Goal: Information Seeking & Learning: Learn about a topic

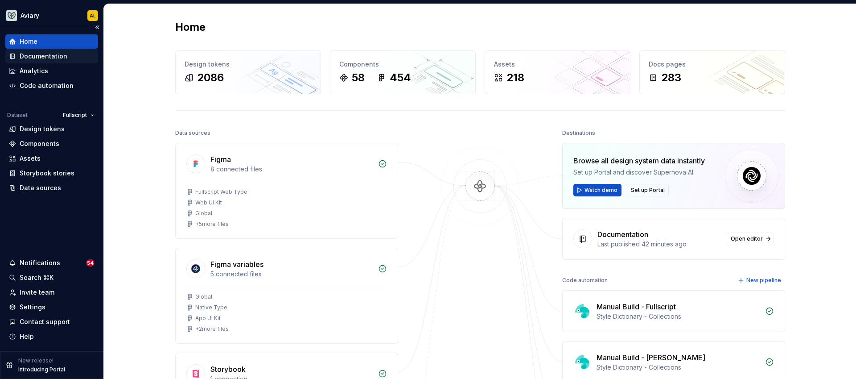
click at [56, 56] on div "Documentation" at bounding box center [44, 56] width 48 height 9
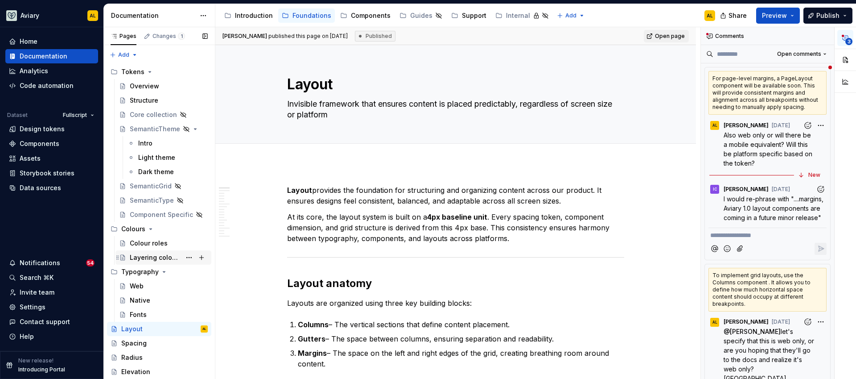
scroll to position [98, 0]
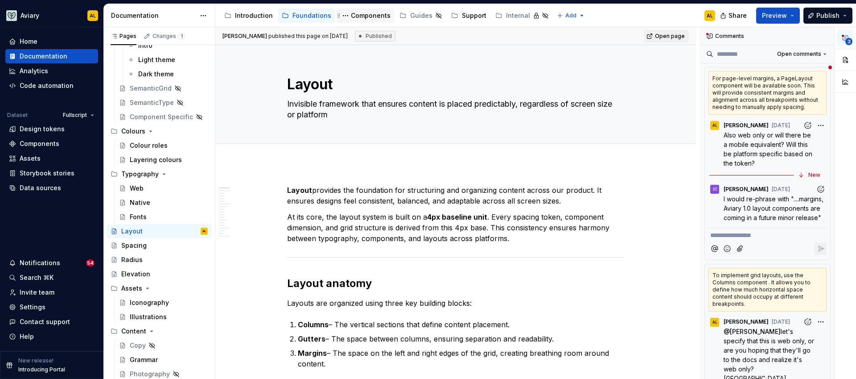
click at [363, 16] on div "Components" at bounding box center [371, 15] width 40 height 9
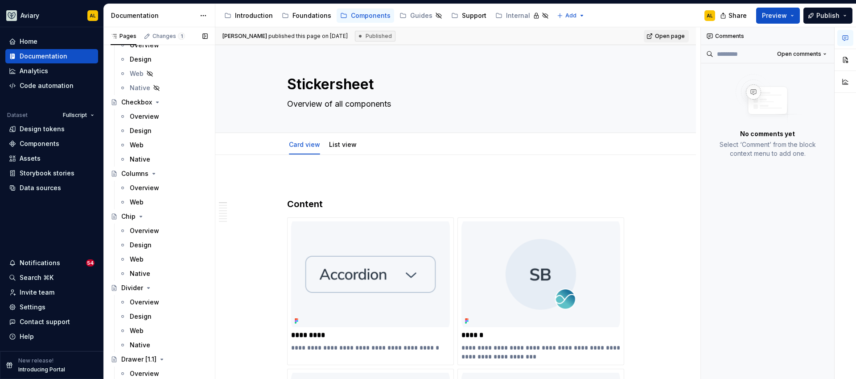
scroll to position [761, 0]
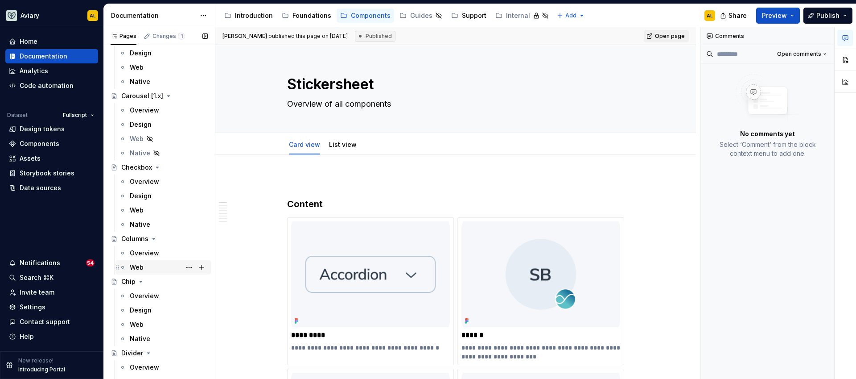
click at [161, 267] on div "Web" at bounding box center [169, 267] width 78 height 12
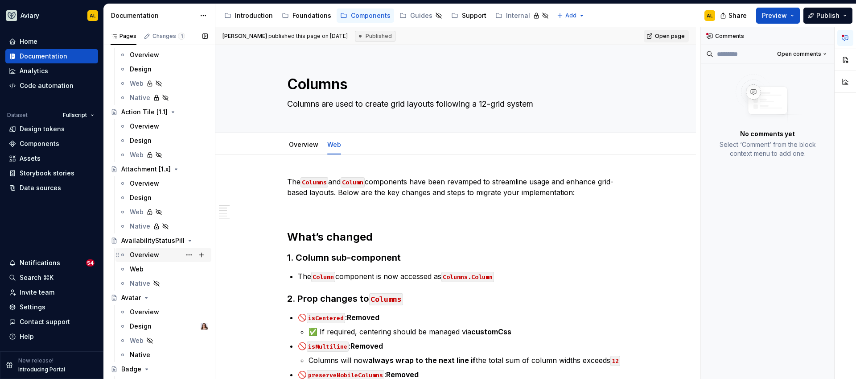
scroll to position [203, 0]
click at [151, 270] on div "Web" at bounding box center [169, 268] width 78 height 12
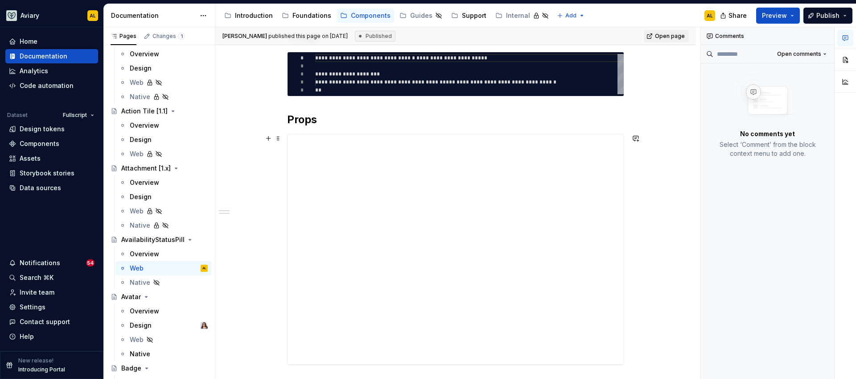
scroll to position [4, 0]
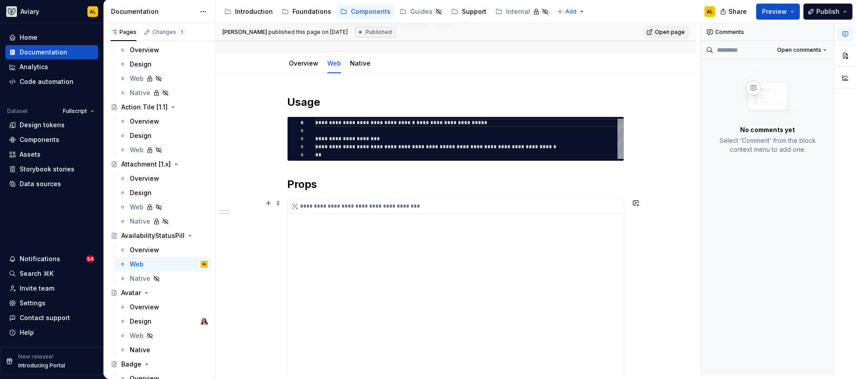
click at [575, 209] on div "**********" at bounding box center [456, 206] width 336 height 15
click at [531, 244] on div "**********" at bounding box center [456, 314] width 336 height 230
click at [670, 30] on span "Open page" at bounding box center [670, 32] width 30 height 7
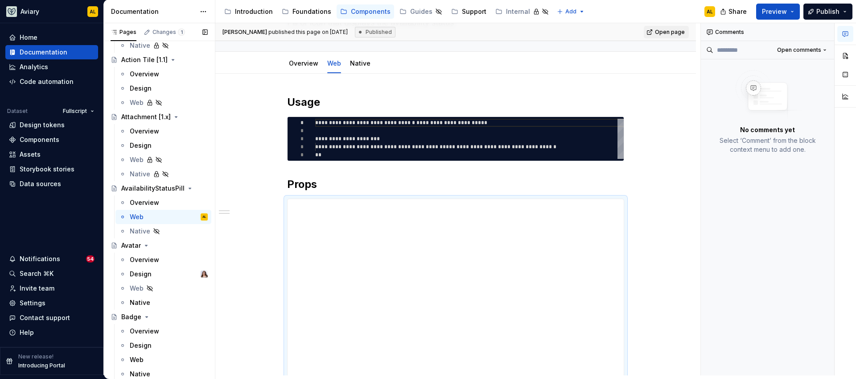
scroll to position [267, 0]
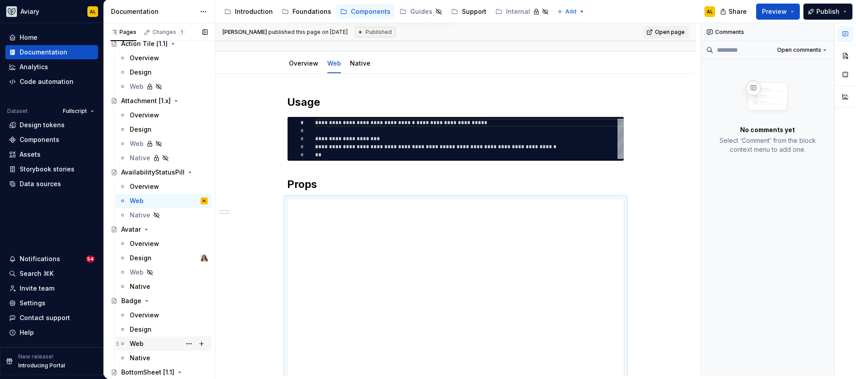
click at [157, 346] on div "Web" at bounding box center [169, 343] width 78 height 12
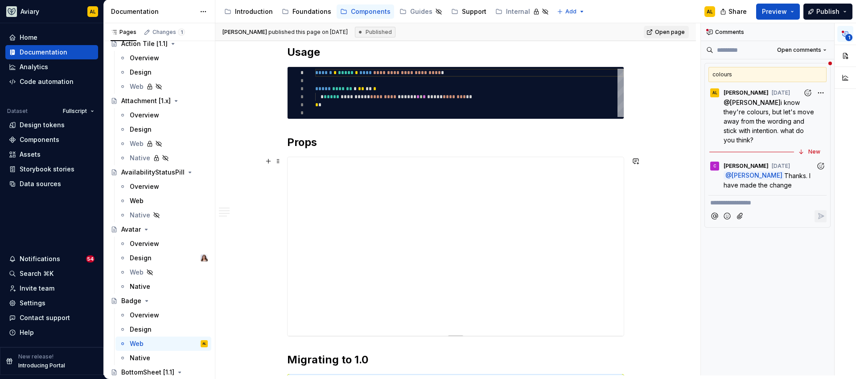
scroll to position [164, 0]
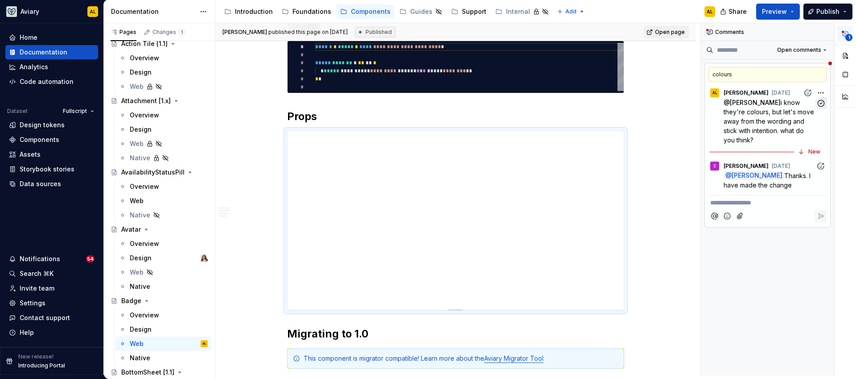
click at [821, 103] on icon "button" at bounding box center [821, 103] width 8 height 8
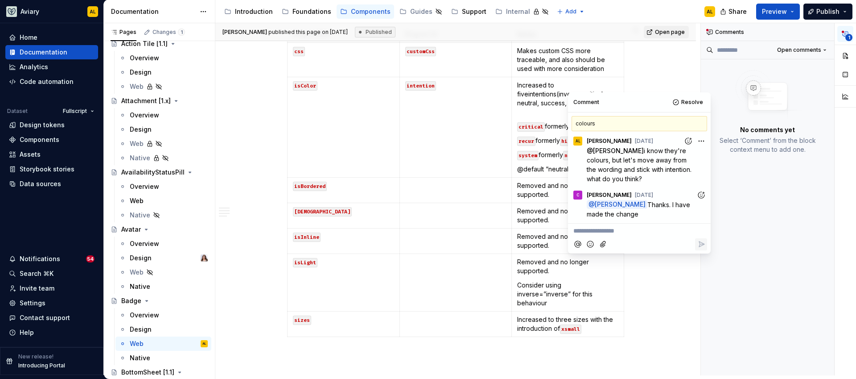
scroll to position [550, 0]
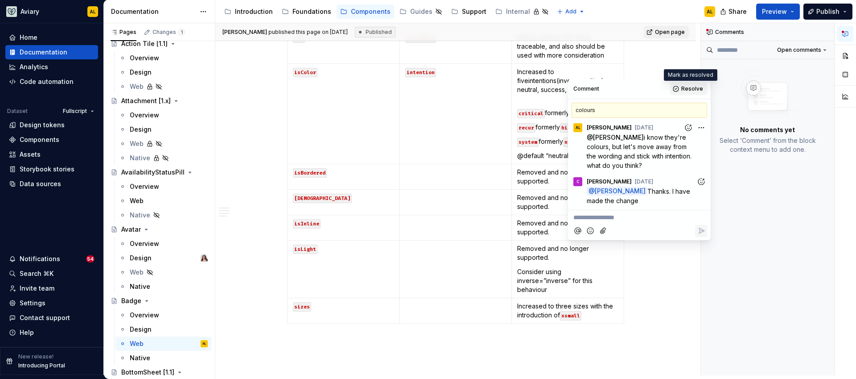
click at [701, 89] on span "Resolve" at bounding box center [692, 88] width 22 height 7
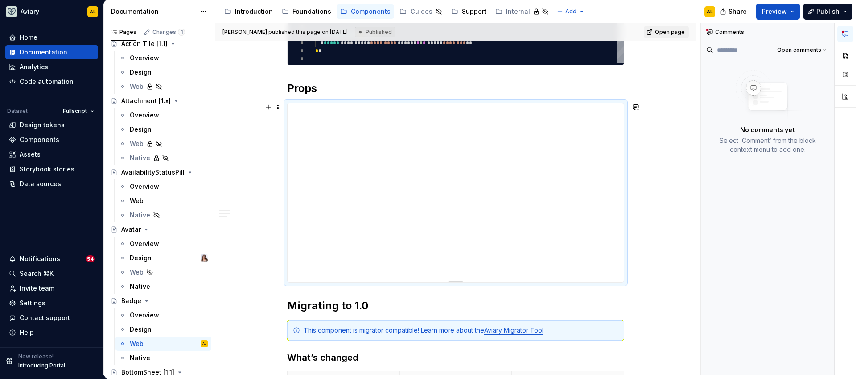
scroll to position [187, 0]
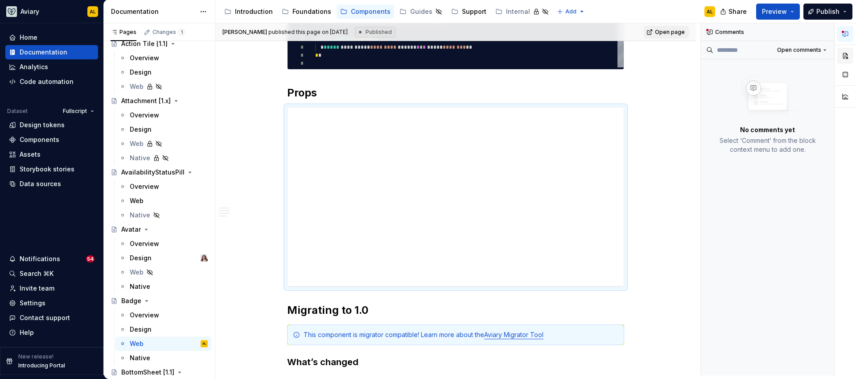
click at [843, 56] on button "button" at bounding box center [845, 56] width 16 height 16
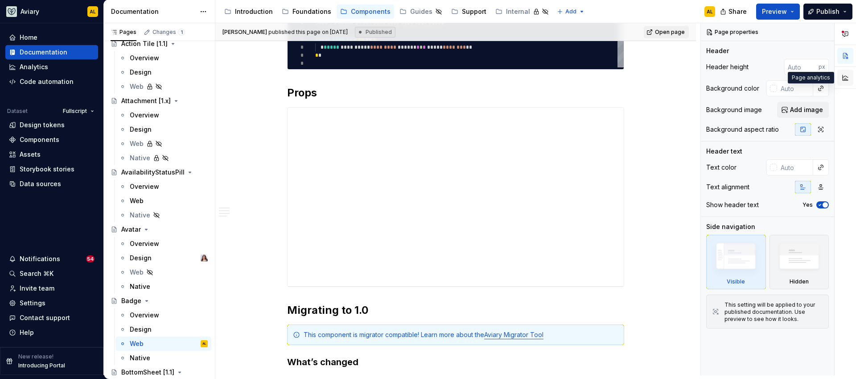
click at [847, 77] on button "button" at bounding box center [845, 78] width 16 height 16
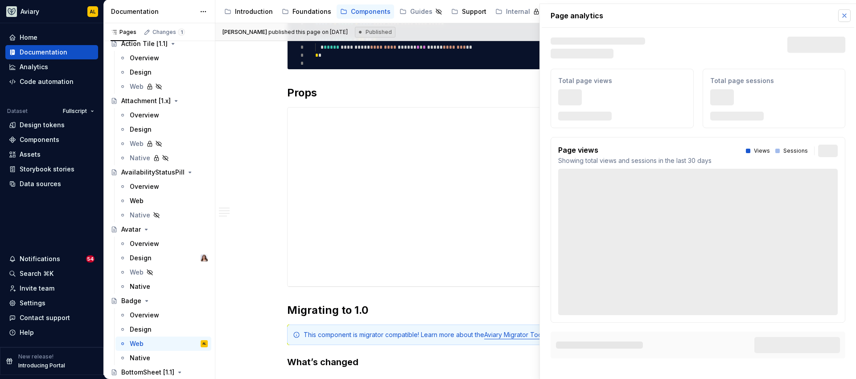
click at [844, 16] on button "button" at bounding box center [844, 15] width 12 height 12
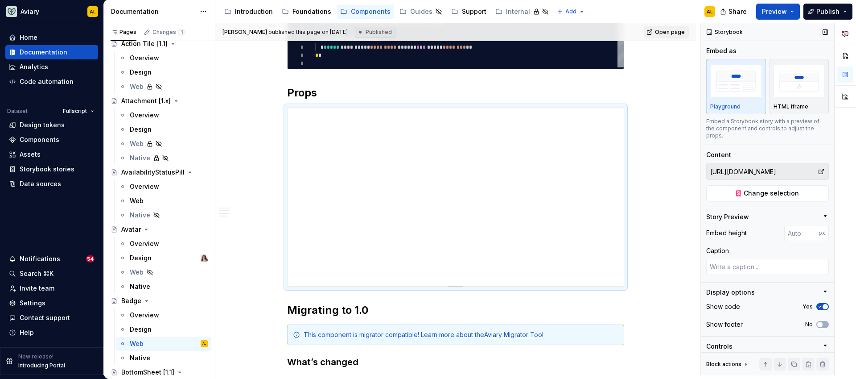
click at [746, 172] on input "https://aviary-major-100-sb.r.fullscript.io/?path=/story/atoms-badge--playground" at bounding box center [762, 171] width 111 height 16
click at [779, 195] on span "Change selection" at bounding box center [771, 193] width 55 height 9
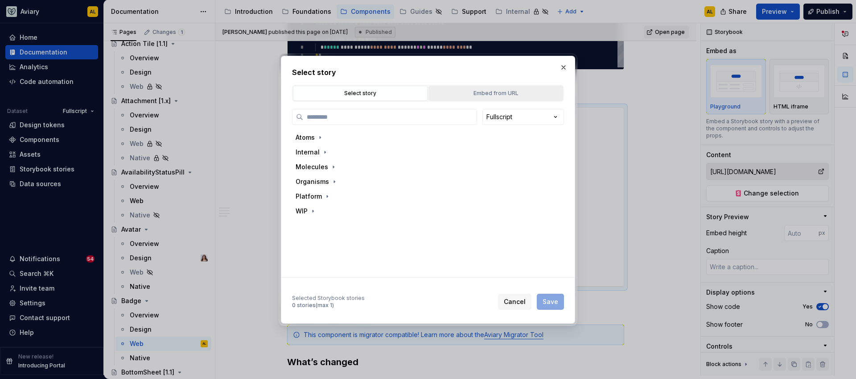
click at [478, 89] on div "Embed from URL" at bounding box center [496, 93] width 128 height 9
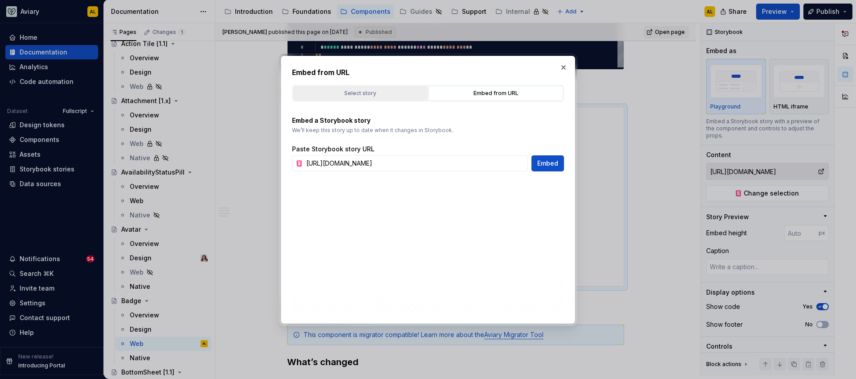
click at [389, 100] on button "Select story" at bounding box center [360, 93] width 135 height 15
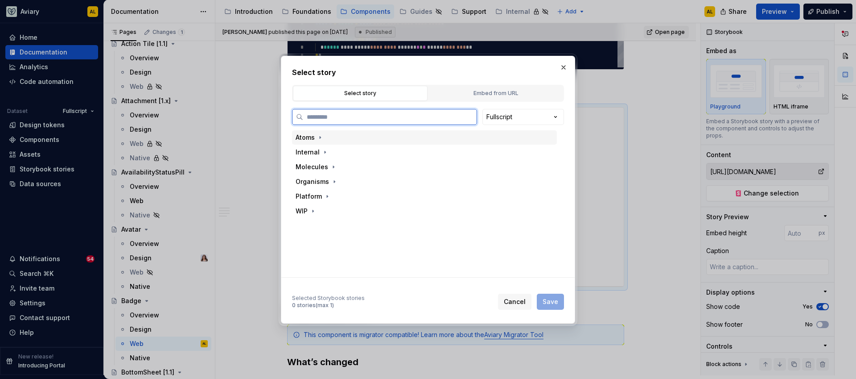
click at [372, 135] on div "Atoms" at bounding box center [424, 137] width 265 height 14
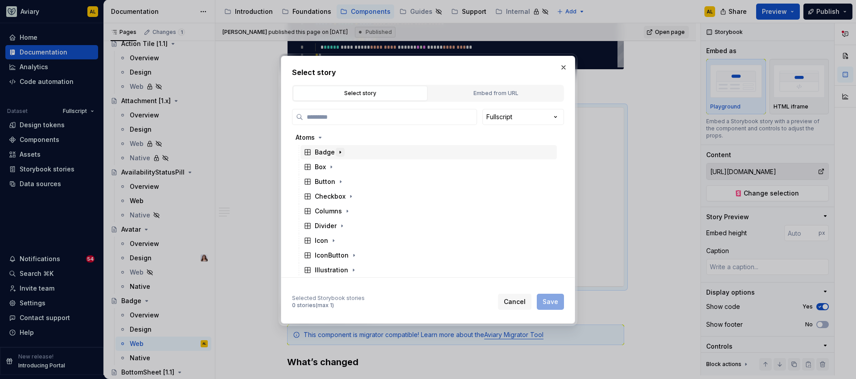
click at [340, 152] on icon "button" at bounding box center [340, 152] width 1 height 2
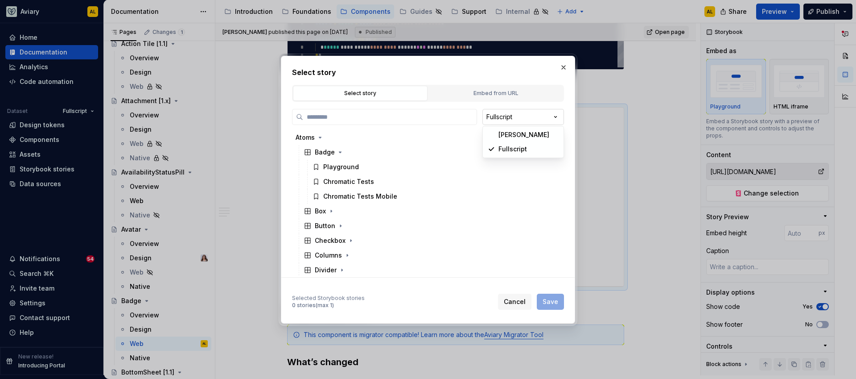
click at [524, 114] on div "Select story Select story Embed from URL Fullscript Atoms Badge Playground Chro…" at bounding box center [428, 189] width 856 height 379
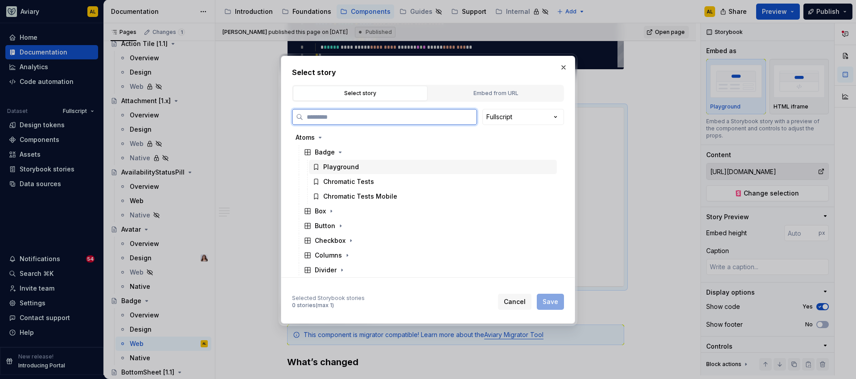
click at [356, 168] on div "Playground" at bounding box center [341, 166] width 36 height 9
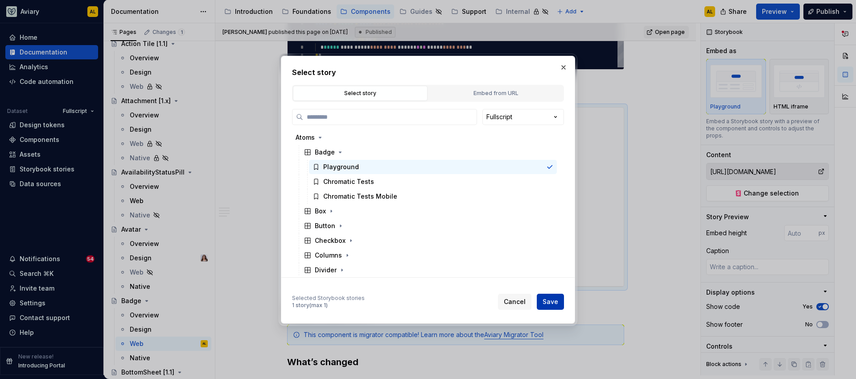
click at [546, 301] on span "Save" at bounding box center [551, 301] width 16 height 9
type textarea "*"
type input "Atoms / Badge / Playground"
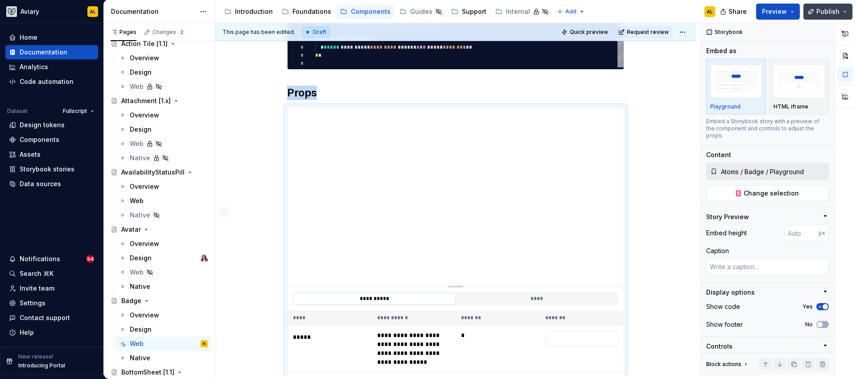
click at [820, 12] on span "Publish" at bounding box center [827, 11] width 23 height 9
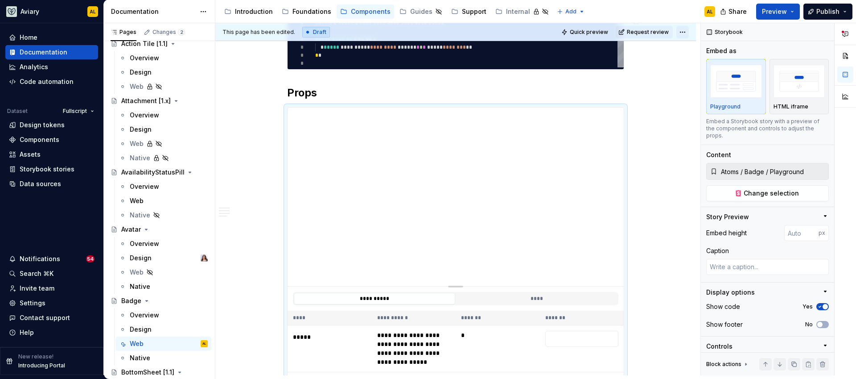
click at [682, 34] on html "Aviary AL Home Documentation Analytics Code automation Dataset Fullscript Desig…" at bounding box center [428, 189] width 856 height 379
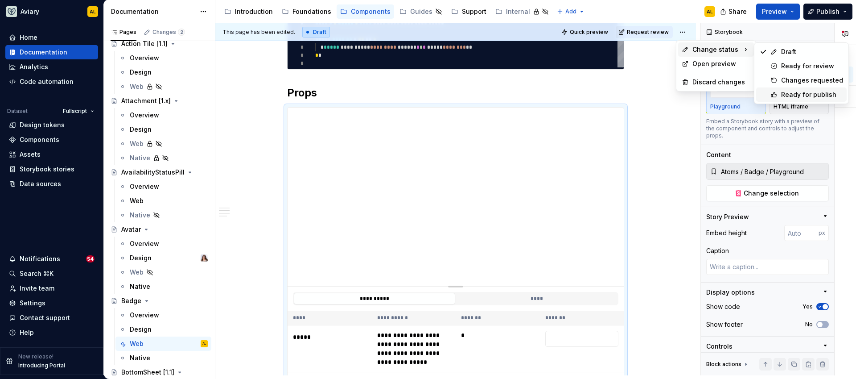
click at [781, 93] on div "Ready for publish" at bounding box center [812, 94] width 62 height 9
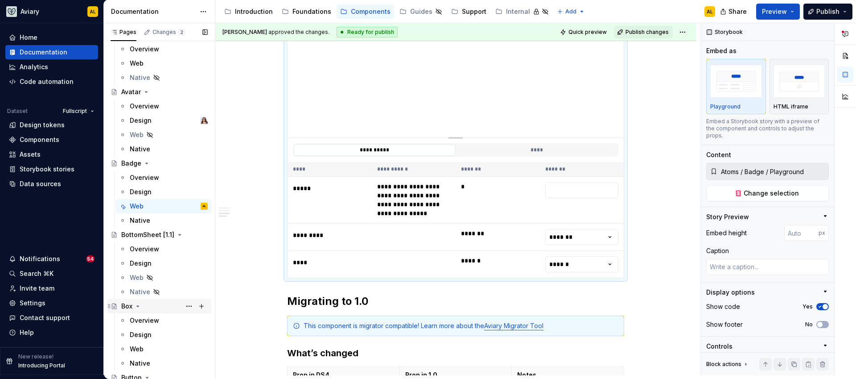
scroll to position [470, 0]
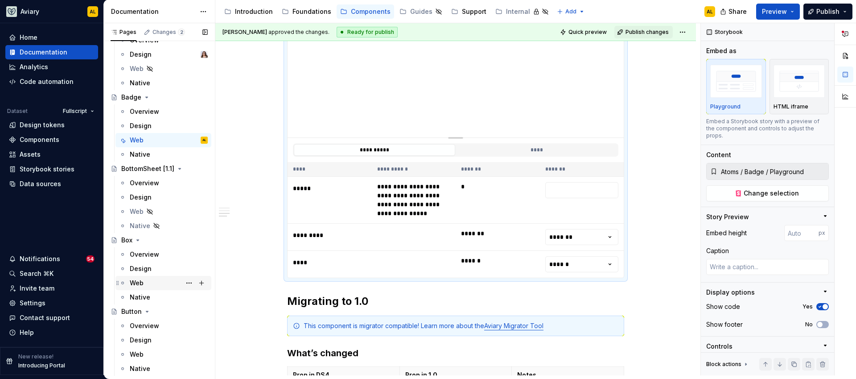
click at [176, 287] on div "Web" at bounding box center [169, 282] width 78 height 12
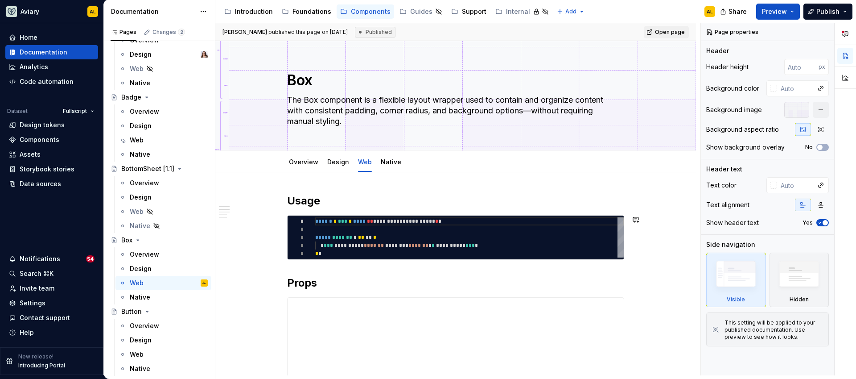
drag, startPoint x: 253, startPoint y: 272, endPoint x: 256, endPoint y: 261, distance: 11.0
click at [255, 266] on div "**********" at bounding box center [457, 199] width 485 height 352
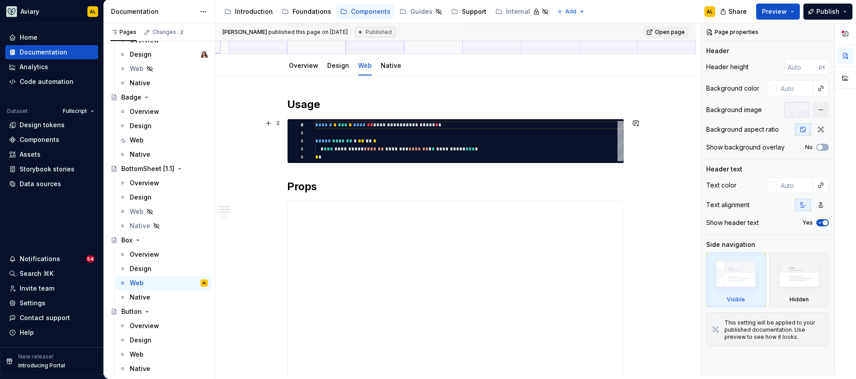
scroll to position [181, 0]
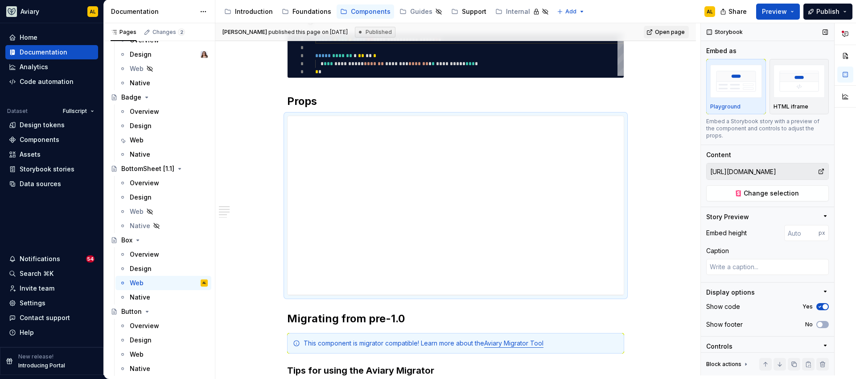
click at [778, 172] on input "https://aviary-major-100-sb.r.fullscript.io/?path=/story/atoms-box--playground" at bounding box center [762, 171] width 111 height 16
click at [728, 193] on button "Change selection" at bounding box center [767, 193] width 123 height 16
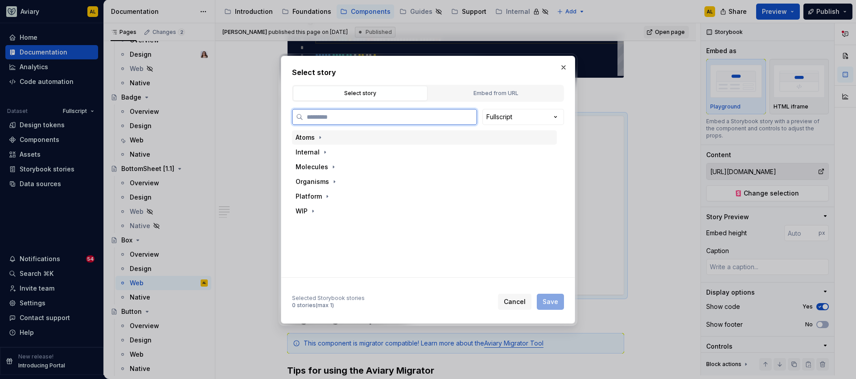
click at [349, 136] on div "Atoms" at bounding box center [424, 137] width 265 height 14
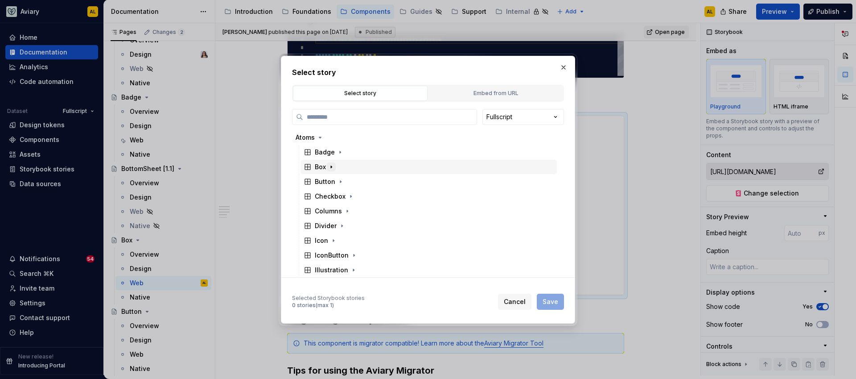
click at [331, 169] on icon "button" at bounding box center [331, 166] width 7 height 7
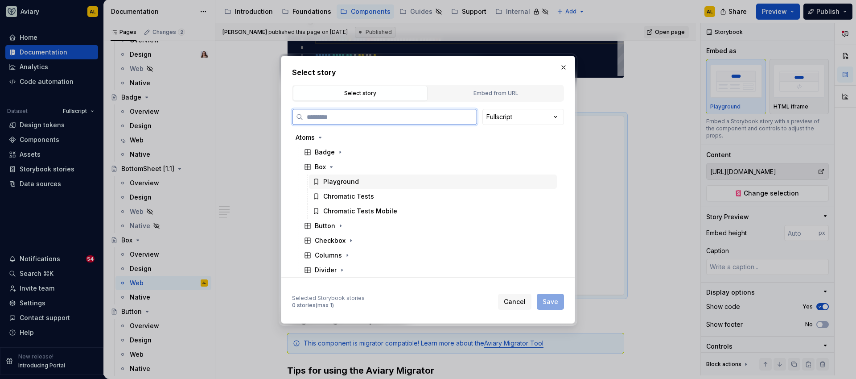
click at [337, 185] on div "Playground" at bounding box center [341, 181] width 36 height 9
click at [549, 310] on div "Select story Select story Embed from URL Fullscript Atoms Badge Box Playground …" at bounding box center [428, 190] width 294 height 268
click at [549, 305] on span "Save" at bounding box center [551, 301] width 16 height 9
type textarea "*"
type input "Atoms / Box / Playground"
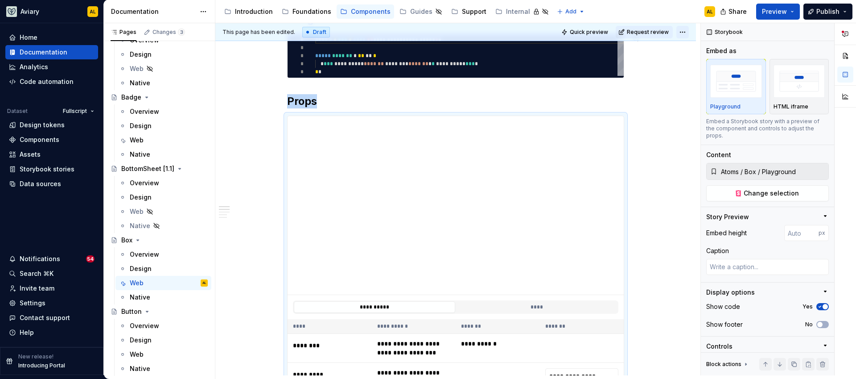
click at [685, 33] on html "Aviary AL Home Documentation Analytics Code automation Dataset Fullscript Desig…" at bounding box center [428, 189] width 856 height 379
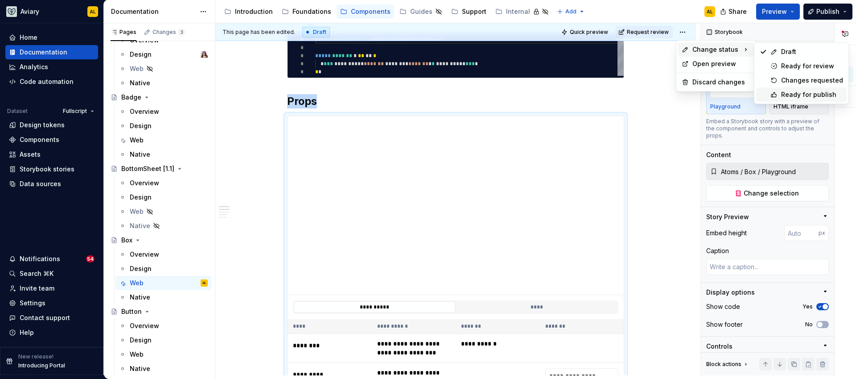
click at [779, 93] on div "Ready for publish" at bounding box center [801, 94] width 91 height 14
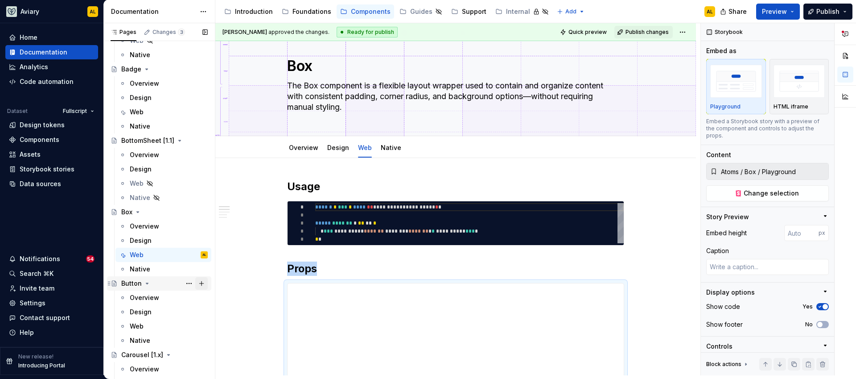
scroll to position [517, 0]
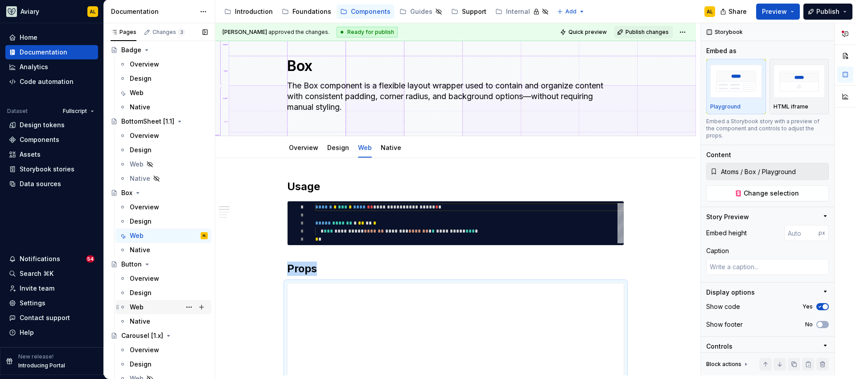
click at [144, 307] on div "Web" at bounding box center [169, 307] width 78 height 12
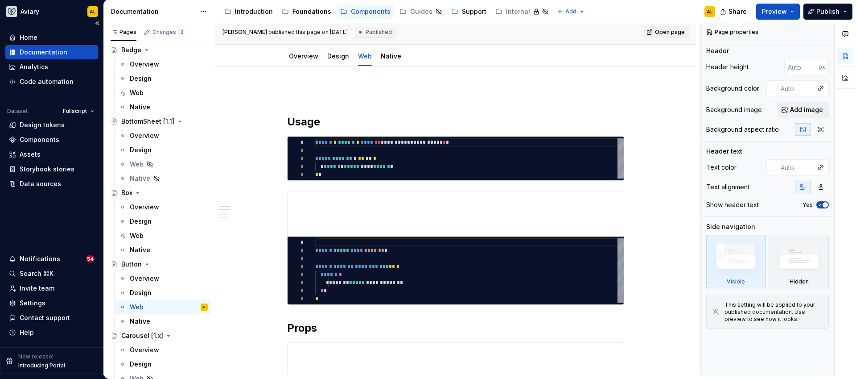
scroll to position [132, 0]
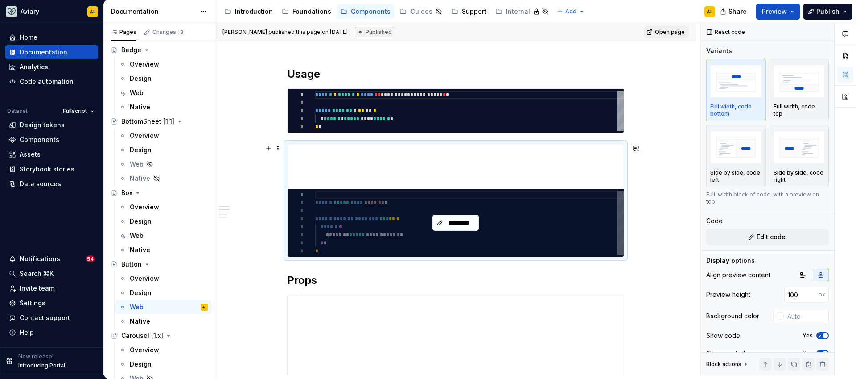
click at [532, 191] on div "*********" at bounding box center [456, 223] width 336 height 68
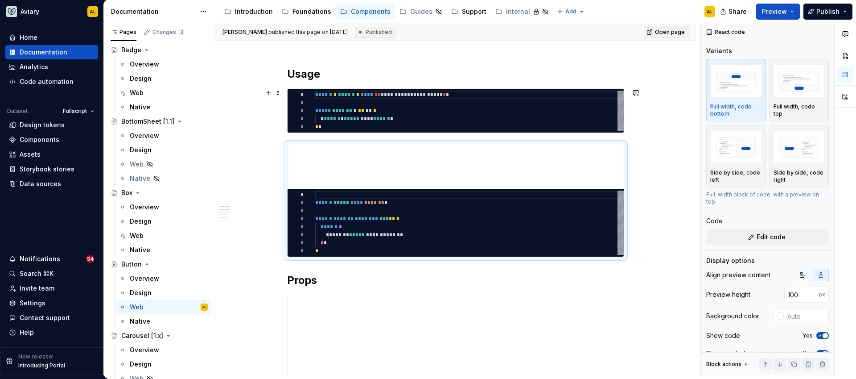
type textarea "*"
type textarea "**********"
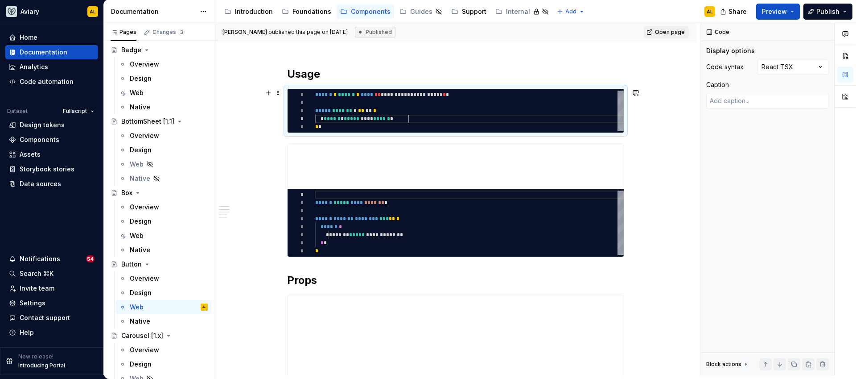
click at [516, 115] on div "**********" at bounding box center [469, 111] width 309 height 40
click at [530, 144] on div "********* * * * * * * * * ****** ***** **** ******* * ****** ******* ******** *…" at bounding box center [455, 200] width 337 height 113
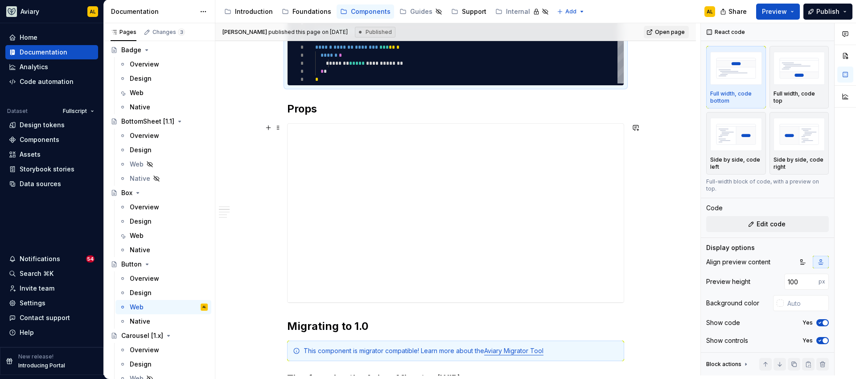
scroll to position [70, 0]
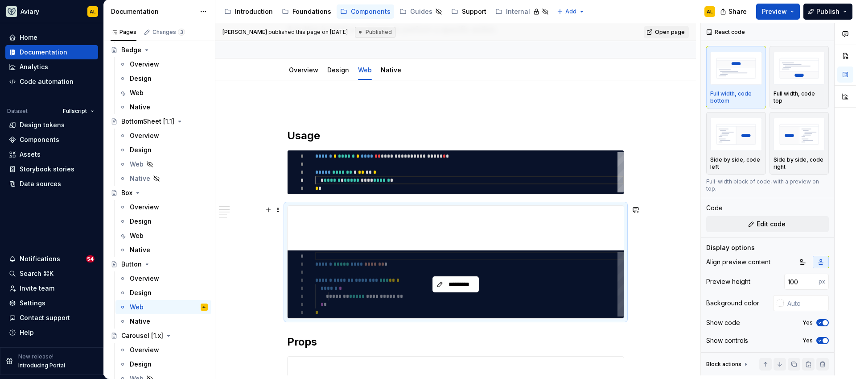
click at [552, 279] on div "*********" at bounding box center [456, 284] width 336 height 68
click at [461, 299] on div "*********" at bounding box center [456, 284] width 336 height 68
click at [416, 306] on div "*********" at bounding box center [456, 284] width 336 height 68
click at [347, 297] on div "*********" at bounding box center [456, 284] width 336 height 68
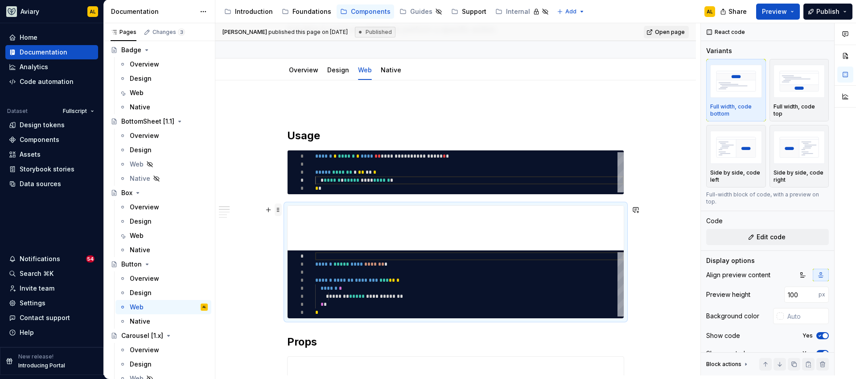
click at [278, 206] on span at bounding box center [278, 209] width 7 height 12
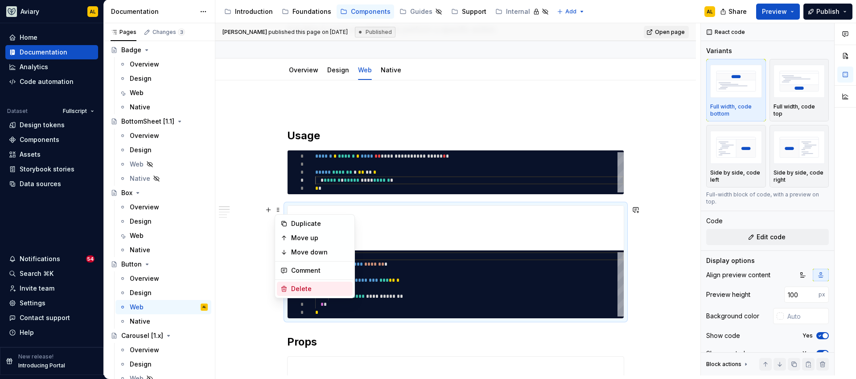
click at [314, 295] on div "Delete" at bounding box center [315, 288] width 76 height 14
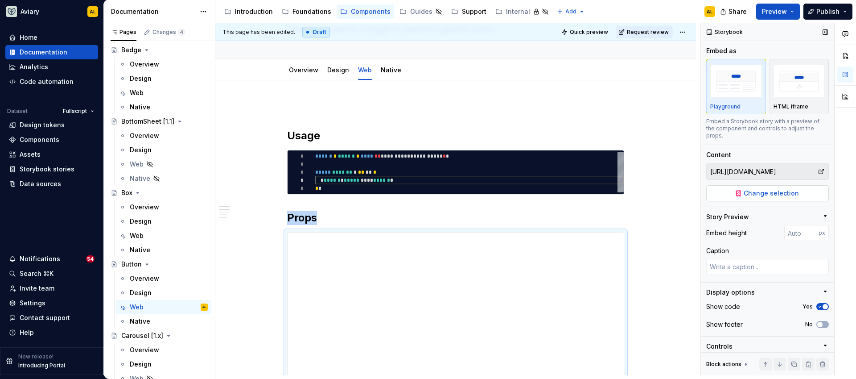
click at [733, 187] on button "Change selection" at bounding box center [767, 193] width 123 height 16
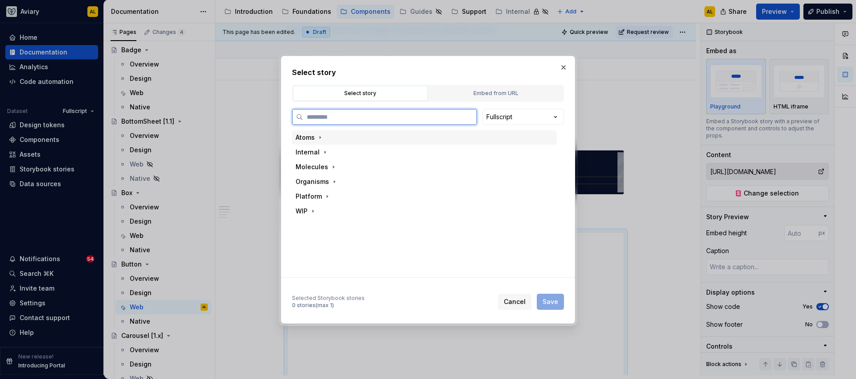
click at [363, 141] on div "Atoms" at bounding box center [424, 137] width 265 height 14
click at [334, 181] on div "Button" at bounding box center [325, 181] width 21 height 9
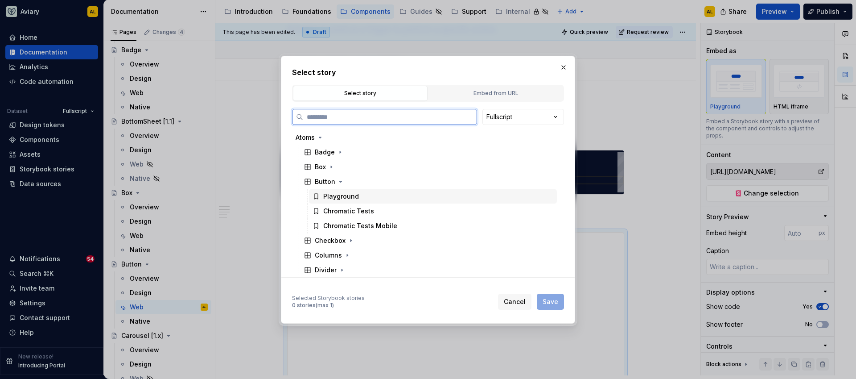
click at [343, 195] on div "Playground" at bounding box center [341, 196] width 36 height 9
click at [546, 302] on span "Save" at bounding box center [551, 301] width 16 height 9
type textarea "*"
type input "Atoms / Button / Playground"
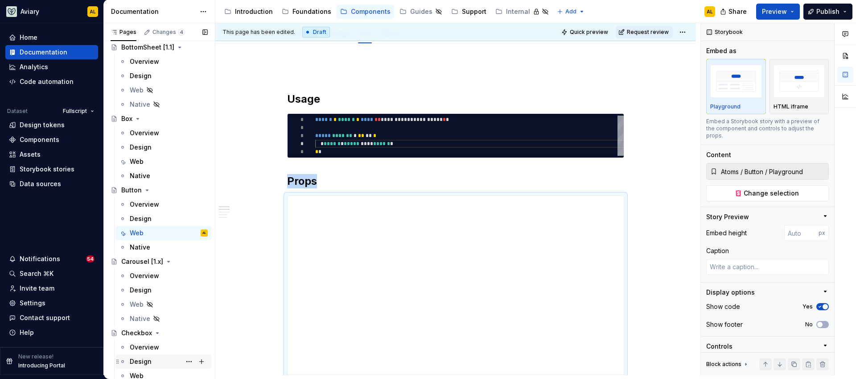
scroll to position [601, 0]
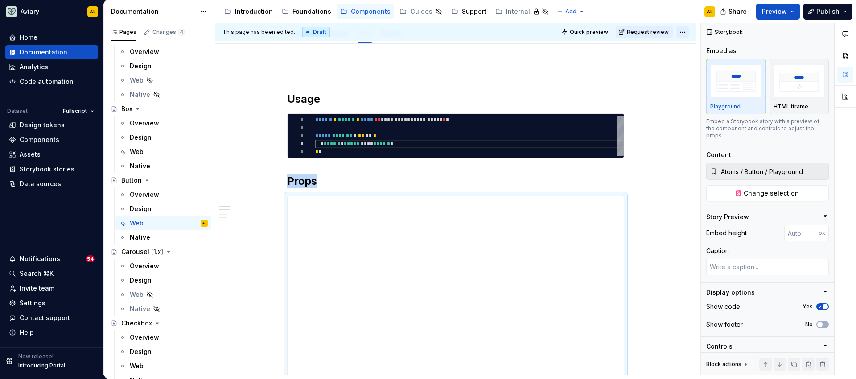
click at [686, 31] on html "Aviary AL Home Documentation Analytics Code automation Dataset Fullscript Desig…" at bounding box center [428, 189] width 856 height 379
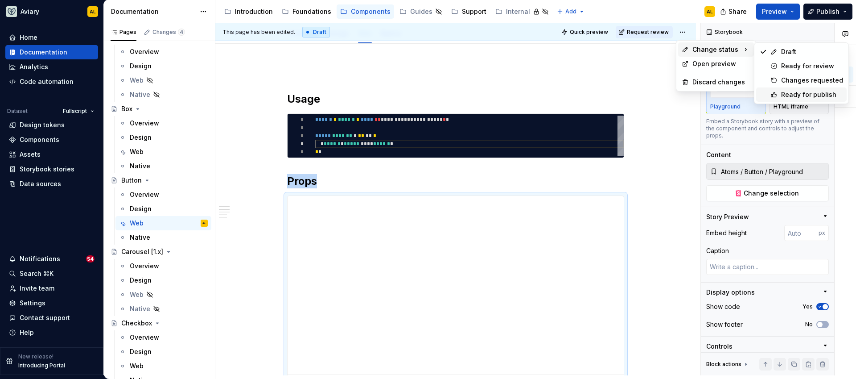
click at [800, 93] on div "Ready for publish" at bounding box center [812, 94] width 62 height 9
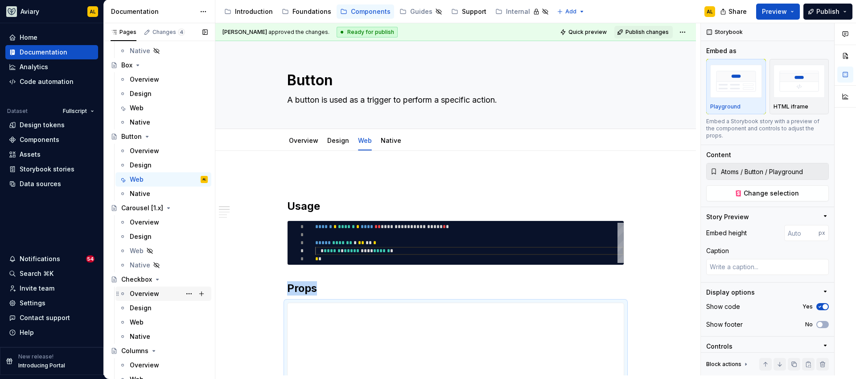
scroll to position [657, 0]
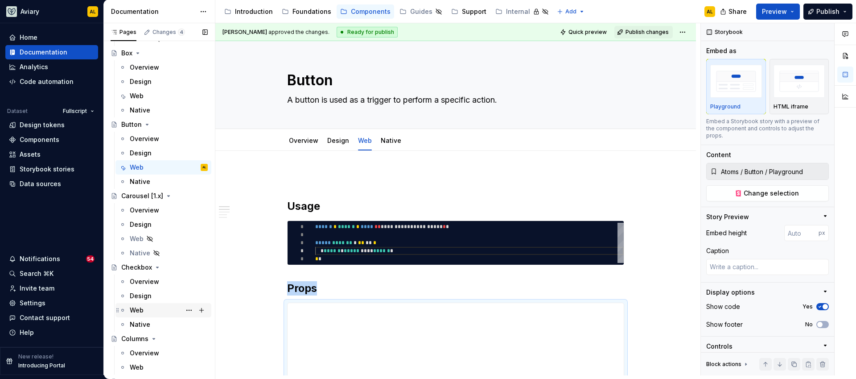
click at [158, 309] on div "Web" at bounding box center [169, 310] width 78 height 12
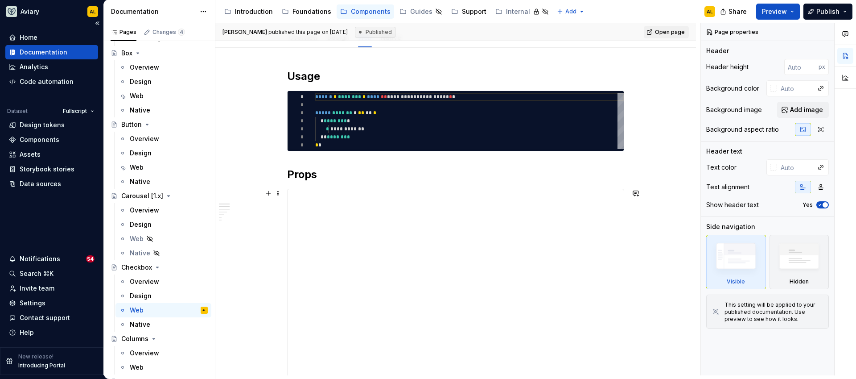
scroll to position [123, 0]
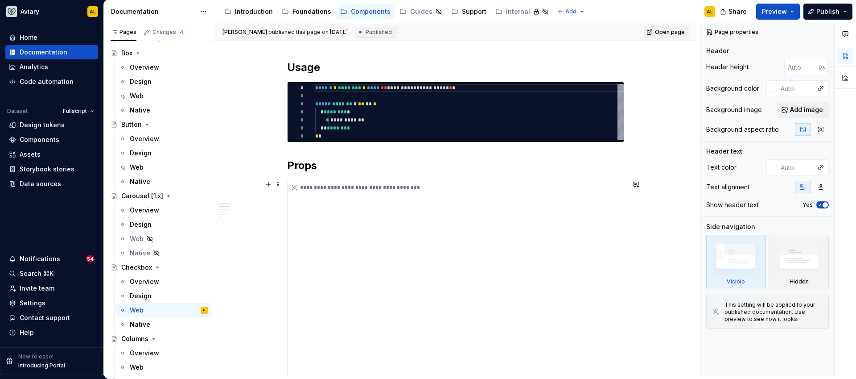
click at [495, 230] on div "**********" at bounding box center [456, 290] width 336 height 220
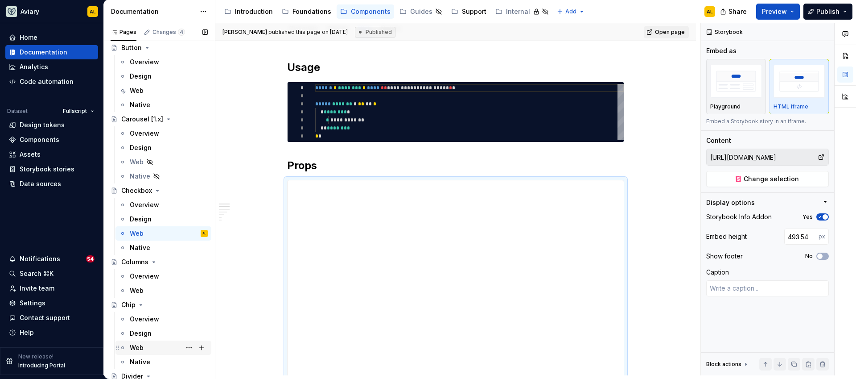
scroll to position [740, 0]
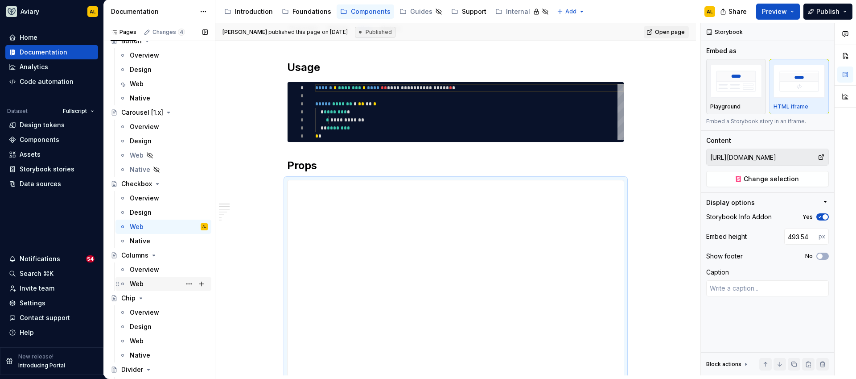
click at [154, 282] on div "Web" at bounding box center [169, 283] width 78 height 12
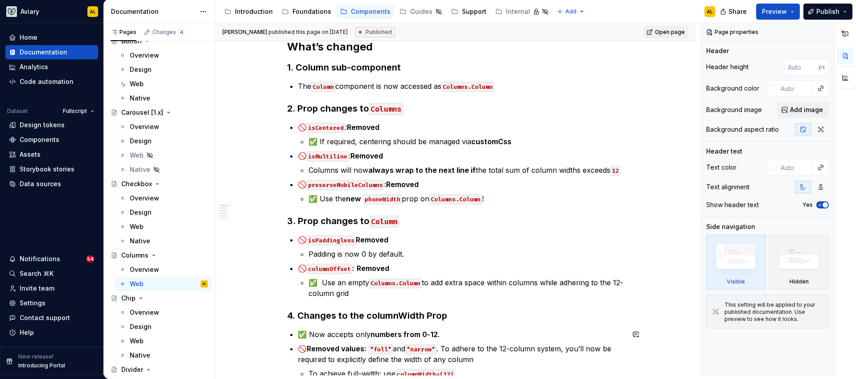
scroll to position [111, 0]
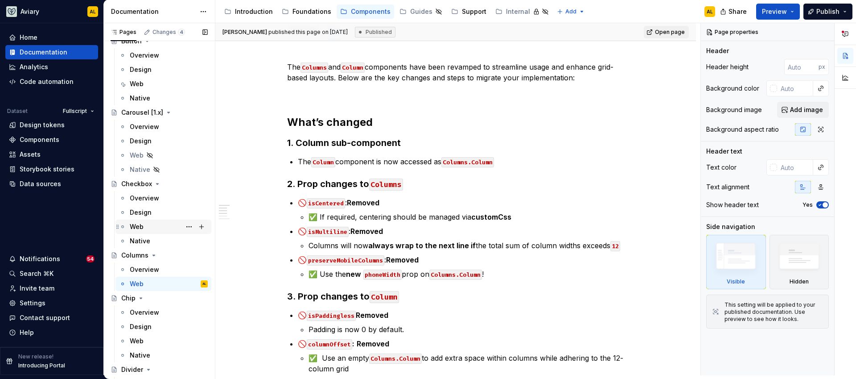
click at [152, 227] on div "Web" at bounding box center [169, 226] width 78 height 12
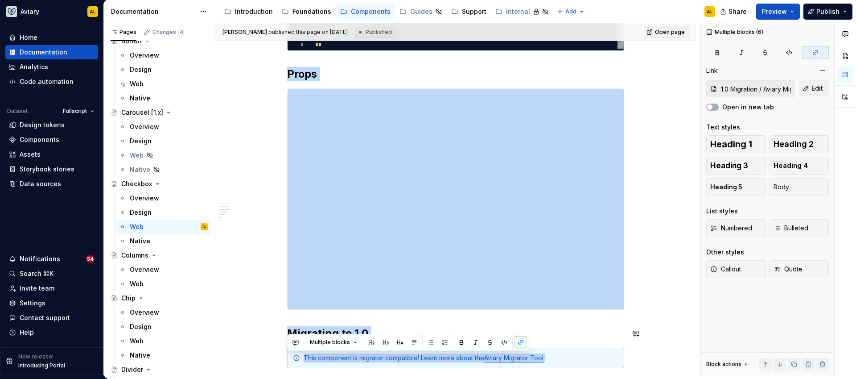
scroll to position [396, 0]
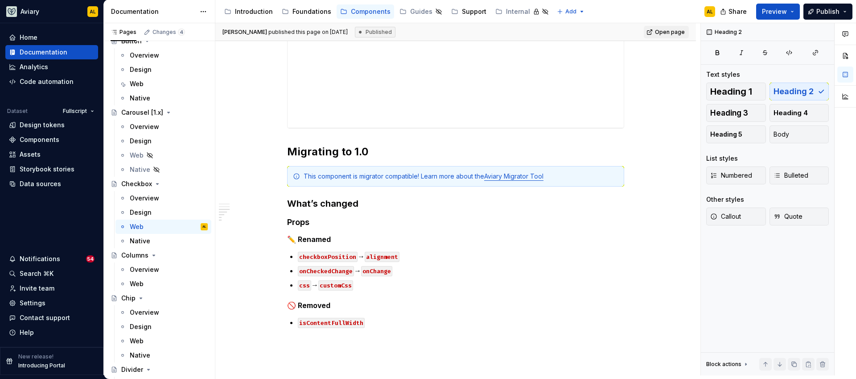
drag, startPoint x: 286, startPoint y: 282, endPoint x: 400, endPoint y: 130, distance: 189.9
click at [400, 130] on div "**********" at bounding box center [455, 67] width 337 height 561
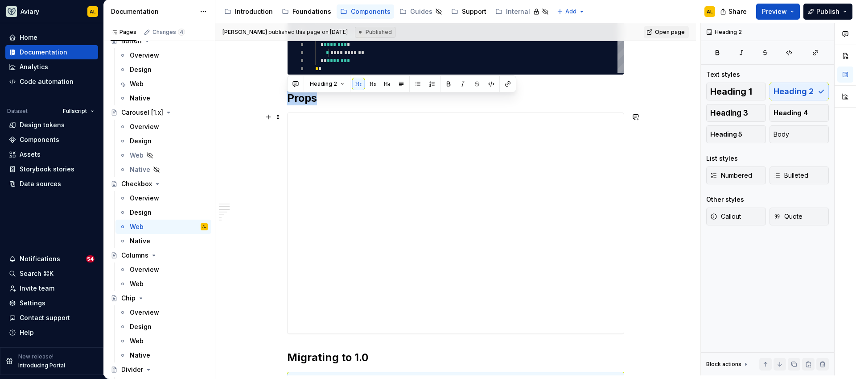
scroll to position [185, 0]
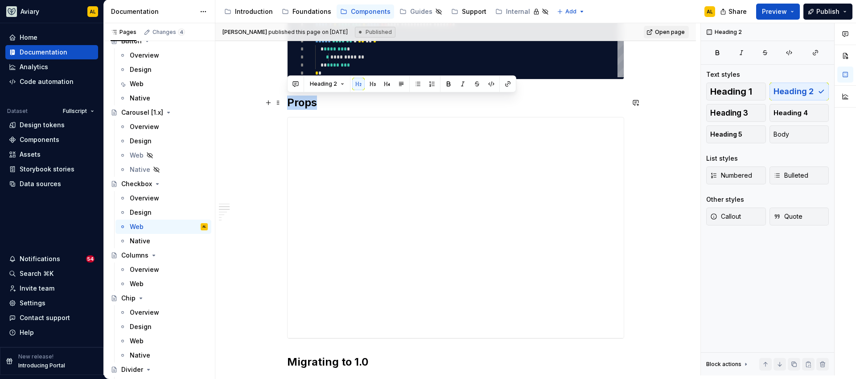
click at [363, 106] on h2 "Props" at bounding box center [455, 102] width 337 height 14
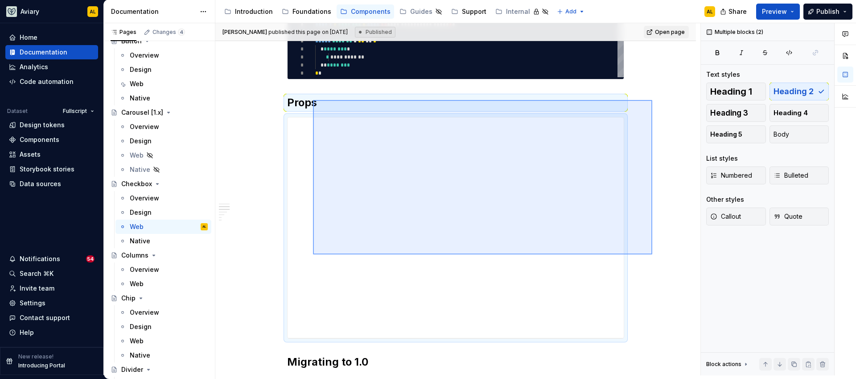
drag, startPoint x: 652, startPoint y: 255, endPoint x: 313, endPoint y: 101, distance: 372.6
click at [313, 101] on div "**********" at bounding box center [457, 199] width 485 height 352
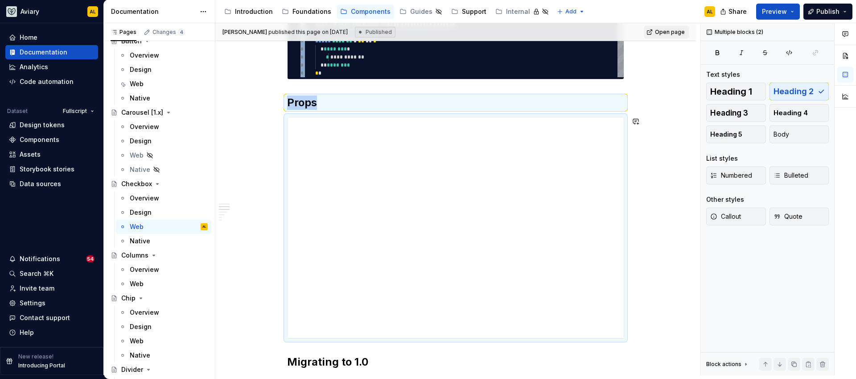
copy div "**********"
click at [163, 278] on div "Web" at bounding box center [169, 283] width 78 height 12
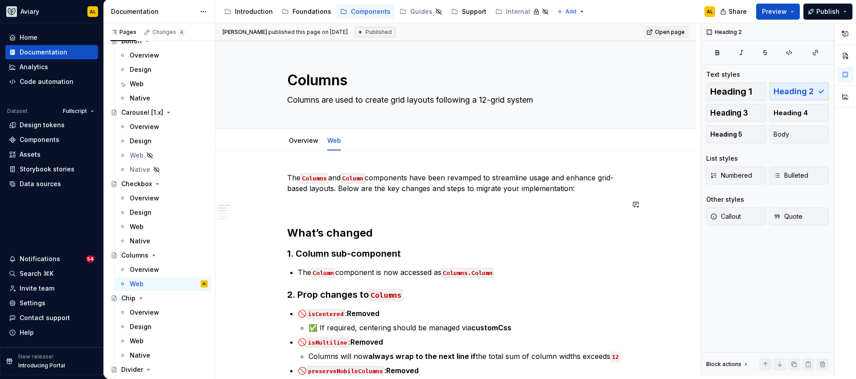
click at [304, 204] on p at bounding box center [455, 204] width 337 height 11
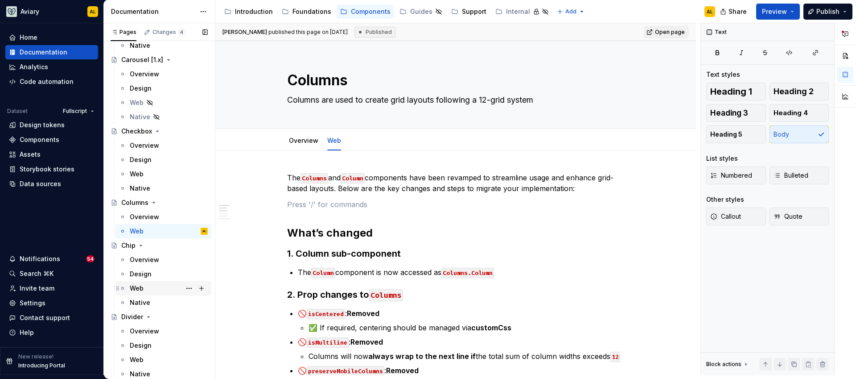
scroll to position [796, 0]
click at [155, 283] on div "Web" at bounding box center [169, 285] width 78 height 12
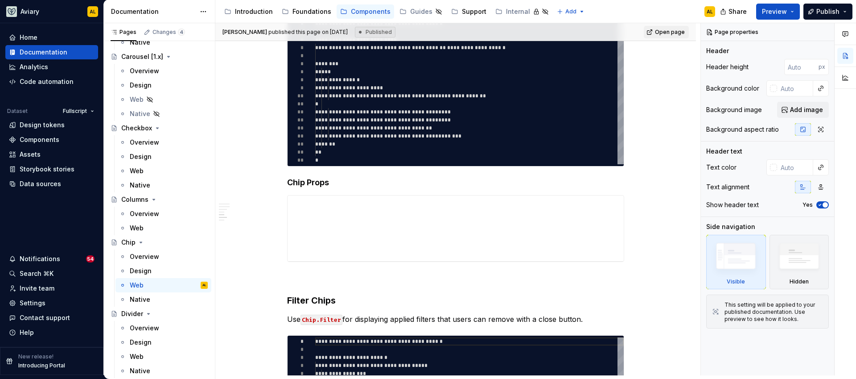
scroll to position [376, 0]
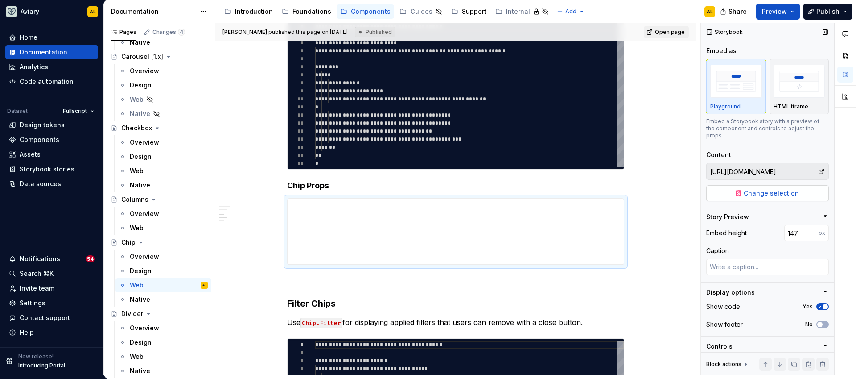
click at [766, 194] on span "Change selection" at bounding box center [771, 193] width 55 height 9
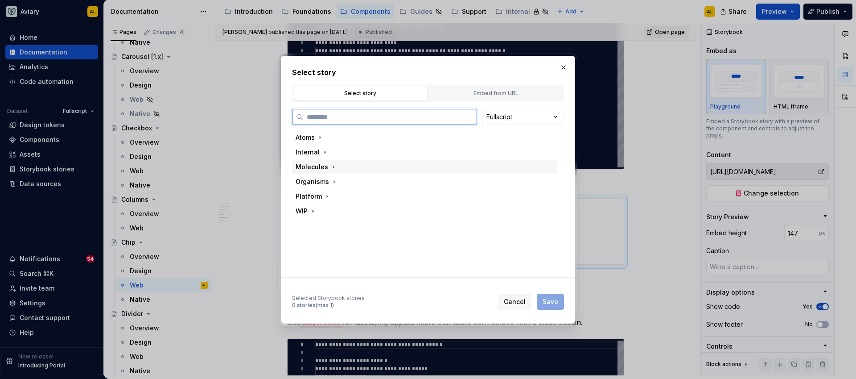
click at [324, 167] on div "Molecules" at bounding box center [312, 166] width 33 height 9
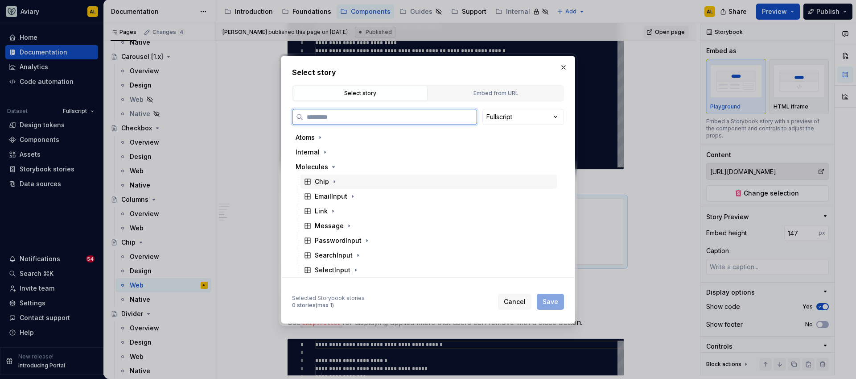
click at [327, 181] on div "Chip" at bounding box center [322, 181] width 14 height 9
click at [343, 195] on div "Playground" at bounding box center [341, 196] width 36 height 9
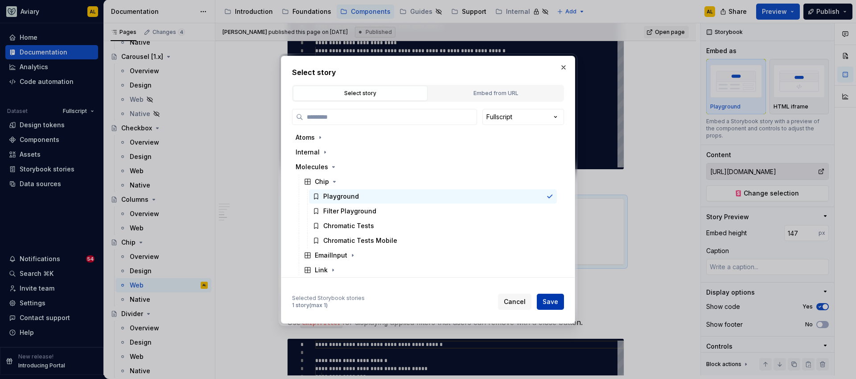
click at [545, 302] on span "Save" at bounding box center [551, 301] width 16 height 9
type textarea "*"
type input "Molecules / Chip / Playground"
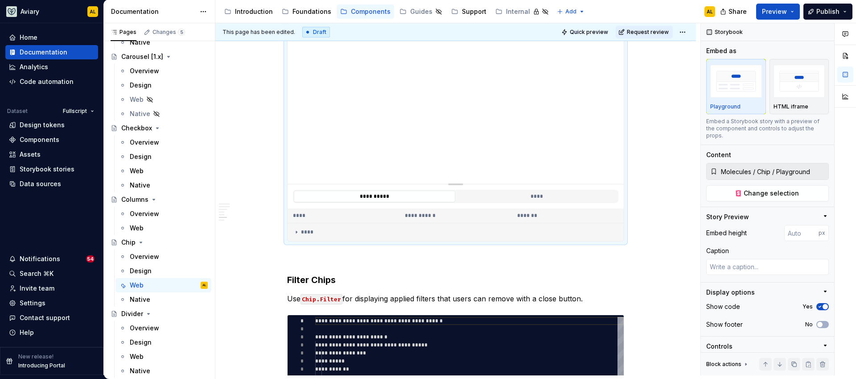
scroll to position [552, 0]
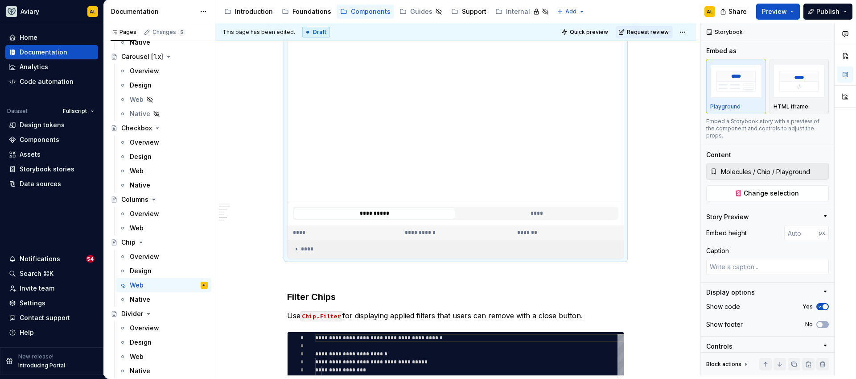
click at [299, 247] on icon at bounding box center [296, 248] width 7 height 7
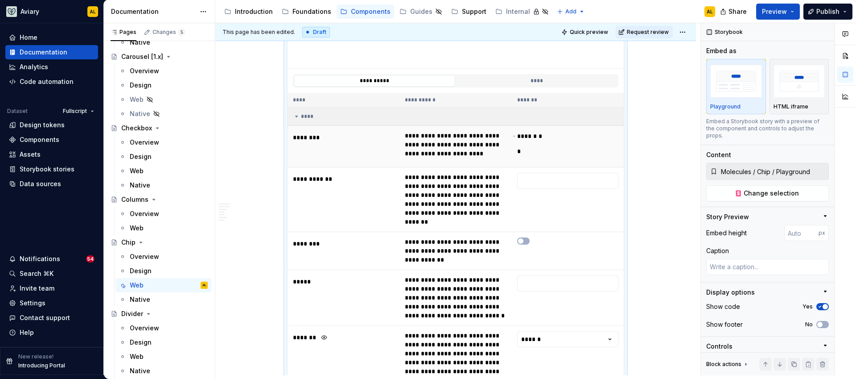
scroll to position [663, 0]
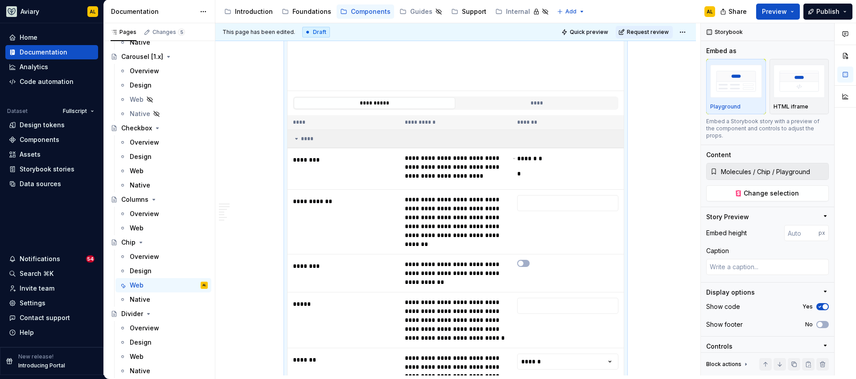
click at [296, 141] on icon at bounding box center [296, 138] width 7 height 7
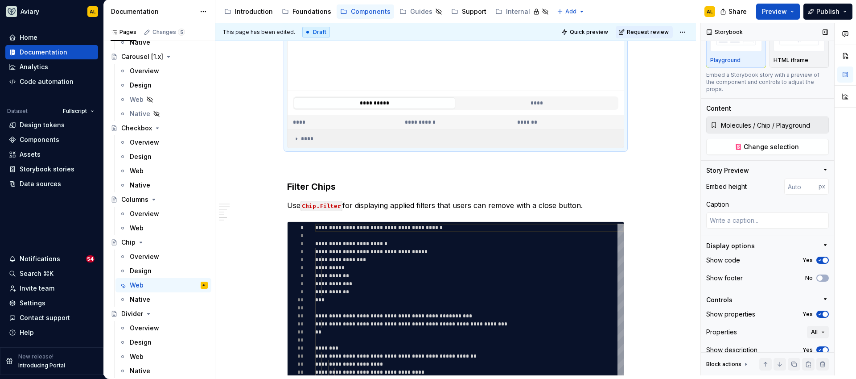
scroll to position [74, 0]
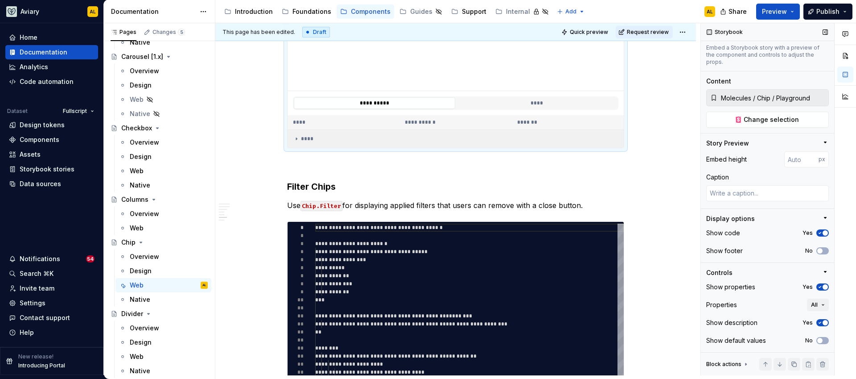
click at [816, 285] on icon "button" at bounding box center [819, 286] width 7 height 5
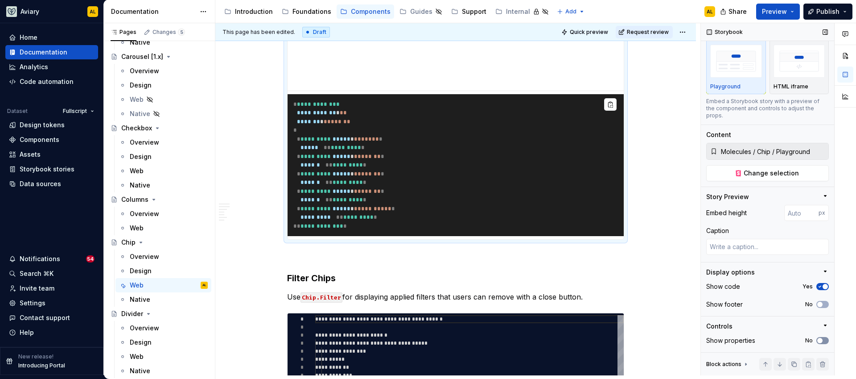
scroll to position [570, 0]
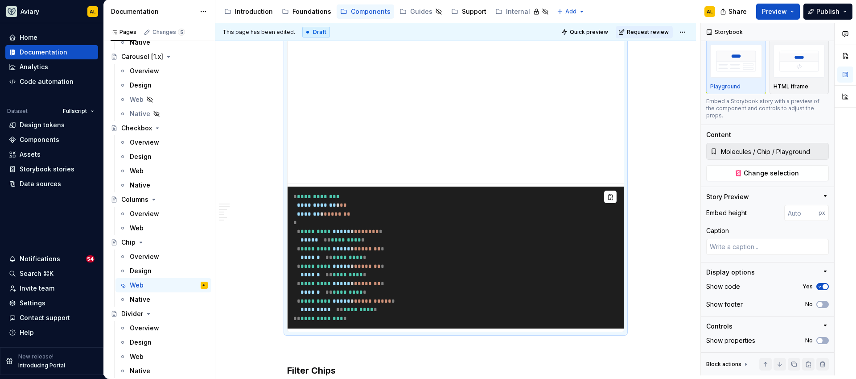
click at [533, 311] on pre "**********" at bounding box center [456, 257] width 336 height 142
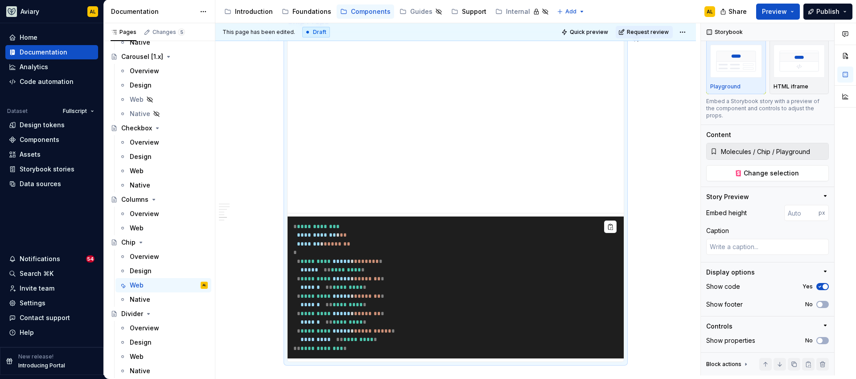
scroll to position [495, 0]
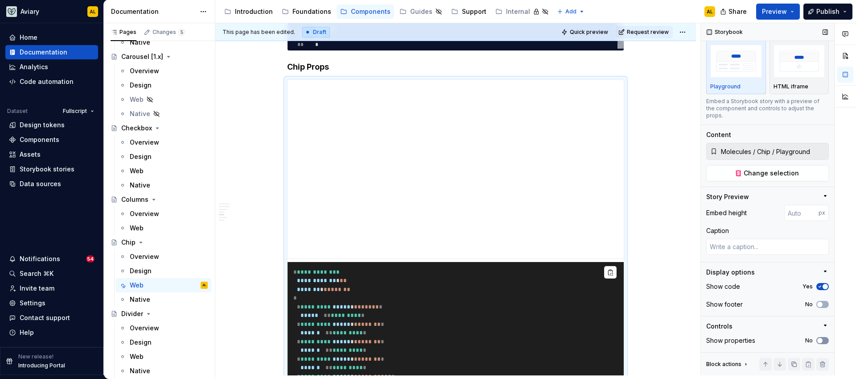
click at [820, 342] on button "No" at bounding box center [822, 340] width 12 height 7
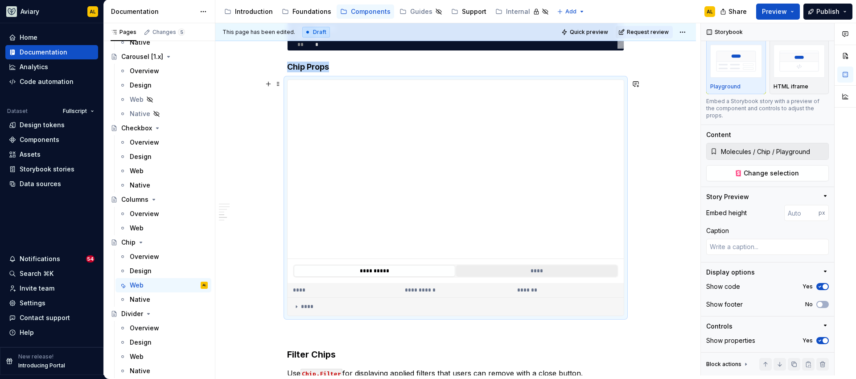
click at [550, 271] on button "****" at bounding box center [536, 271] width 161 height 12
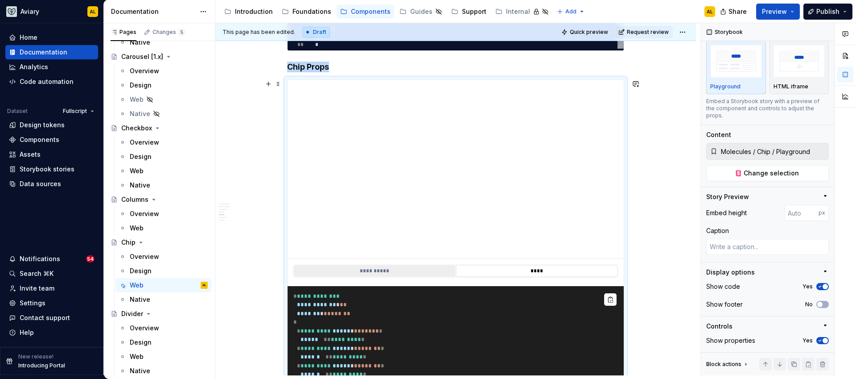
click at [398, 275] on button "**********" at bounding box center [374, 271] width 161 height 12
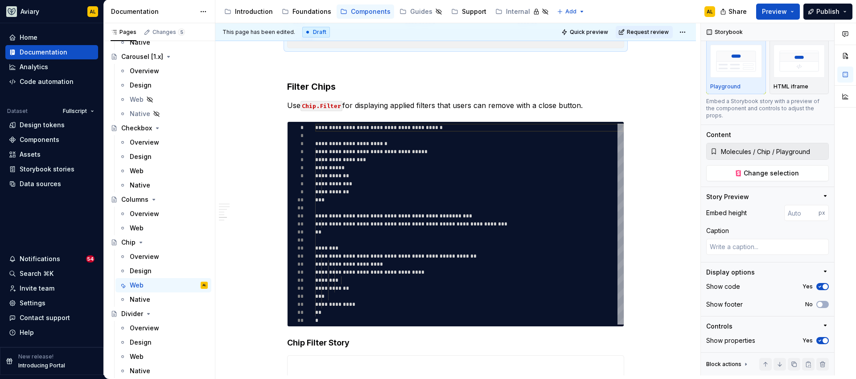
scroll to position [717, 0]
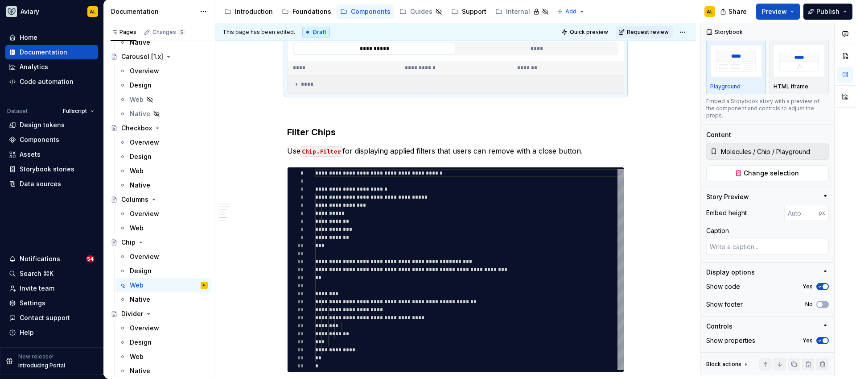
click at [606, 85] on div "****" at bounding box center [455, 84] width 325 height 7
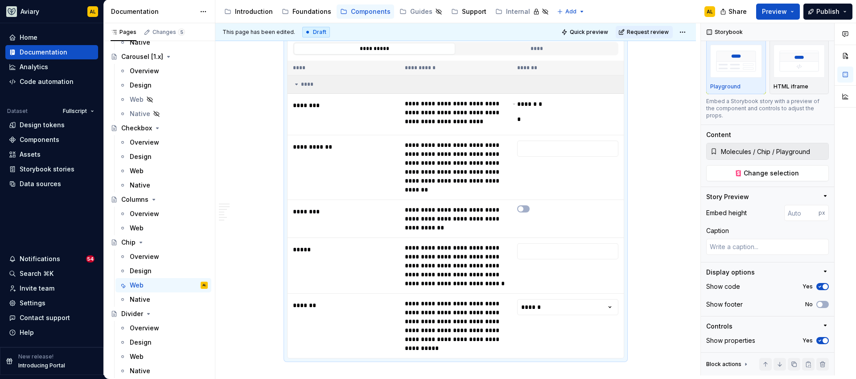
click at [607, 85] on div "****" at bounding box center [455, 84] width 325 height 7
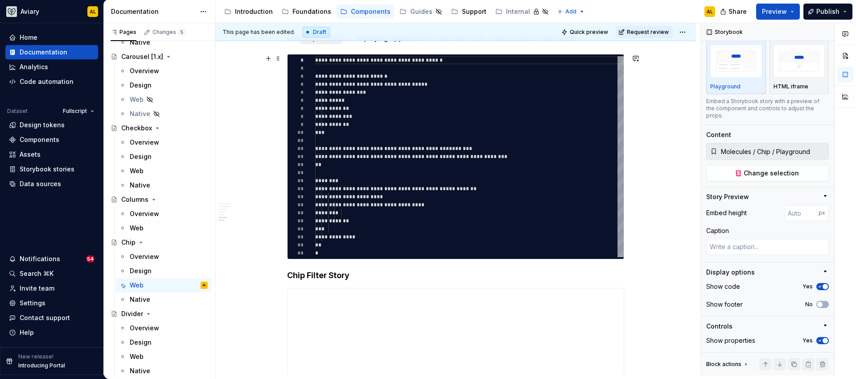
scroll to position [900, 0]
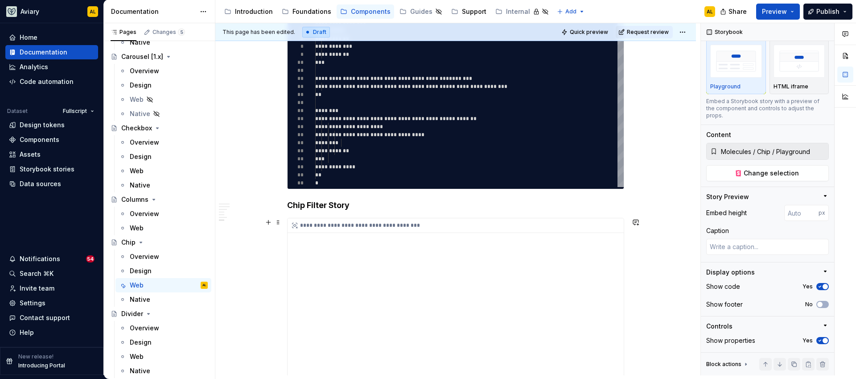
type textarea "*"
type input "https://aviary-major-100-sb.r.fullscript.io/?path=/story/molecules-chip--filter…"
click at [566, 293] on div "**********" at bounding box center [456, 318] width 336 height 200
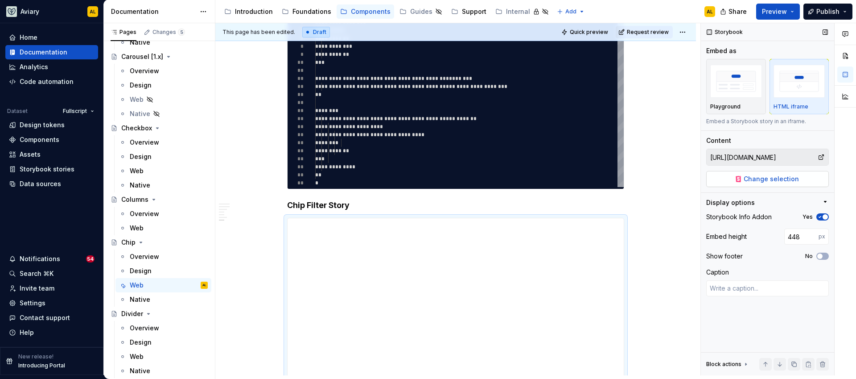
click at [788, 180] on span "Change selection" at bounding box center [771, 178] width 55 height 9
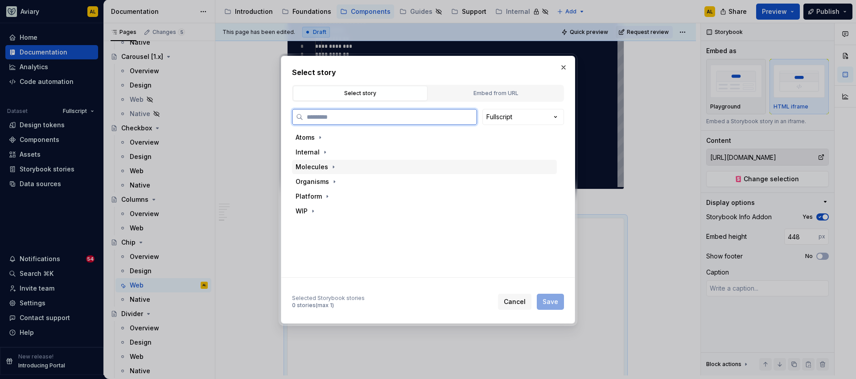
click at [321, 168] on div "Molecules" at bounding box center [312, 166] width 33 height 9
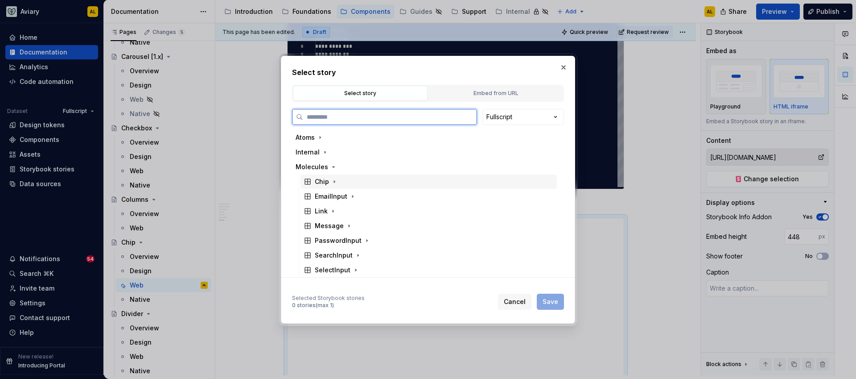
click at [325, 184] on div "Chip" at bounding box center [322, 181] width 14 height 9
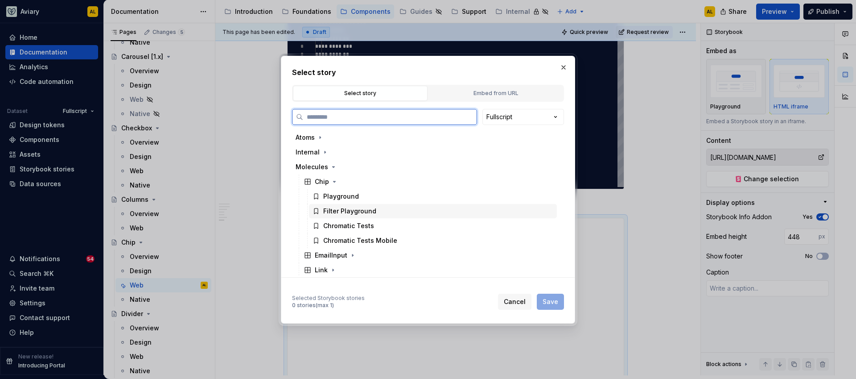
click at [353, 209] on div "Filter Playground" at bounding box center [349, 210] width 53 height 9
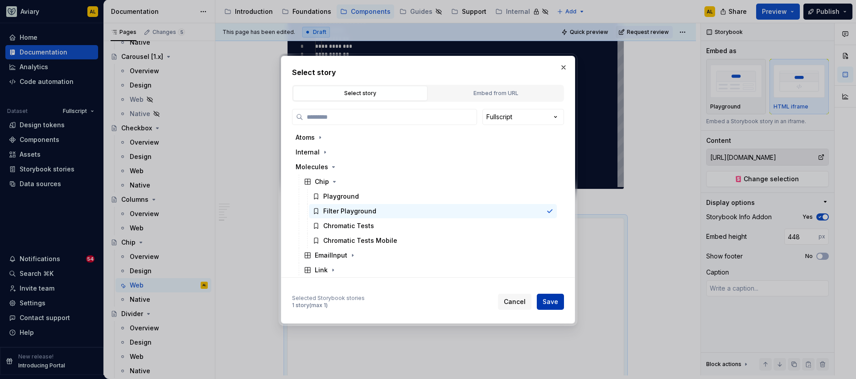
click at [547, 301] on span "Save" at bounding box center [551, 301] width 16 height 9
type textarea "*"
type input "Molecules / Chip / Filter Playground"
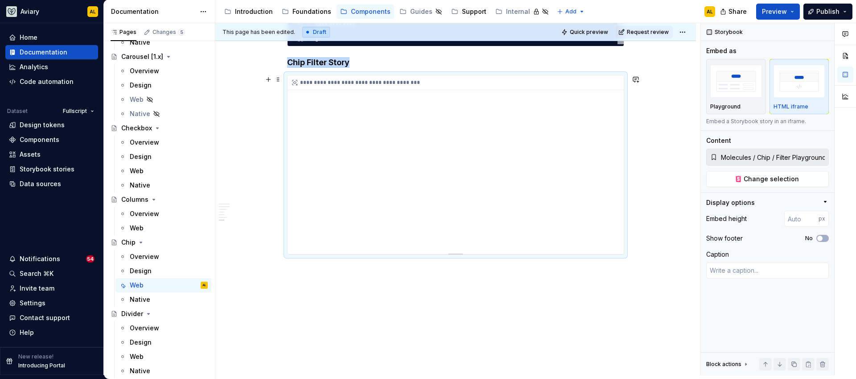
scroll to position [1042, 0]
click at [478, 235] on div "**********" at bounding box center [456, 165] width 336 height 178
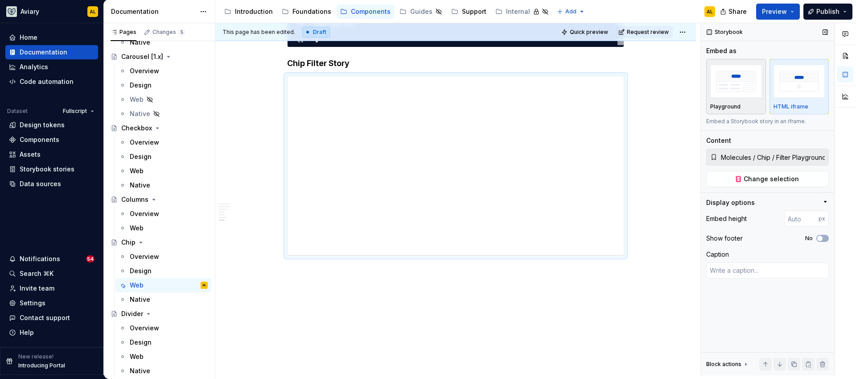
click at [727, 104] on p "Playground" at bounding box center [725, 106] width 30 height 7
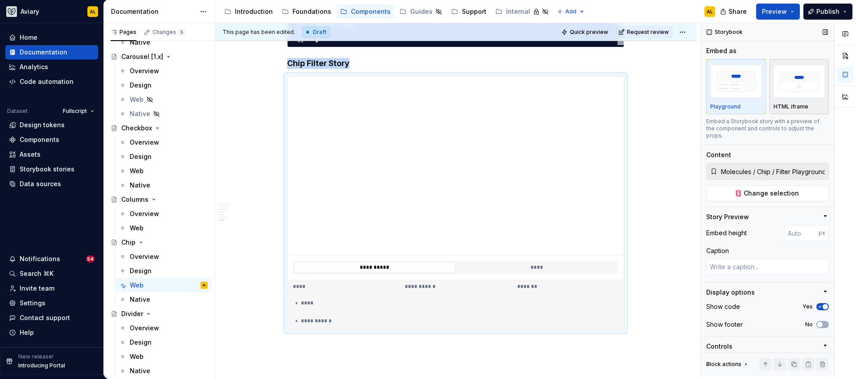
click at [808, 89] on img "button" at bounding box center [800, 81] width 52 height 33
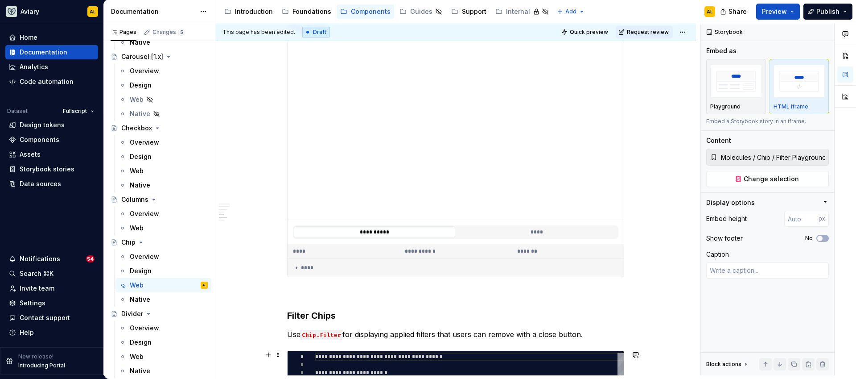
scroll to position [494, 0]
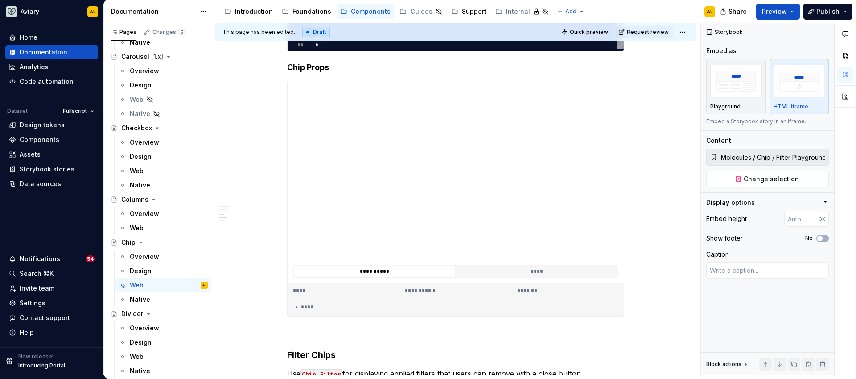
type textarea "*"
type input "Molecules / Chip / Playground"
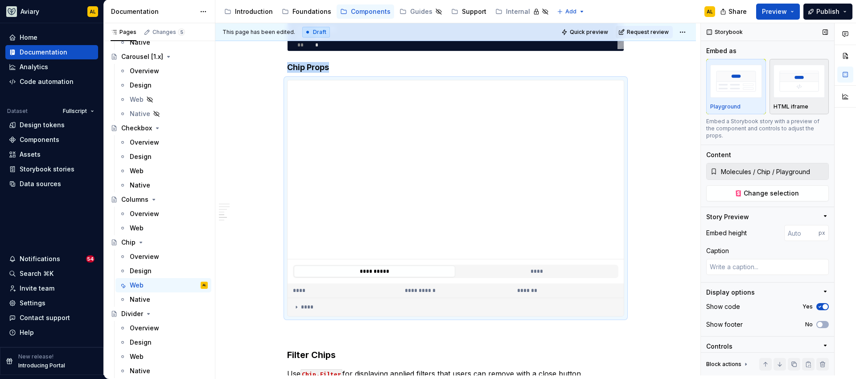
click at [808, 96] on img "button" at bounding box center [800, 81] width 52 height 33
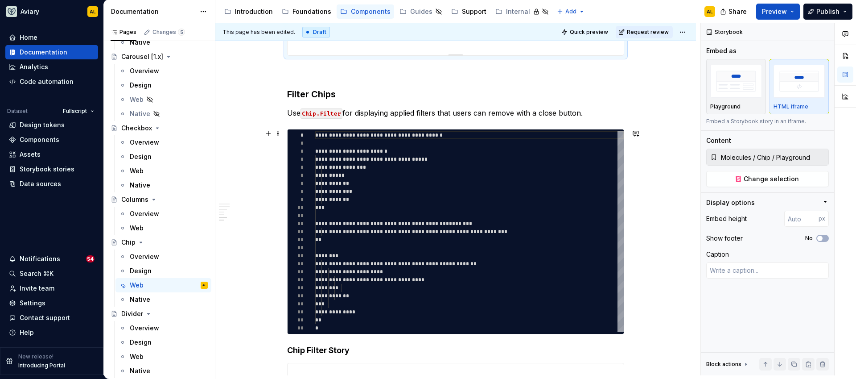
scroll to position [744, 0]
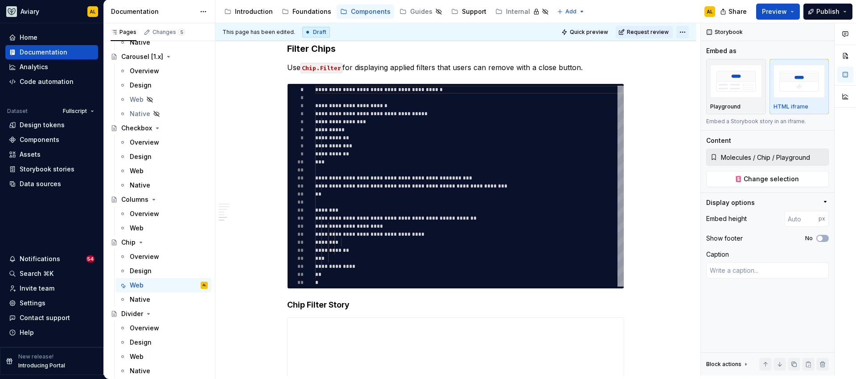
click at [687, 30] on html "Aviary AL Home Documentation Analytics Code automation Dataset Fullscript Desig…" at bounding box center [428, 189] width 856 height 379
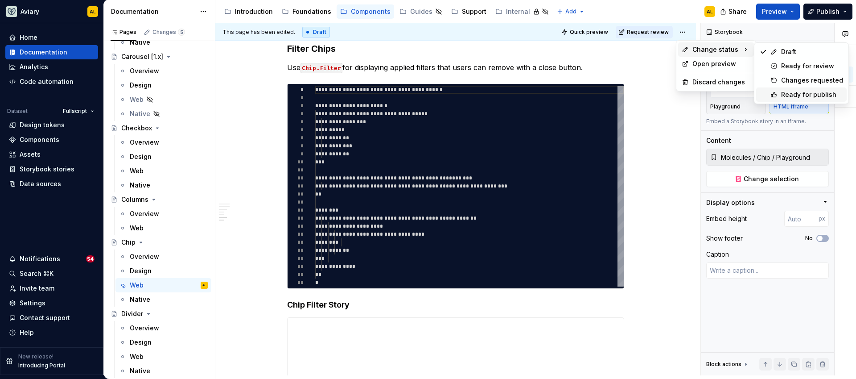
click at [794, 95] on div "Ready for publish" at bounding box center [812, 94] width 62 height 9
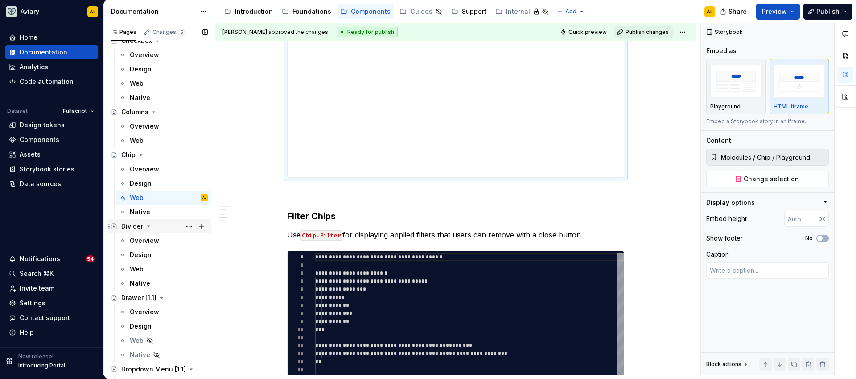
scroll to position [889, 0]
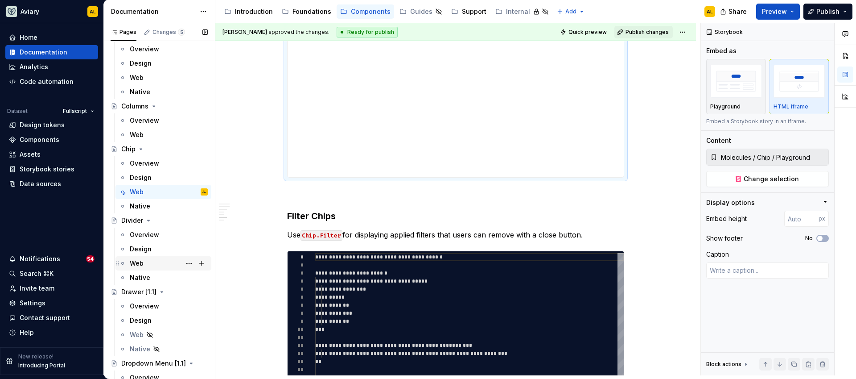
click at [160, 262] on div "Web" at bounding box center [169, 263] width 78 height 12
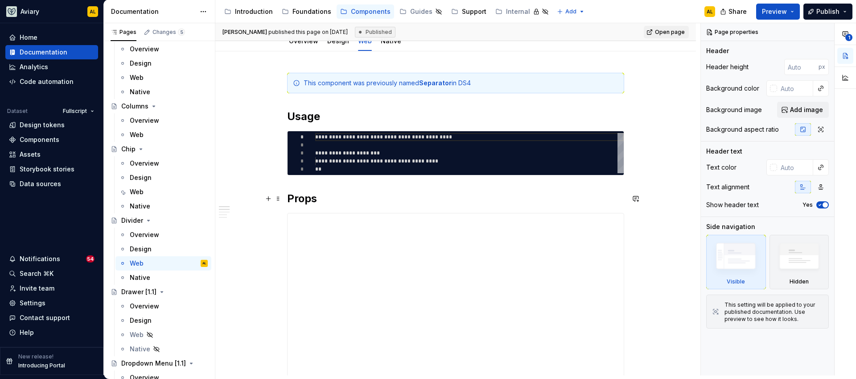
scroll to position [109, 0]
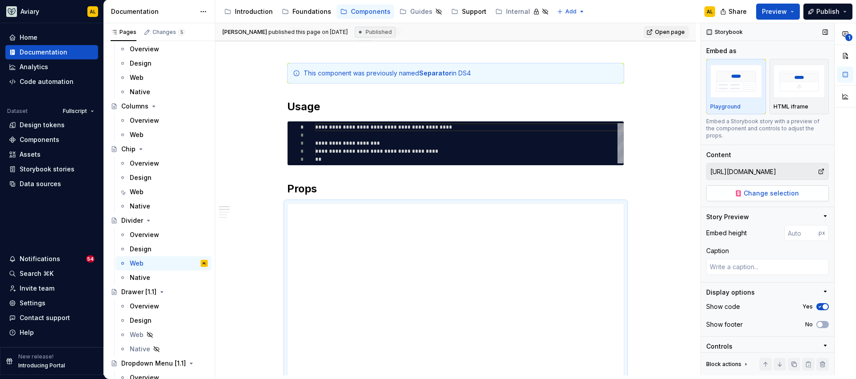
click at [733, 194] on button "Change selection" at bounding box center [767, 193] width 123 height 16
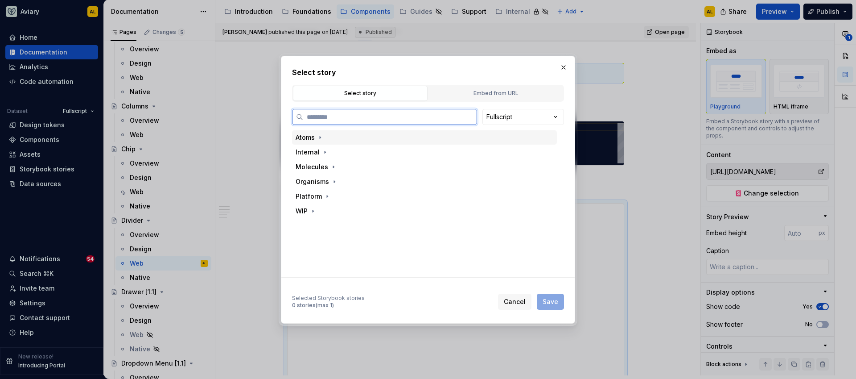
click at [312, 139] on div "Atoms" at bounding box center [305, 137] width 19 height 9
click at [356, 229] on div "Divider" at bounding box center [429, 225] width 256 height 14
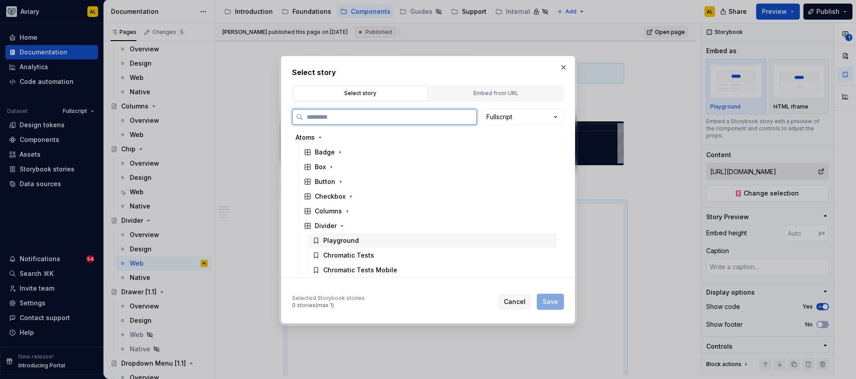
click at [332, 245] on div "Playground" at bounding box center [433, 240] width 248 height 14
click at [547, 305] on span "Save" at bounding box center [551, 301] width 16 height 9
type textarea "*"
type input "Atoms / Divider / Playground"
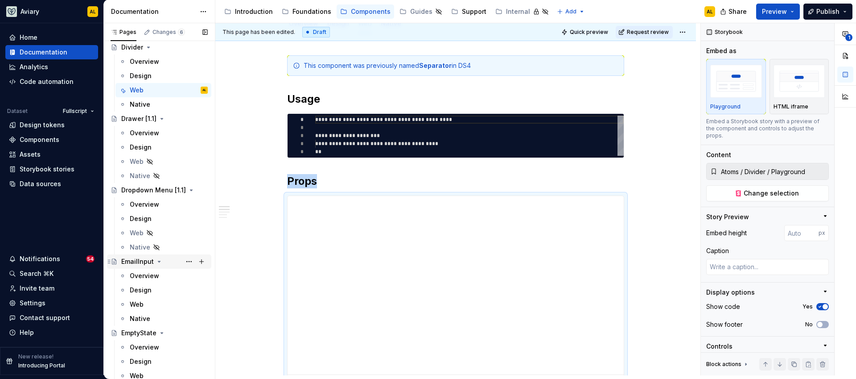
scroll to position [1064, 0]
click at [160, 299] on div "Web" at bounding box center [169, 302] width 78 height 12
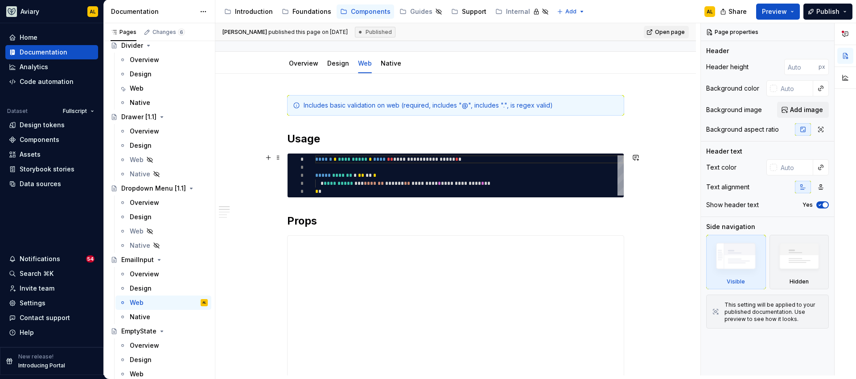
scroll to position [118, 0]
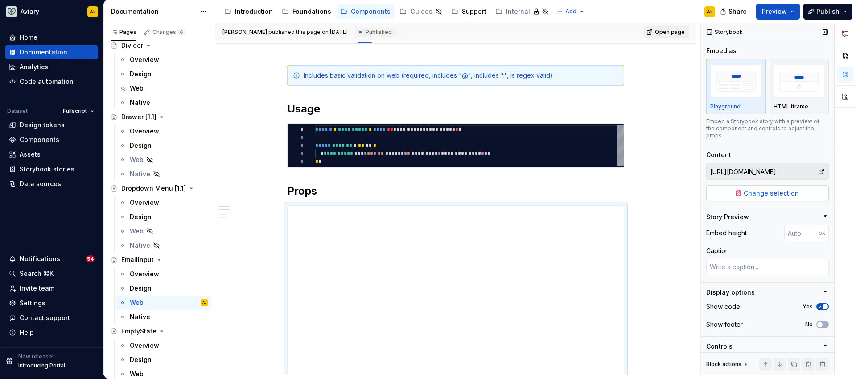
click at [765, 199] on button "Change selection" at bounding box center [767, 193] width 123 height 16
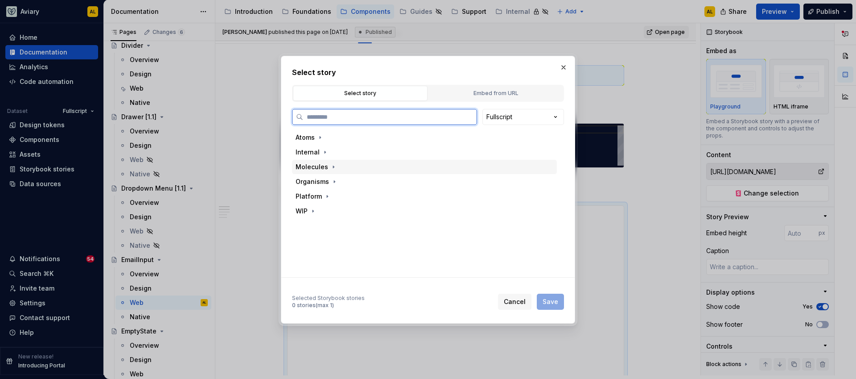
click at [316, 165] on div "Molecules" at bounding box center [312, 166] width 33 height 9
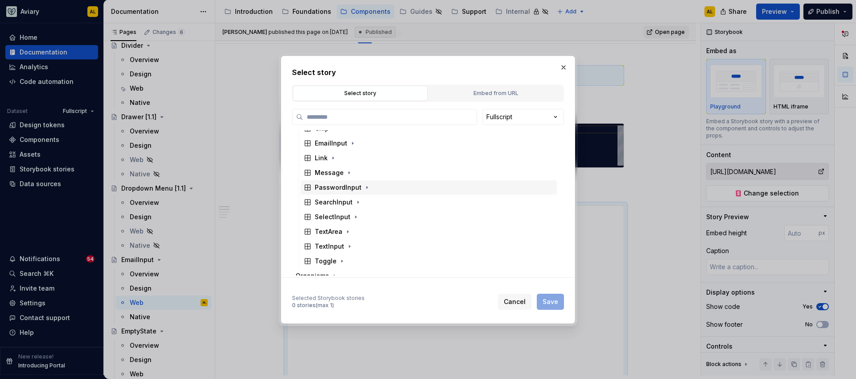
scroll to position [54, 0]
click at [348, 140] on button "button" at bounding box center [352, 141] width 9 height 9
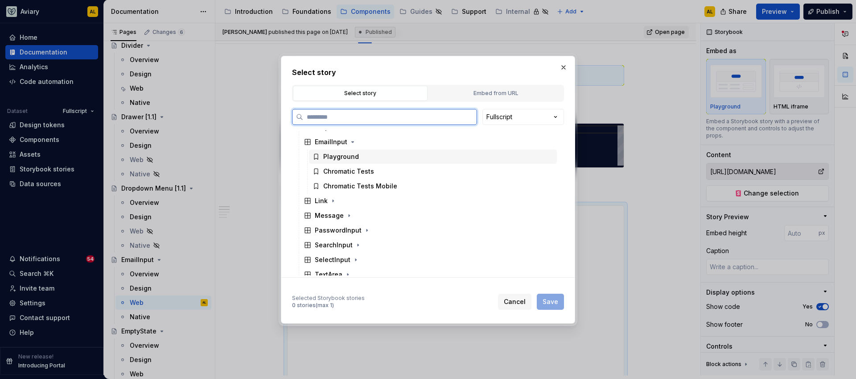
click at [358, 155] on div "Playground" at bounding box center [433, 156] width 248 height 14
click at [548, 297] on span "Save" at bounding box center [551, 301] width 16 height 9
type textarea "*"
type input "Molecules / EmailInput / Playground"
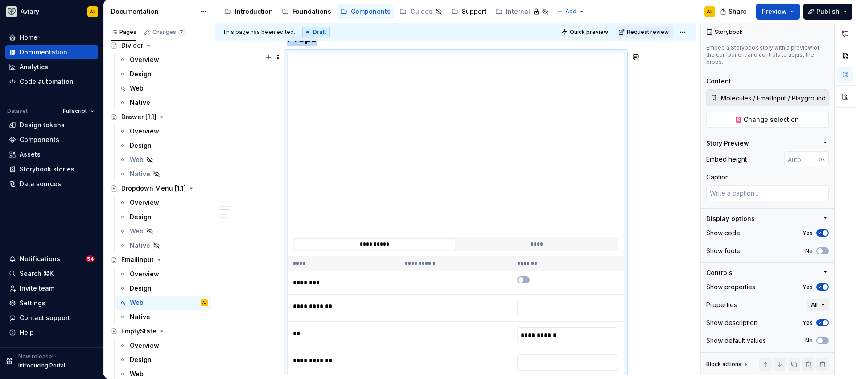
scroll to position [277, 0]
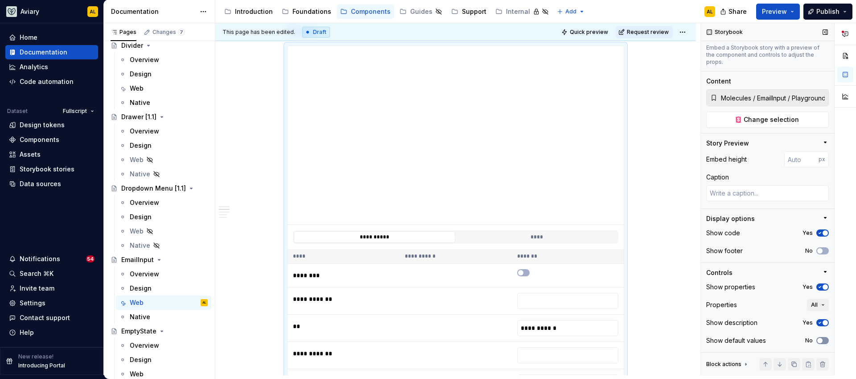
click at [817, 339] on span "button" at bounding box center [819, 340] width 5 height 5
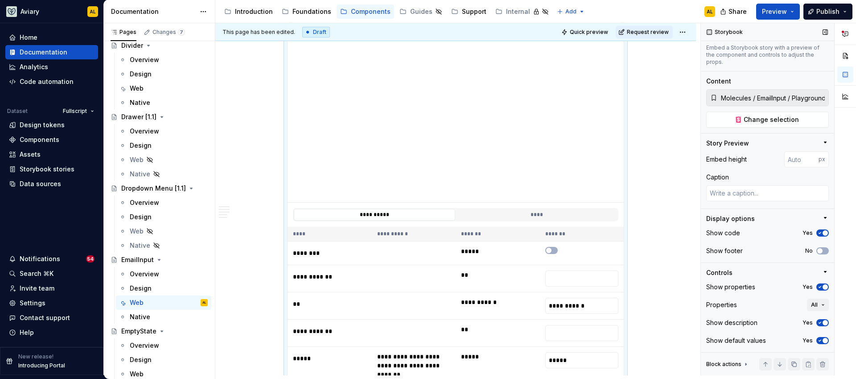
click at [819, 340] on icon "button" at bounding box center [820, 340] width 2 height 1
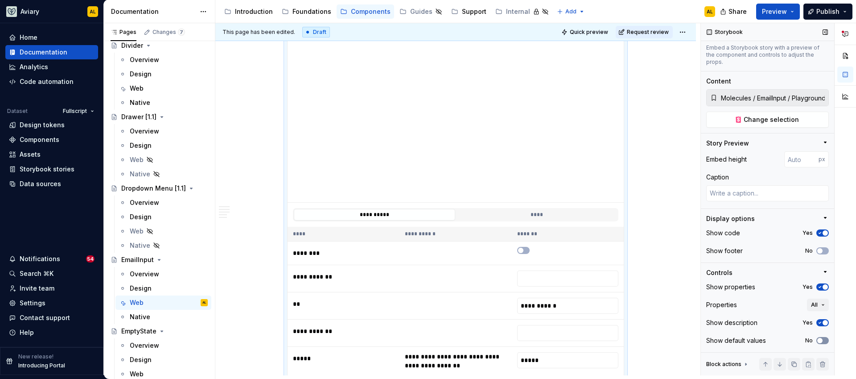
click at [817, 339] on span "button" at bounding box center [819, 340] width 5 height 5
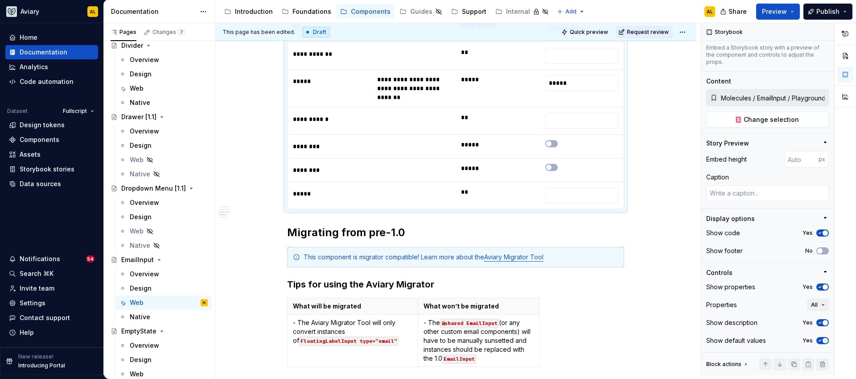
scroll to position [618, 0]
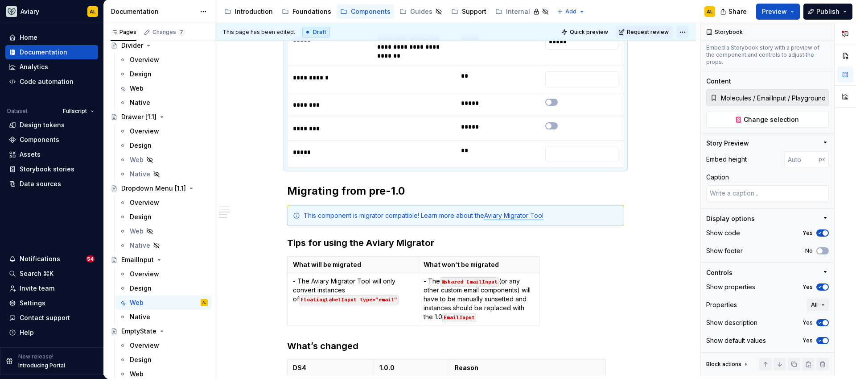
click at [683, 34] on html "Aviary AL Home Documentation Analytics Code automation Dataset Fullscript Desig…" at bounding box center [428, 189] width 856 height 379
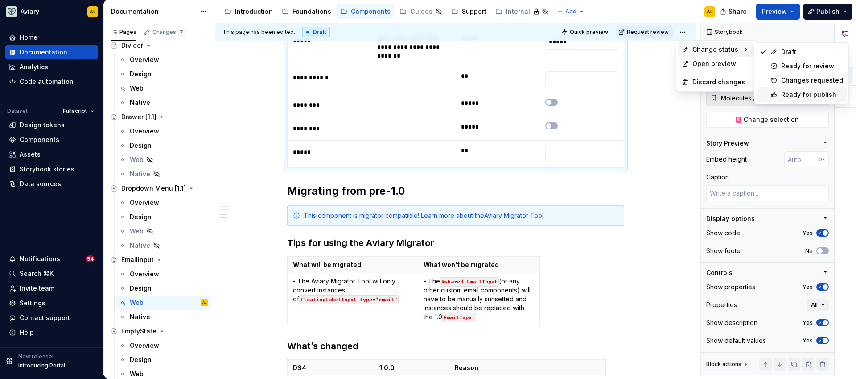
click at [788, 93] on div "Ready for publish" at bounding box center [812, 94] width 62 height 9
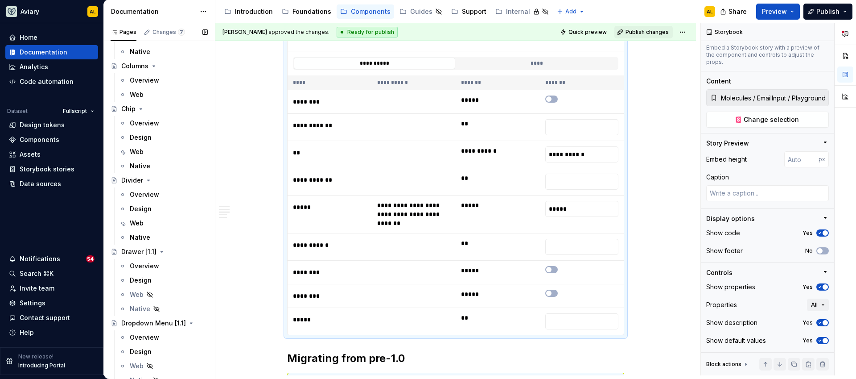
scroll to position [910, 0]
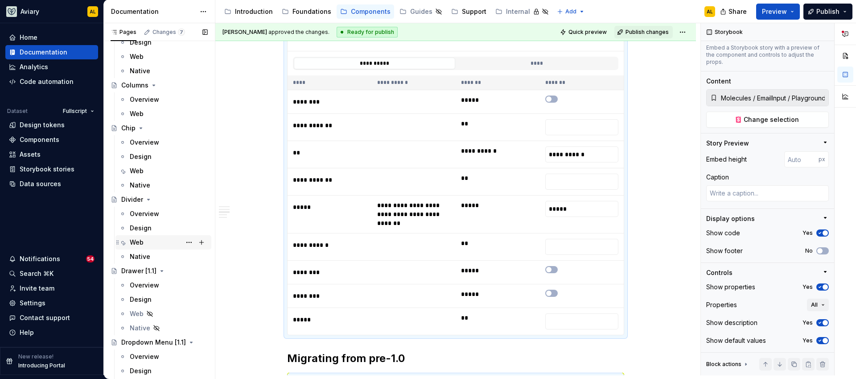
click at [170, 239] on div "Web" at bounding box center [169, 242] width 78 height 12
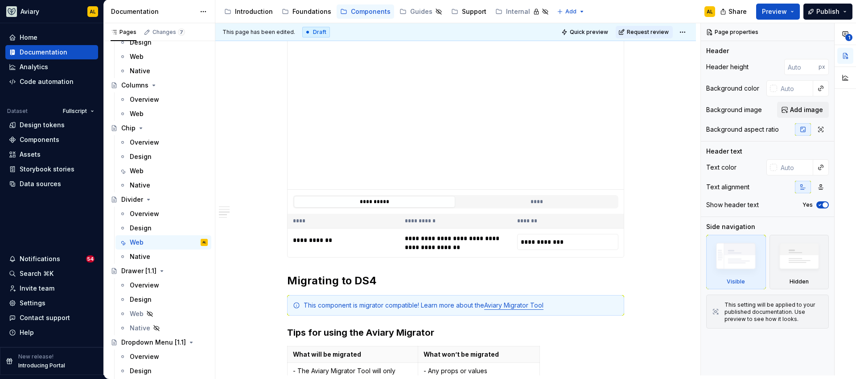
scroll to position [304, 0]
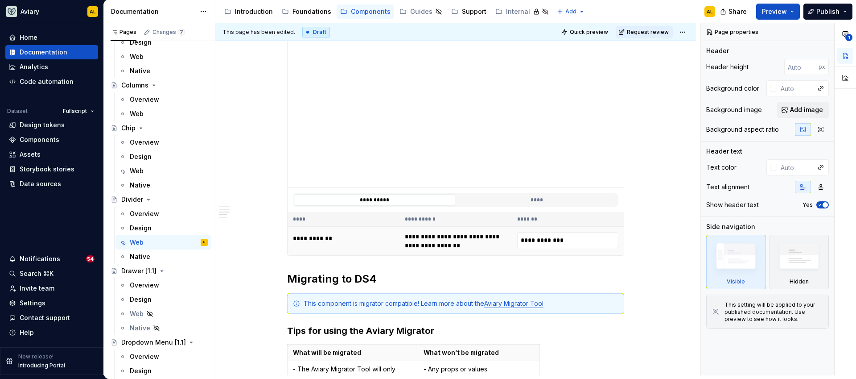
click at [482, 247] on td "**********" at bounding box center [456, 241] width 112 height 29
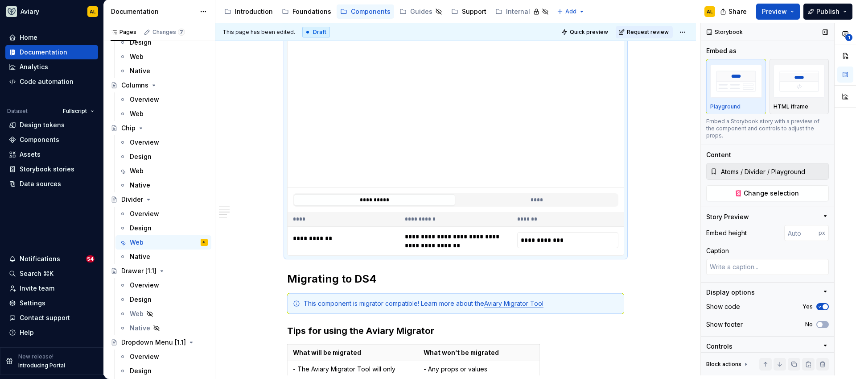
scroll to position [74, 0]
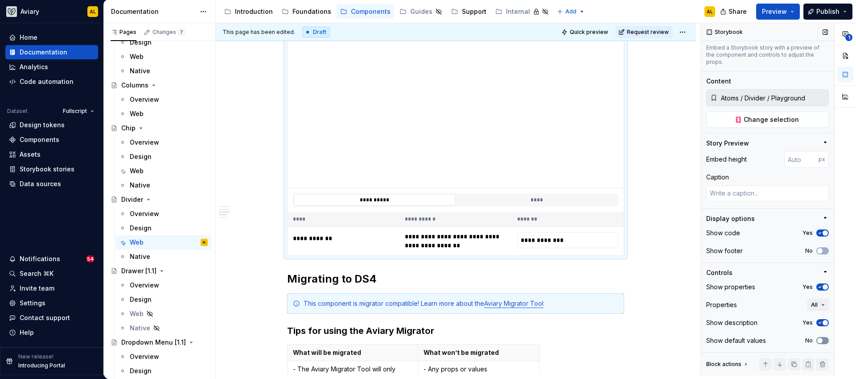
click at [820, 343] on button "No" at bounding box center [822, 340] width 12 height 7
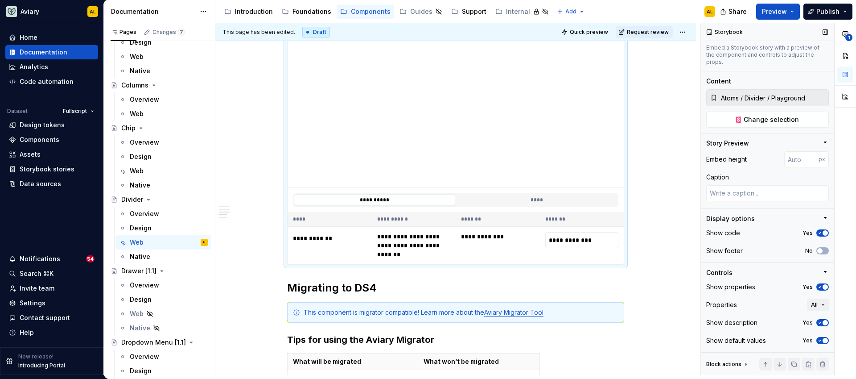
scroll to position [289, 0]
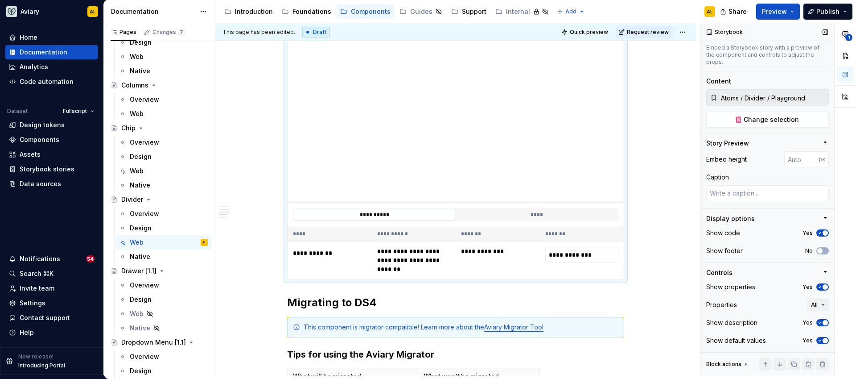
click at [823, 339] on span "button" at bounding box center [825, 340] width 5 height 5
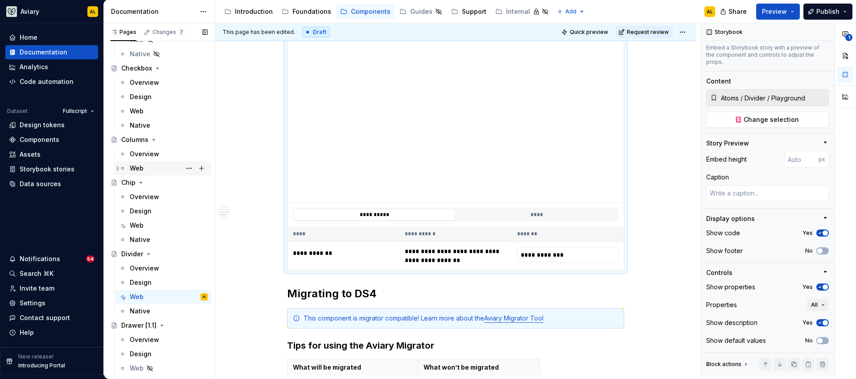
scroll to position [846, 0]
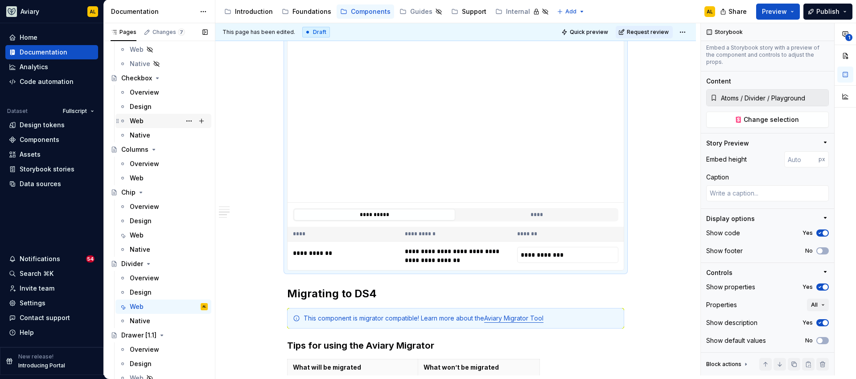
click at [154, 124] on div "Web" at bounding box center [169, 121] width 78 height 12
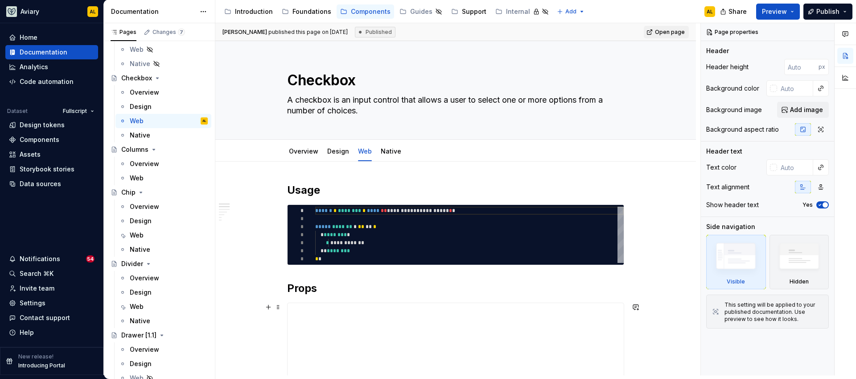
scroll to position [133, 0]
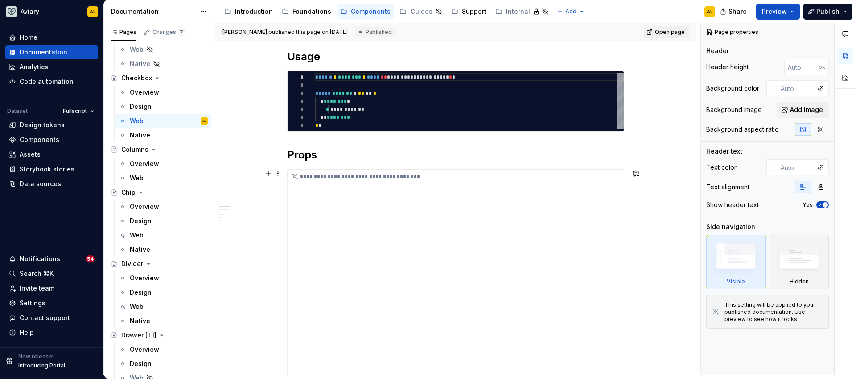
click at [451, 240] on div "**********" at bounding box center [456, 279] width 336 height 220
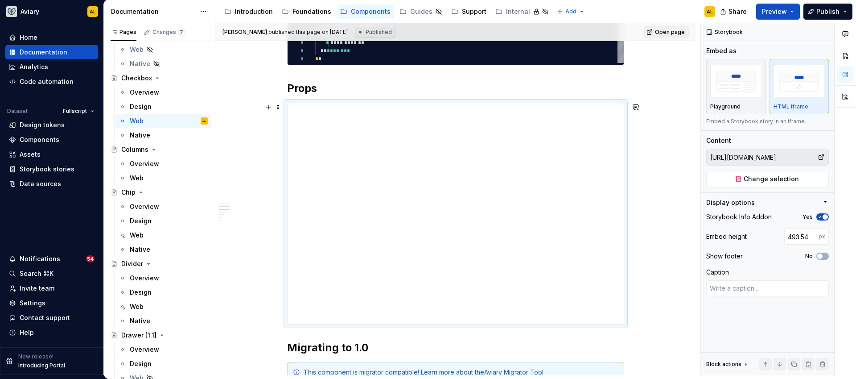
scroll to position [201, 0]
click at [744, 112] on button "Playground" at bounding box center [736, 86] width 60 height 55
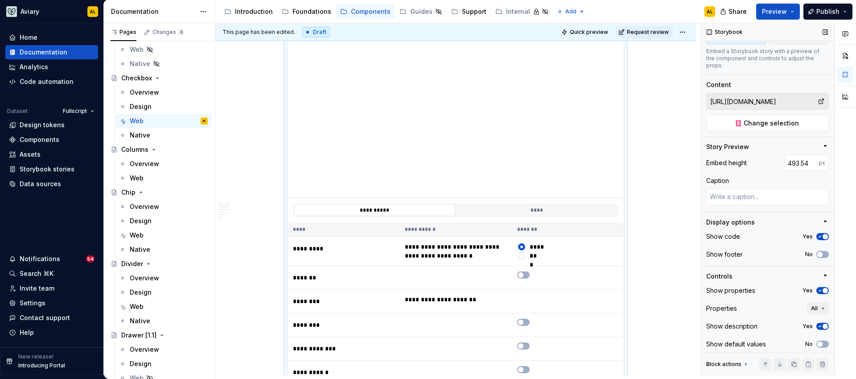
scroll to position [74, 0]
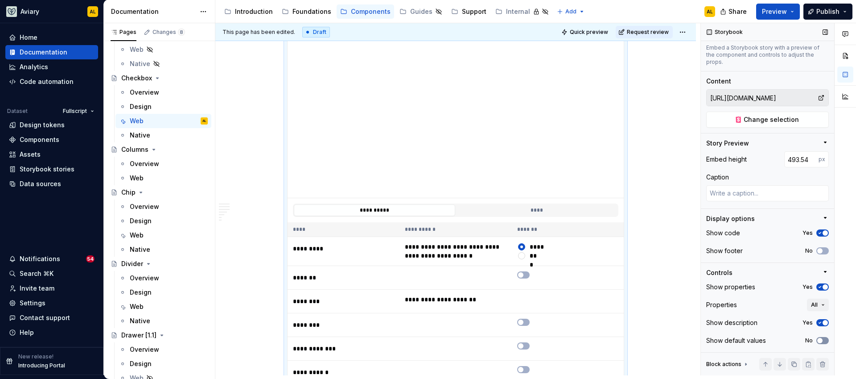
click at [820, 339] on button "No" at bounding box center [822, 340] width 12 height 7
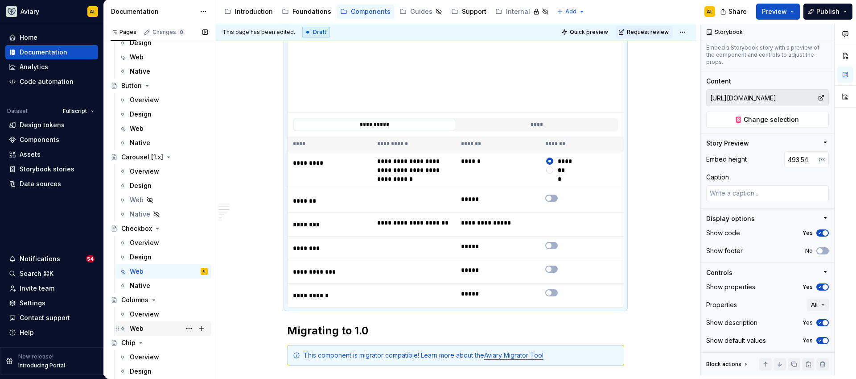
scroll to position [664, 0]
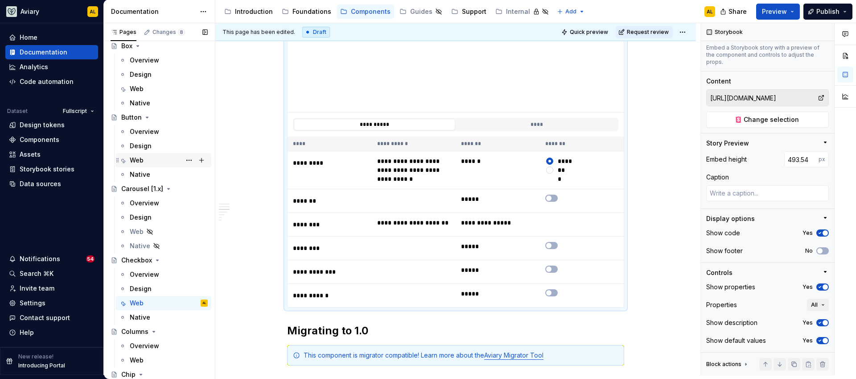
click at [166, 160] on div "Web" at bounding box center [169, 160] width 78 height 12
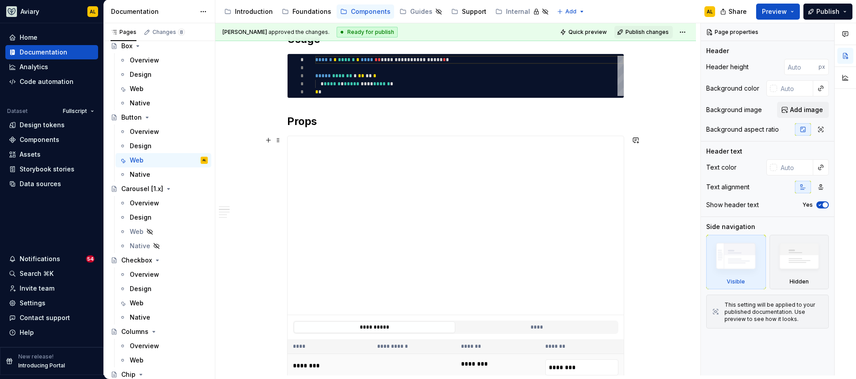
scroll to position [282, 0]
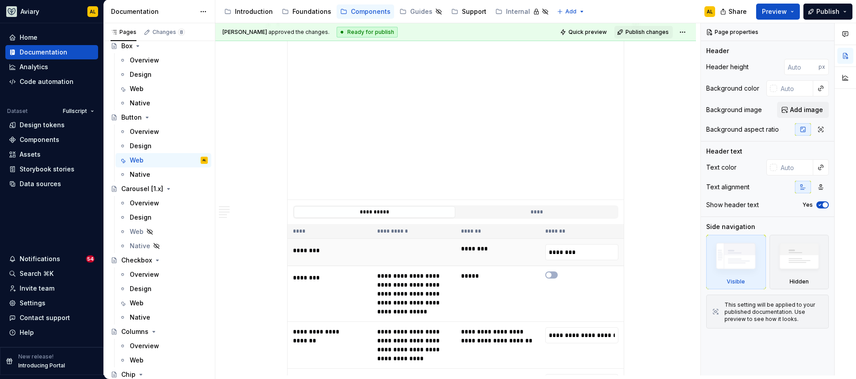
click at [484, 244] on td "********" at bounding box center [498, 252] width 84 height 27
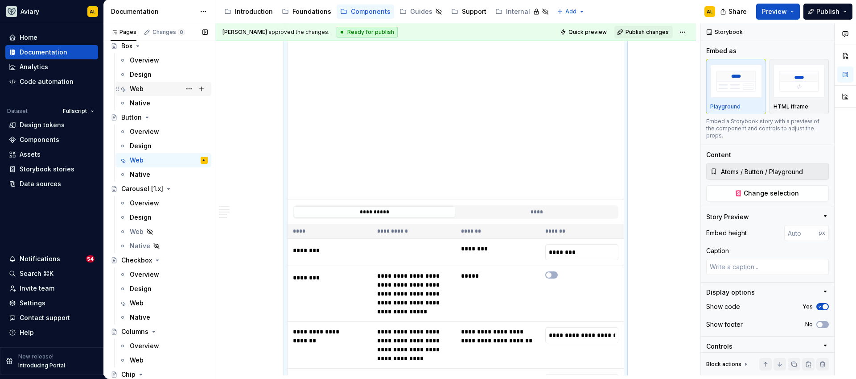
click at [159, 94] on div "Web" at bounding box center [169, 88] width 78 height 12
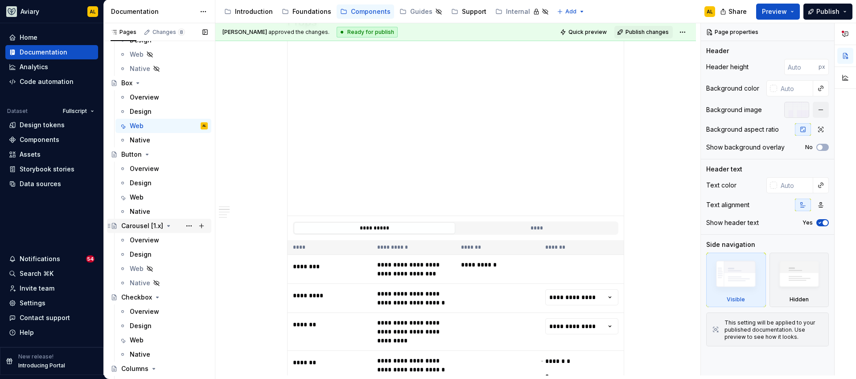
scroll to position [455, 0]
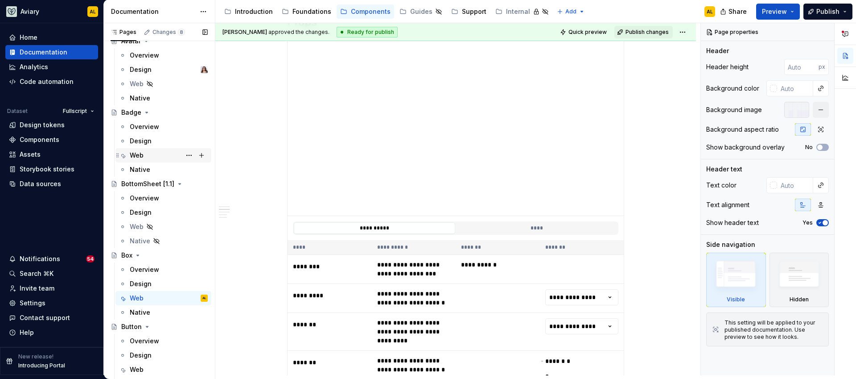
click at [145, 156] on div "Web" at bounding box center [169, 155] width 78 height 12
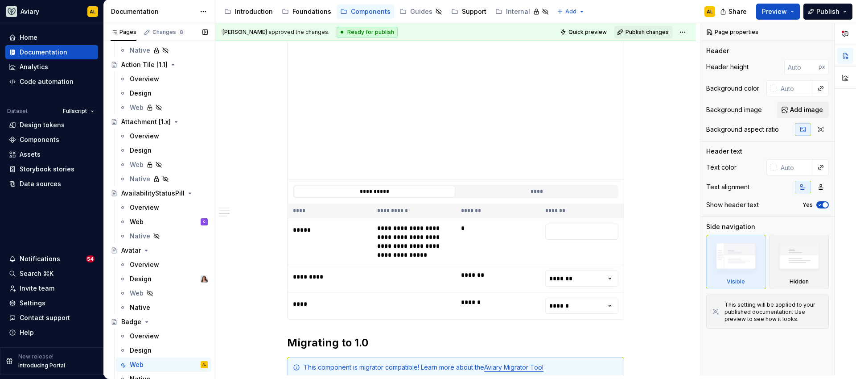
scroll to position [244, 0]
click at [154, 222] on div "Web IC" at bounding box center [169, 223] width 78 height 12
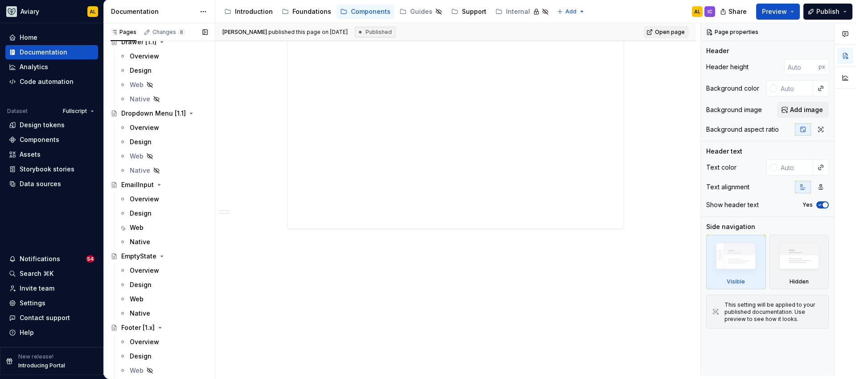
scroll to position [1146, 0]
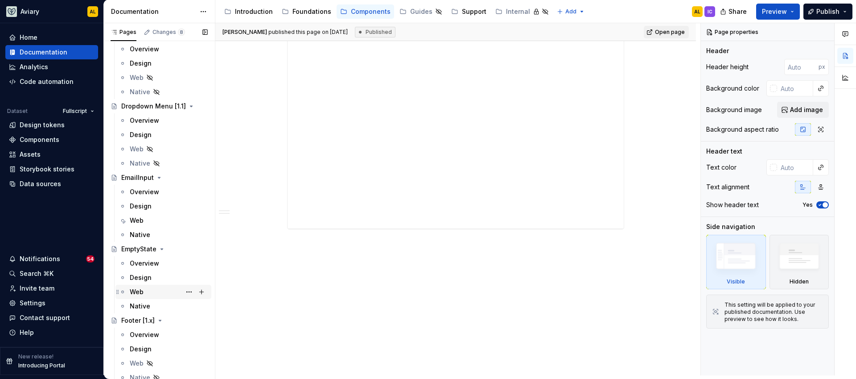
click at [147, 296] on div "Web" at bounding box center [169, 291] width 78 height 12
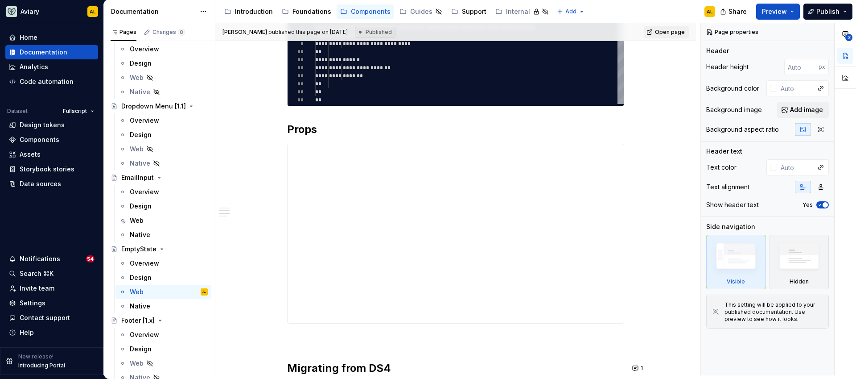
scroll to position [247, 0]
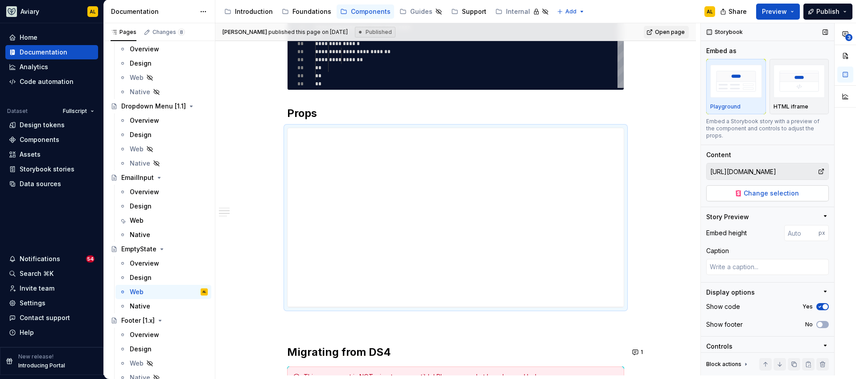
click at [767, 196] on span "Change selection" at bounding box center [771, 193] width 55 height 9
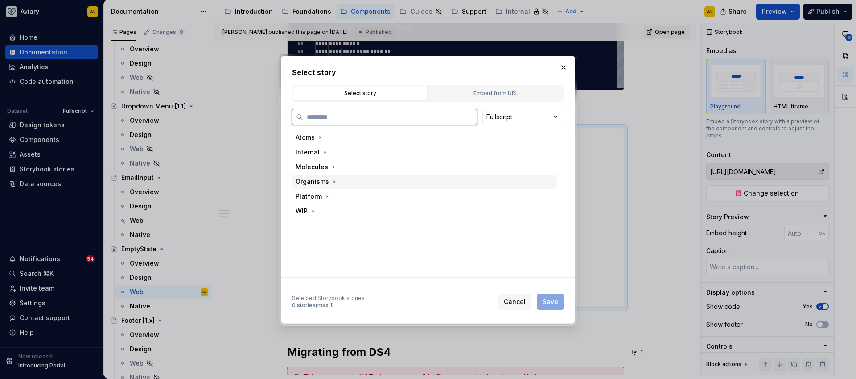
click at [317, 183] on div "Organisms" at bounding box center [312, 181] width 33 height 9
click at [329, 197] on div "EmptyState" at bounding box center [332, 196] width 35 height 9
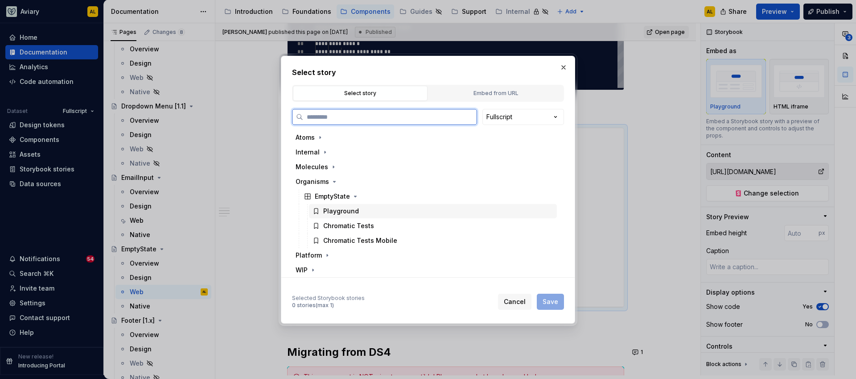
click at [337, 209] on div "Playground" at bounding box center [341, 210] width 36 height 9
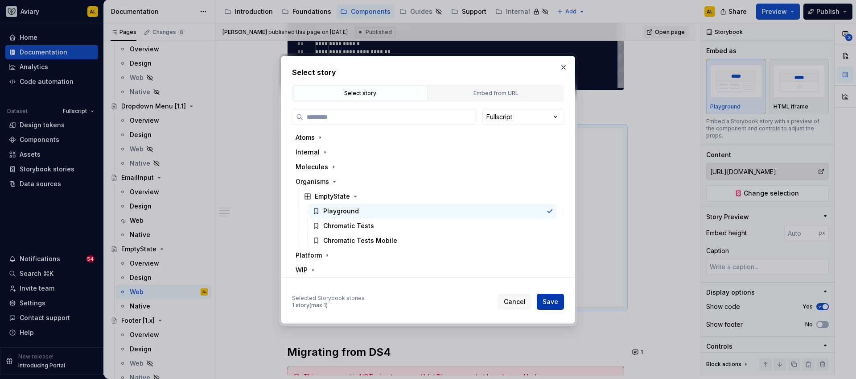
click at [548, 303] on span "Save" at bounding box center [551, 301] width 16 height 9
type textarea "*"
type input "Organisms / EmptyState / Playground"
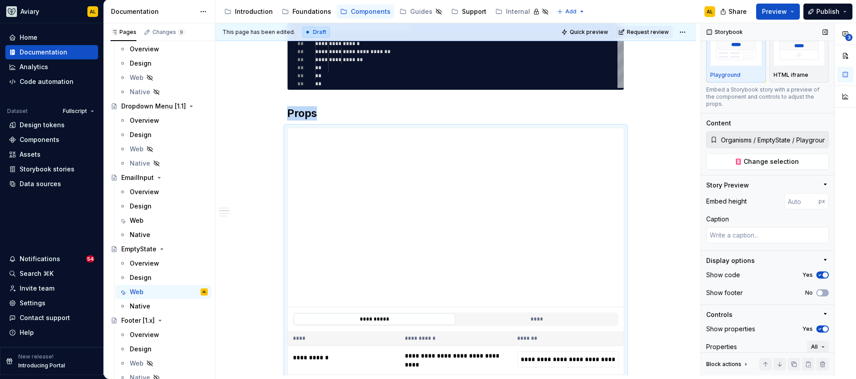
scroll to position [74, 0]
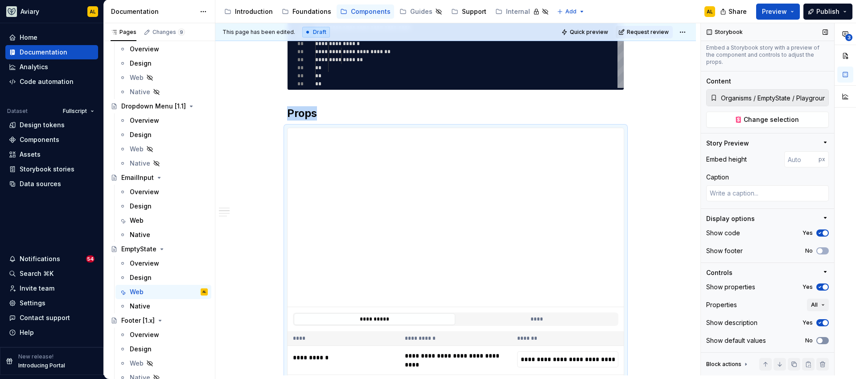
click at [821, 340] on button "No" at bounding box center [822, 340] width 12 height 7
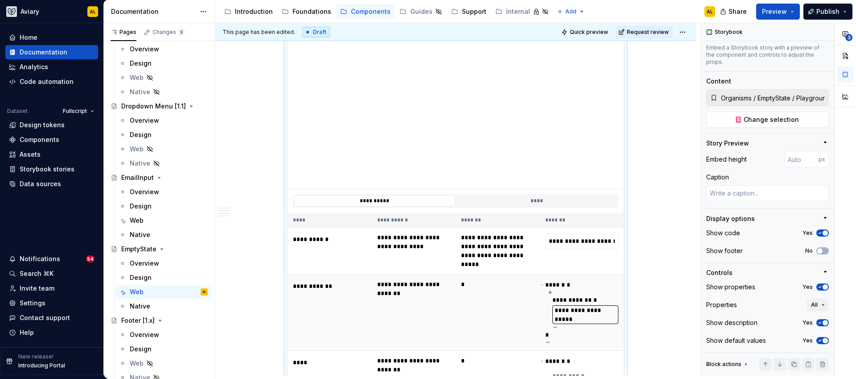
scroll to position [365, 0]
click at [812, 303] on span "All" at bounding box center [814, 304] width 7 height 7
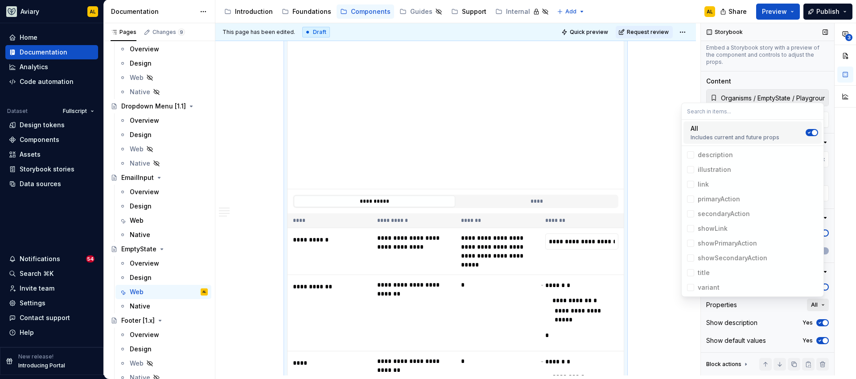
click at [812, 303] on span "All" at bounding box center [814, 304] width 7 height 7
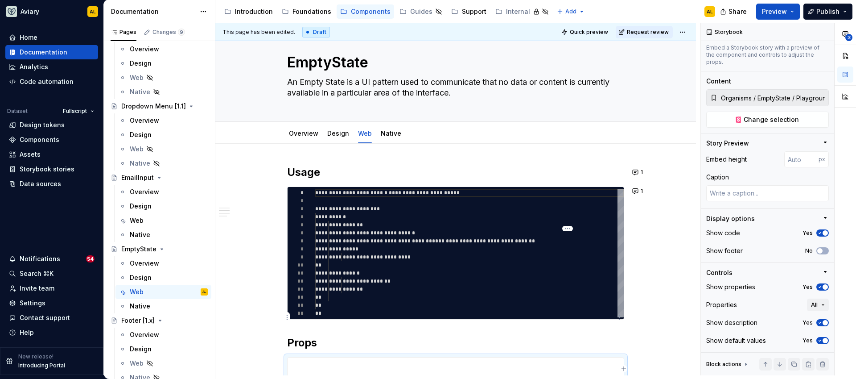
scroll to position [0, 0]
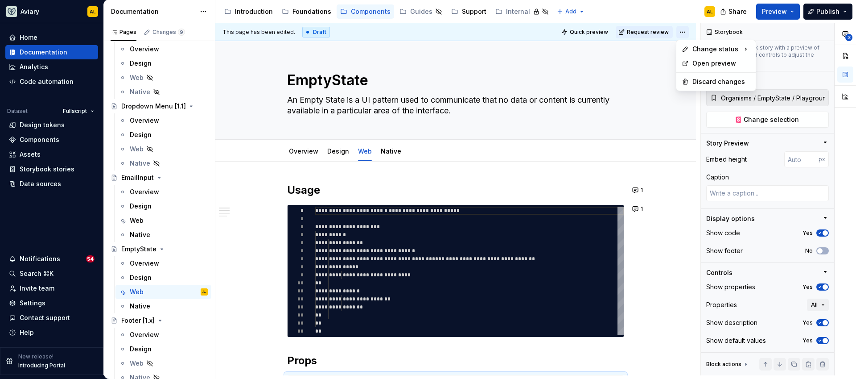
click at [684, 34] on html "Aviary AL Home Documentation Analytics Code automation Dataset Fullscript Desig…" at bounding box center [428, 189] width 856 height 379
click at [793, 97] on div "Ready for publish" at bounding box center [812, 94] width 62 height 9
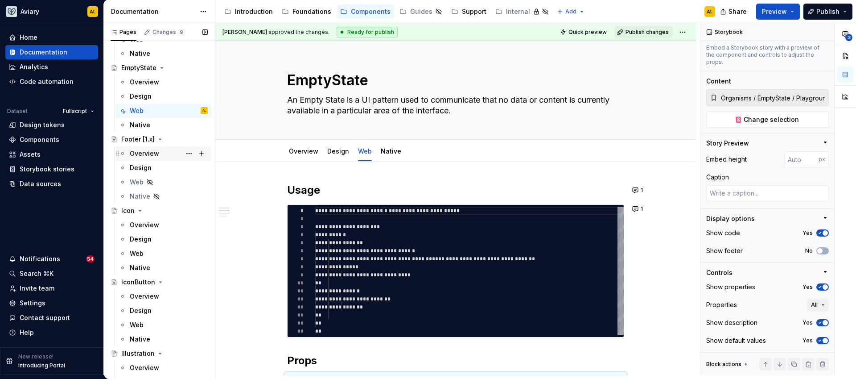
scroll to position [1328, 0]
click at [173, 248] on div "Web" at bounding box center [169, 252] width 78 height 12
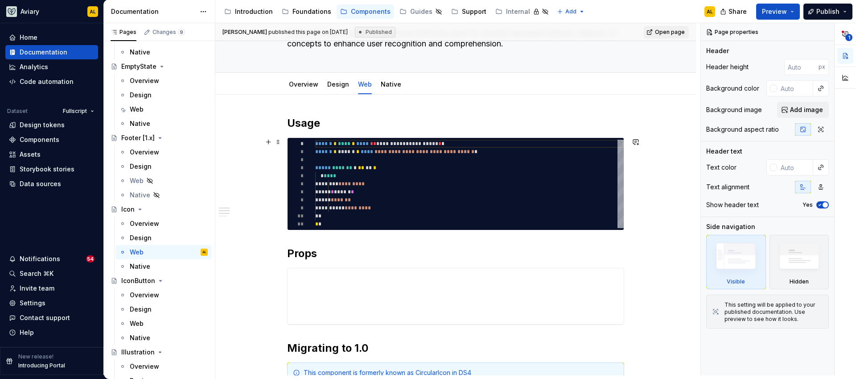
scroll to position [69, 0]
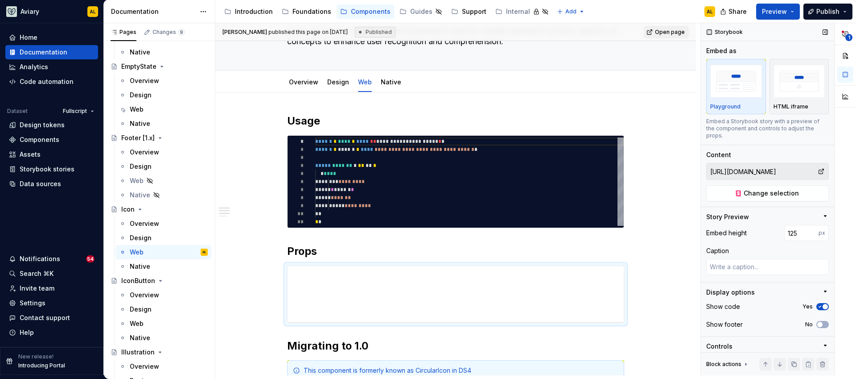
click at [725, 205] on div "Storybook Embed as Playground HTML iframe Embed a Storybook story with a previe…" at bounding box center [767, 199] width 133 height 352
click at [725, 198] on button "Change selection" at bounding box center [767, 193] width 123 height 16
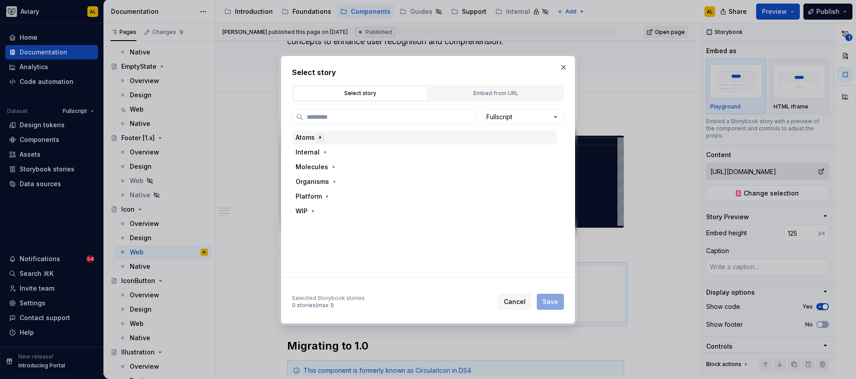
click at [317, 137] on icon "button" at bounding box center [320, 137] width 7 height 7
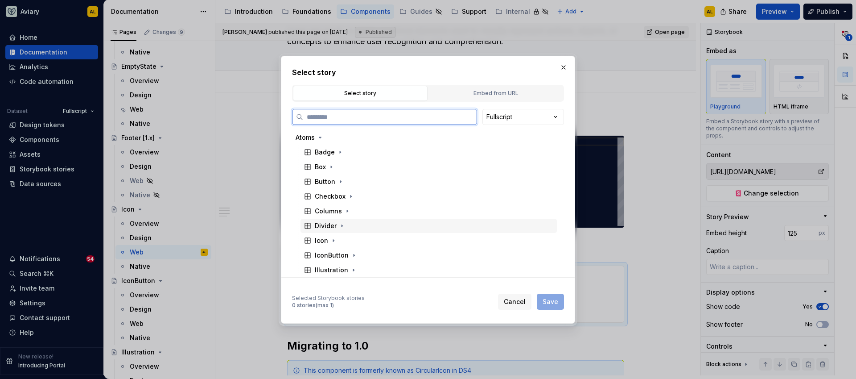
click at [338, 233] on div "Icon" at bounding box center [429, 240] width 256 height 15
click at [344, 257] on div "Playground" at bounding box center [341, 255] width 36 height 9
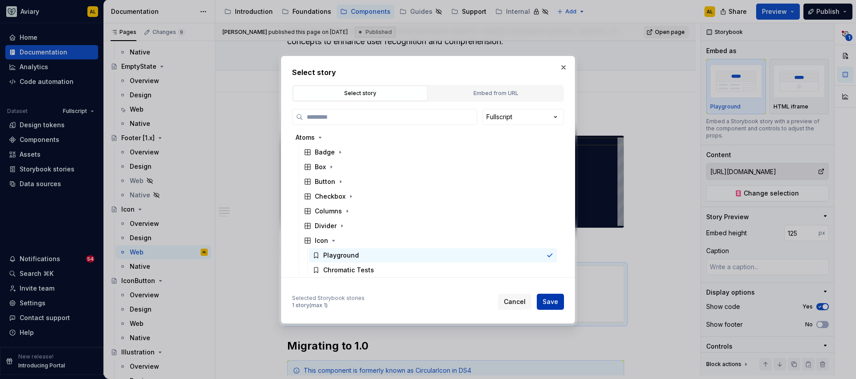
click at [543, 303] on span "Save" at bounding box center [551, 301] width 16 height 9
type textarea "*"
type input "Atoms / Icon / Playground"
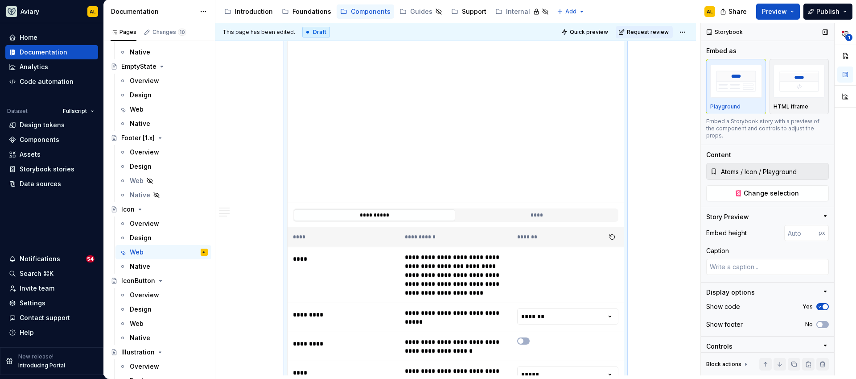
scroll to position [74, 0]
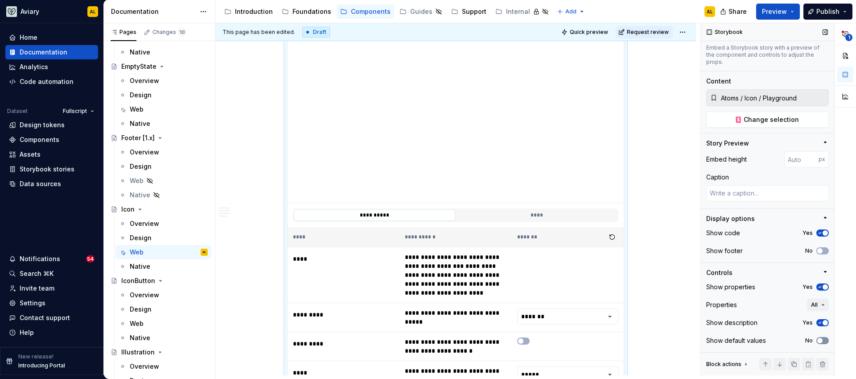
click at [824, 341] on button "No" at bounding box center [822, 340] width 12 height 7
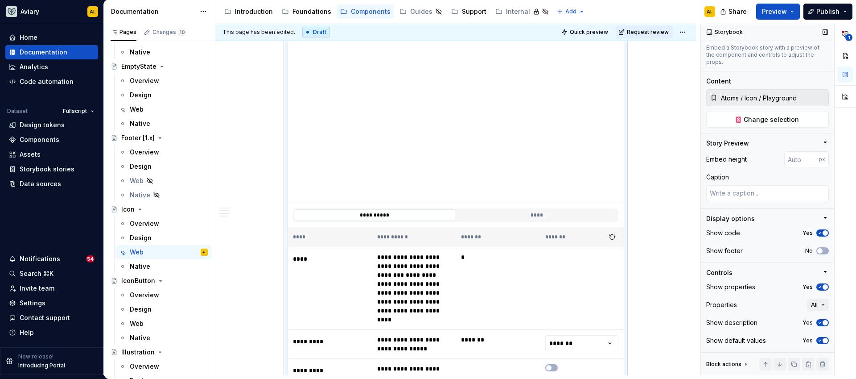
scroll to position [311, 0]
click at [682, 31] on html "Aviary AL Home Documentation Analytics Code automation Dataset Fullscript Desig…" at bounding box center [428, 189] width 856 height 379
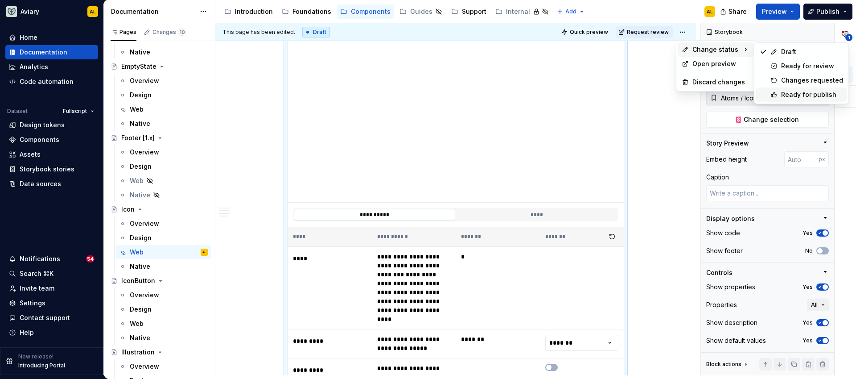
click at [782, 93] on div "Ready for publish" at bounding box center [812, 94] width 62 height 9
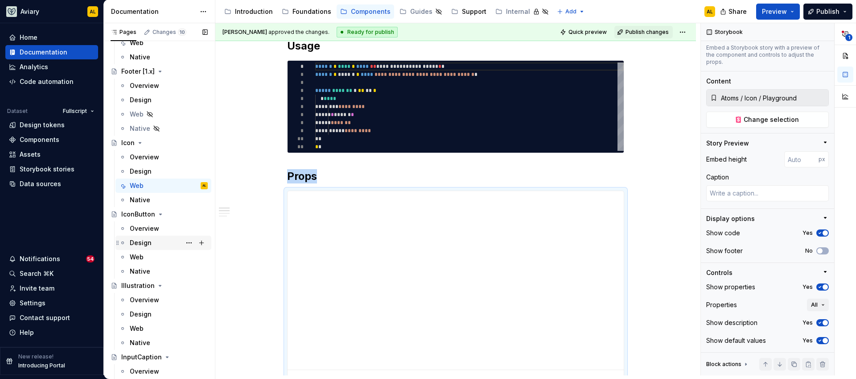
scroll to position [1401, 0]
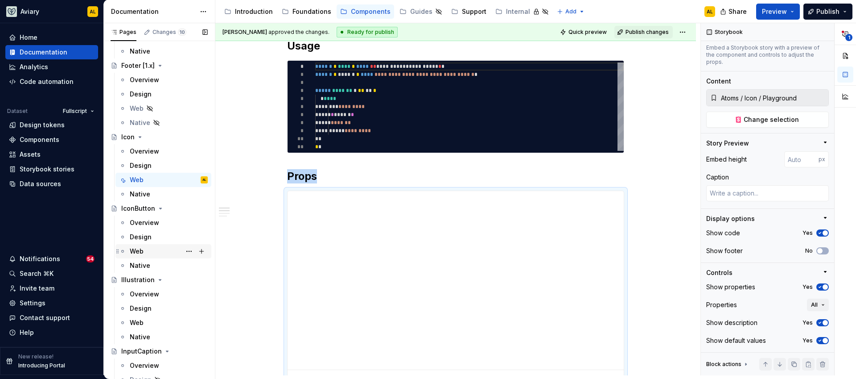
click at [152, 251] on div "Web" at bounding box center [169, 251] width 78 height 12
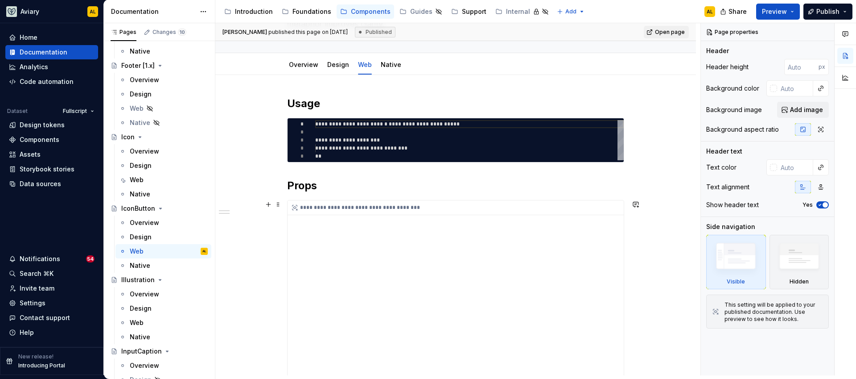
scroll to position [128, 0]
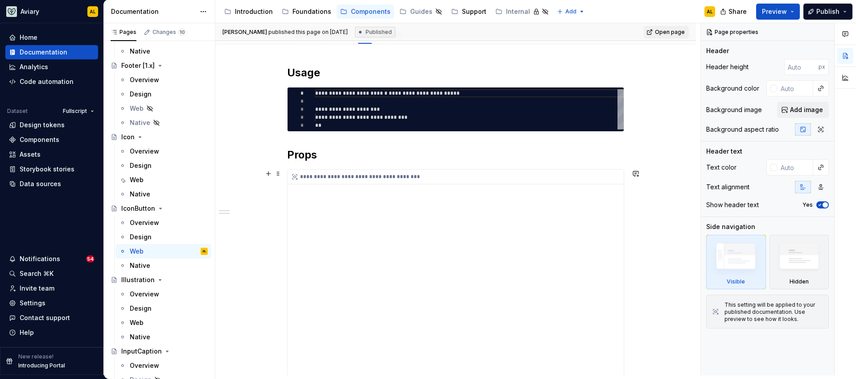
click at [454, 249] on div "**********" at bounding box center [456, 294] width 336 height 250
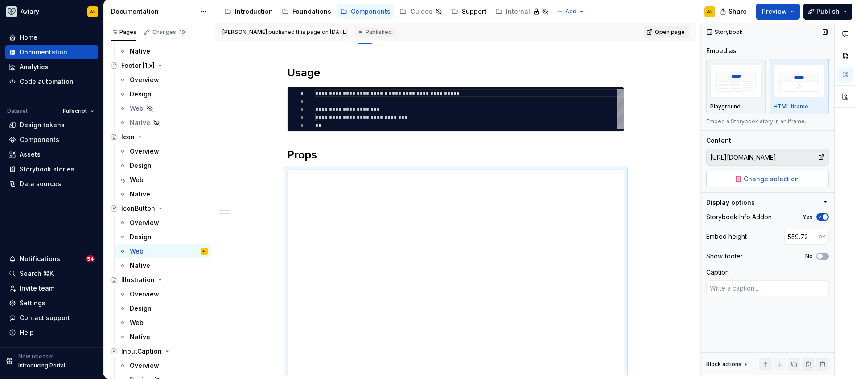
click at [725, 179] on button "Change selection" at bounding box center [767, 179] width 123 height 16
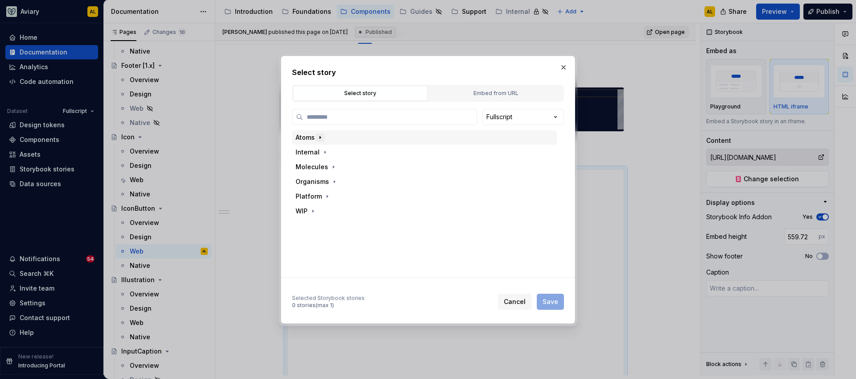
click at [320, 136] on icon "button" at bounding box center [320, 137] width 1 height 2
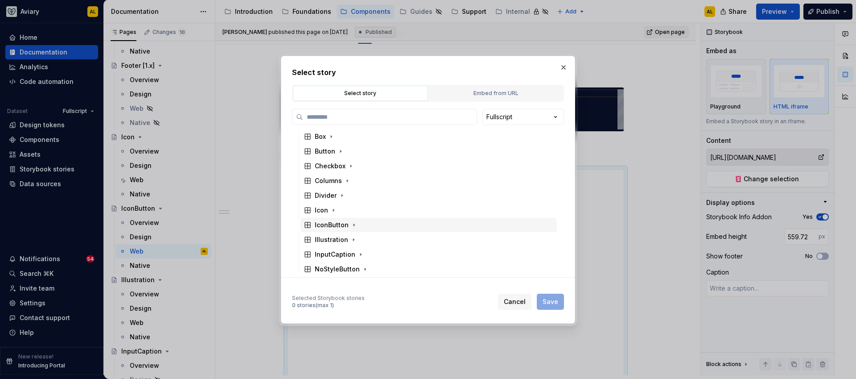
scroll to position [35, 0]
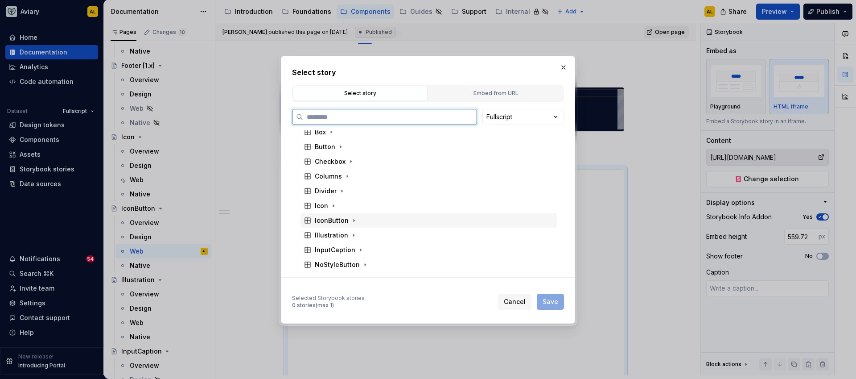
click at [346, 221] on div "IconButton" at bounding box center [332, 220] width 34 height 9
click at [356, 238] on div "Playground" at bounding box center [341, 235] width 36 height 9
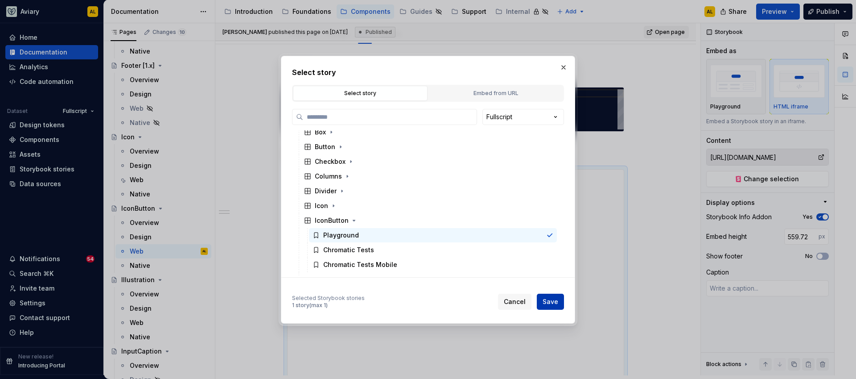
click at [544, 305] on span "Save" at bounding box center [551, 301] width 16 height 9
type textarea "*"
type input "Atoms / IconButton / Playground"
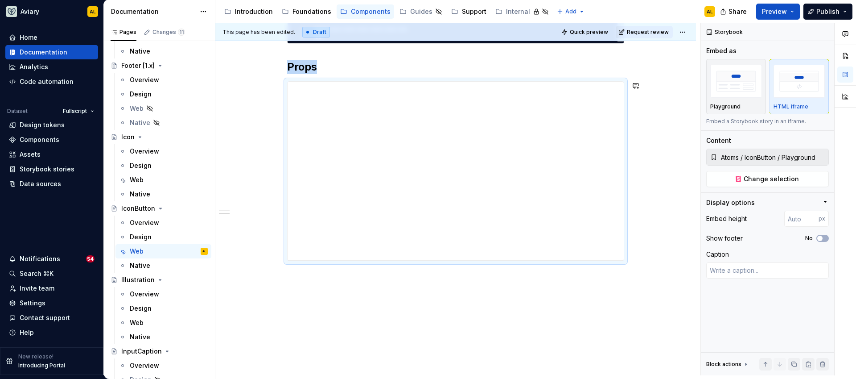
scroll to position [226, 0]
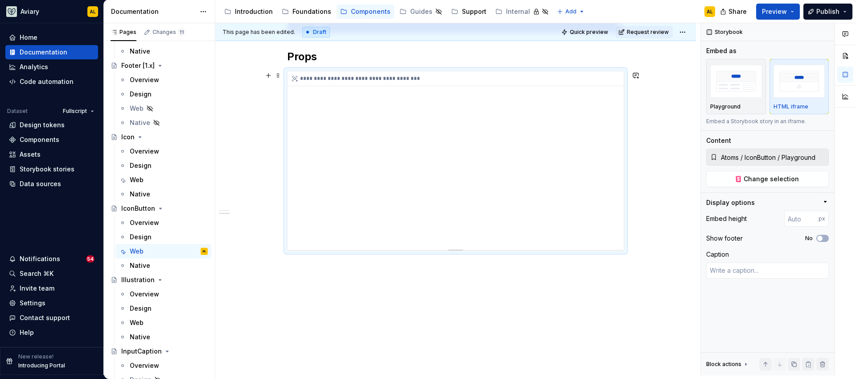
click at [551, 210] on div "**********" at bounding box center [456, 160] width 336 height 178
click at [744, 102] on div "Playground" at bounding box center [736, 86] width 52 height 47
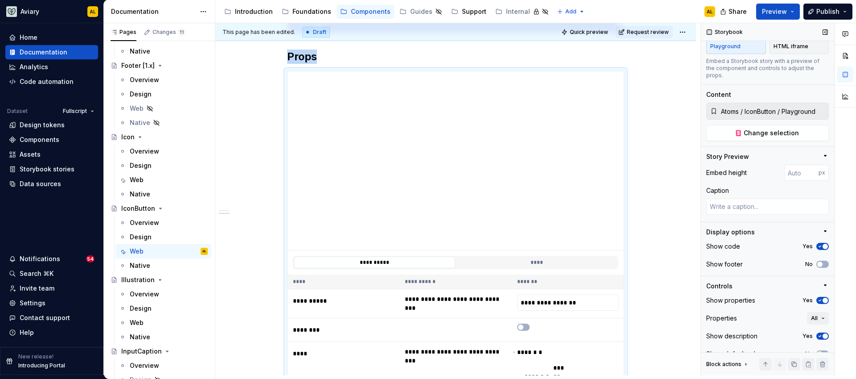
scroll to position [74, 0]
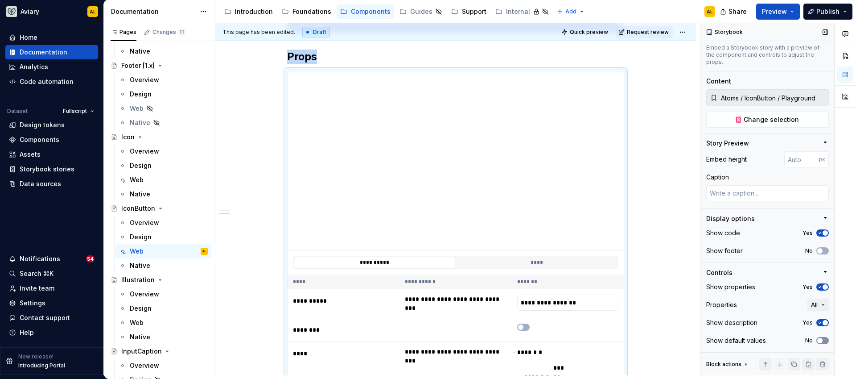
click at [820, 339] on button "No" at bounding box center [822, 340] width 12 height 7
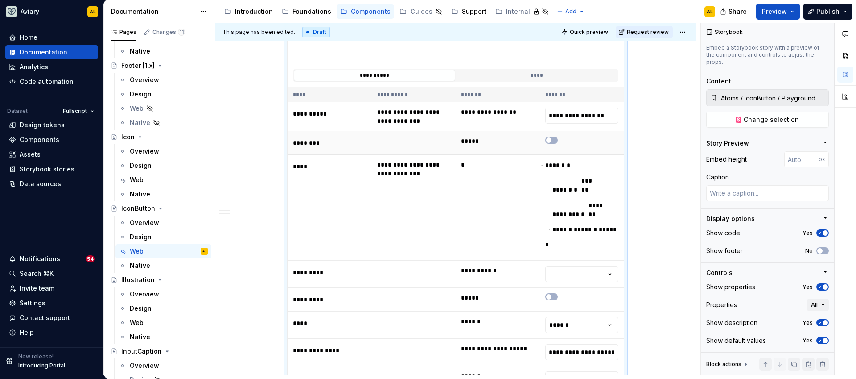
scroll to position [414, 0]
click at [585, 250] on html "Aviary AL Home Documentation Analytics Code automation Dataset Fullscript Desig…" at bounding box center [428, 189] width 856 height 379
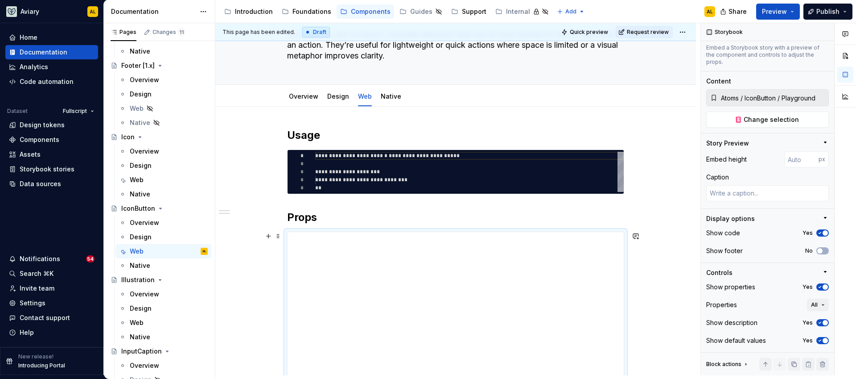
scroll to position [64, 0]
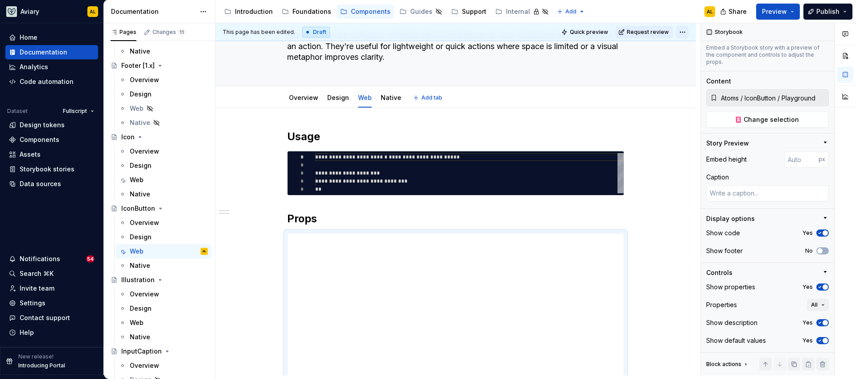
click at [682, 31] on html "Aviary AL Home Documentation Analytics Code automation Dataset Fullscript Desig…" at bounding box center [428, 189] width 856 height 379
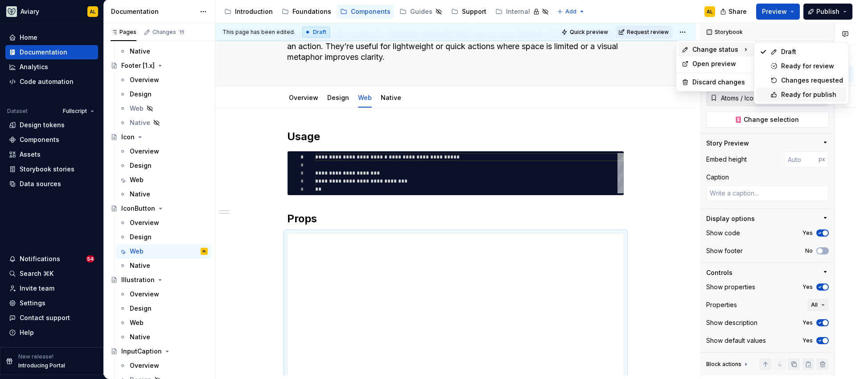
click at [784, 95] on div "Ready for publish" at bounding box center [812, 94] width 62 height 9
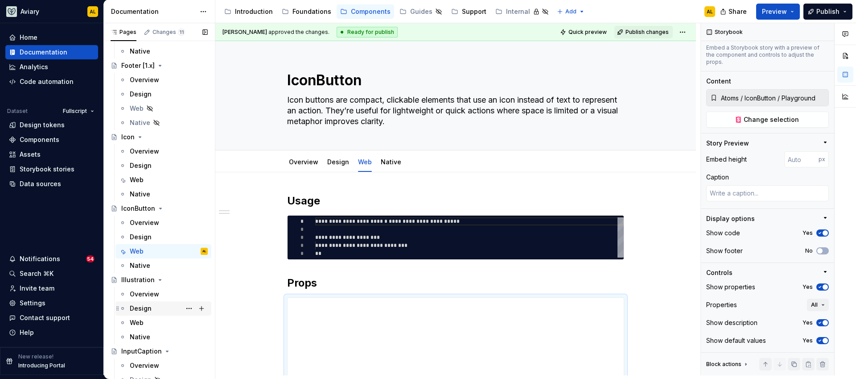
scroll to position [1442, 0]
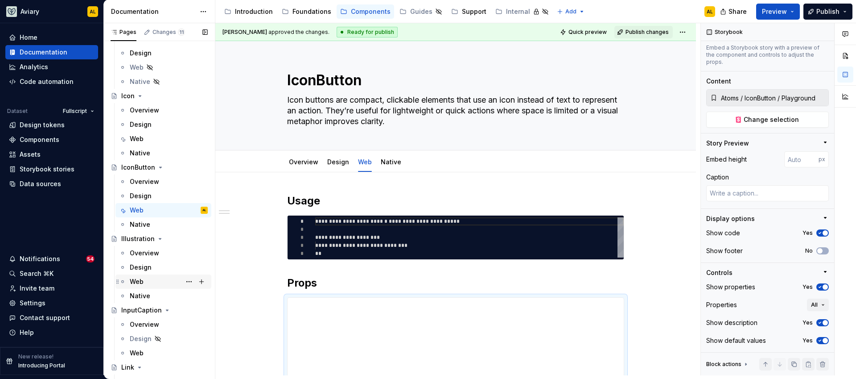
click at [141, 282] on div "Web" at bounding box center [137, 281] width 14 height 9
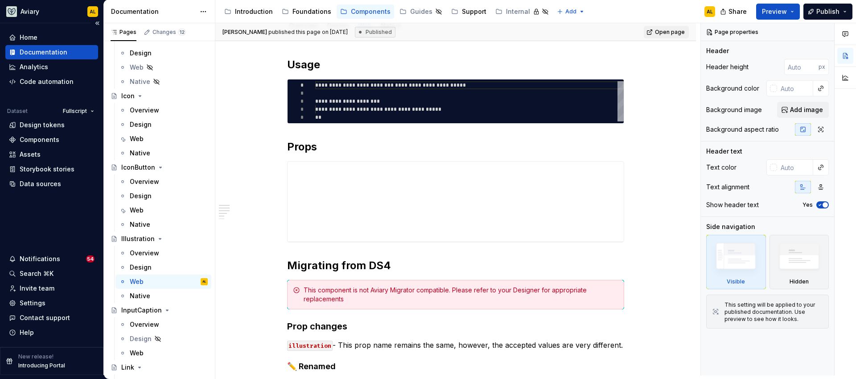
scroll to position [144, 0]
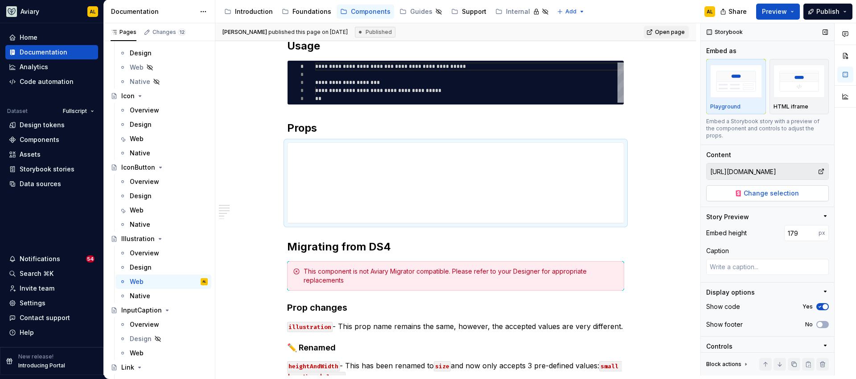
click at [747, 191] on span "Change selection" at bounding box center [771, 193] width 55 height 9
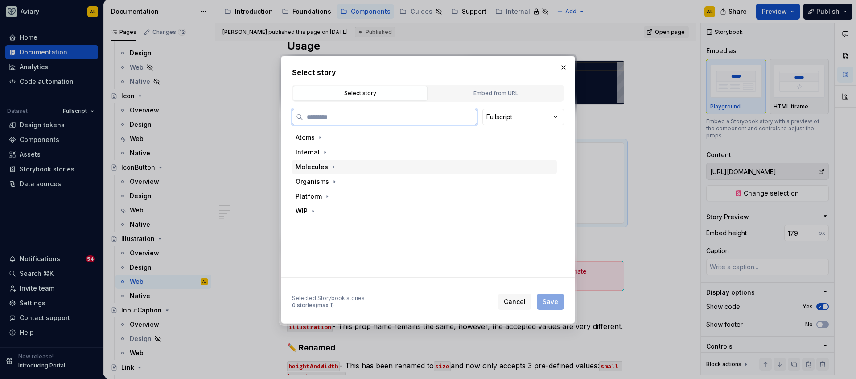
click at [317, 168] on div "Molecules" at bounding box center [312, 166] width 33 height 9
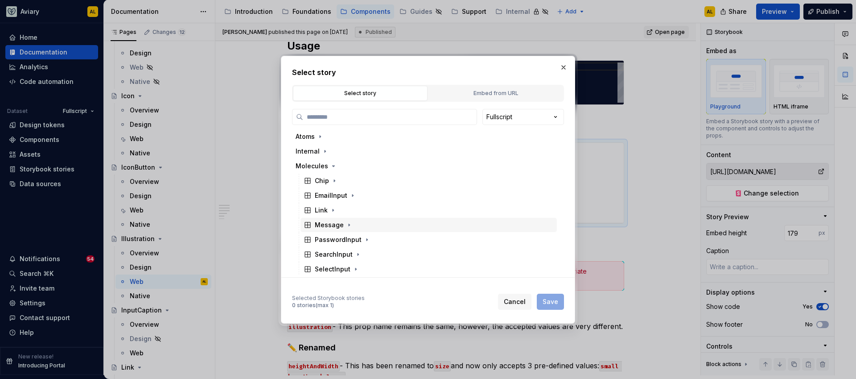
scroll to position [0, 0]
click at [323, 148] on button "button" at bounding box center [325, 152] width 9 height 9
click at [320, 137] on icon "button" at bounding box center [320, 137] width 1 height 2
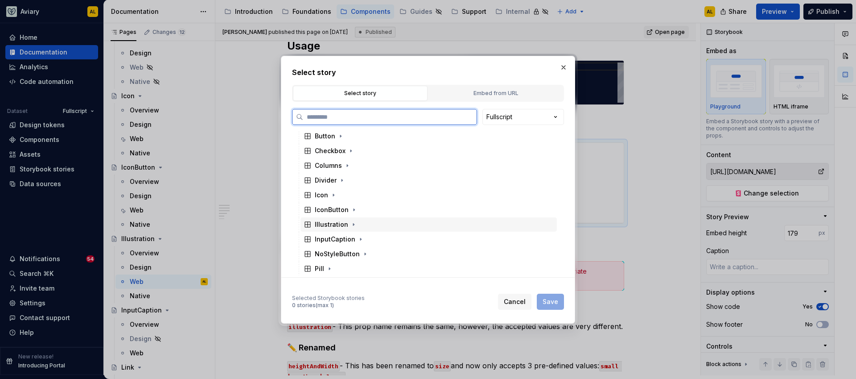
click at [325, 228] on div "Illustration" at bounding box center [331, 224] width 33 height 9
click at [327, 239] on div "Playground" at bounding box center [341, 239] width 36 height 9
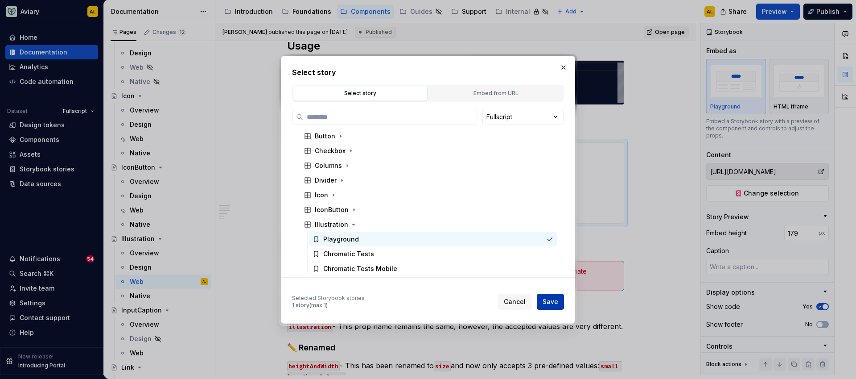
click at [549, 301] on span "Save" at bounding box center [551, 301] width 16 height 9
type textarea "*"
type input "Atoms / Illustration / Playground"
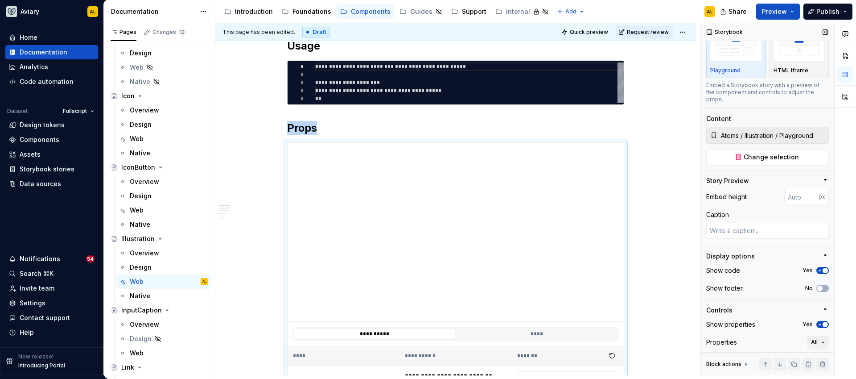
scroll to position [74, 0]
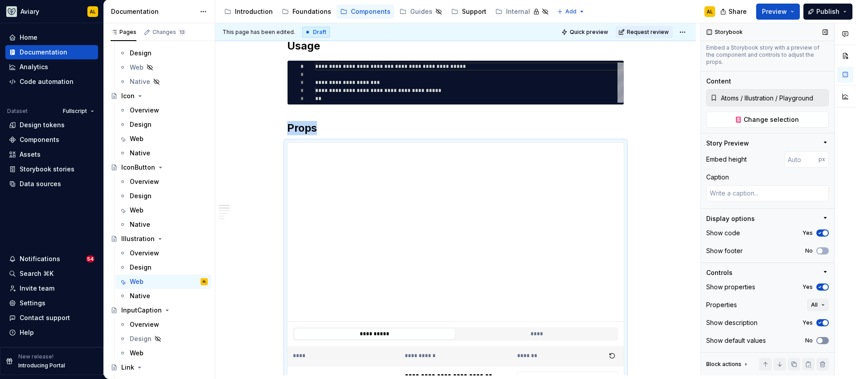
click at [820, 341] on button "No" at bounding box center [822, 340] width 12 height 7
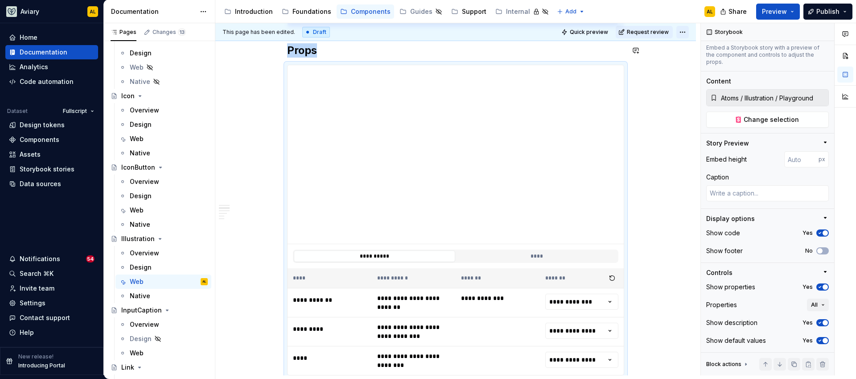
click at [685, 37] on html "Aviary AL Home Documentation Analytics Code automation Dataset Fullscript Desig…" at bounding box center [428, 189] width 856 height 379
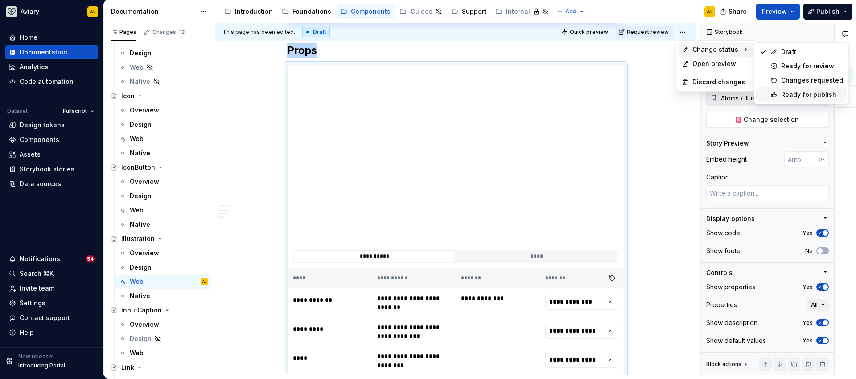
click at [785, 94] on div "Ready for publish" at bounding box center [812, 94] width 62 height 9
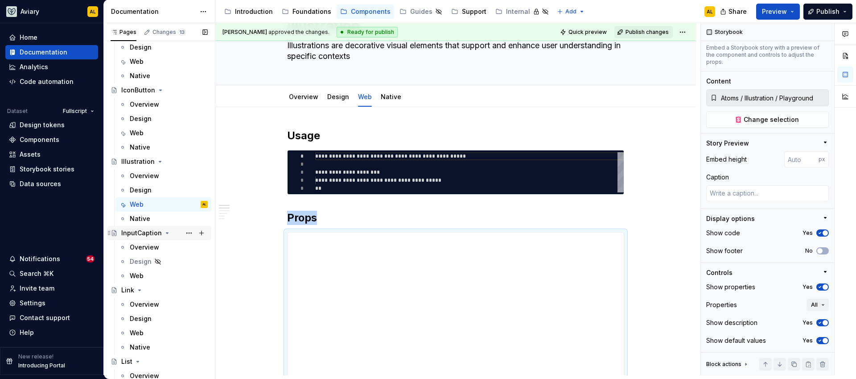
scroll to position [1519, 0]
click at [155, 270] on div "Web" at bounding box center [169, 275] width 78 height 12
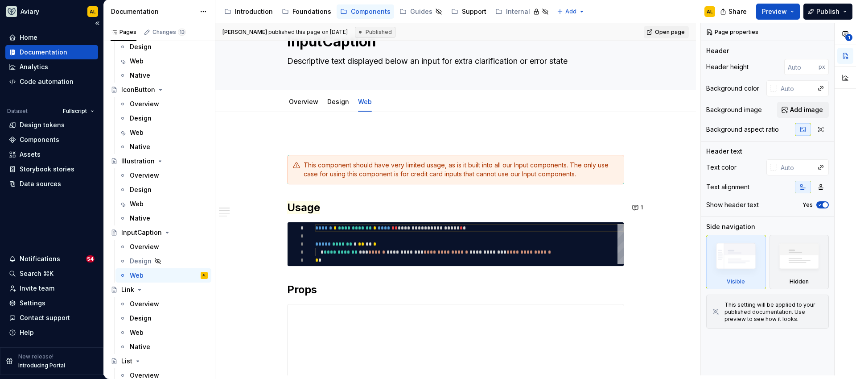
scroll to position [40, 0]
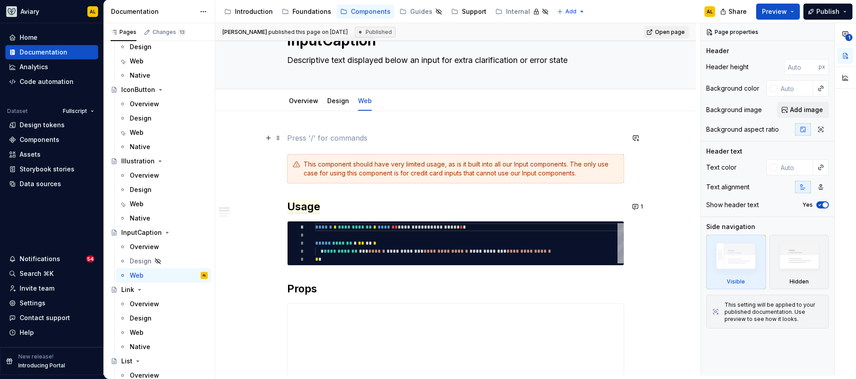
click at [299, 142] on p at bounding box center [455, 137] width 337 height 11
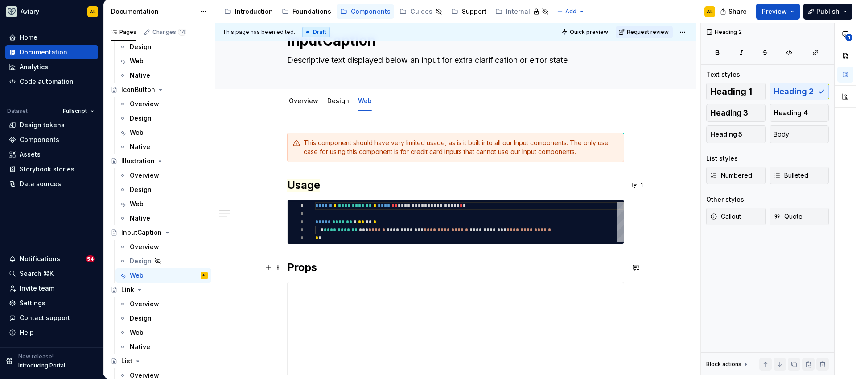
click at [361, 261] on h2 "Props" at bounding box center [455, 267] width 337 height 14
click at [309, 190] on span "Usage" at bounding box center [303, 184] width 33 height 13
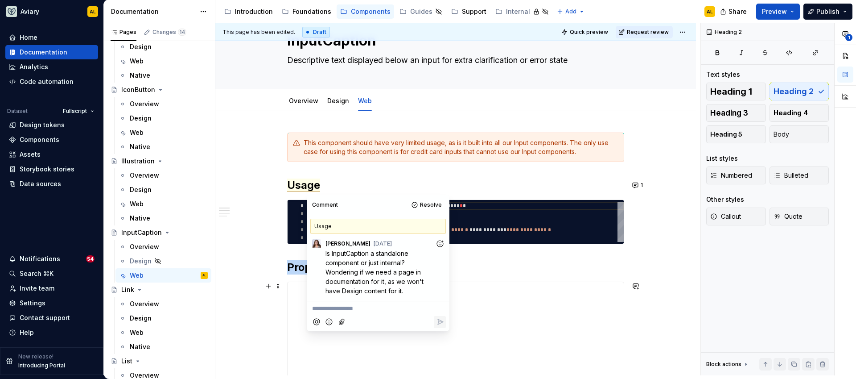
scroll to position [163, 0]
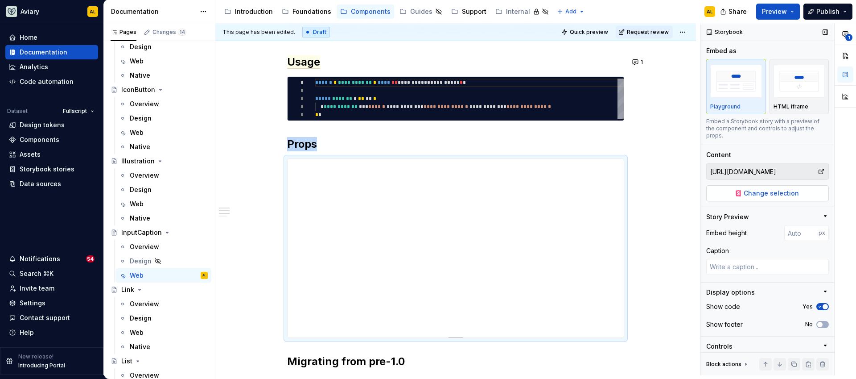
click at [741, 192] on button "Change selection" at bounding box center [767, 193] width 123 height 16
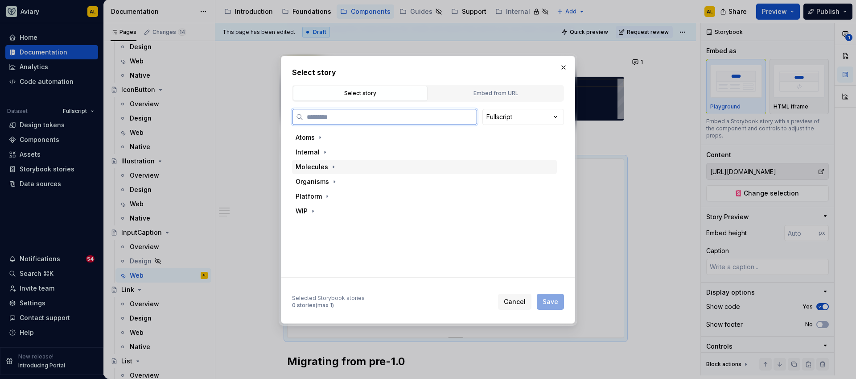
click at [318, 167] on div "Molecules" at bounding box center [312, 166] width 33 height 9
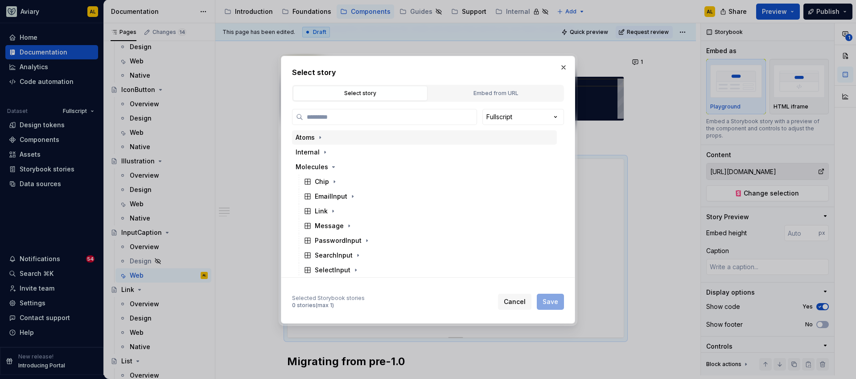
drag, startPoint x: 333, startPoint y: 211, endPoint x: 338, endPoint y: 140, distance: 72.0
click at [339, 138] on div "Atoms Internal Molecules Chip EmailInput Link Message PasswordInput SearchInput…" at bounding box center [425, 247] width 267 height 235
click at [319, 138] on icon "button" at bounding box center [320, 137] width 7 height 7
drag, startPoint x: 342, startPoint y: 252, endPoint x: 350, endPoint y: 184, distance: 69.1
click at [350, 184] on div "Atoms Badge Box Button Checkbox Columns Divider Icon IconButton Illustration In…" at bounding box center [425, 380] width 267 height 500
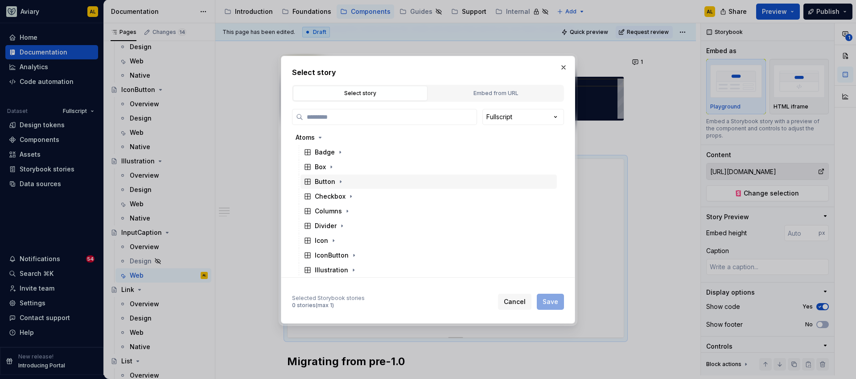
drag, startPoint x: 355, startPoint y: 244, endPoint x: 357, endPoint y: 178, distance: 66.0
click at [358, 178] on div "Atoms Badge Box Button Checkbox Columns Divider Icon IconButton Illustration In…" at bounding box center [425, 380] width 267 height 500
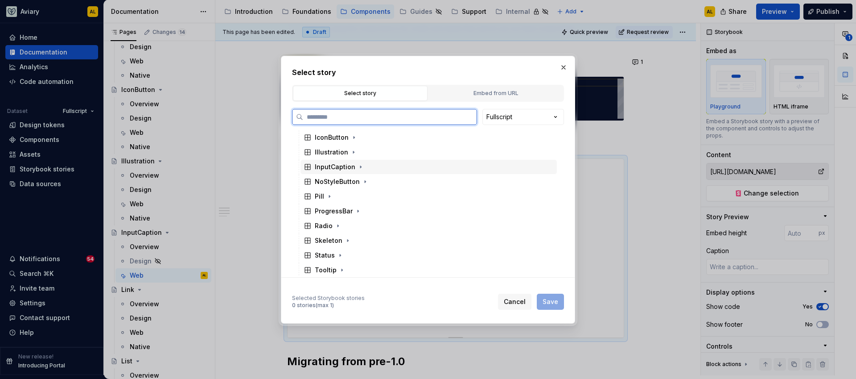
click at [337, 168] on div "InputCaption" at bounding box center [335, 166] width 41 height 9
click at [343, 181] on div "Playground" at bounding box center [341, 181] width 36 height 9
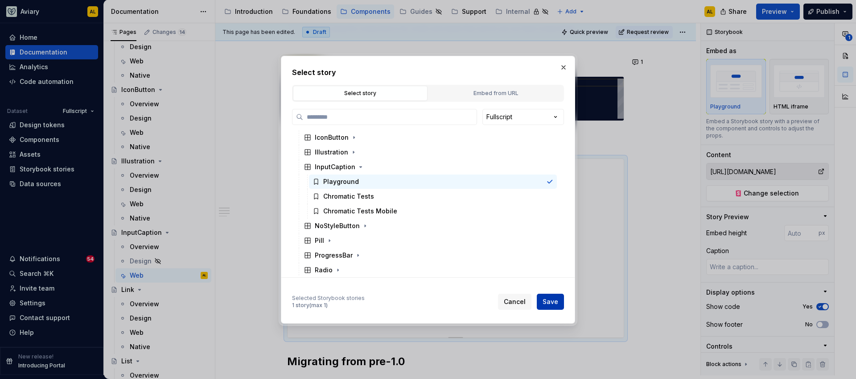
click at [549, 297] on span "Save" at bounding box center [551, 301] width 16 height 9
type textarea "*"
type input "Atoms / InputCaption / Playground"
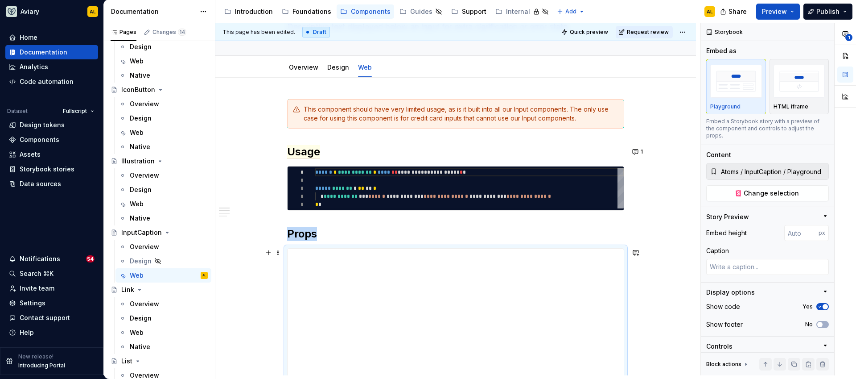
scroll to position [61, 0]
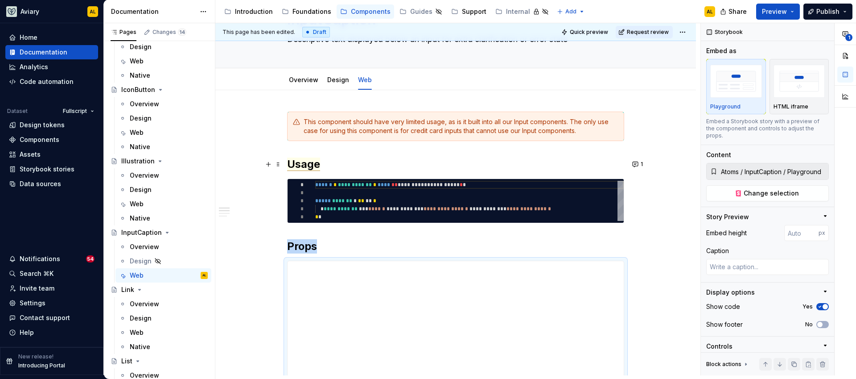
type textarea "*"
click at [311, 161] on span "Usage" at bounding box center [303, 163] width 33 height 13
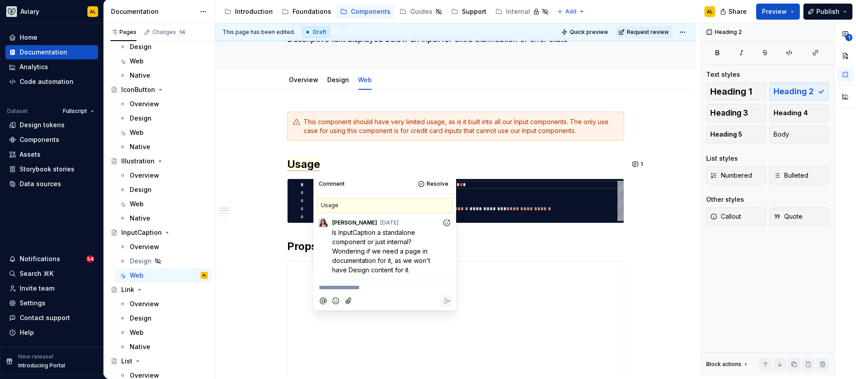
click at [370, 293] on div at bounding box center [385, 301] width 136 height 18
click at [374, 285] on p "**********" at bounding box center [385, 287] width 132 height 9
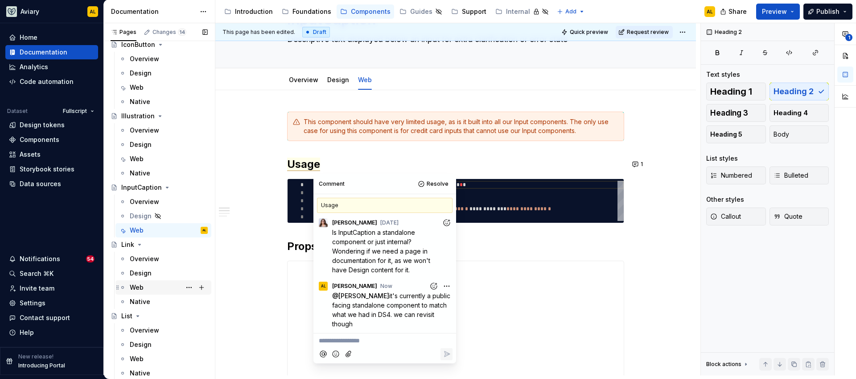
scroll to position [1568, 0]
click at [163, 284] on div "Web" at bounding box center [169, 283] width 78 height 12
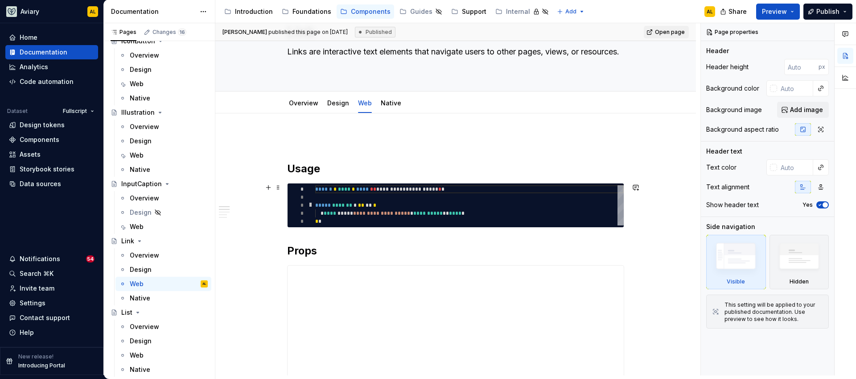
scroll to position [119, 0]
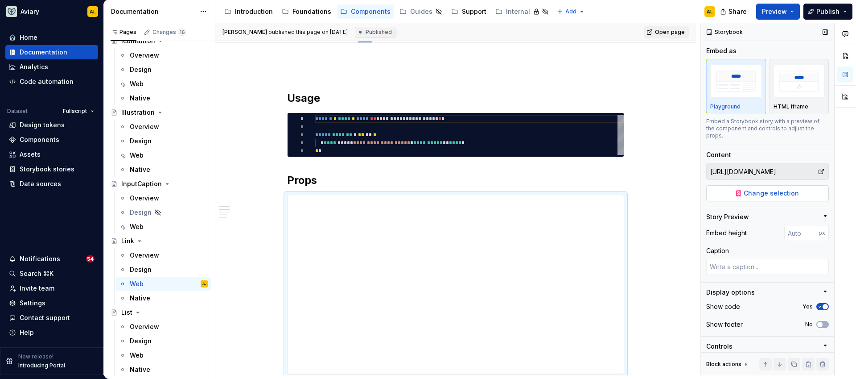
click at [753, 192] on span "Change selection" at bounding box center [771, 193] width 55 height 9
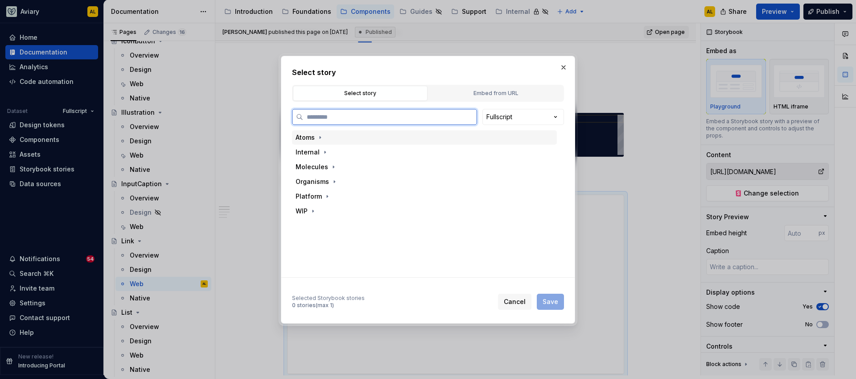
click at [312, 140] on div "Atoms" at bounding box center [305, 137] width 19 height 9
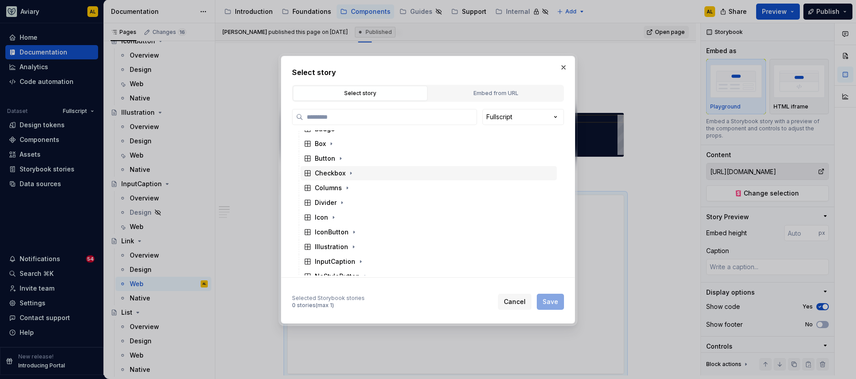
scroll to position [0, 0]
click at [320, 140] on icon "button" at bounding box center [320, 137] width 7 height 7
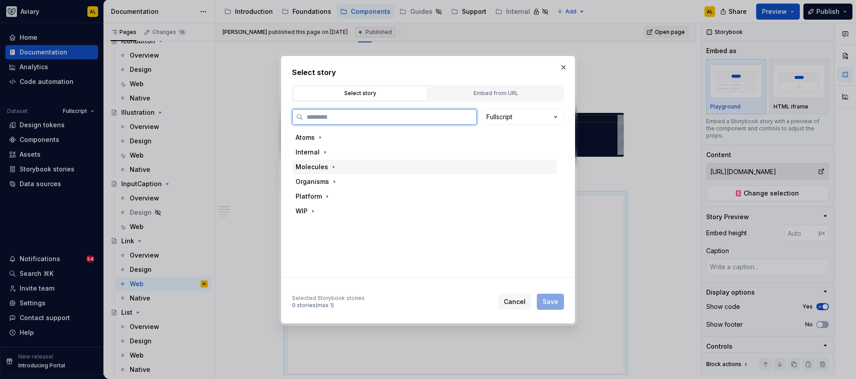
click at [313, 167] on div "Molecules" at bounding box center [312, 166] width 33 height 9
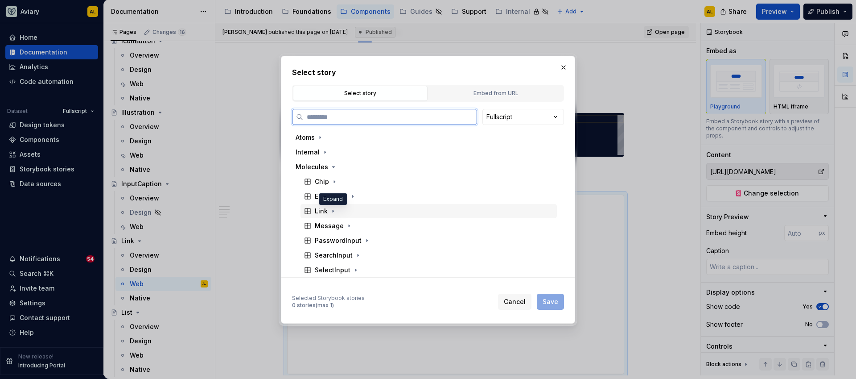
click at [329, 208] on span at bounding box center [333, 210] width 9 height 9
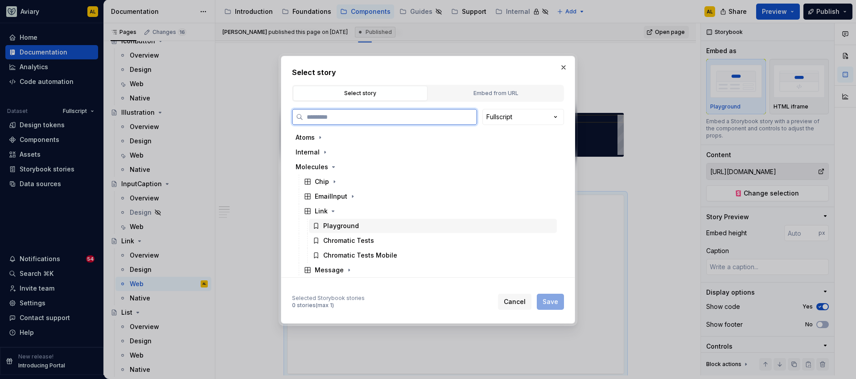
click at [336, 230] on div "Playground" at bounding box center [433, 225] width 248 height 14
click at [546, 301] on span "Save" at bounding box center [551, 301] width 16 height 9
type textarea "*"
type input "Molecules / Link / Playground"
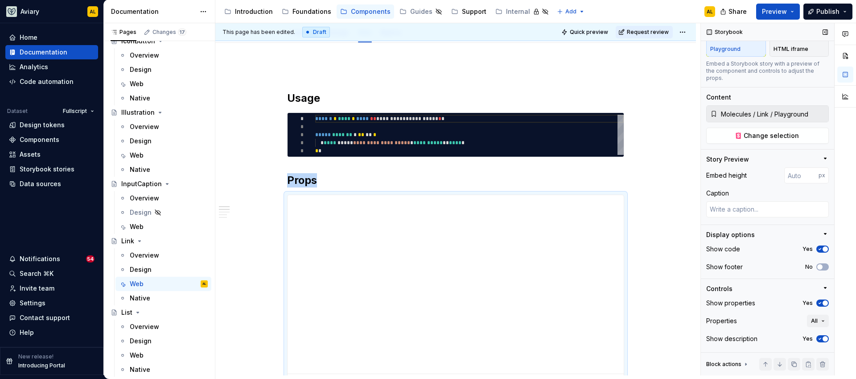
scroll to position [74, 0]
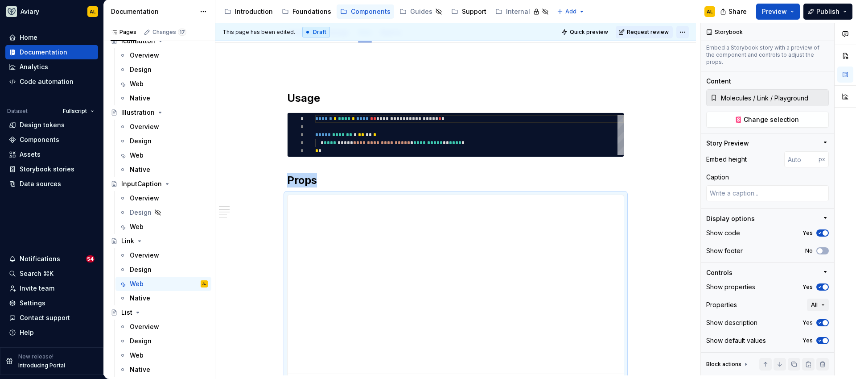
click at [687, 36] on html "Aviary AL Home Documentation Analytics Code automation Dataset Fullscript Desig…" at bounding box center [428, 189] width 856 height 379
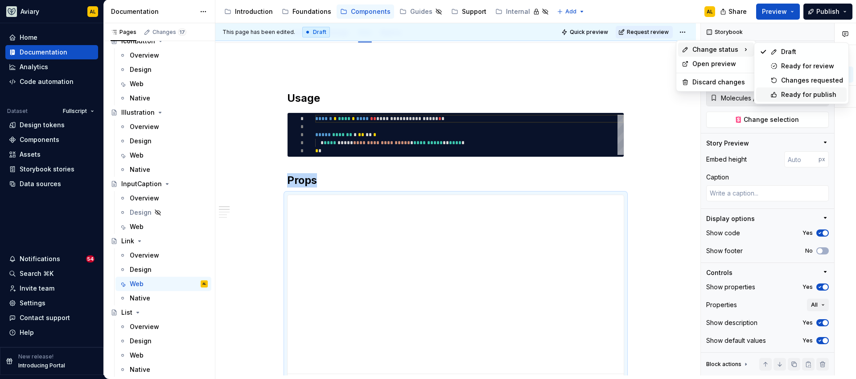
click at [771, 100] on div "Ready for publish" at bounding box center [801, 94] width 91 height 14
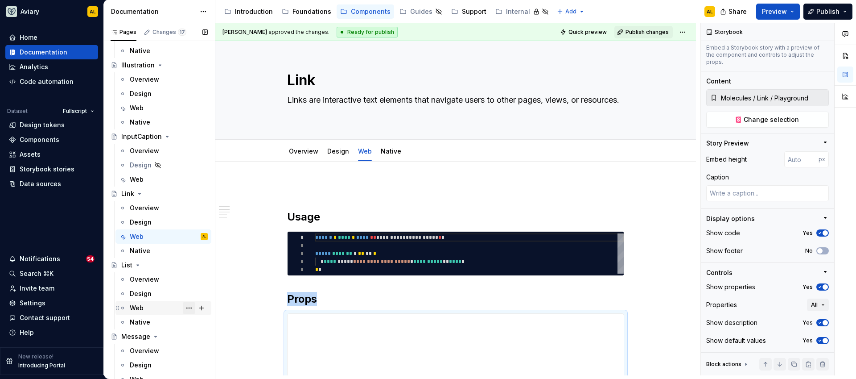
scroll to position [1657, 0]
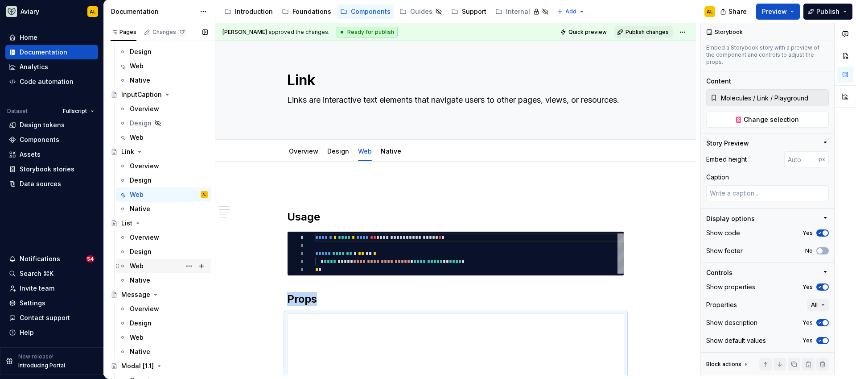
click at [154, 263] on div "Web" at bounding box center [169, 266] width 78 height 12
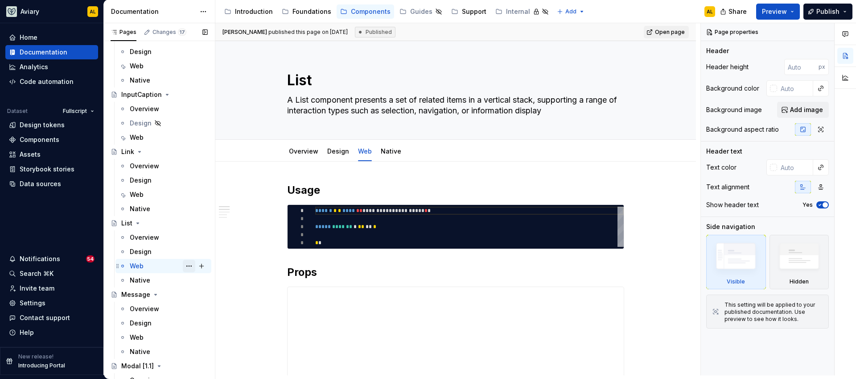
click at [186, 267] on button "Page tree" at bounding box center [189, 266] width 12 height 12
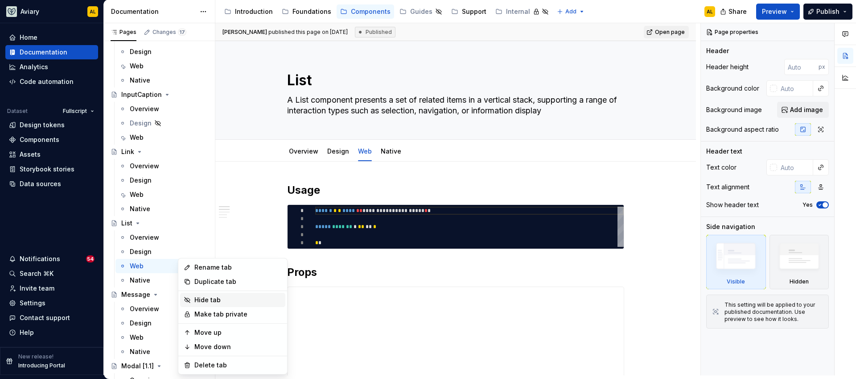
click at [201, 302] on div "Hide tab" at bounding box center [237, 299] width 87 height 9
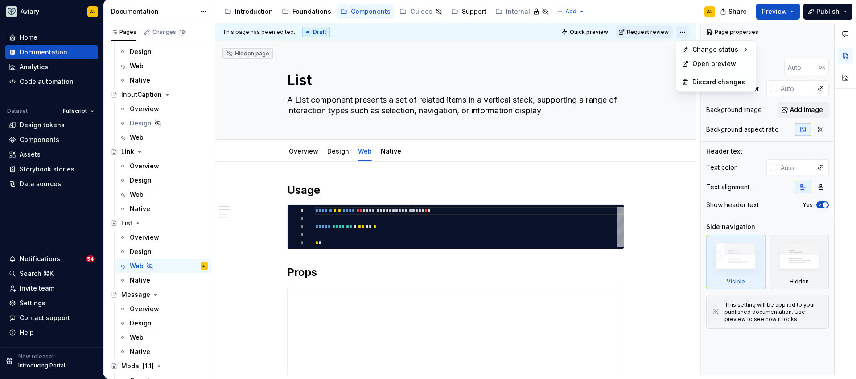
click at [687, 33] on html "Aviary AL Home Documentation Analytics Code automation Dataset Fullscript Desig…" at bounding box center [428, 189] width 856 height 379
click at [810, 95] on div "Ready for publish" at bounding box center [812, 94] width 62 height 9
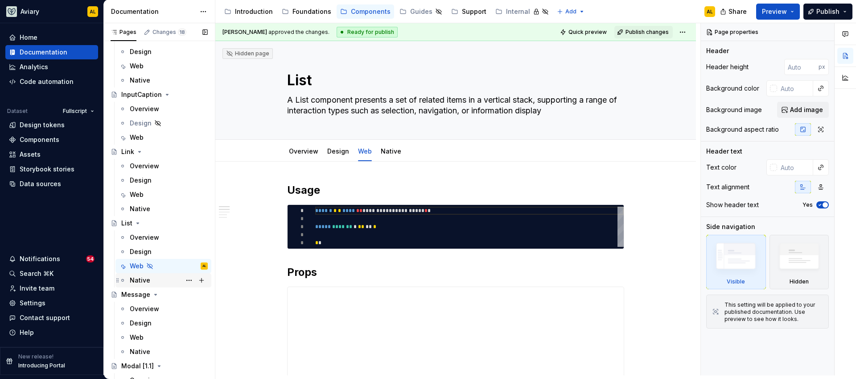
click at [155, 275] on div "Native" at bounding box center [169, 280] width 78 height 12
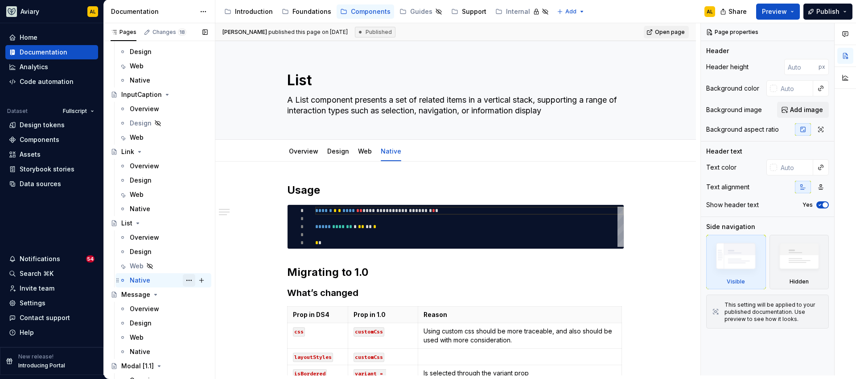
click at [185, 280] on button "Page tree" at bounding box center [189, 280] width 12 height 12
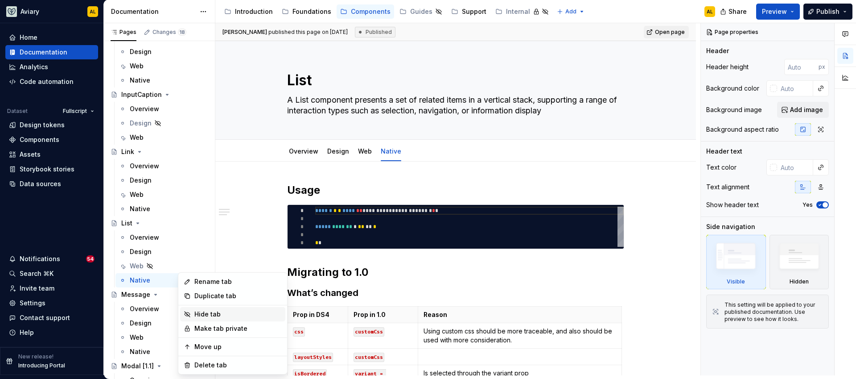
click at [209, 313] on div "Hide tab" at bounding box center [237, 313] width 87 height 9
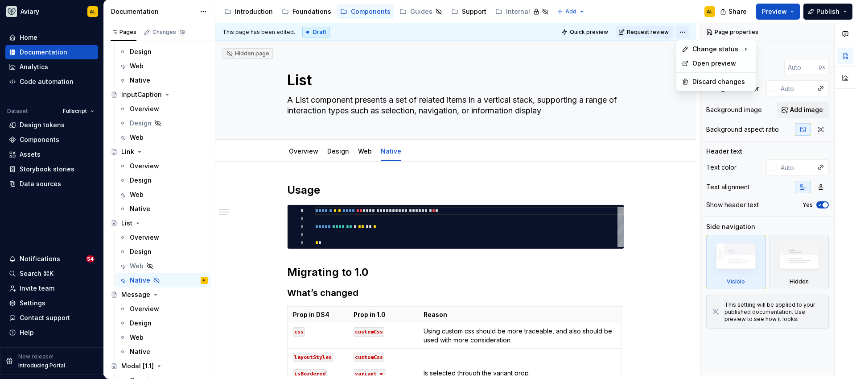
click at [680, 34] on html "Aviary AL Home Documentation Analytics Code automation Dataset Fullscript Desig…" at bounding box center [428, 189] width 856 height 379
click at [813, 92] on div "Ready for publish" at bounding box center [812, 94] width 62 height 9
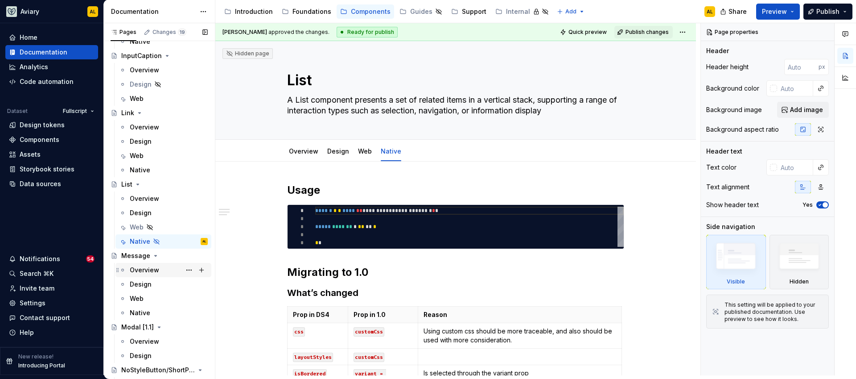
scroll to position [1697, 0]
click at [153, 293] on div "Web" at bounding box center [169, 297] width 78 height 12
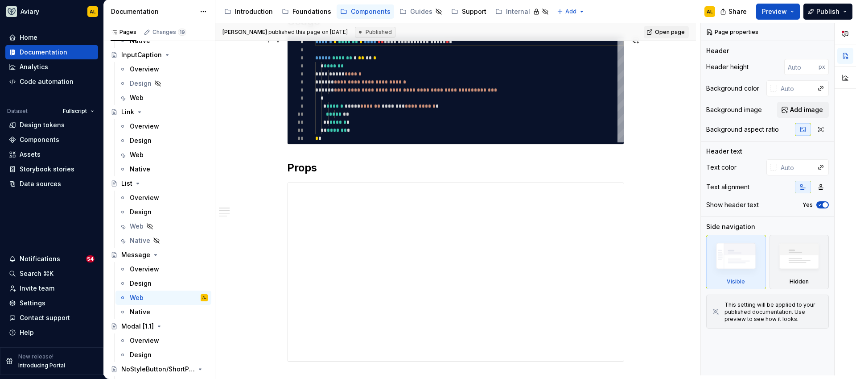
scroll to position [171, 0]
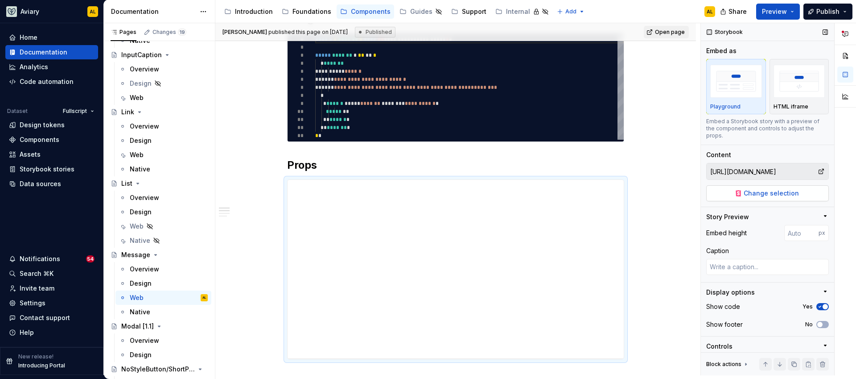
click at [778, 193] on span "Change selection" at bounding box center [771, 193] width 55 height 9
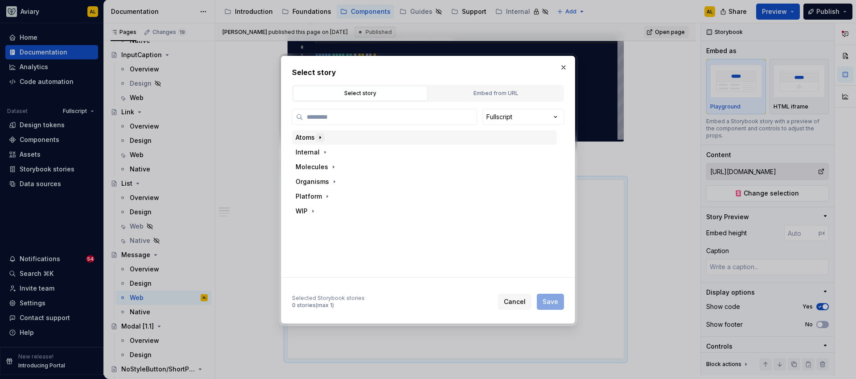
click at [317, 138] on icon "button" at bounding box center [320, 137] width 7 height 7
click at [319, 137] on icon "button" at bounding box center [320, 137] width 7 height 7
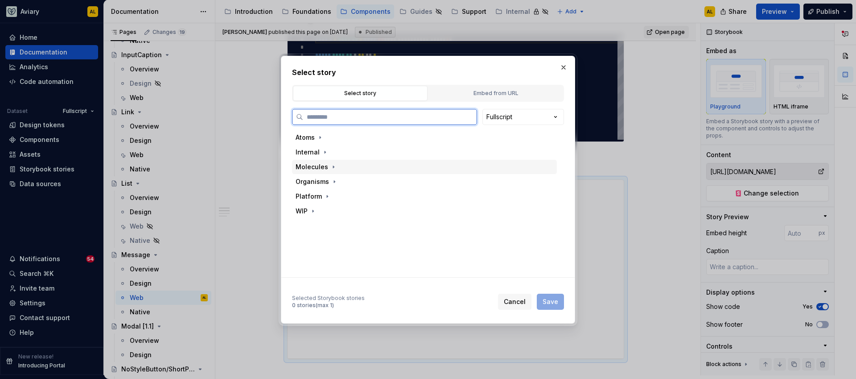
click at [323, 167] on div "Molecules" at bounding box center [312, 166] width 33 height 9
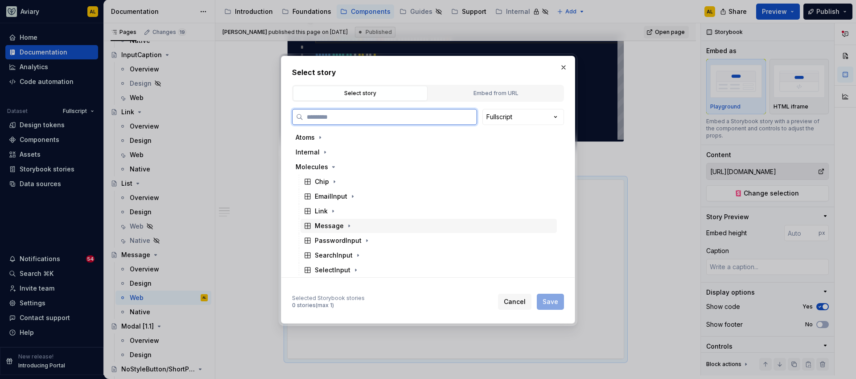
click at [329, 231] on div "Message" at bounding box center [429, 225] width 256 height 14
click at [333, 243] on div "Playground" at bounding box center [341, 240] width 36 height 9
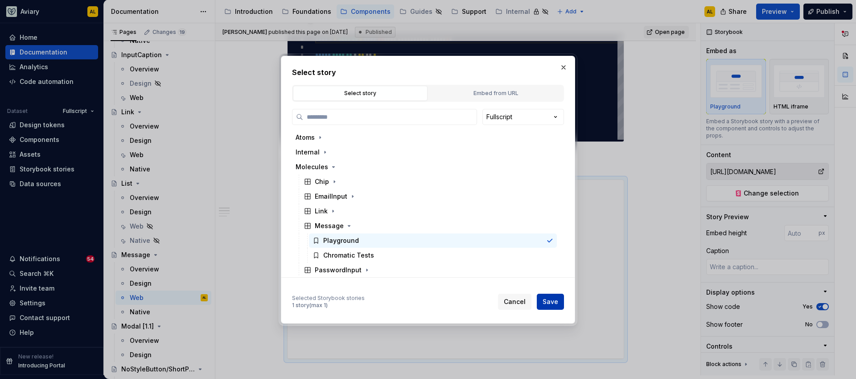
click at [546, 306] on button "Save" at bounding box center [550, 301] width 27 height 16
type textarea "*"
type input "Molecules / Message / Playground"
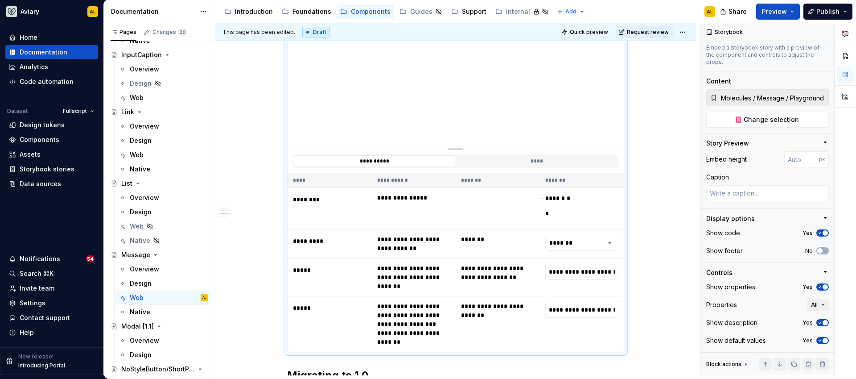
scroll to position [371, 0]
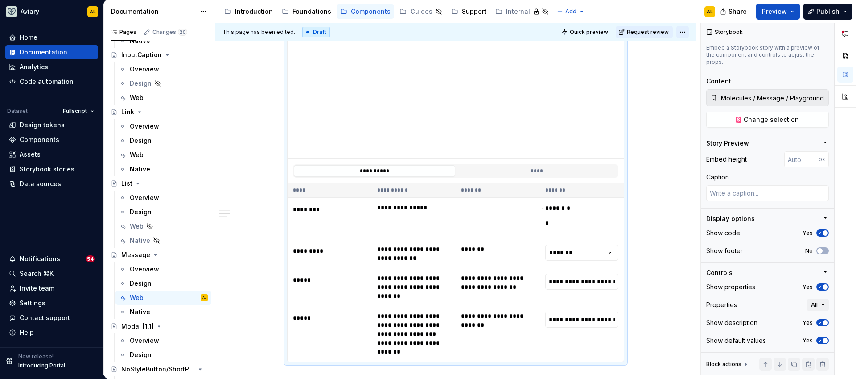
click at [684, 33] on html "Aviary AL Home Documentation Analytics Code automation Dataset Fullscript Desig…" at bounding box center [428, 189] width 856 height 379
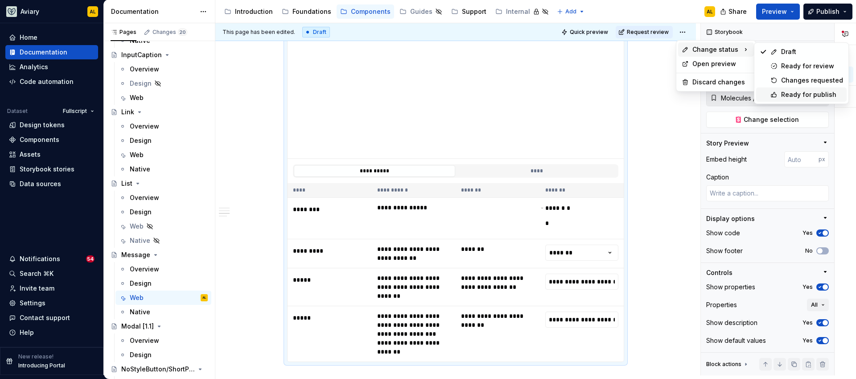
click at [803, 92] on div "Ready for publish" at bounding box center [812, 94] width 62 height 9
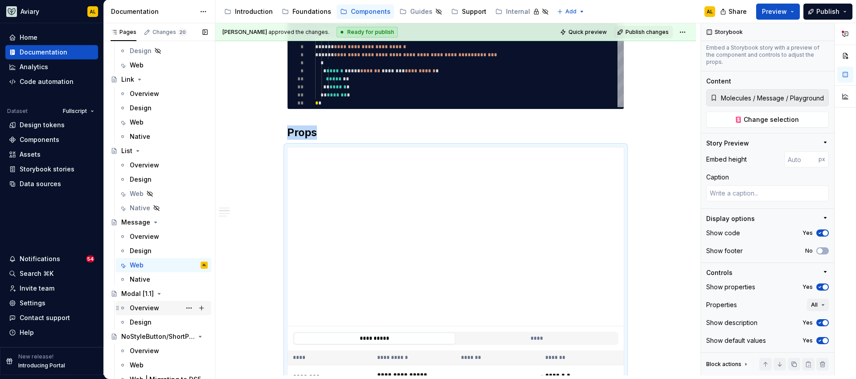
scroll to position [1826, 0]
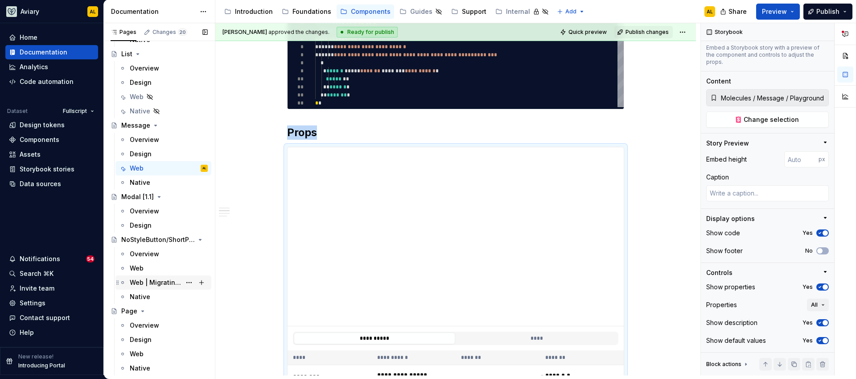
click at [164, 283] on div "Web | Migrating to DS5" at bounding box center [155, 282] width 51 height 9
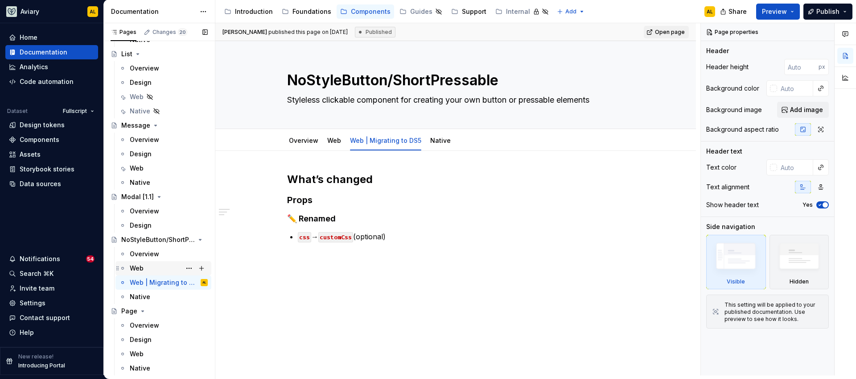
click at [159, 271] on div "Web" at bounding box center [169, 268] width 78 height 12
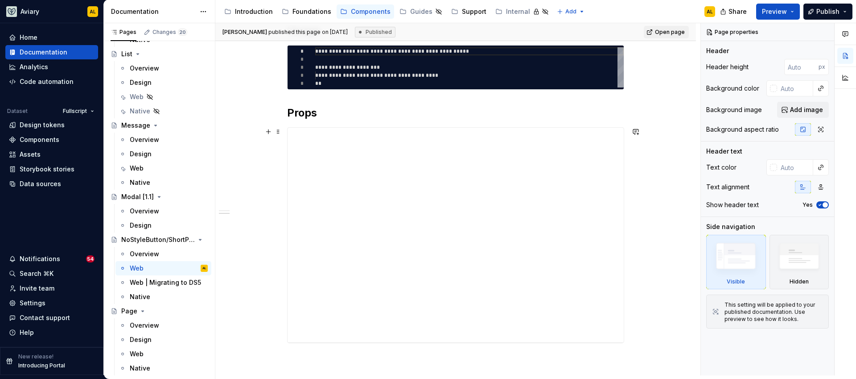
scroll to position [145, 0]
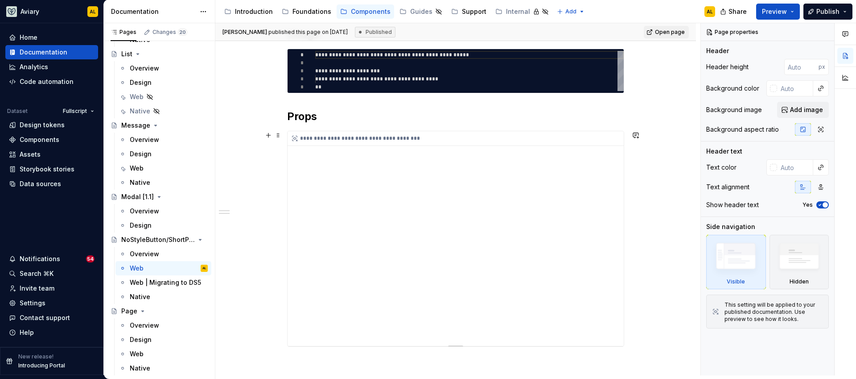
click at [384, 161] on div "**********" at bounding box center [456, 238] width 336 height 214
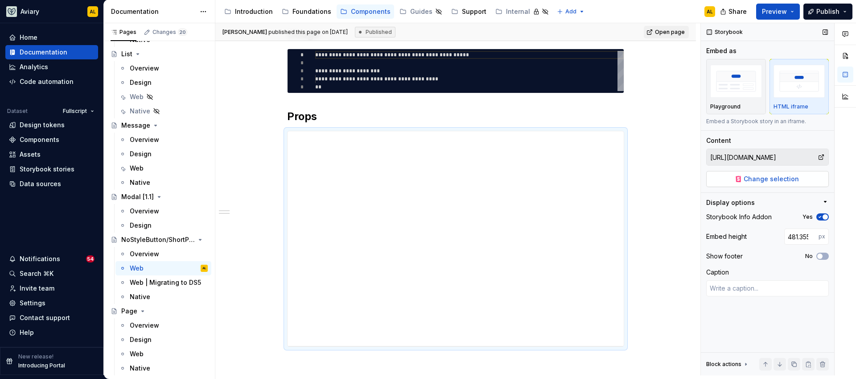
click at [721, 184] on button "Change selection" at bounding box center [767, 179] width 123 height 16
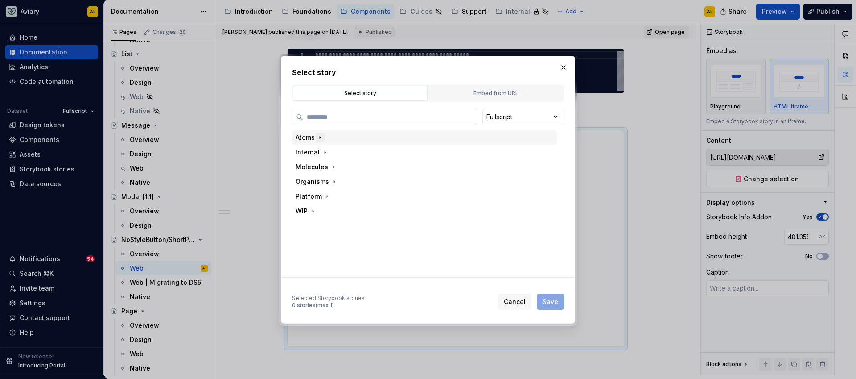
click at [317, 141] on button "button" at bounding box center [320, 137] width 9 height 9
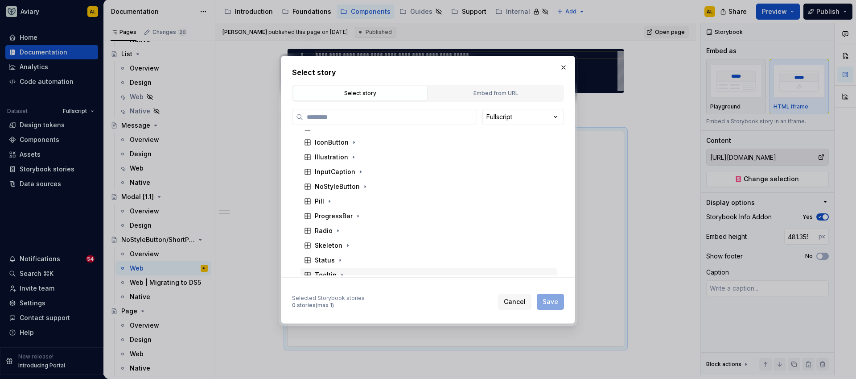
scroll to position [98, 0]
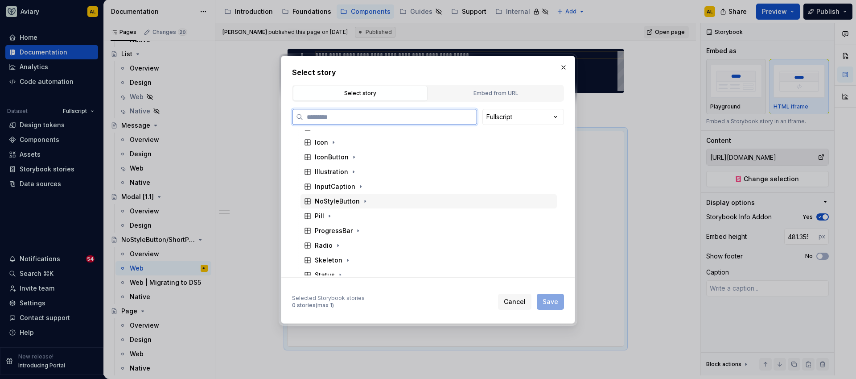
click at [347, 200] on div "NoStyleButton" at bounding box center [337, 201] width 45 height 9
click at [342, 221] on div "Playground" at bounding box center [433, 216] width 248 height 14
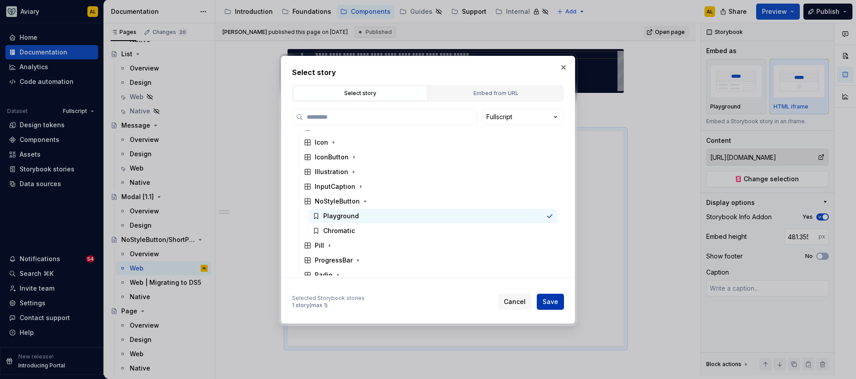
click at [554, 300] on span "Save" at bounding box center [551, 301] width 16 height 9
type textarea "*"
type input "Atoms / NoStyleButton / Playground"
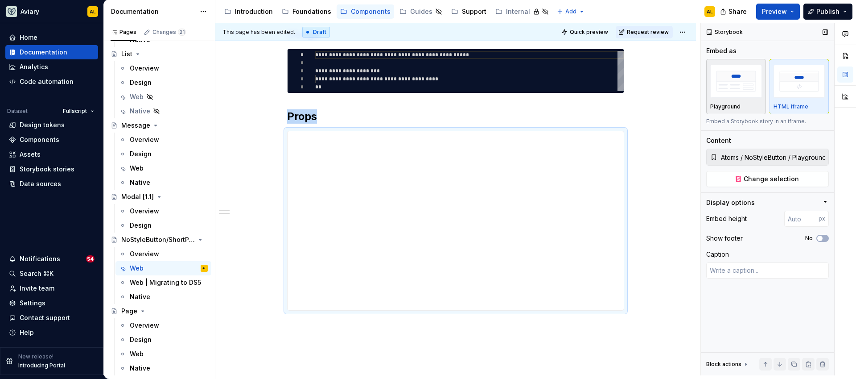
click at [751, 78] on img "button" at bounding box center [736, 81] width 52 height 33
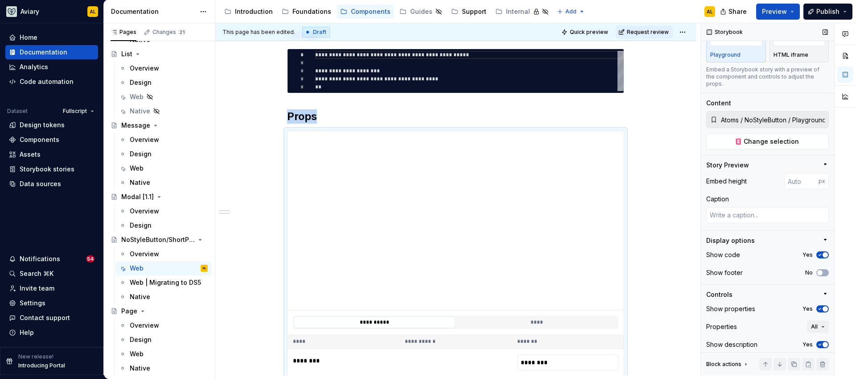
scroll to position [74, 0]
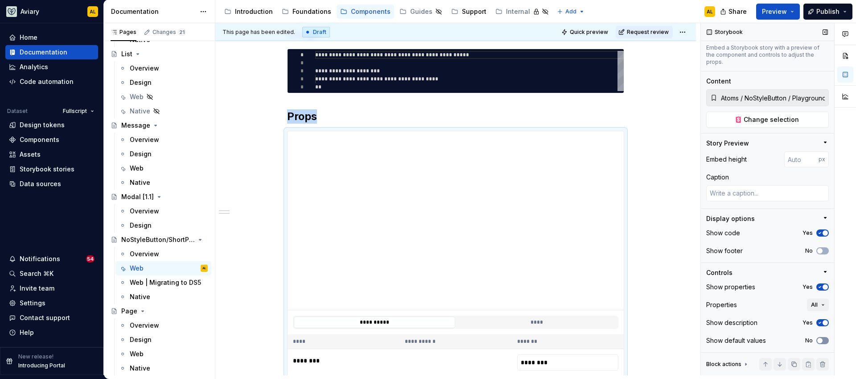
click at [821, 339] on button "No" at bounding box center [822, 340] width 12 height 7
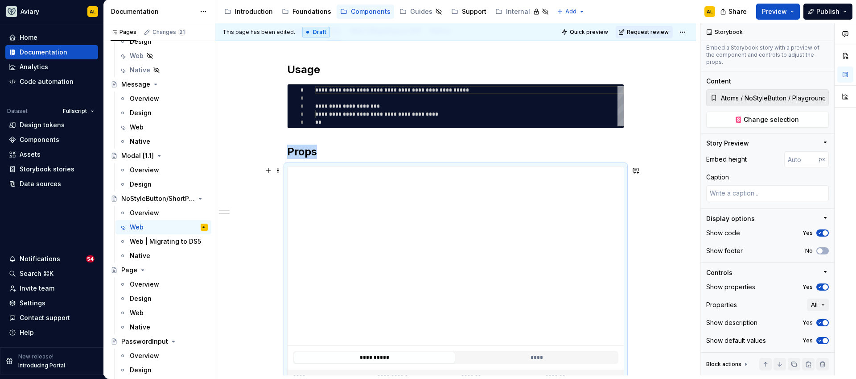
scroll to position [0, 0]
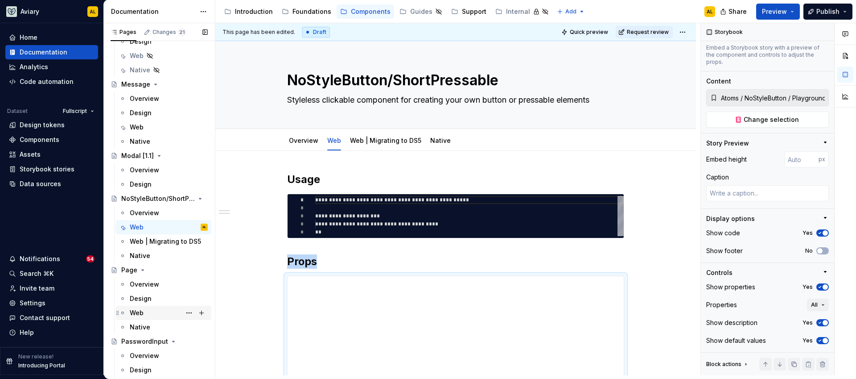
click at [165, 310] on div "Web" at bounding box center [169, 312] width 78 height 12
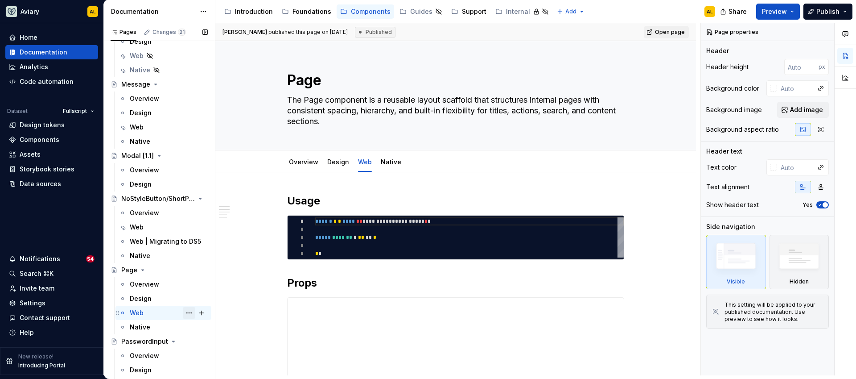
click at [183, 309] on button "Page tree" at bounding box center [189, 312] width 12 height 12
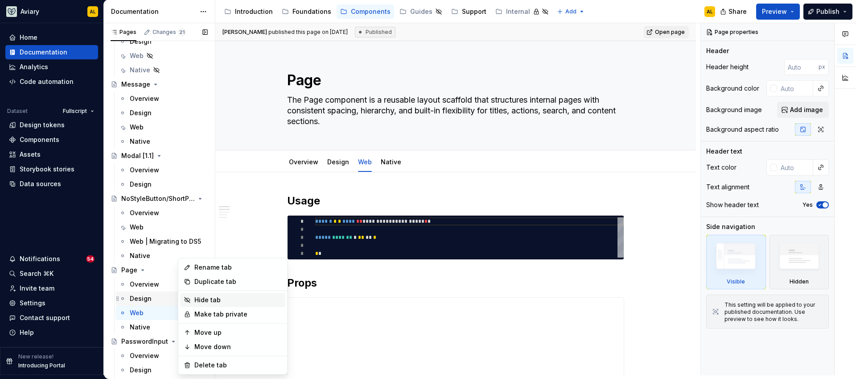
click at [194, 299] on div "Hide tab" at bounding box center [237, 299] width 87 height 9
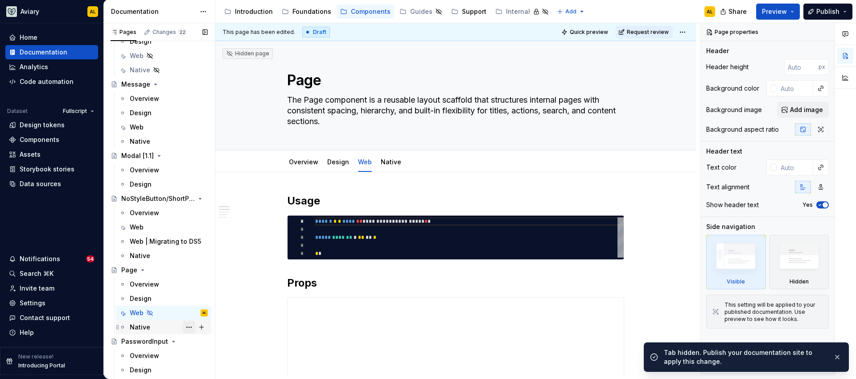
click at [183, 323] on button "Page tree" at bounding box center [189, 327] width 12 height 12
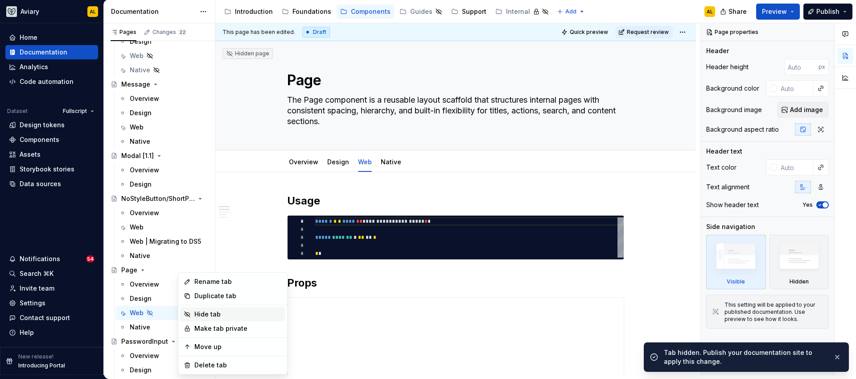
click at [218, 311] on div "Hide tab" at bounding box center [237, 313] width 87 height 9
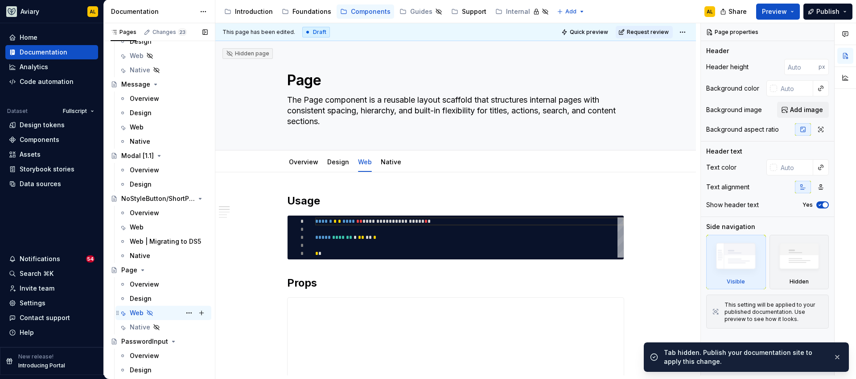
click at [159, 312] on div "Web AL" at bounding box center [169, 312] width 78 height 12
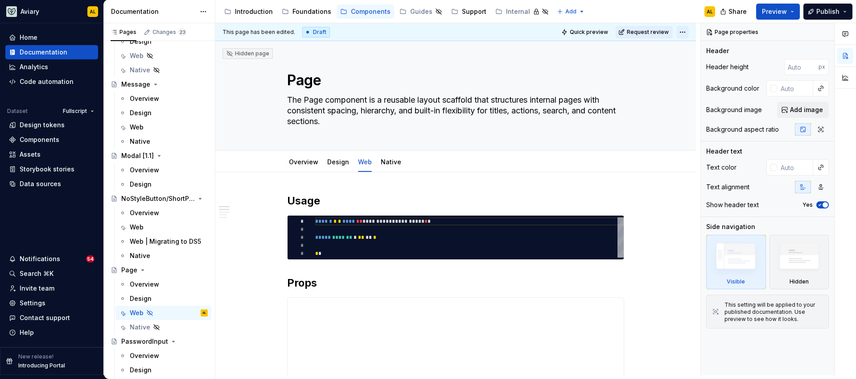
click at [681, 30] on html "Aviary AL Home Documentation Analytics Code automation Dataset Fullscript Desig…" at bounding box center [428, 189] width 856 height 379
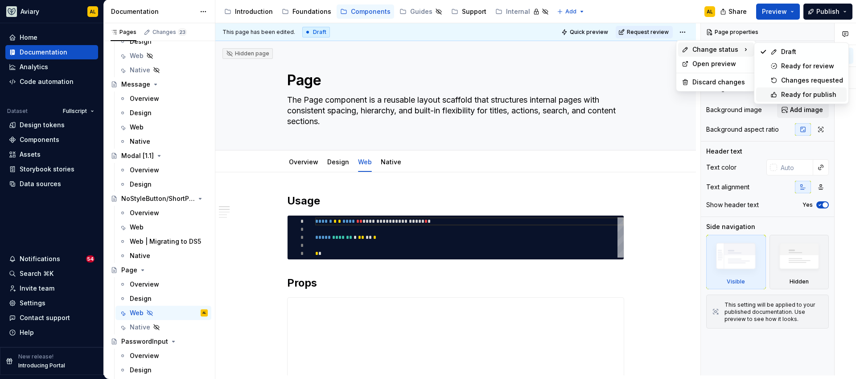
click at [774, 92] on icon at bounding box center [773, 94] width 5 height 5
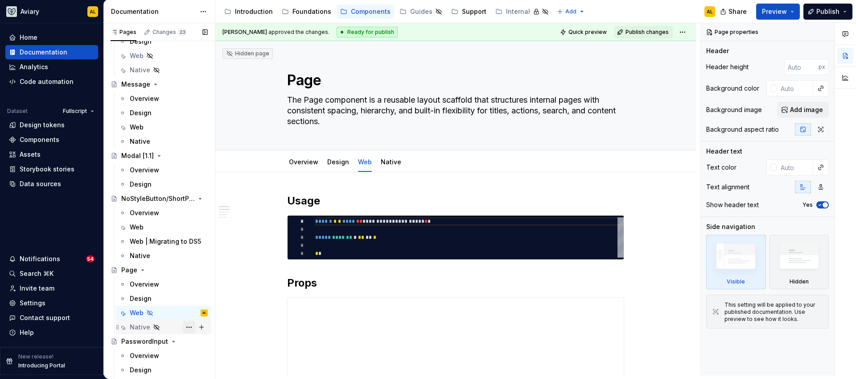
click at [183, 327] on button "Page tree" at bounding box center [189, 327] width 12 height 12
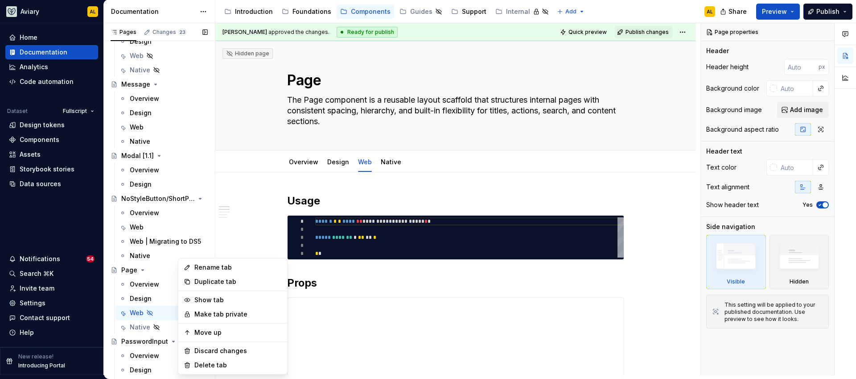
click at [149, 328] on div "Pages Changes 23 Add Accessibility guide for tree Page tree. Navigate the tree …" at bounding box center [158, 200] width 111 height 355
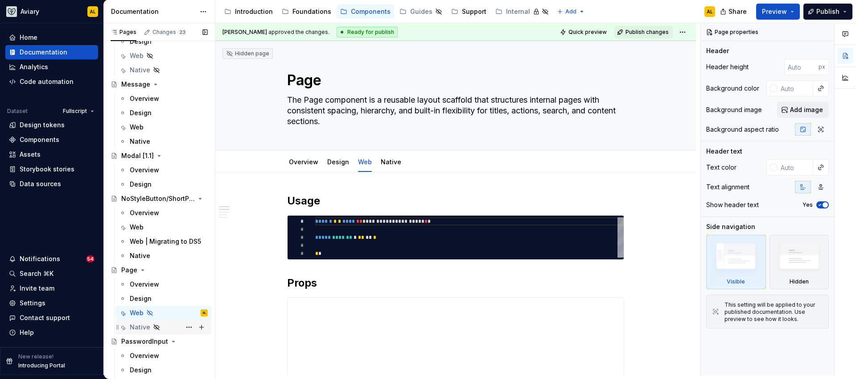
click at [137, 327] on div "Native" at bounding box center [140, 326] width 21 height 9
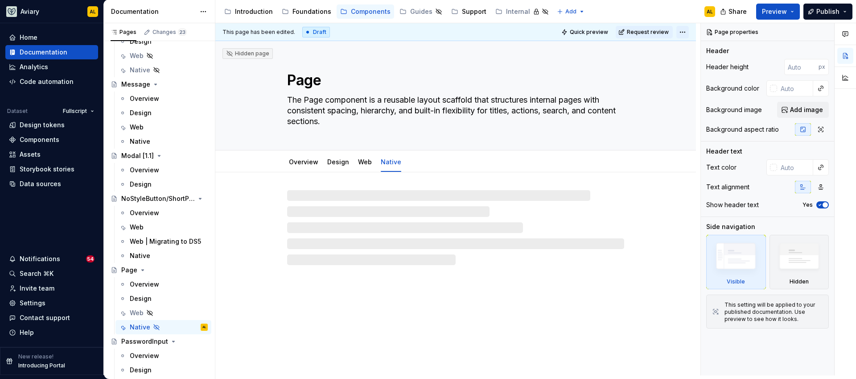
click at [687, 33] on html "Aviary AL Home Documentation Analytics Code automation Dataset Fullscript Desig…" at bounding box center [428, 189] width 856 height 379
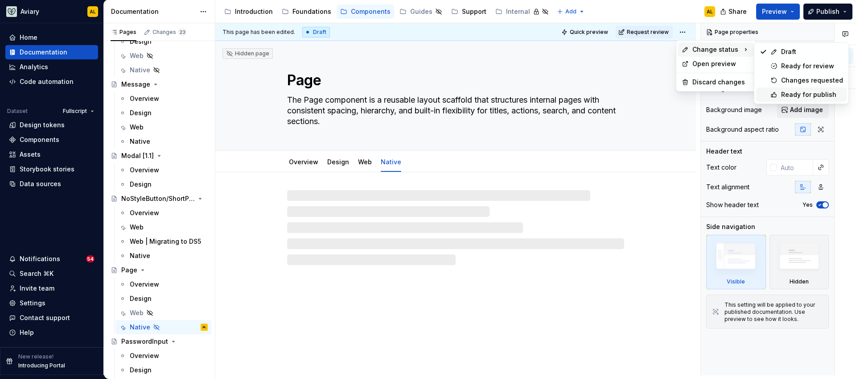
click at [775, 92] on icon at bounding box center [773, 94] width 7 height 7
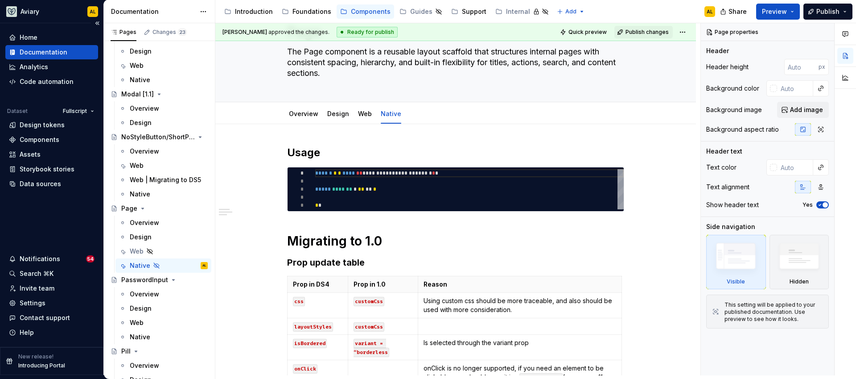
scroll to position [1957, 0]
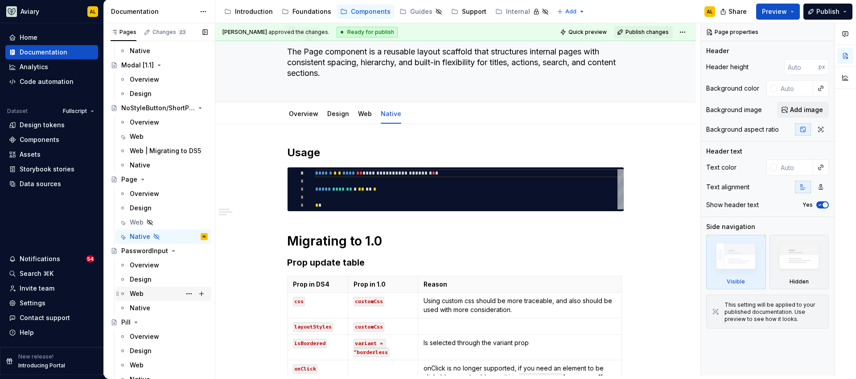
click at [156, 295] on div "Web" at bounding box center [169, 293] width 78 height 12
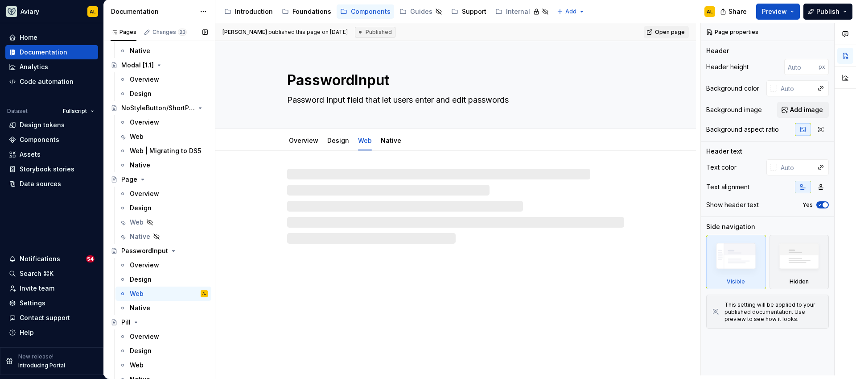
type textarea "*"
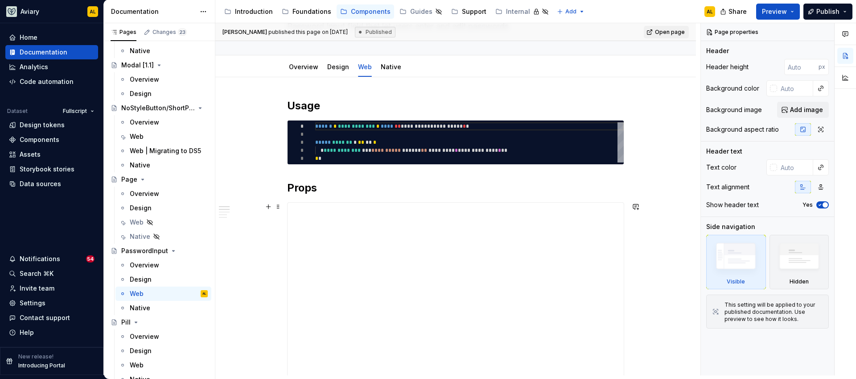
scroll to position [78, 0]
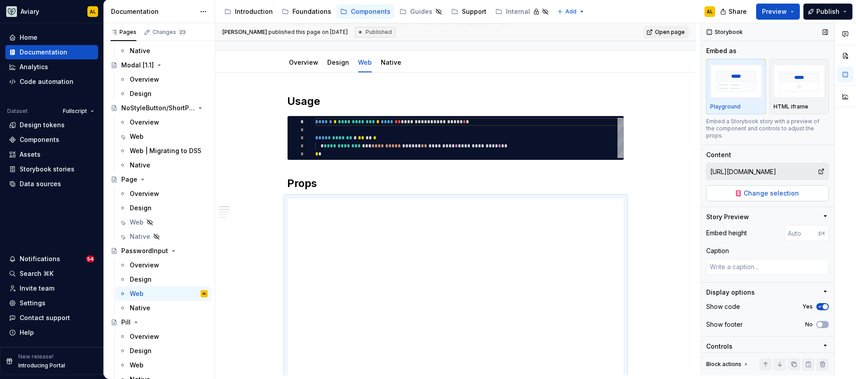
click at [750, 192] on span "Change selection" at bounding box center [771, 193] width 55 height 9
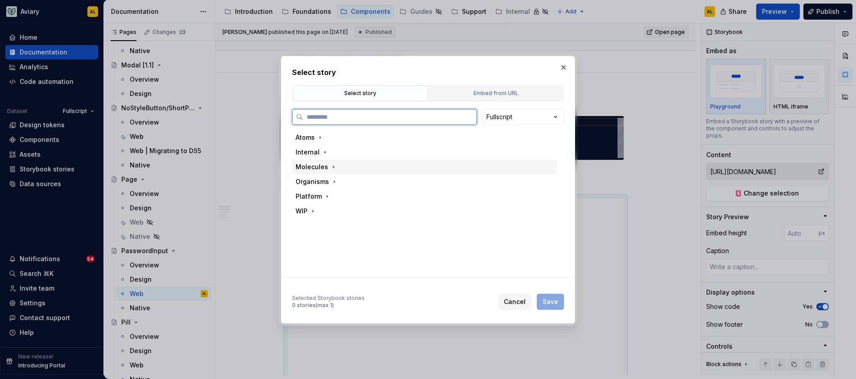
click at [317, 167] on div "Molecules" at bounding box center [312, 166] width 33 height 9
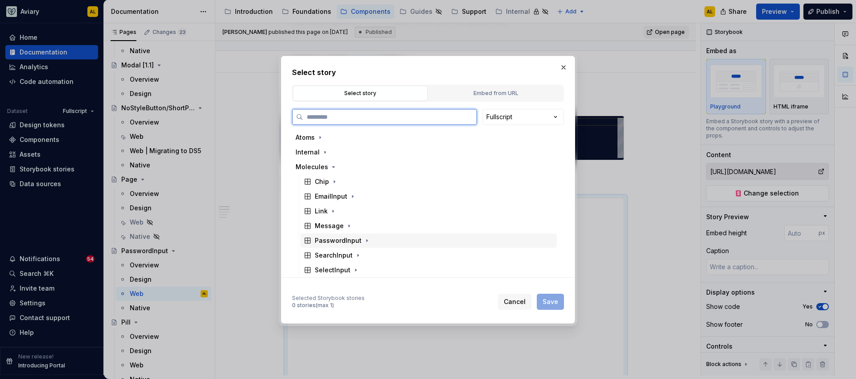
click at [334, 241] on div "PasswordInput" at bounding box center [338, 240] width 47 height 9
click at [345, 263] on div "Chromatic Tests" at bounding box center [433, 270] width 248 height 15
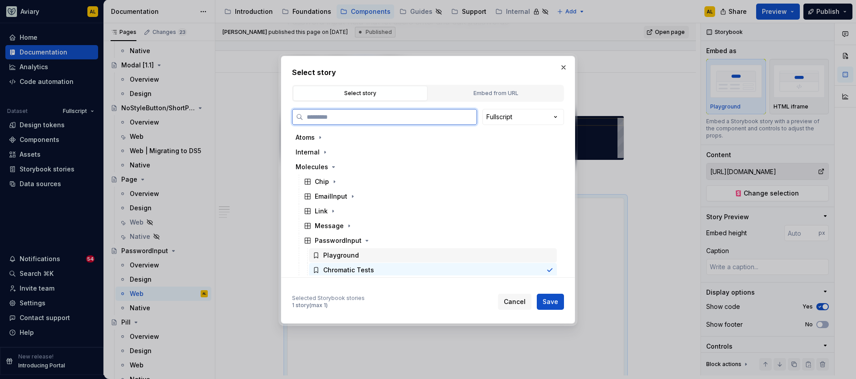
click at [348, 252] on div "Playground" at bounding box center [341, 255] width 36 height 9
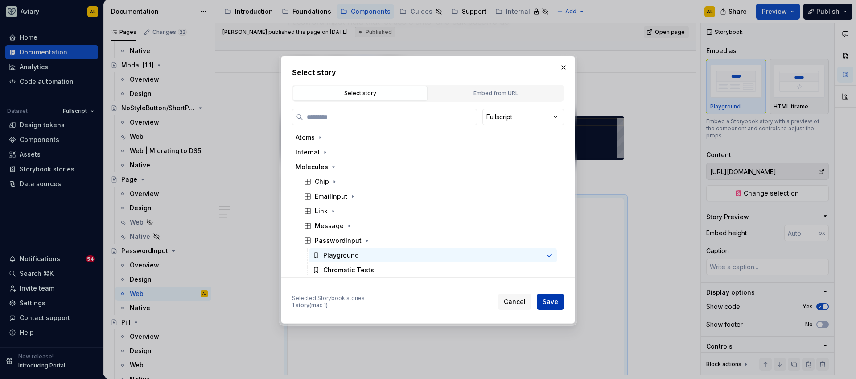
click at [544, 299] on span "Save" at bounding box center [551, 301] width 16 height 9
type textarea "*"
type input "Molecules / PasswordInput / Playground"
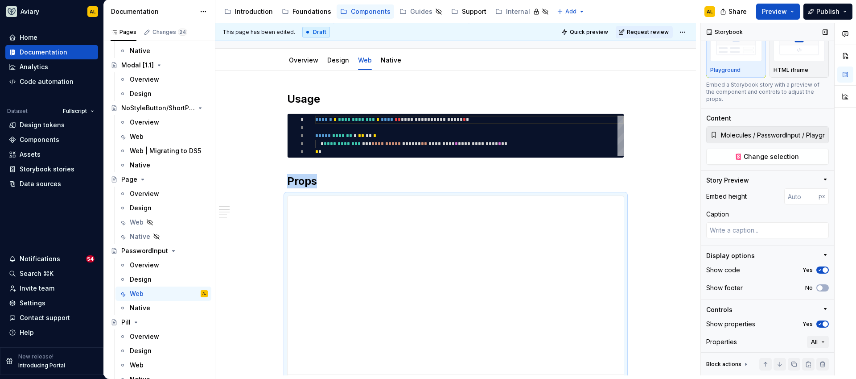
scroll to position [74, 0]
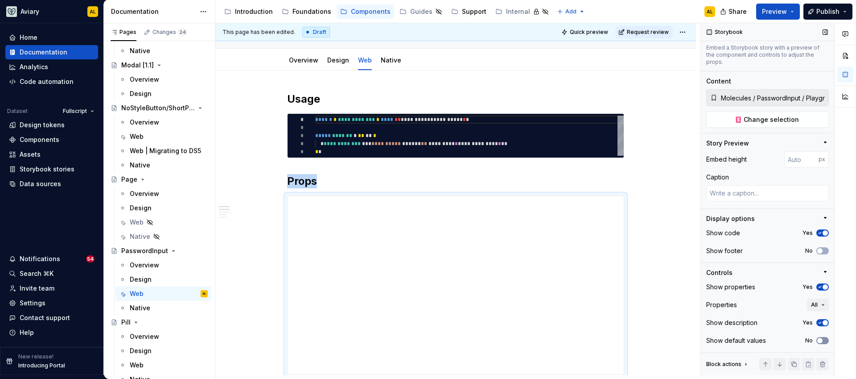
click at [817, 340] on span "button" at bounding box center [819, 340] width 5 height 5
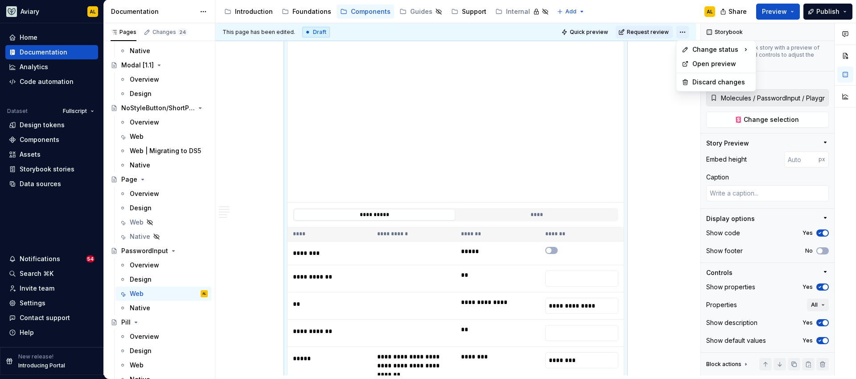
click at [687, 35] on html "Aviary AL Home Documentation Analytics Code automation Dataset Fullscript Desig…" at bounding box center [428, 189] width 856 height 379
click at [771, 101] on div "Ready for publish" at bounding box center [801, 94] width 91 height 14
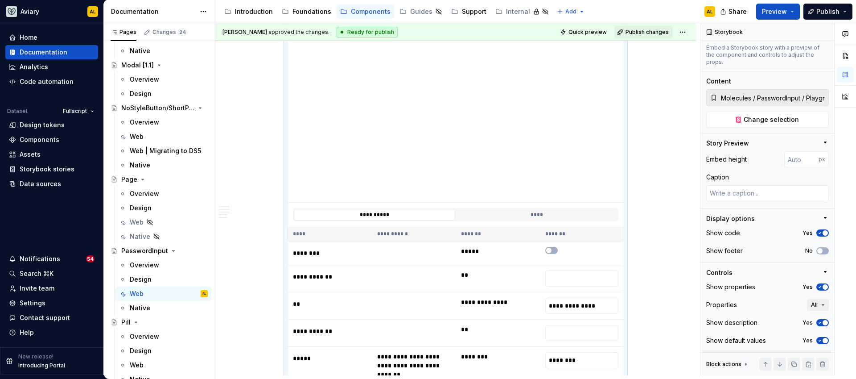
scroll to position [85, 0]
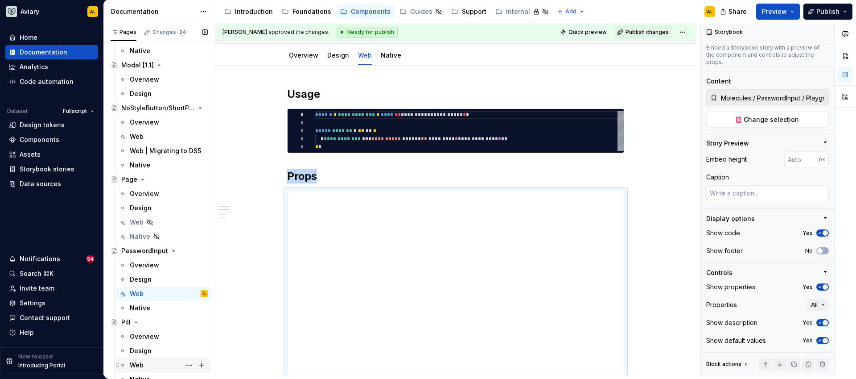
click at [147, 362] on div "Web" at bounding box center [169, 364] width 78 height 12
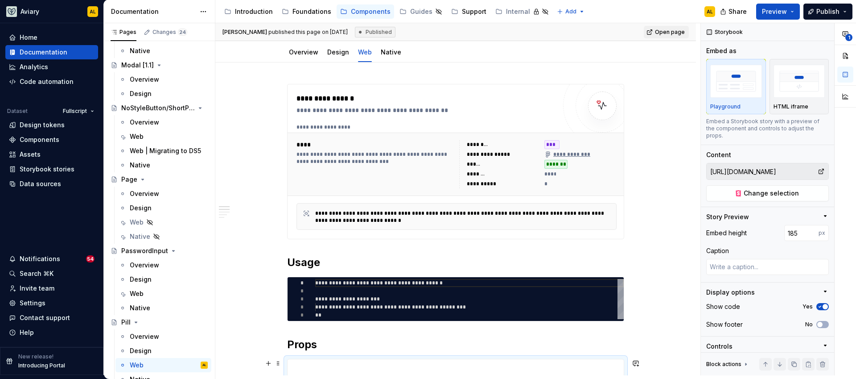
scroll to position [68, 0]
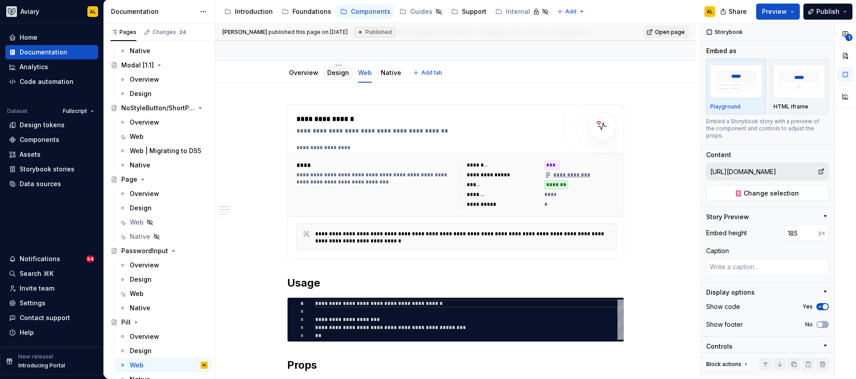
click at [335, 72] on link "Design" at bounding box center [338, 73] width 22 height 8
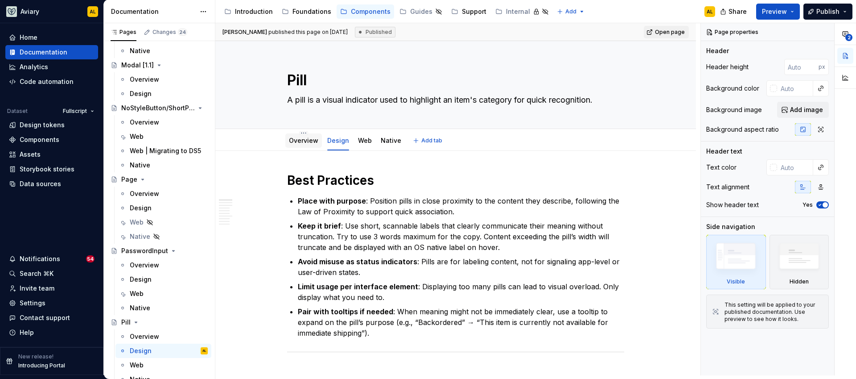
click at [308, 144] on div "Overview" at bounding box center [303, 140] width 29 height 9
click at [313, 140] on link "Overview" at bounding box center [303, 140] width 29 height 8
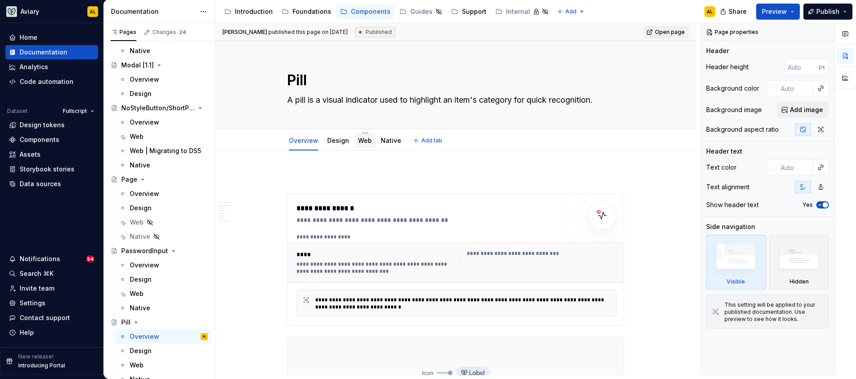
click at [368, 141] on link "Web" at bounding box center [365, 140] width 14 height 8
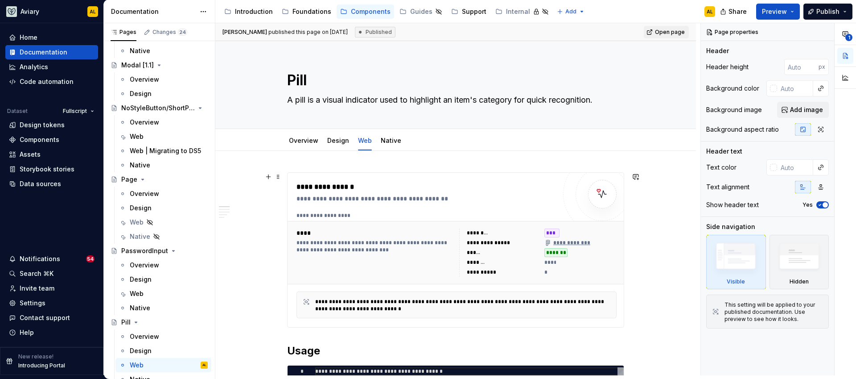
click at [370, 190] on div "**********" at bounding box center [427, 186] width 260 height 11
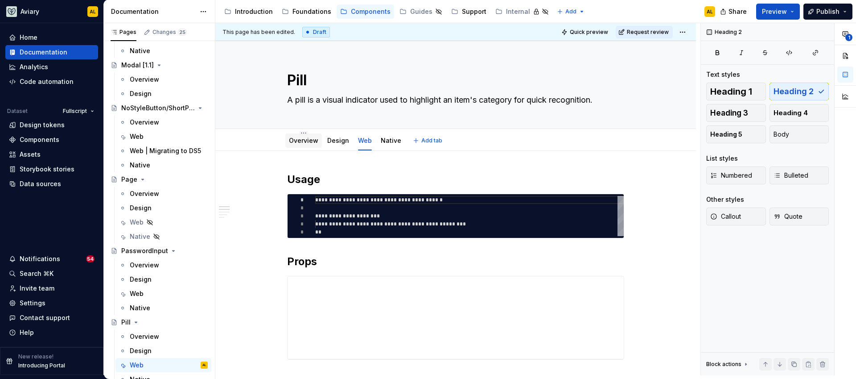
click at [303, 142] on link "Overview" at bounding box center [303, 140] width 29 height 8
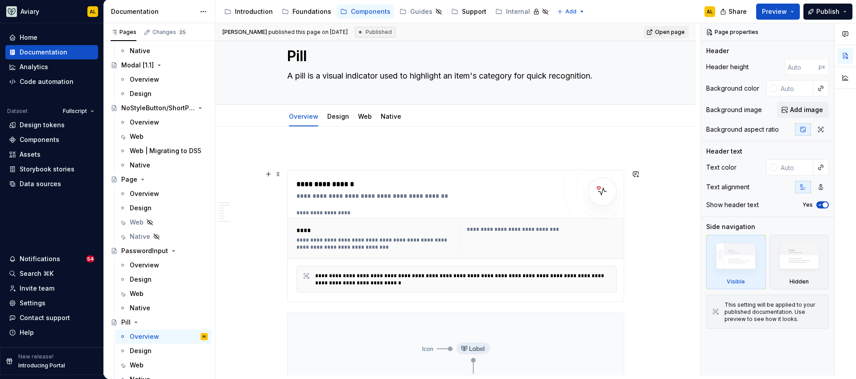
scroll to position [25, 0]
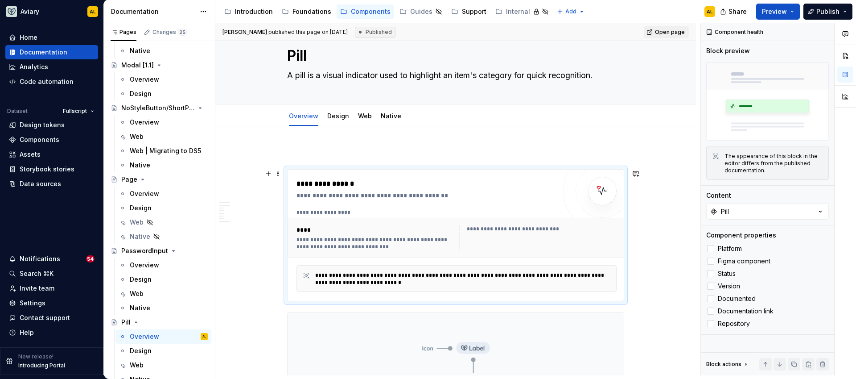
click at [449, 223] on div "**********" at bounding box center [456, 238] width 327 height 32
click at [370, 120] on div "Web" at bounding box center [364, 116] width 21 height 14
click at [358, 115] on link "Web" at bounding box center [365, 116] width 14 height 8
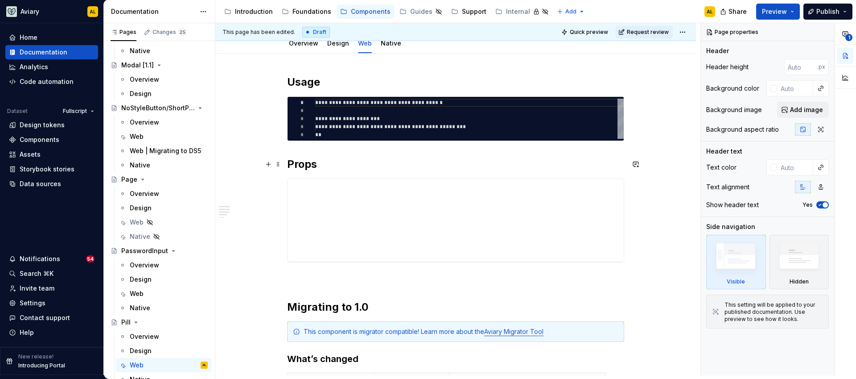
scroll to position [105, 0]
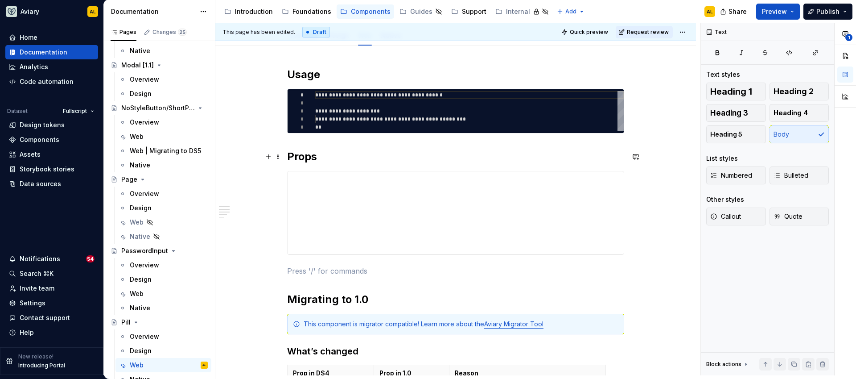
click at [325, 264] on div "**********" at bounding box center [455, 302] width 337 height 471
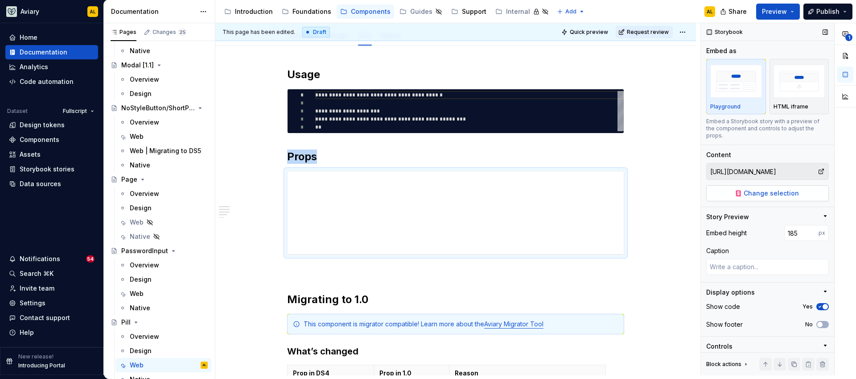
click at [745, 193] on span "Change selection" at bounding box center [771, 193] width 55 height 9
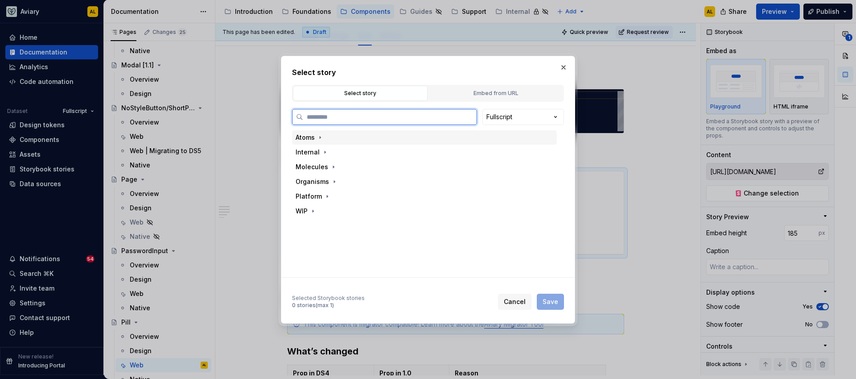
click at [310, 139] on div "Atoms" at bounding box center [305, 137] width 19 height 9
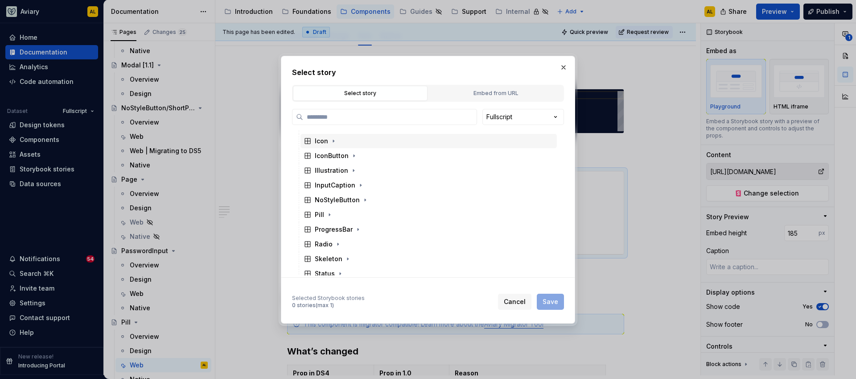
scroll to position [107, 0]
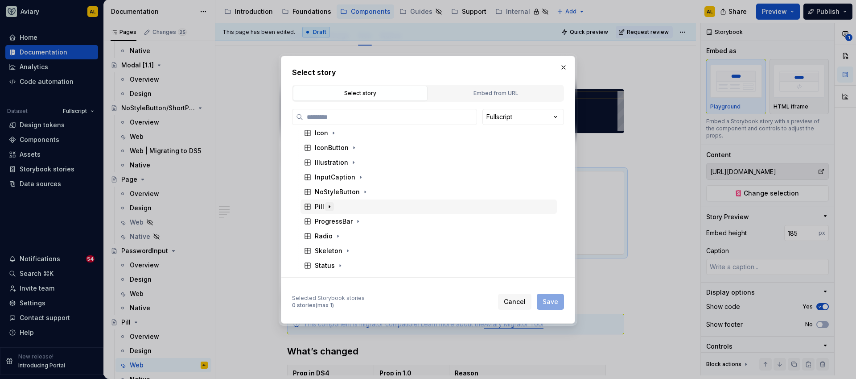
click at [331, 210] on button "button" at bounding box center [329, 206] width 9 height 9
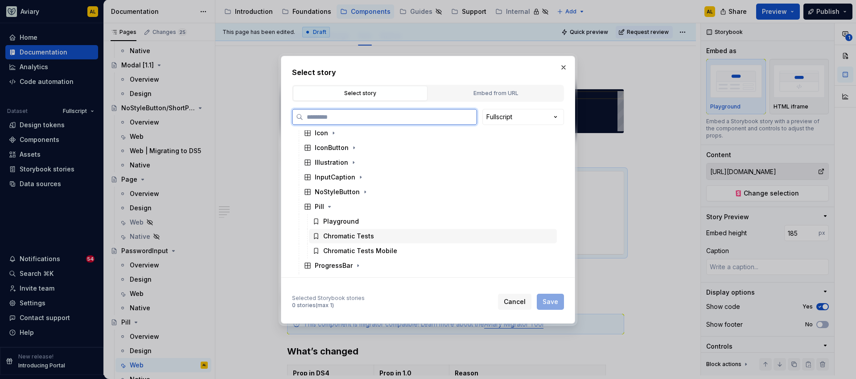
click at [342, 230] on div "Chromatic Tests" at bounding box center [433, 236] width 248 height 14
click at [348, 221] on div "Playground" at bounding box center [341, 221] width 36 height 9
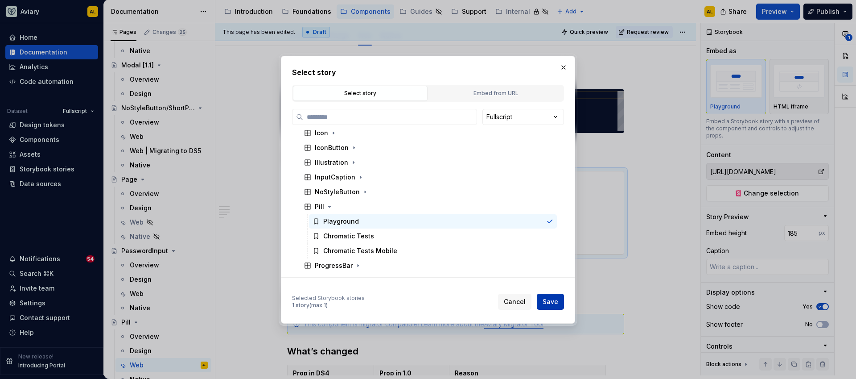
click at [552, 302] on span "Save" at bounding box center [551, 301] width 16 height 9
type textarea "*"
type input "Atoms / Pill / Playground"
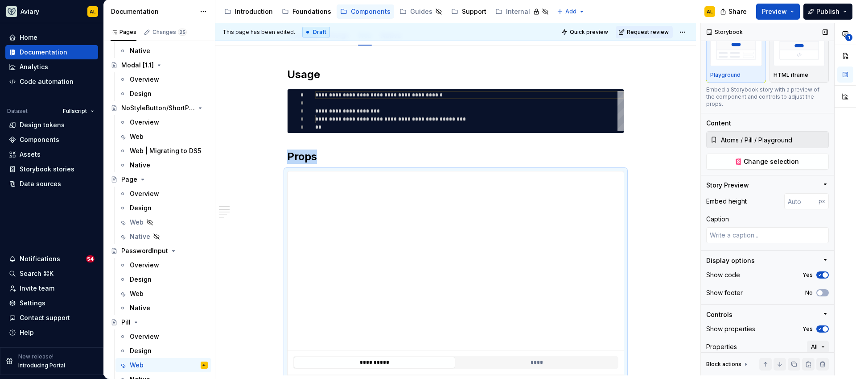
scroll to position [74, 0]
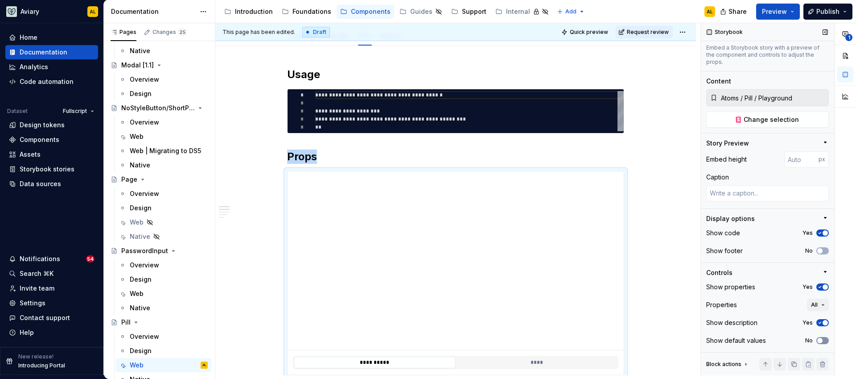
click at [817, 338] on span "button" at bounding box center [819, 340] width 5 height 5
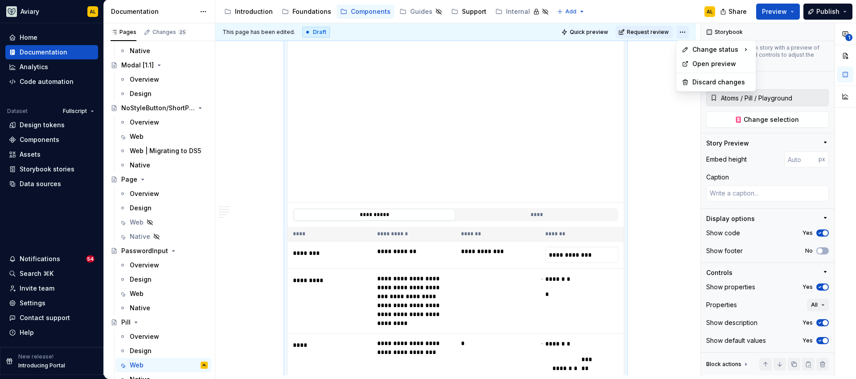
click at [682, 35] on html "Aviary AL Home Documentation Analytics Code automation Dataset Fullscript Desig…" at bounding box center [428, 189] width 856 height 379
click at [783, 95] on div "Ready for publish" at bounding box center [812, 94] width 62 height 9
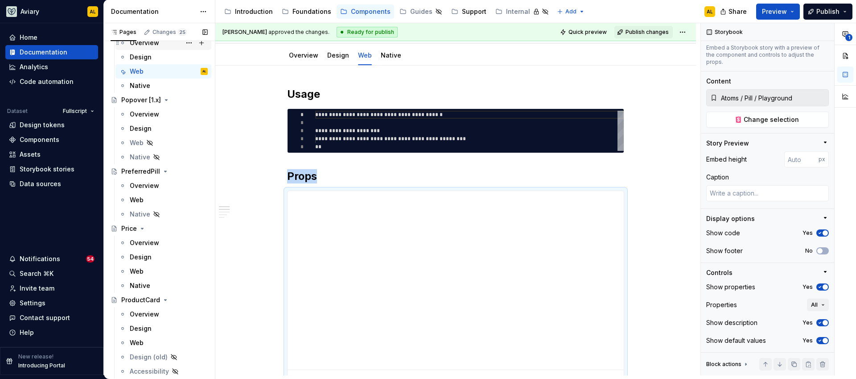
scroll to position [2252, 0]
click at [157, 193] on div "Web" at bounding box center [169, 198] width 78 height 12
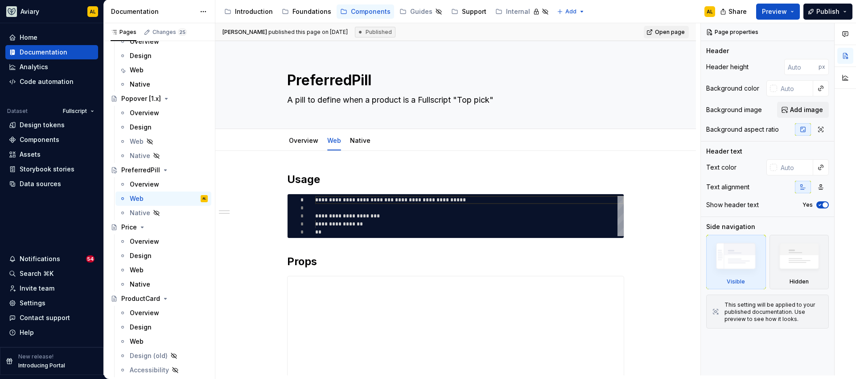
scroll to position [77, 0]
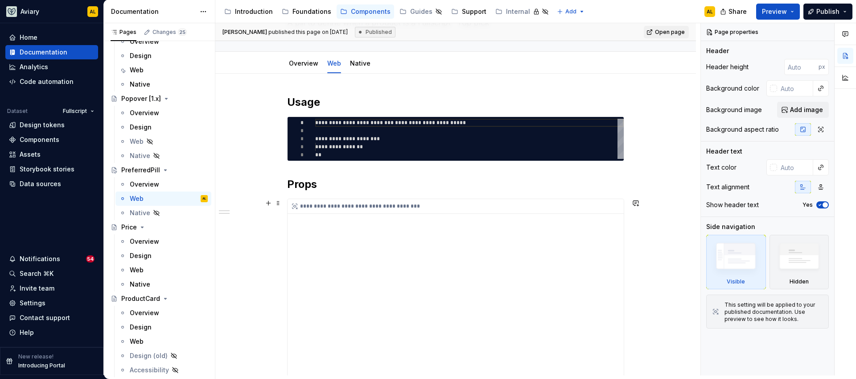
click at [387, 248] on div "**********" at bounding box center [456, 300] width 336 height 203
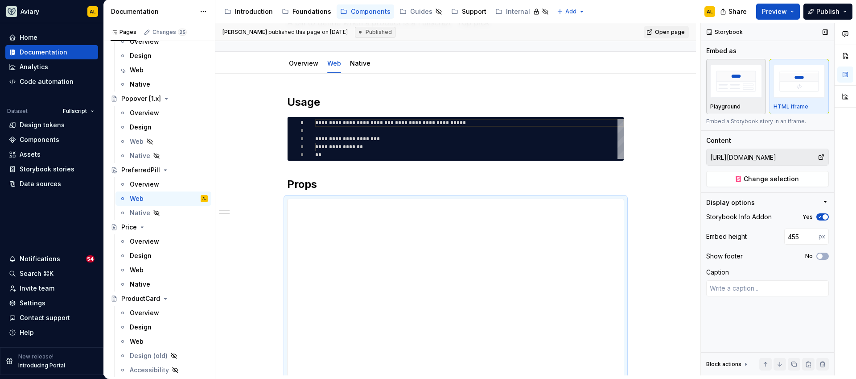
click at [743, 96] on img "button" at bounding box center [736, 81] width 52 height 33
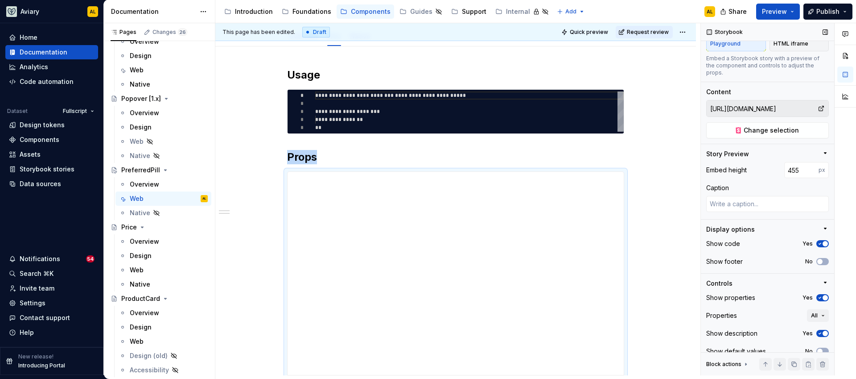
scroll to position [74, 0]
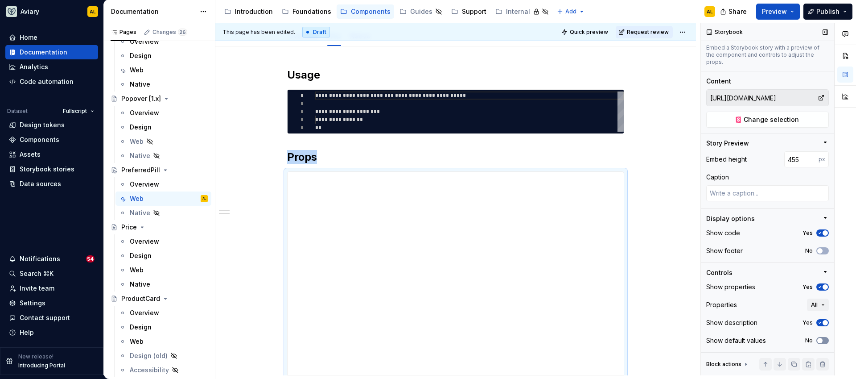
click at [822, 340] on button "No" at bounding box center [822, 340] width 12 height 7
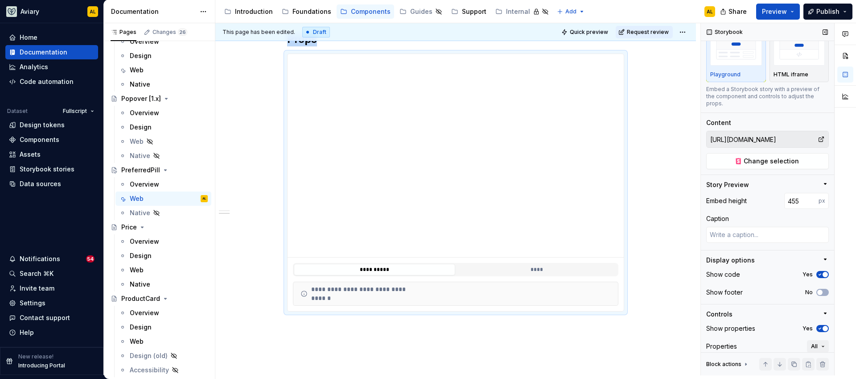
scroll to position [0, 0]
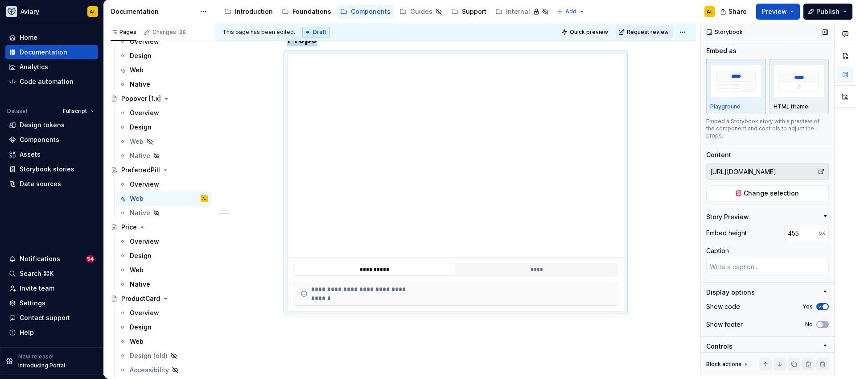
click at [794, 105] on p "HTML iframe" at bounding box center [791, 106] width 35 height 7
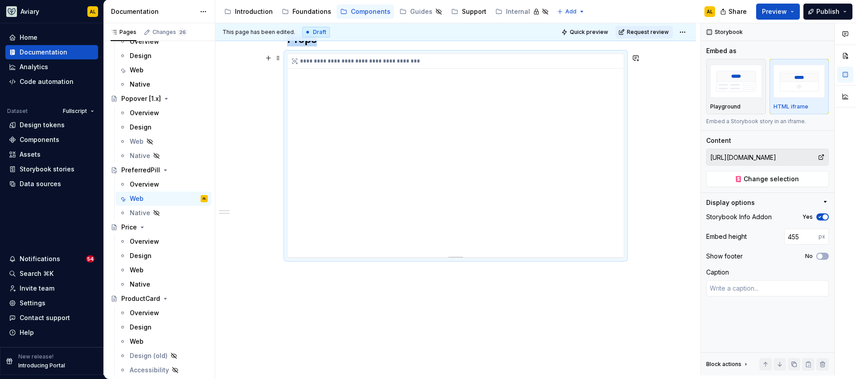
scroll to position [77, 0]
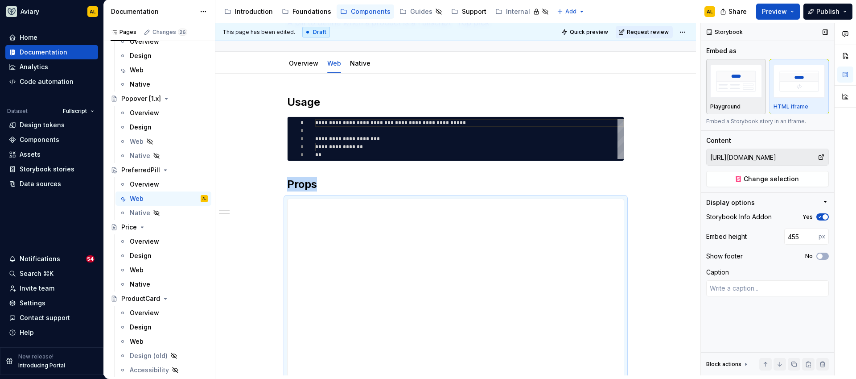
click at [737, 88] on img "button" at bounding box center [736, 81] width 52 height 33
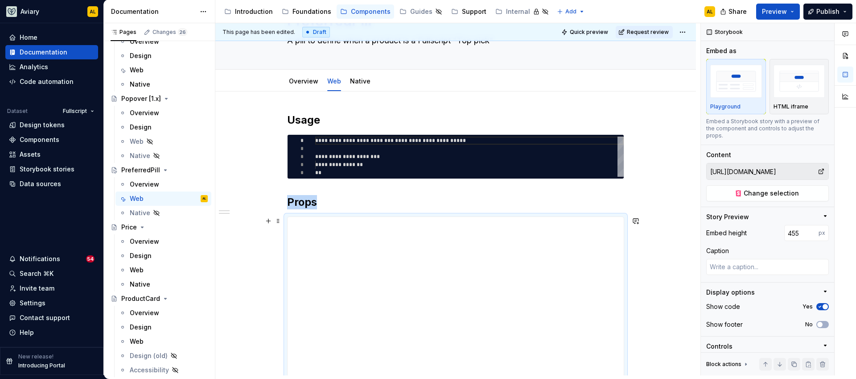
scroll to position [0, 0]
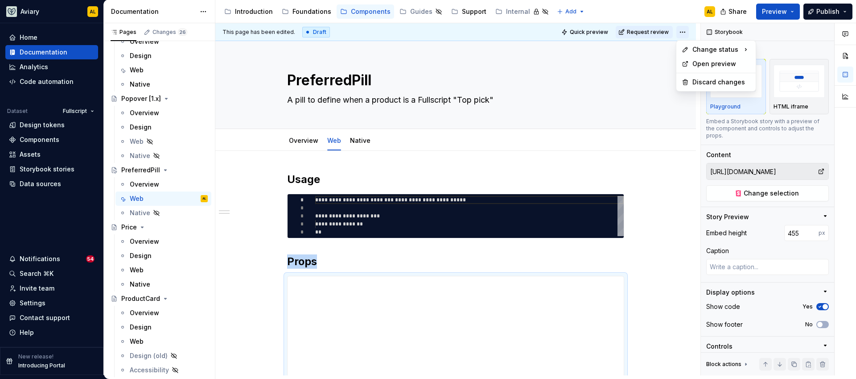
click at [686, 29] on html "Aviary AL Home Documentation Analytics Code automation Dataset Fullscript Desig…" at bounding box center [428, 189] width 856 height 379
click at [795, 92] on div "Ready for publish" at bounding box center [812, 94] width 62 height 9
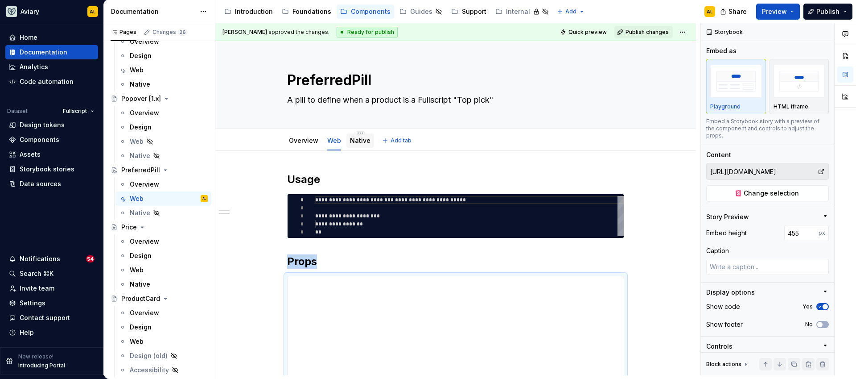
click at [362, 141] on link "Native" at bounding box center [360, 140] width 21 height 8
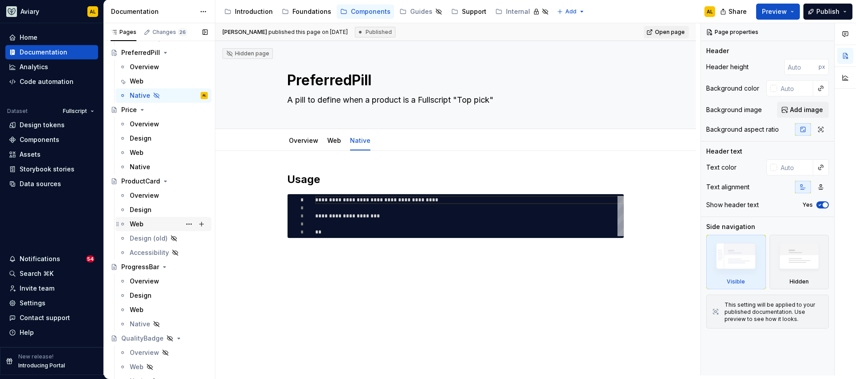
scroll to position [2375, 0]
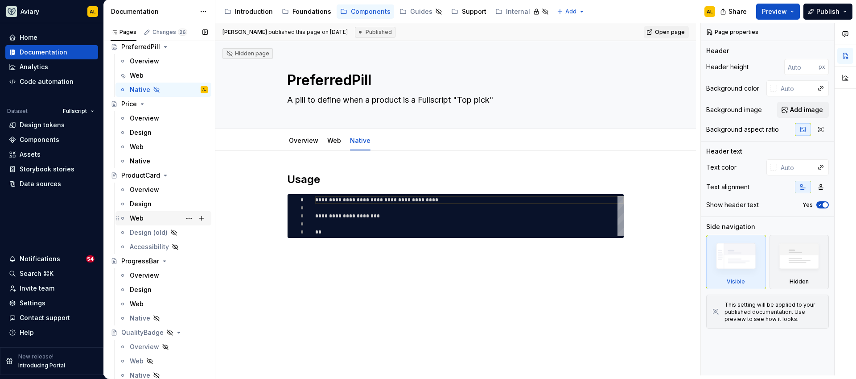
click at [157, 212] on div "Web" at bounding box center [169, 218] width 78 height 12
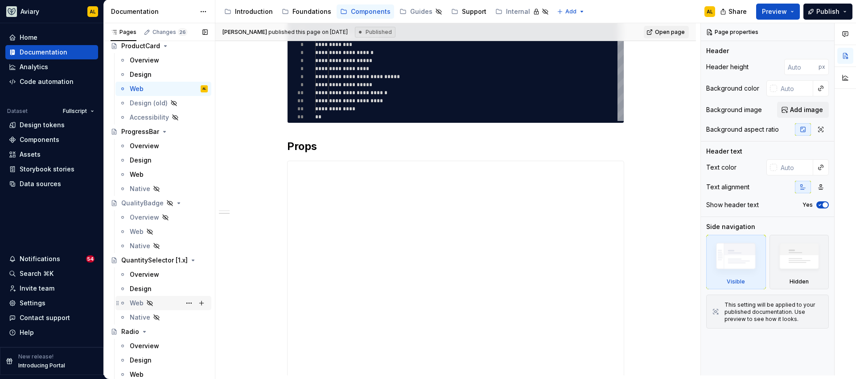
scroll to position [2502, 0]
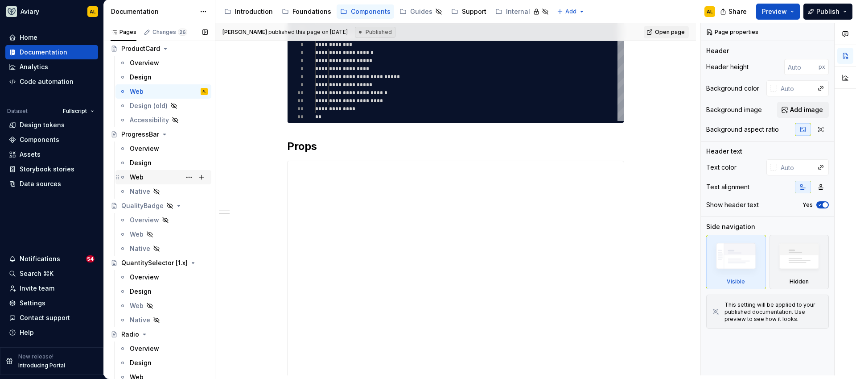
click at [149, 172] on div "Web" at bounding box center [169, 177] width 78 height 12
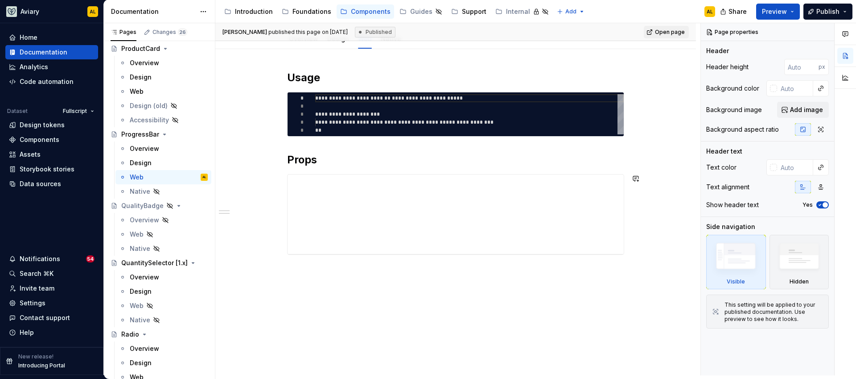
scroll to position [106, 0]
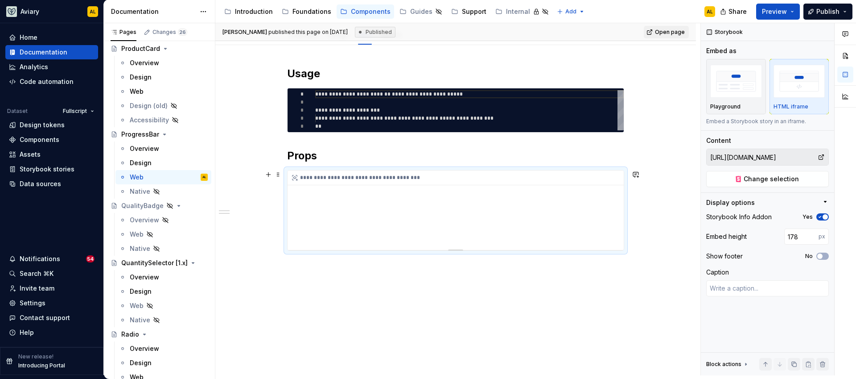
click at [332, 248] on div "**********" at bounding box center [456, 209] width 336 height 79
click at [345, 229] on div "**********" at bounding box center [456, 209] width 336 height 79
click at [750, 100] on div "Playground" at bounding box center [736, 86] width 52 height 47
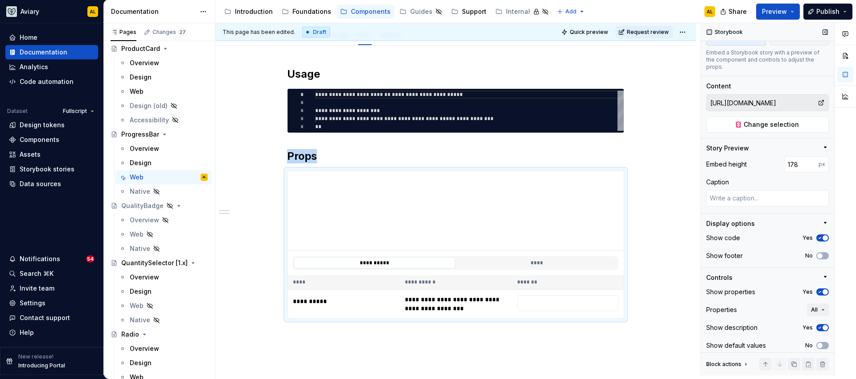
scroll to position [74, 0]
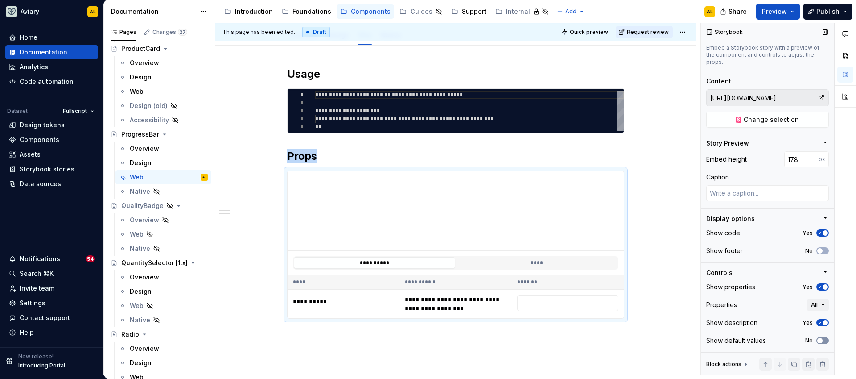
click at [820, 338] on button "No" at bounding box center [822, 340] width 12 height 7
click at [683, 35] on html "Aviary AL Home Documentation Analytics Code automation Dataset Fullscript Desig…" at bounding box center [428, 189] width 856 height 379
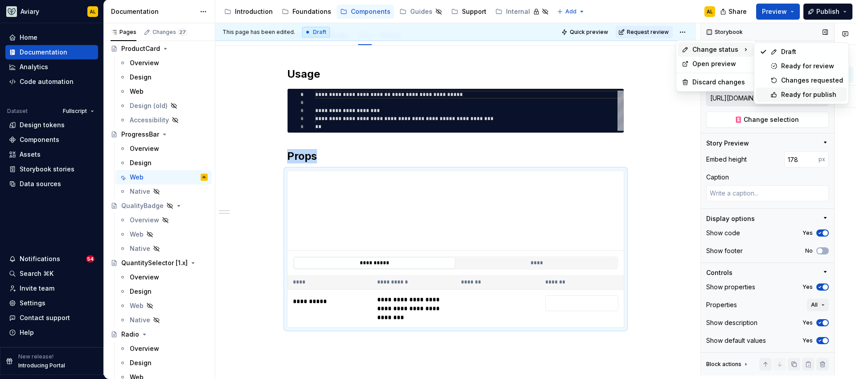
click at [785, 92] on div "Ready for publish" at bounding box center [812, 94] width 62 height 9
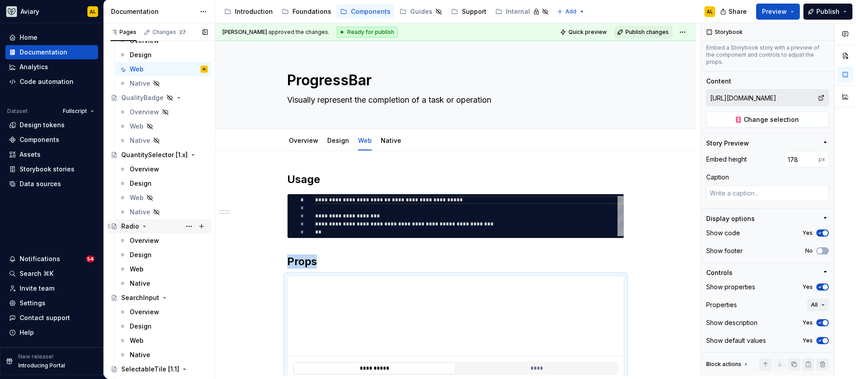
scroll to position [2617, 0]
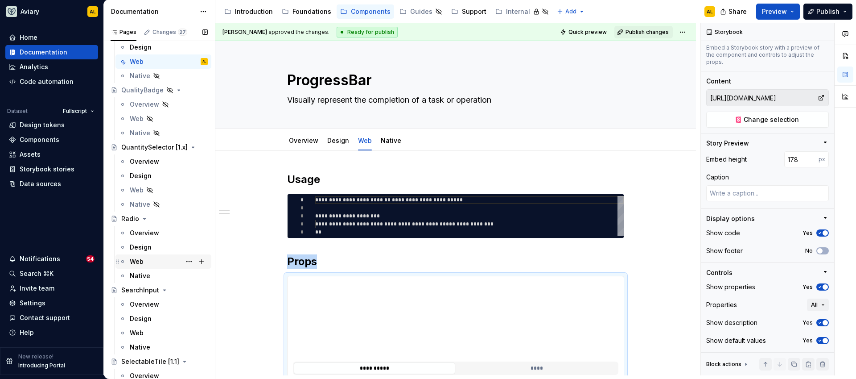
click at [157, 259] on div "Web" at bounding box center [169, 261] width 78 height 12
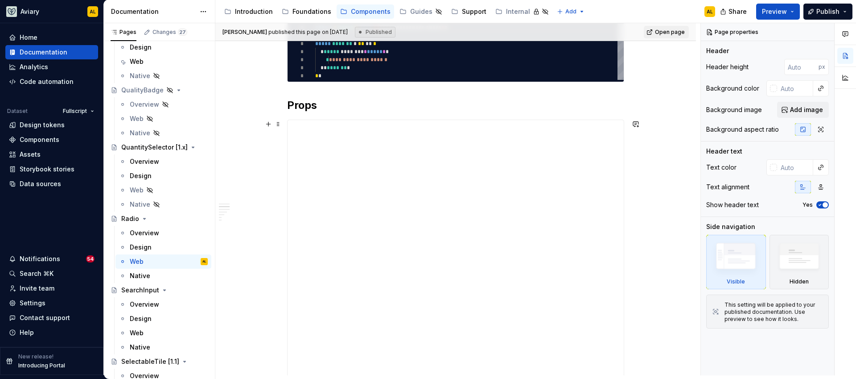
scroll to position [271, 0]
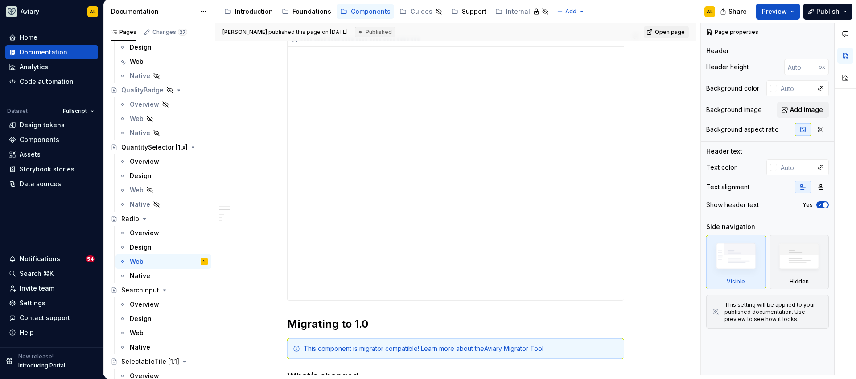
click at [478, 146] on div "**********" at bounding box center [456, 166] width 336 height 268
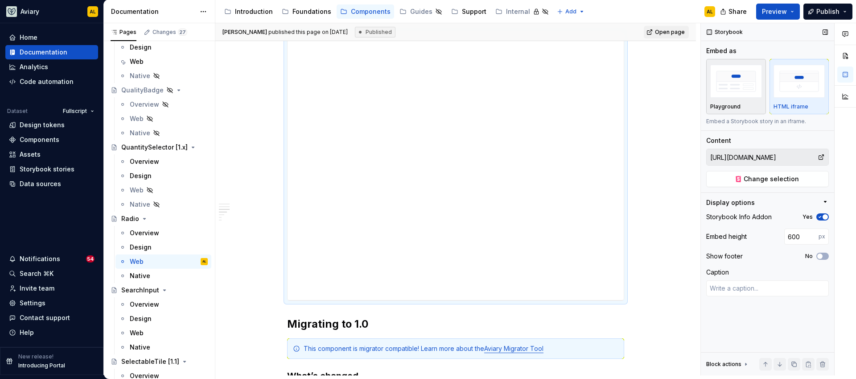
click at [745, 105] on div "Playground" at bounding box center [736, 106] width 52 height 7
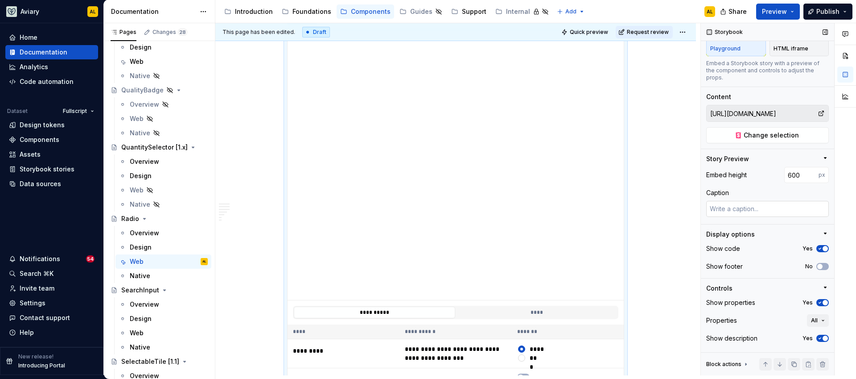
scroll to position [74, 0]
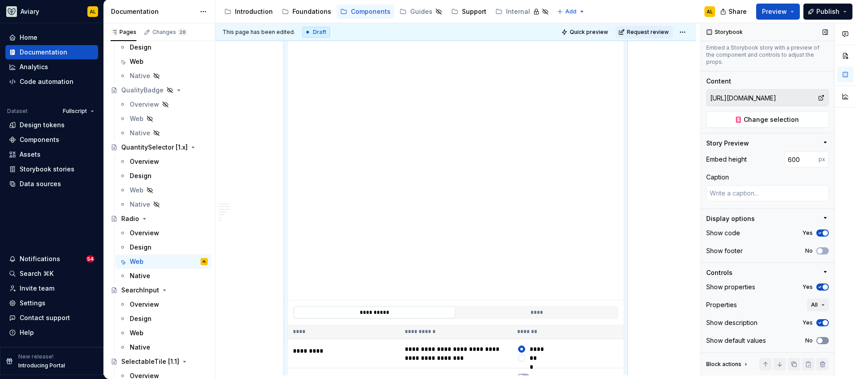
click at [820, 339] on button "No" at bounding box center [822, 340] width 12 height 7
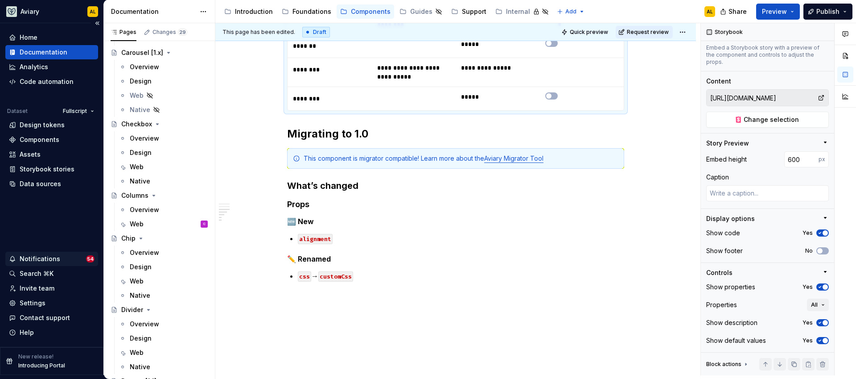
scroll to position [796, 0]
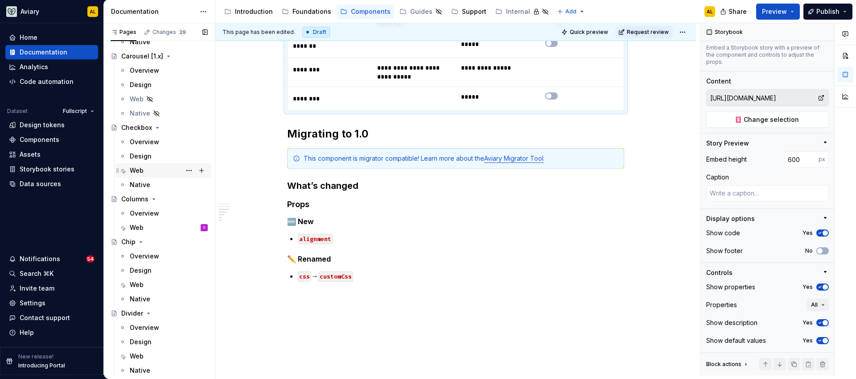
click at [144, 168] on div "Web" at bounding box center [169, 170] width 78 height 12
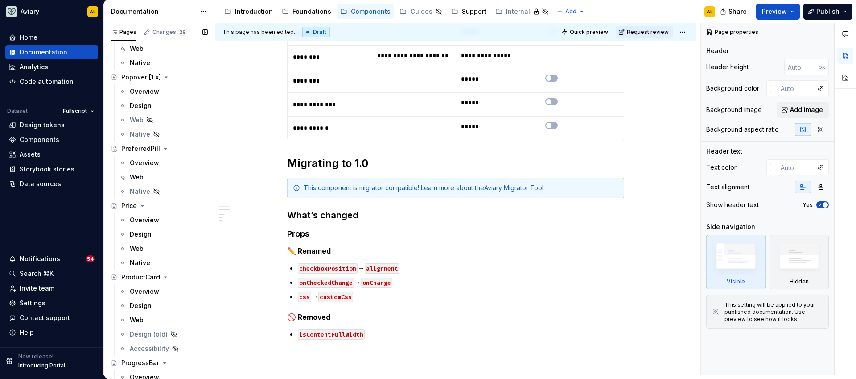
scroll to position [2270, 0]
click at [161, 181] on div "Web" at bounding box center [169, 180] width 78 height 12
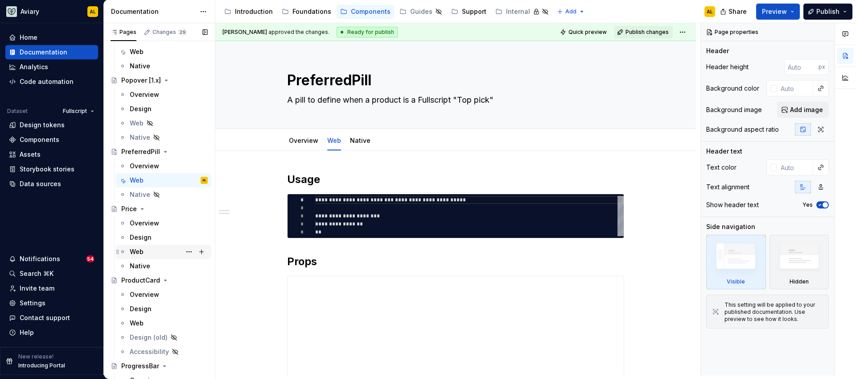
click at [158, 249] on div "Web" at bounding box center [169, 251] width 78 height 12
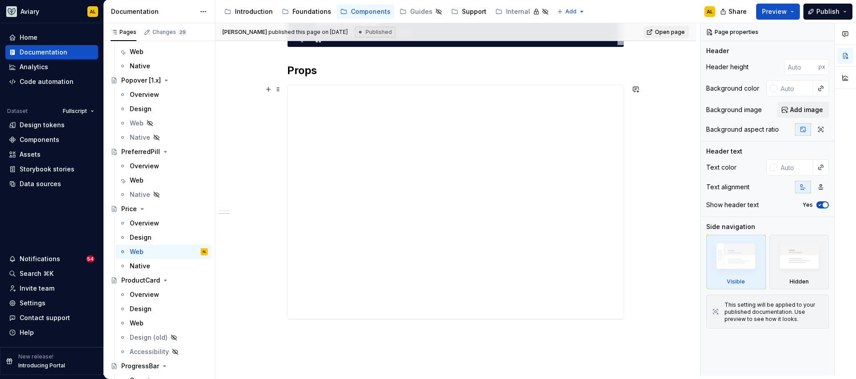
scroll to position [206, 0]
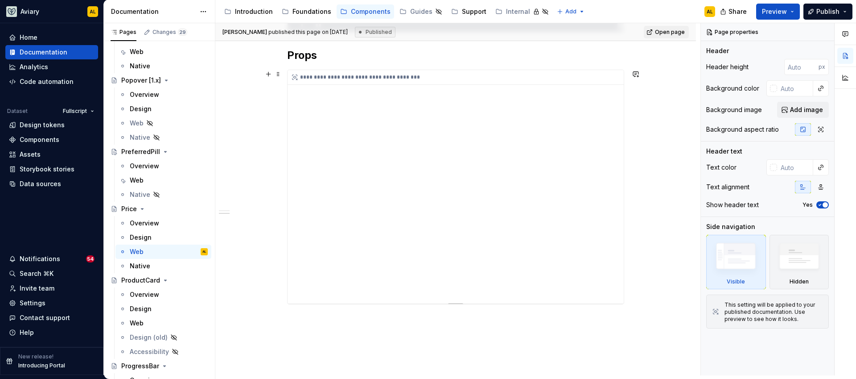
click at [406, 145] on div "**********" at bounding box center [456, 186] width 336 height 233
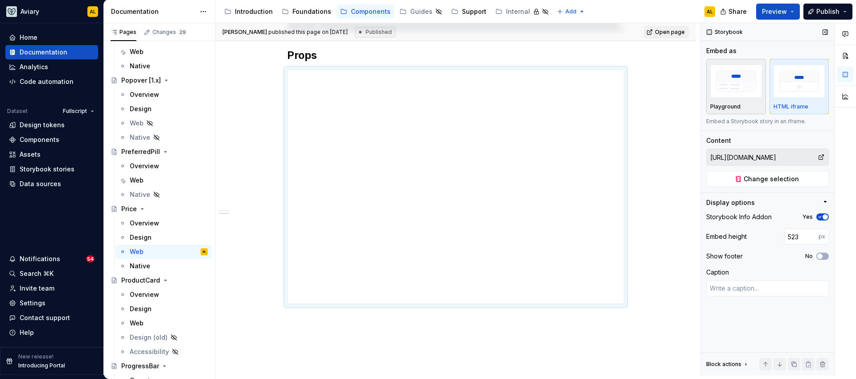
click at [711, 107] on p "Playground" at bounding box center [725, 106] width 30 height 7
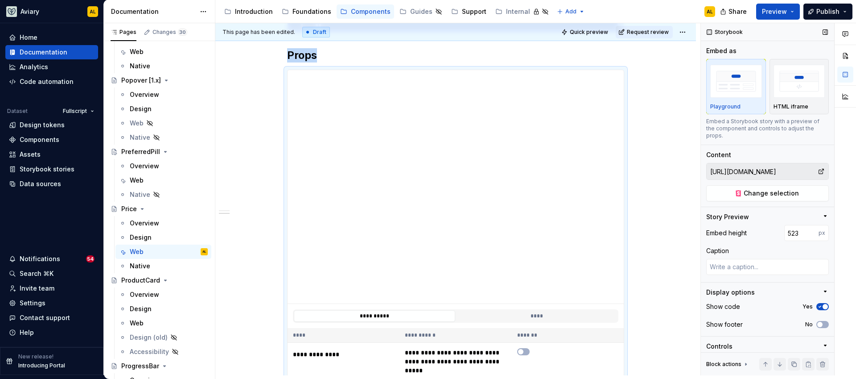
scroll to position [74, 0]
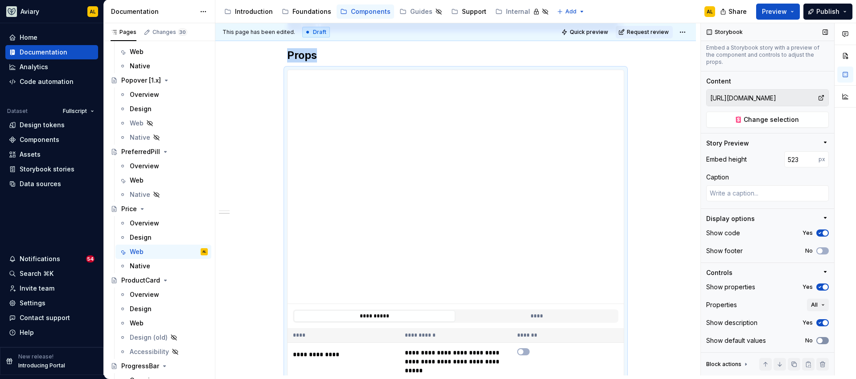
click at [818, 340] on icon "button" at bounding box center [819, 340] width 7 height 5
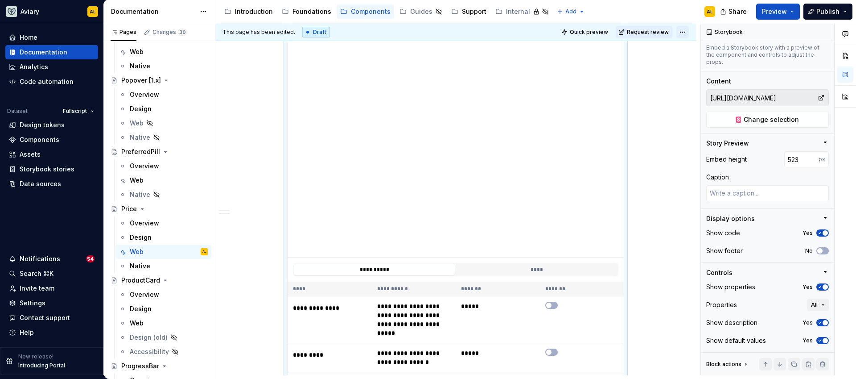
click at [683, 33] on html "Aviary AL Home Documentation Analytics Code automation Dataset Fullscript Desig…" at bounding box center [428, 189] width 856 height 379
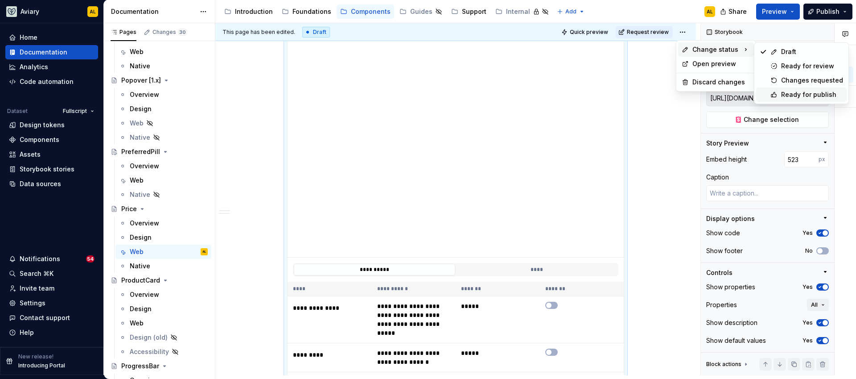
click at [778, 95] on div "Ready for publish" at bounding box center [801, 94] width 91 height 14
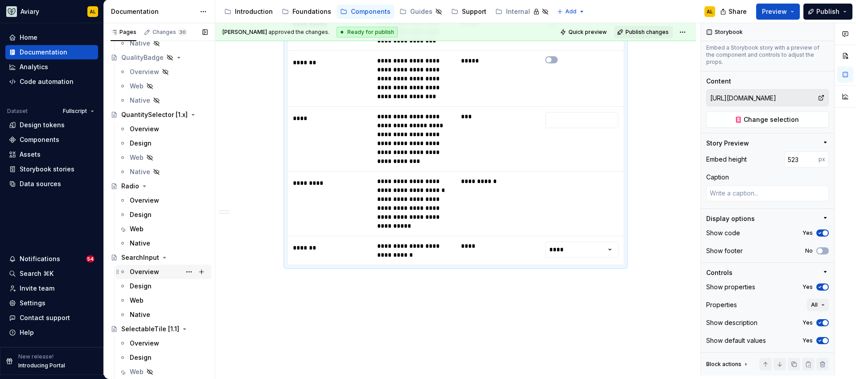
scroll to position [2653, 0]
click at [155, 300] on div "Web" at bounding box center [169, 297] width 78 height 12
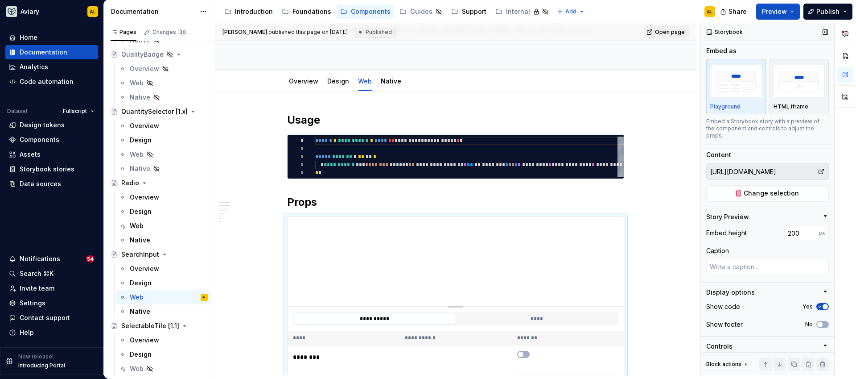
scroll to position [74, 0]
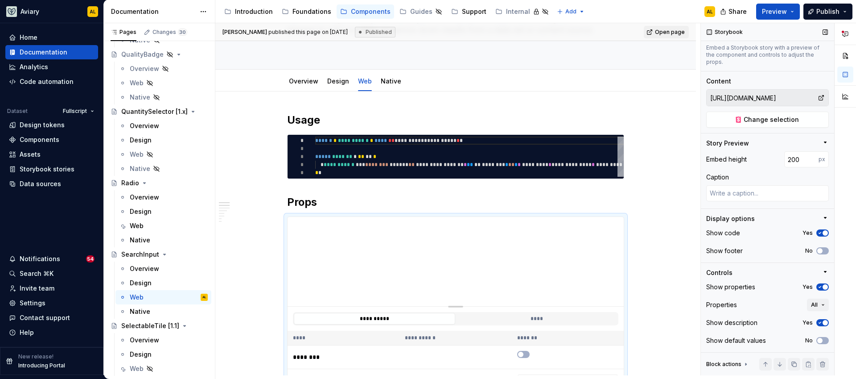
click at [820, 334] on div "Show default values No" at bounding box center [767, 340] width 123 height 12
click at [820, 337] on button "No" at bounding box center [822, 340] width 12 height 7
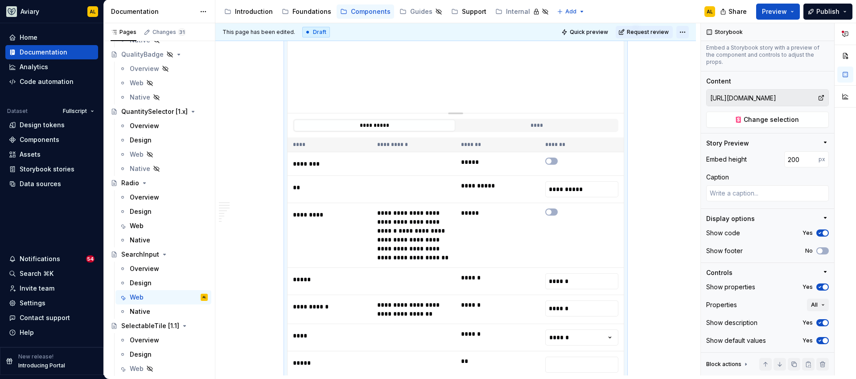
click at [682, 32] on html "Aviary AL Home Documentation Analytics Code automation Dataset Fullscript Desig…" at bounding box center [428, 189] width 856 height 379
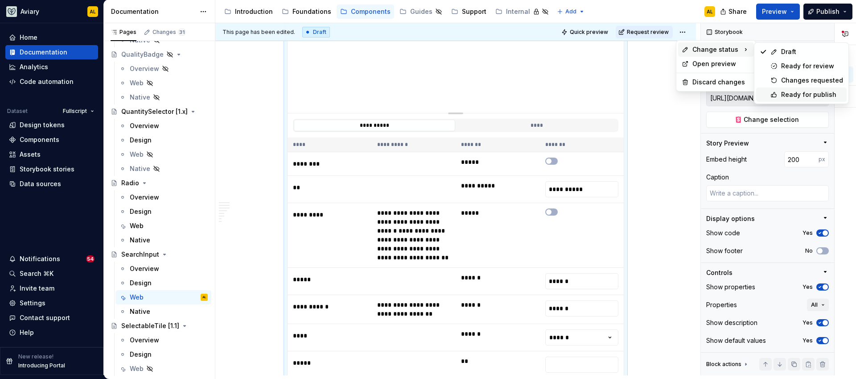
click at [766, 96] on div "Ready for publish" at bounding box center [801, 94] width 91 height 14
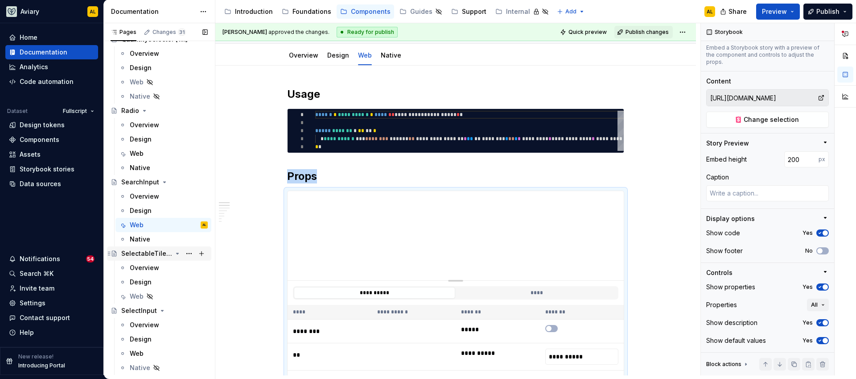
scroll to position [2797, 0]
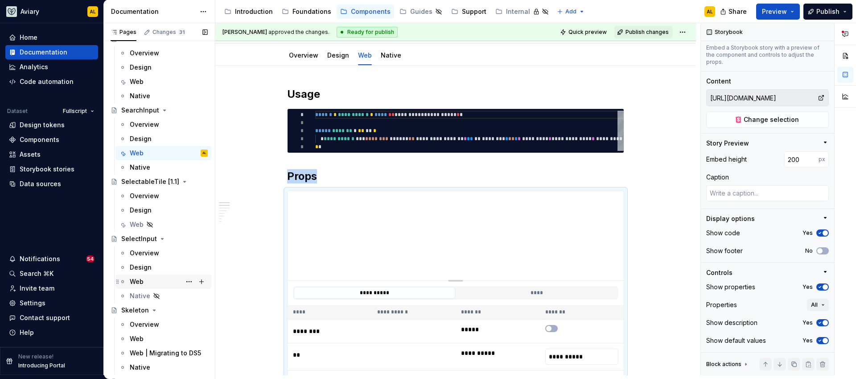
click at [159, 284] on div "Web" at bounding box center [169, 281] width 78 height 12
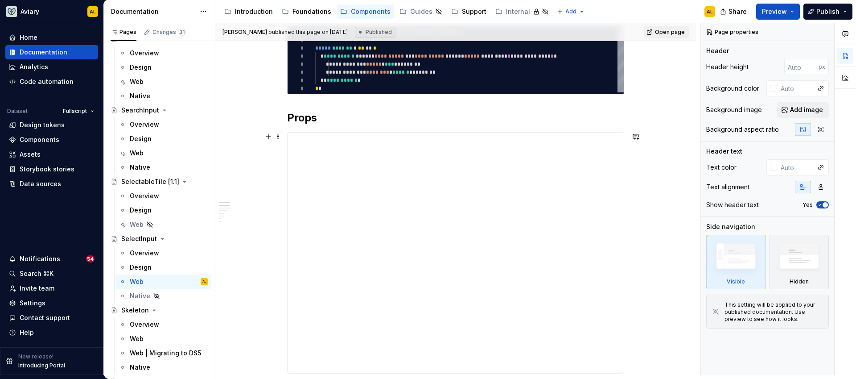
scroll to position [172, 0]
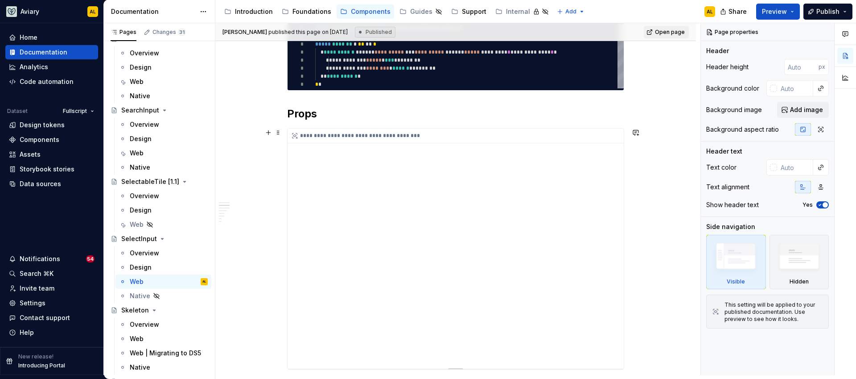
click at [319, 223] on div "**********" at bounding box center [456, 248] width 336 height 240
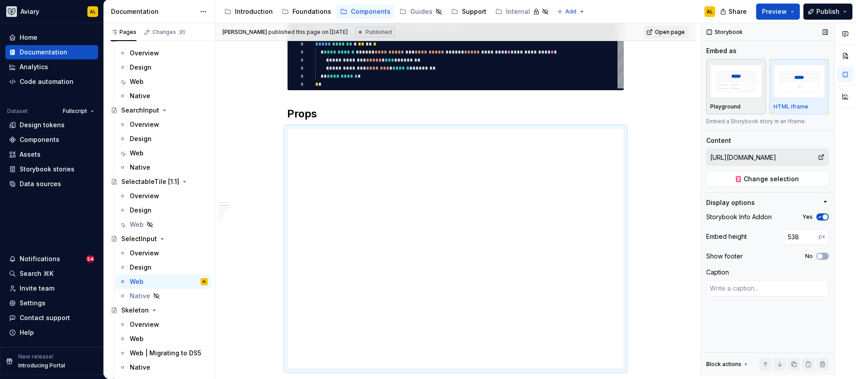
click at [719, 108] on p "Playground" at bounding box center [725, 106] width 30 height 7
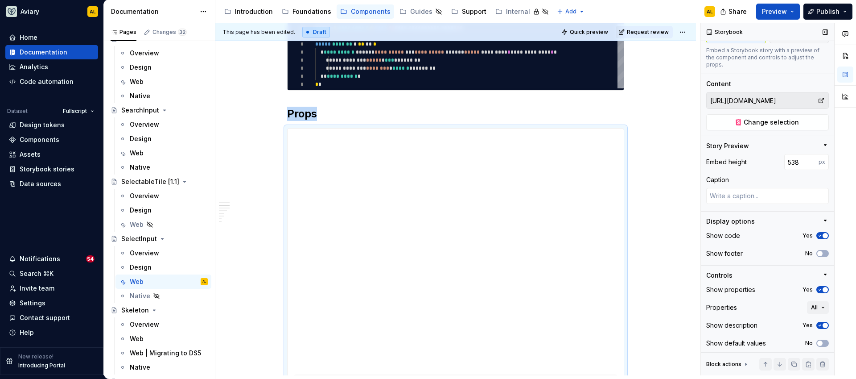
scroll to position [74, 0]
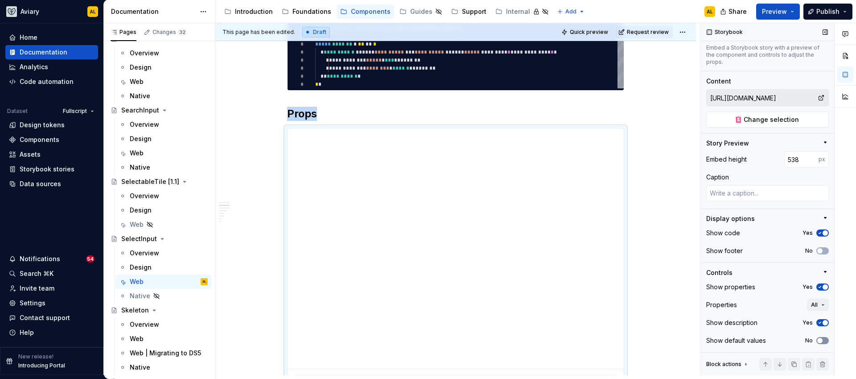
click at [817, 341] on span "button" at bounding box center [819, 340] width 5 height 5
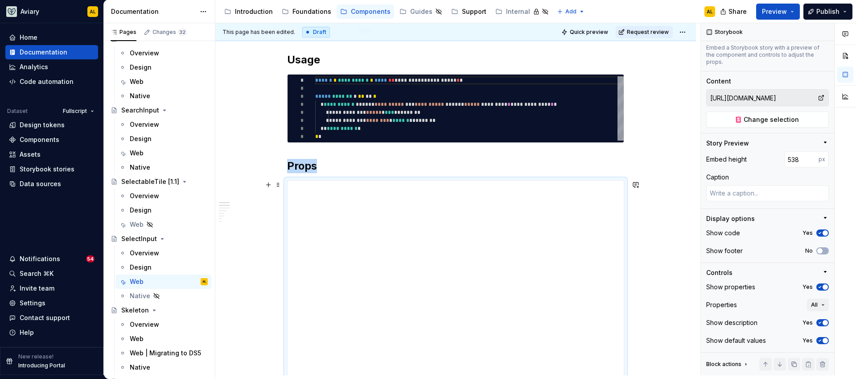
scroll to position [111, 0]
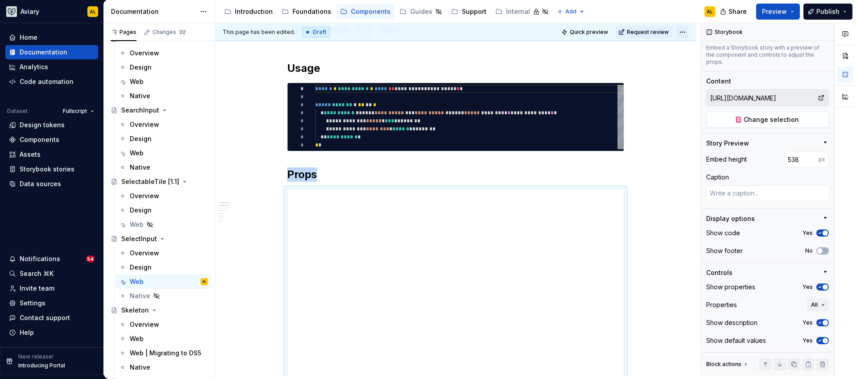
click at [688, 32] on html "Aviary AL Home Documentation Analytics Code automation Dataset Fullscript Desig…" at bounding box center [428, 189] width 856 height 379
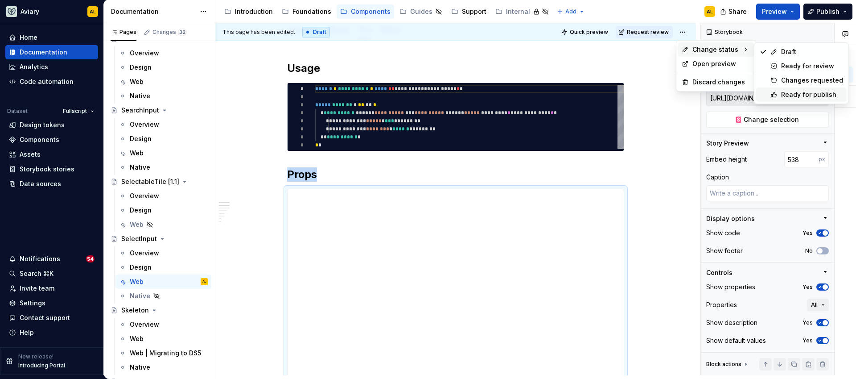
click at [794, 94] on div "Ready for publish" at bounding box center [812, 94] width 62 height 9
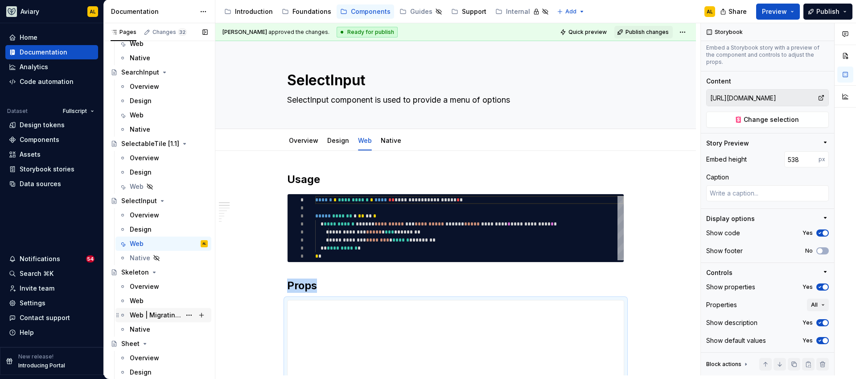
scroll to position [2837, 0]
click at [160, 297] on div "Web" at bounding box center [169, 299] width 78 height 12
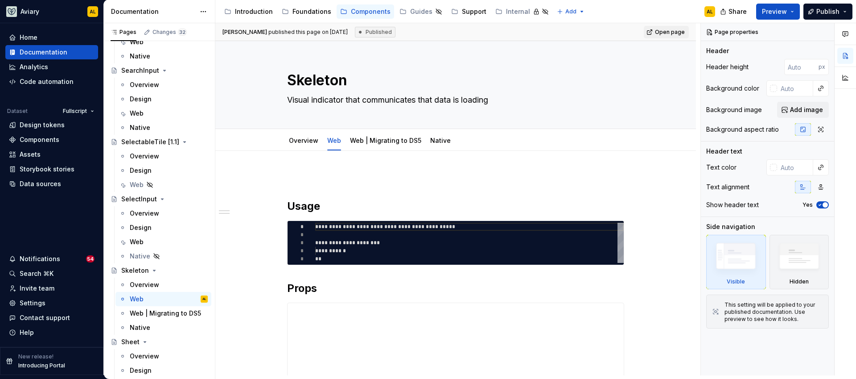
scroll to position [104, 0]
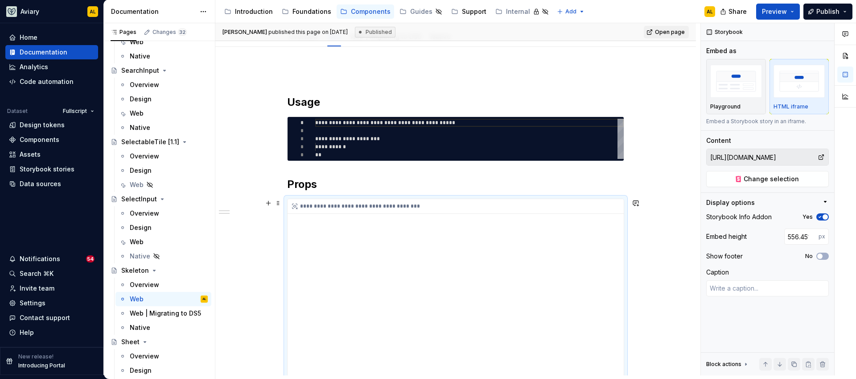
click at [499, 247] on div "**********" at bounding box center [456, 323] width 336 height 248
click at [746, 102] on div "Playground" at bounding box center [736, 86] width 52 height 47
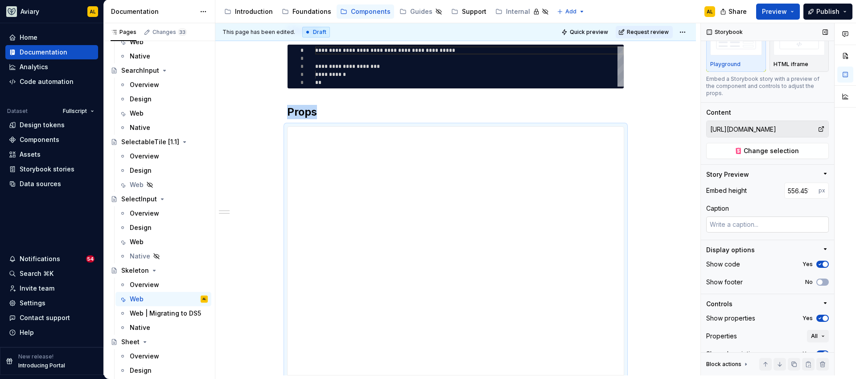
scroll to position [74, 0]
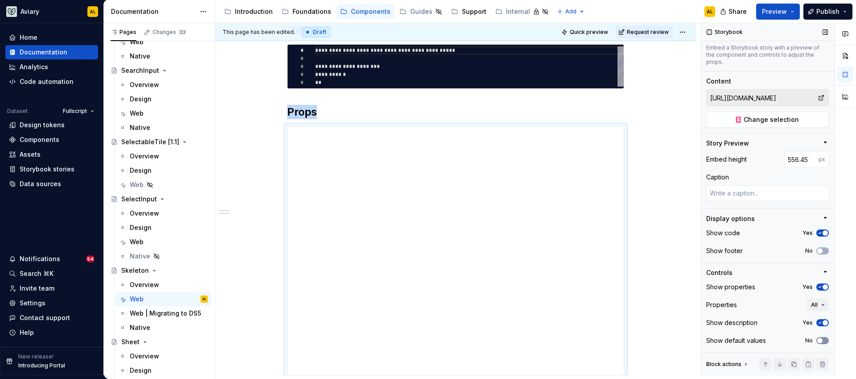
click at [820, 341] on button "No" at bounding box center [822, 340] width 12 height 7
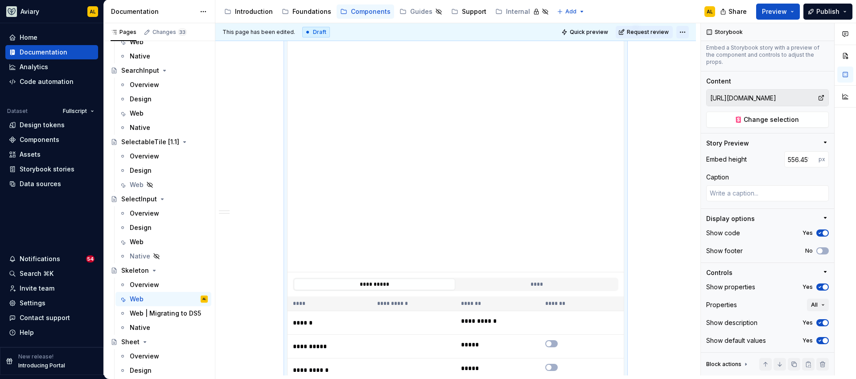
click at [687, 31] on html "Aviary AL Home Documentation Analytics Code automation Dataset Fullscript Desig…" at bounding box center [428, 189] width 856 height 379
click at [653, 140] on html "Aviary AL Home Documentation Analytics Code automation Dataset Fullscript Desig…" at bounding box center [428, 189] width 856 height 379
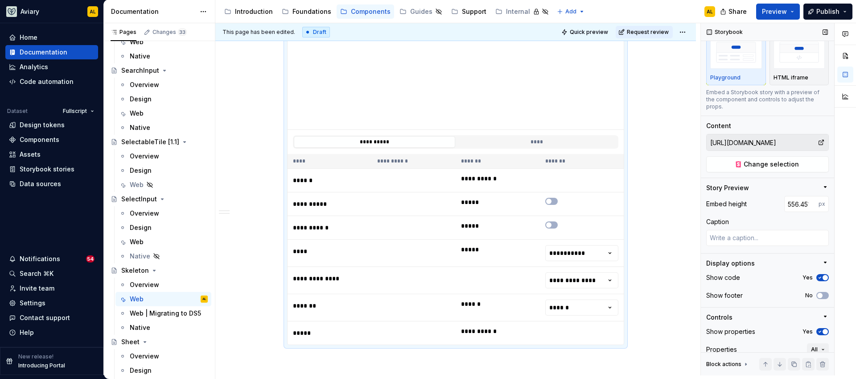
scroll to position [0, 0]
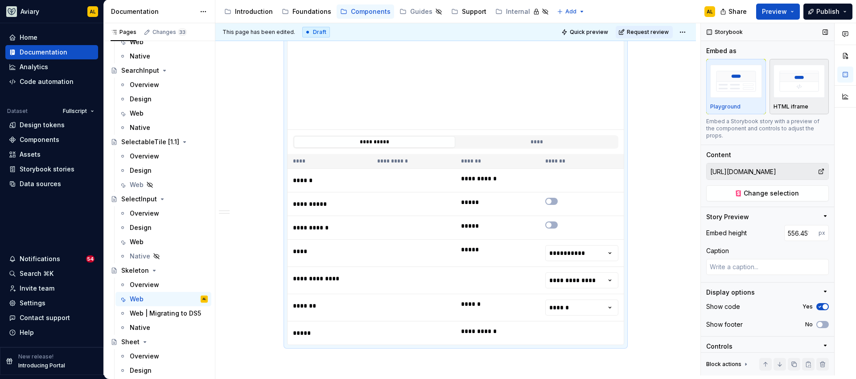
click at [798, 77] on img "button" at bounding box center [800, 81] width 52 height 33
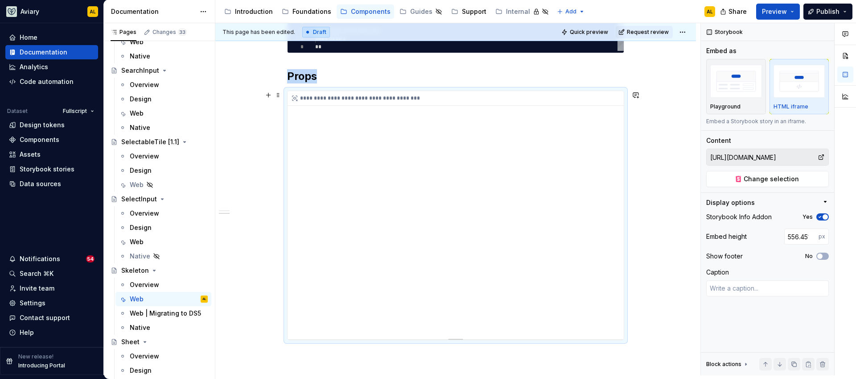
scroll to position [207, 0]
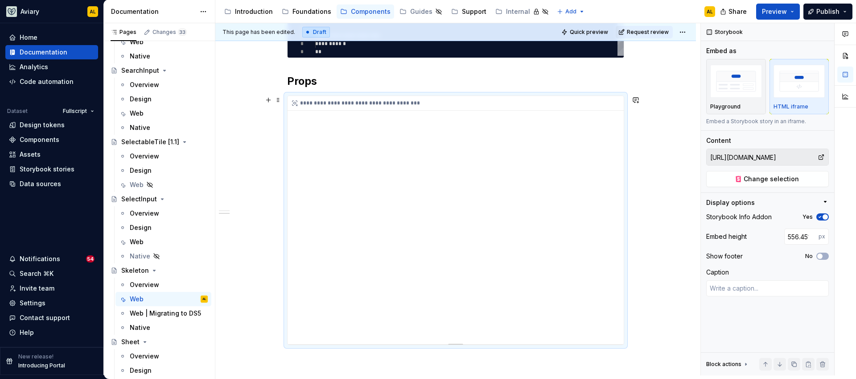
drag, startPoint x: 619, startPoint y: 255, endPoint x: 620, endPoint y: 288, distance: 32.6
click at [620, 288] on div "**********" at bounding box center [456, 220] width 336 height 248
drag, startPoint x: 621, startPoint y: 284, endPoint x: 622, endPoint y: 311, distance: 26.8
click at [622, 312] on div "**********" at bounding box center [456, 220] width 336 height 248
drag, startPoint x: 620, startPoint y: 288, endPoint x: 620, endPoint y: 299, distance: 10.7
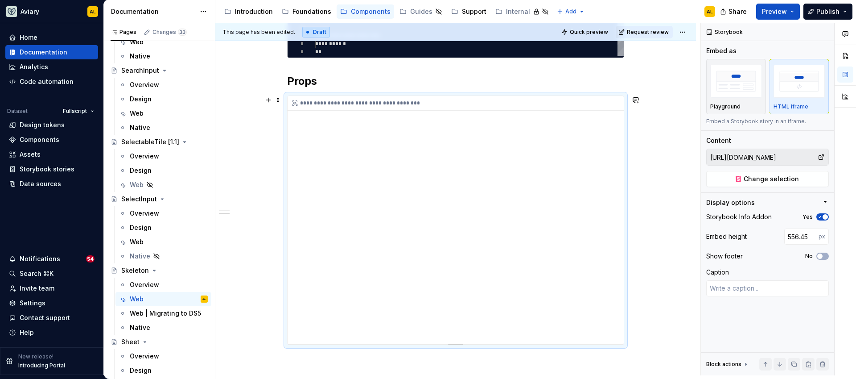
click at [620, 299] on div "**********" at bounding box center [456, 220] width 336 height 248
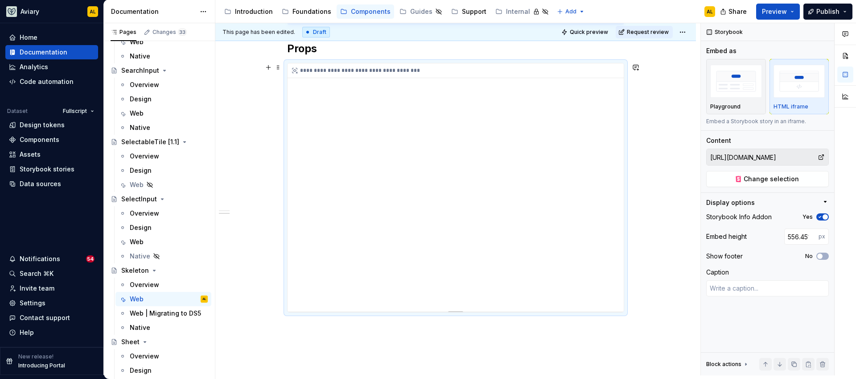
scroll to position [241, 0]
click at [734, 109] on p "Playground" at bounding box center [725, 106] width 30 height 7
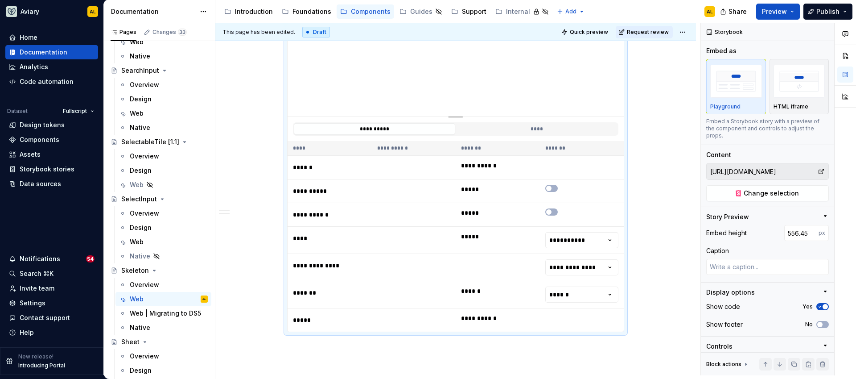
scroll to position [449, 0]
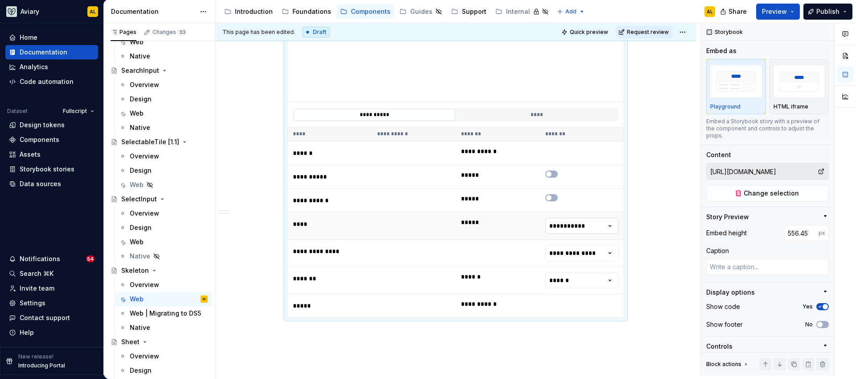
click at [586, 226] on html "Aviary AL Home Documentation Analytics Code automation Dataset Fullscript Desig…" at bounding box center [428, 189] width 856 height 379
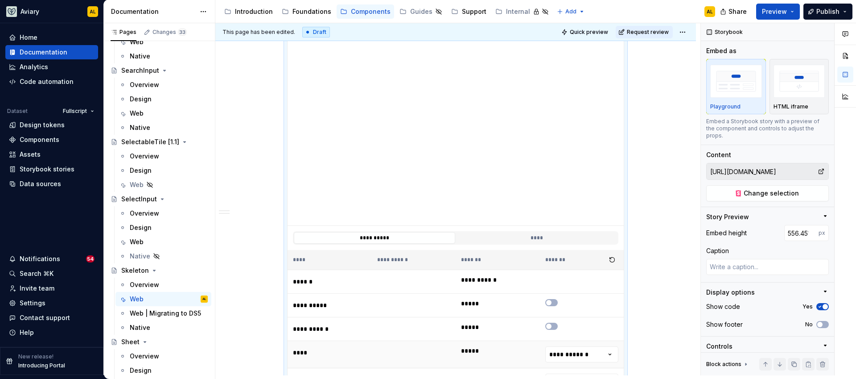
scroll to position [329, 0]
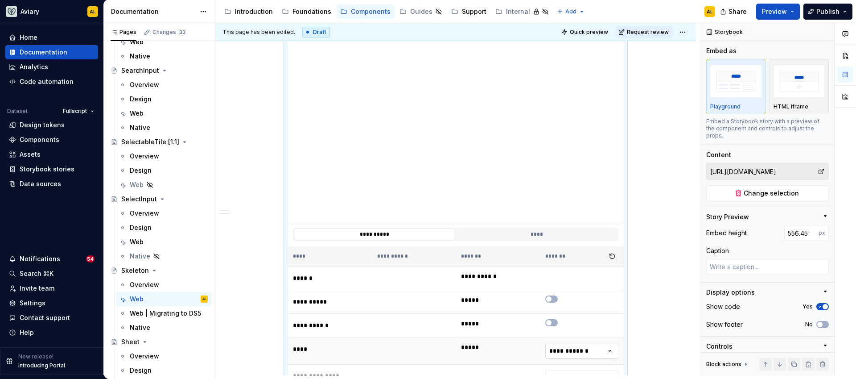
click at [565, 356] on html "Aviary AL Home Documentation Analytics Code automation Dataset Fullscript Desig…" at bounding box center [428, 189] width 856 height 379
click at [779, 92] on div "Comments Open comments No comments yet Select ‘Comment’ from the block context …" at bounding box center [778, 199] width 155 height 352
click at [780, 95] on img "button" at bounding box center [800, 81] width 52 height 33
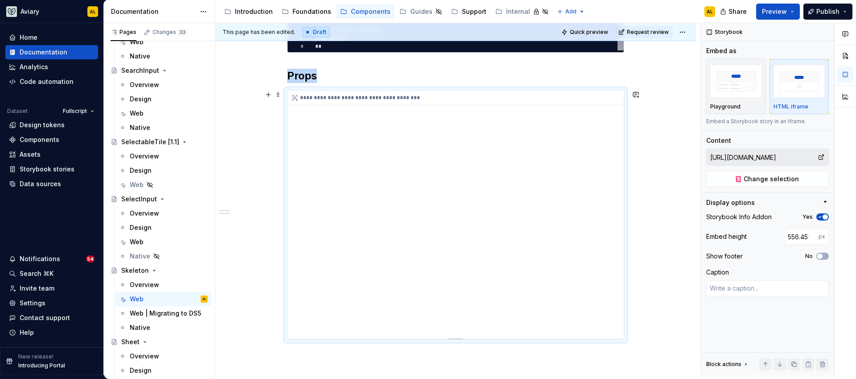
scroll to position [220, 0]
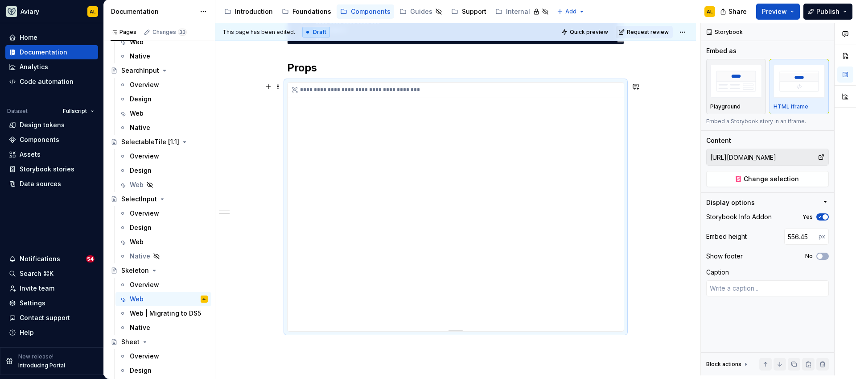
click at [568, 322] on div "**********" at bounding box center [456, 206] width 336 height 248
click at [577, 316] on div "**********" at bounding box center [456, 206] width 336 height 248
click at [592, 319] on div "**********" at bounding box center [456, 206] width 336 height 248
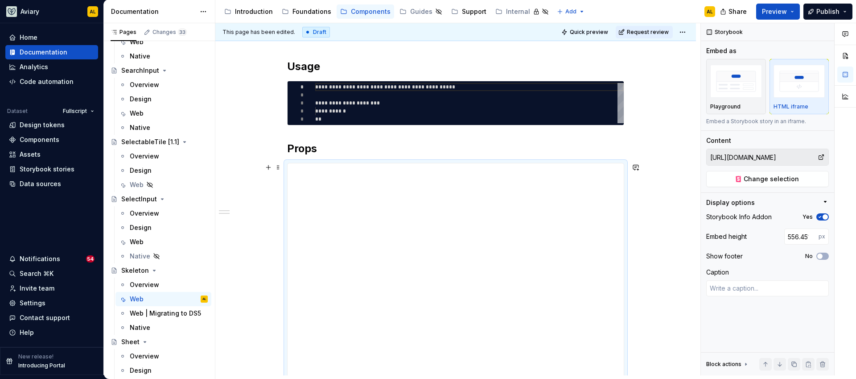
scroll to position [92, 0]
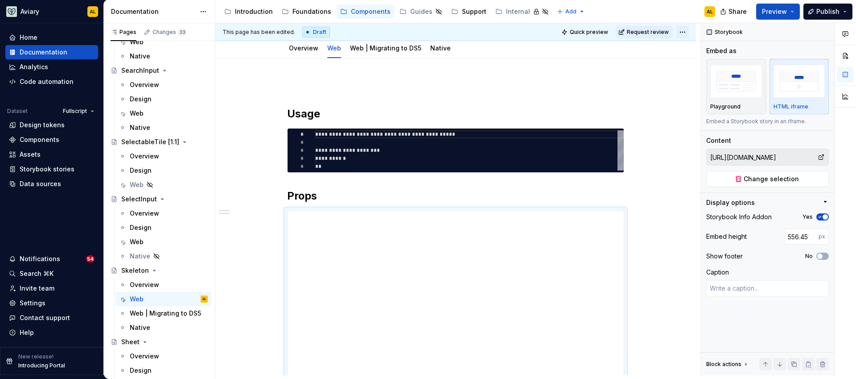
click at [688, 30] on html "Aviary AL Home Documentation Analytics Code automation Dataset Fullscript Desig…" at bounding box center [428, 189] width 856 height 379
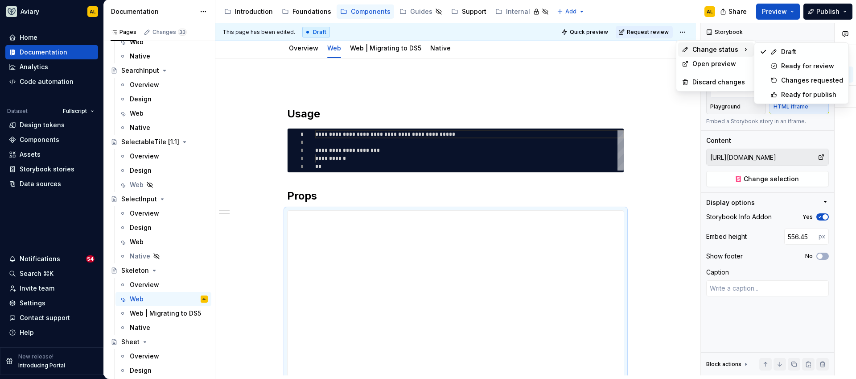
click at [567, 85] on html "Aviary AL Home Documentation Analytics Code automation Dataset Fullscript Desig…" at bounding box center [428, 189] width 856 height 379
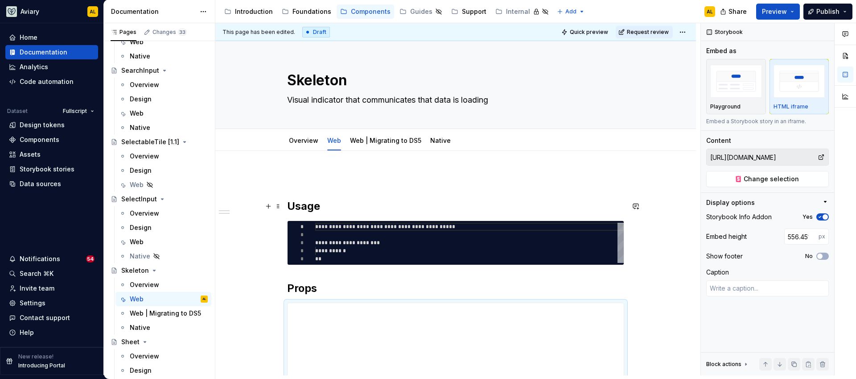
click at [289, 201] on h2 "Usage" at bounding box center [455, 206] width 337 height 14
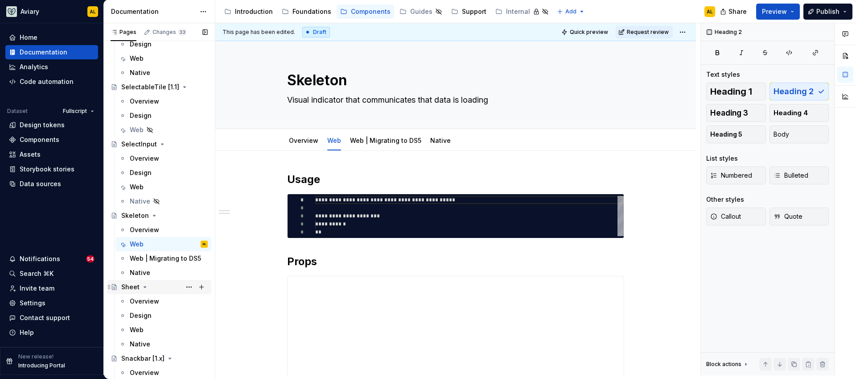
scroll to position [2896, 0]
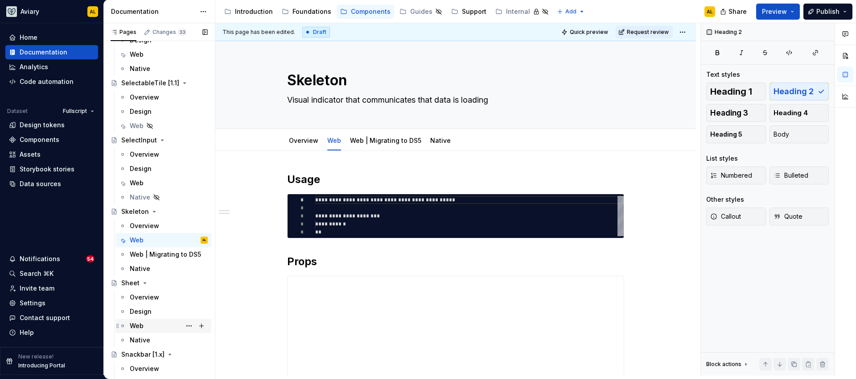
click at [144, 325] on div "Web" at bounding box center [169, 325] width 78 height 12
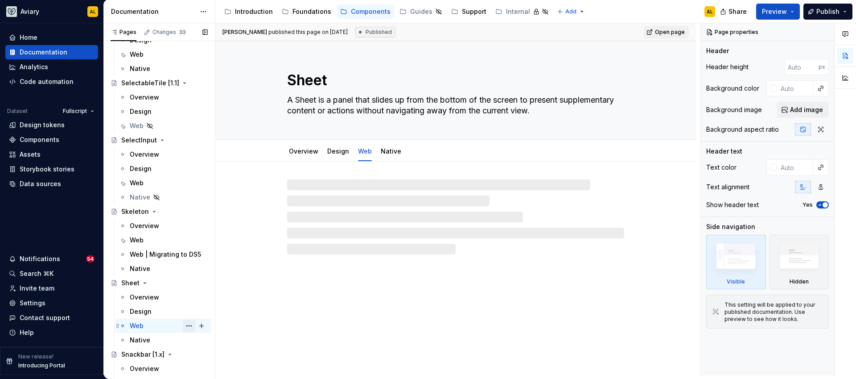
click at [185, 323] on button "Page tree" at bounding box center [189, 325] width 12 height 12
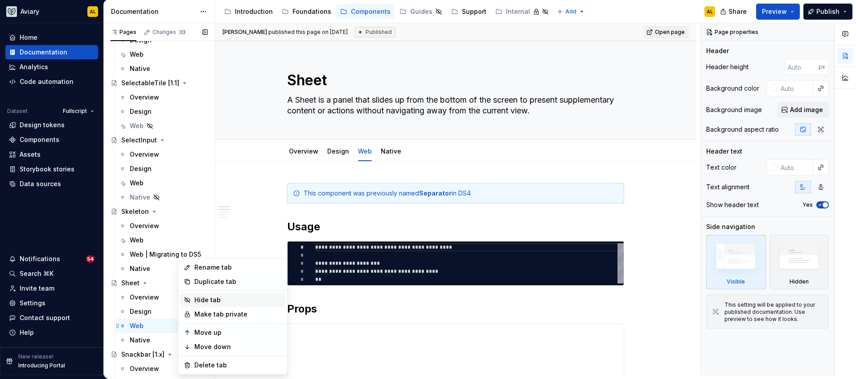
click at [218, 300] on div "Hide tab" at bounding box center [237, 299] width 87 height 9
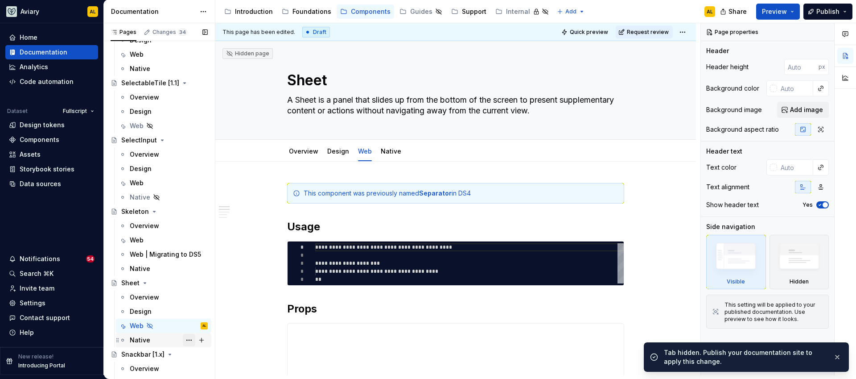
click at [183, 335] on button "Page tree" at bounding box center [189, 340] width 12 height 12
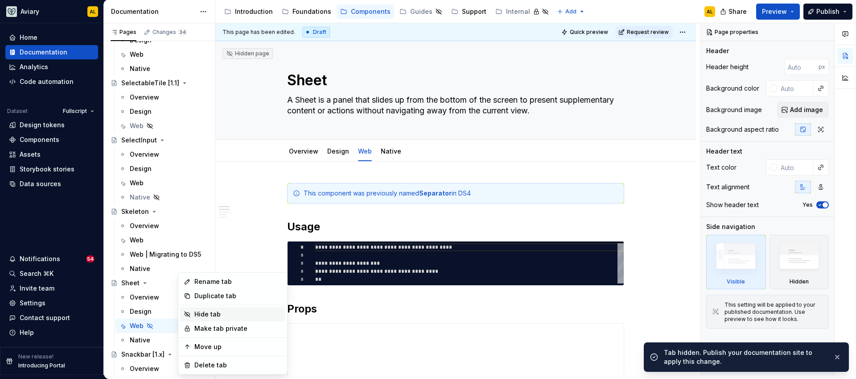
click at [210, 310] on div "Hide tab" at bounding box center [237, 313] width 87 height 9
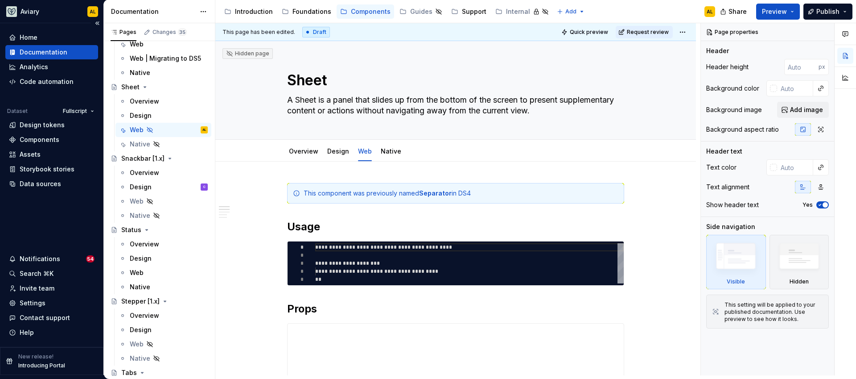
scroll to position [3089, 0]
click at [682, 31] on html "Aviary AL Home Documentation Analytics Code automation Dataset Fullscript Desig…" at bounding box center [428, 189] width 856 height 379
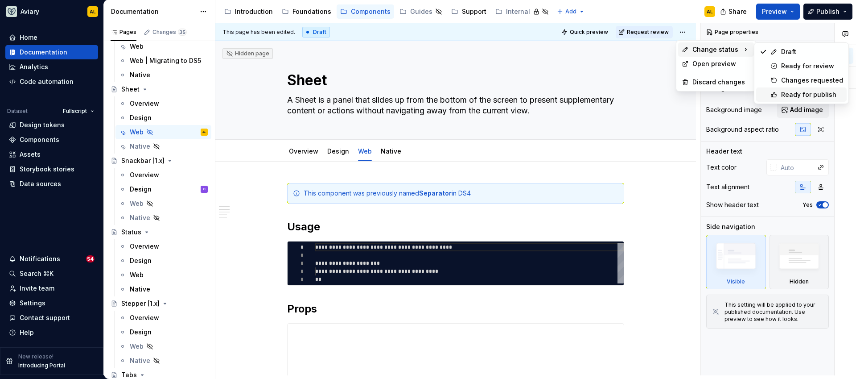
click at [774, 94] on icon at bounding box center [773, 94] width 7 height 7
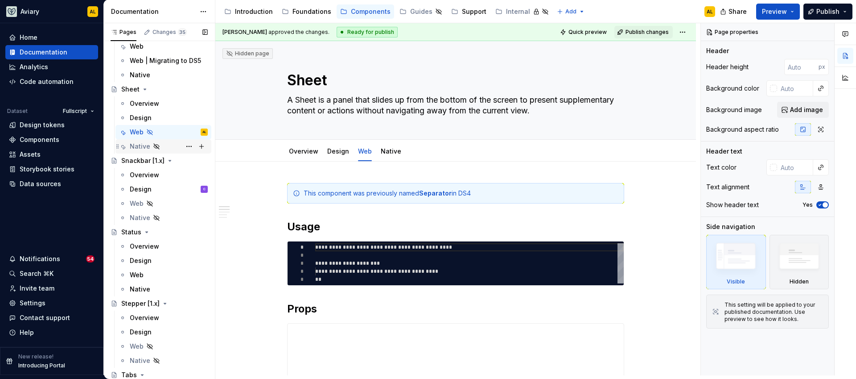
click at [167, 141] on div "Native" at bounding box center [169, 146] width 78 height 12
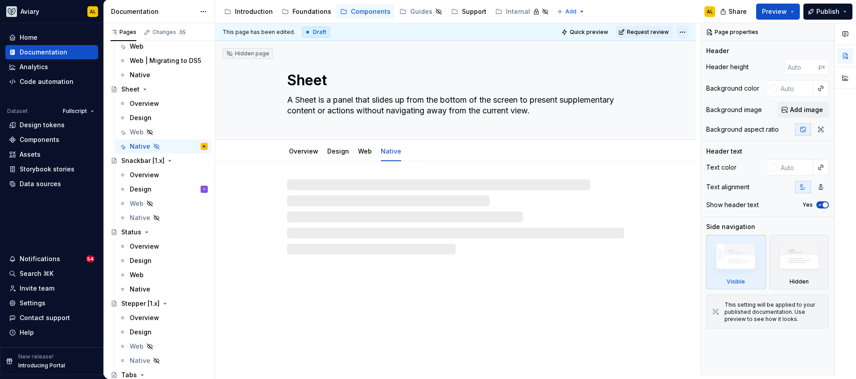
click at [686, 33] on html "Aviary AL Home Documentation Analytics Code automation Dataset Fullscript Desig…" at bounding box center [428, 189] width 856 height 379
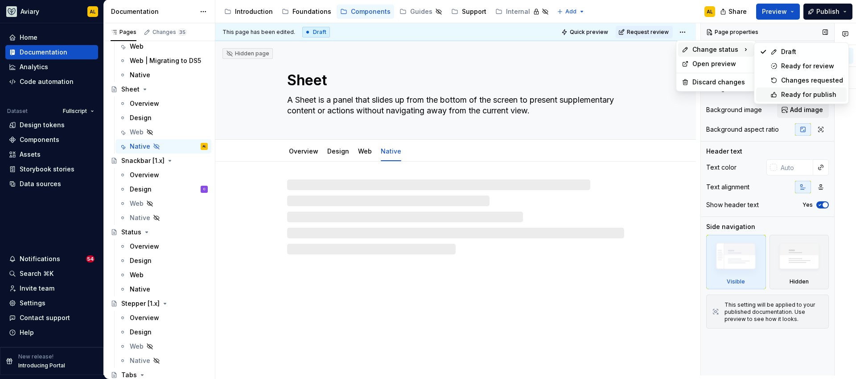
click at [787, 95] on div "Ready for publish" at bounding box center [812, 94] width 62 height 9
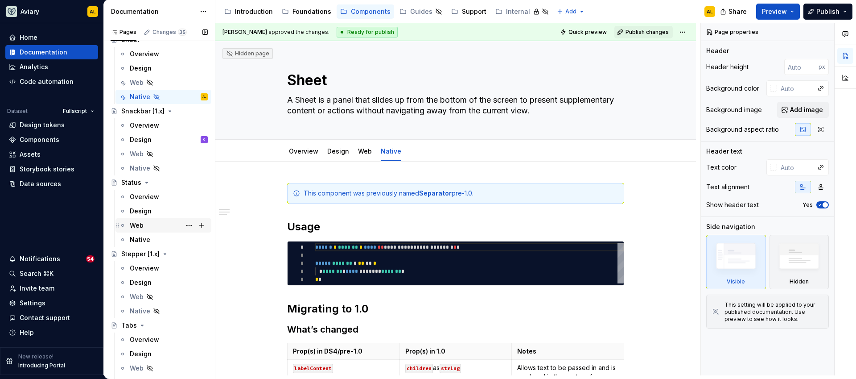
scroll to position [3143, 0]
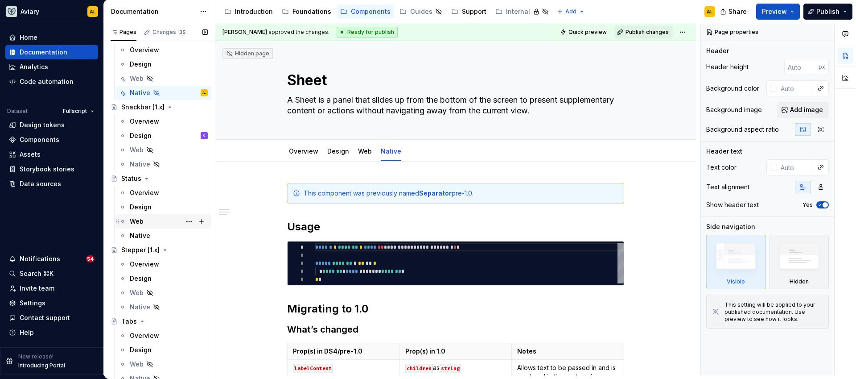
click at [157, 225] on div "Web" at bounding box center [169, 221] width 78 height 12
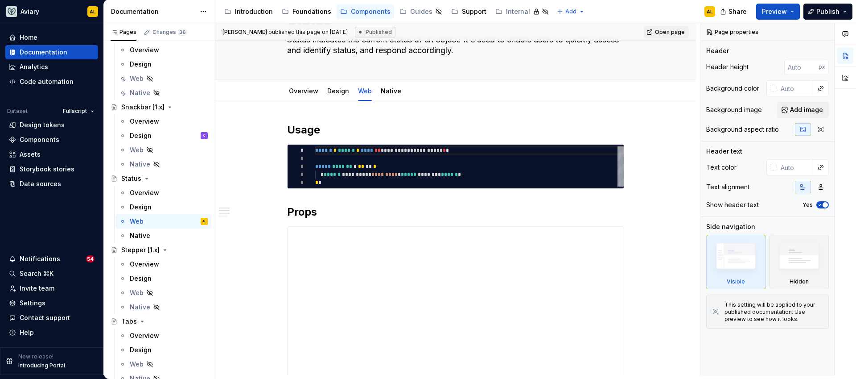
scroll to position [63, 0]
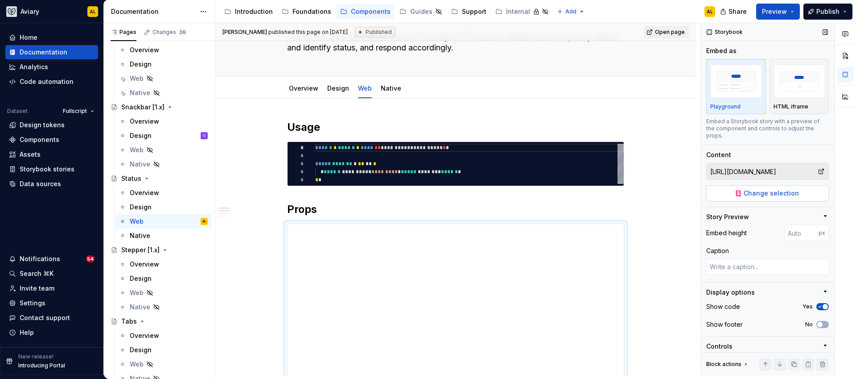
click at [741, 196] on button "Change selection" at bounding box center [767, 193] width 123 height 16
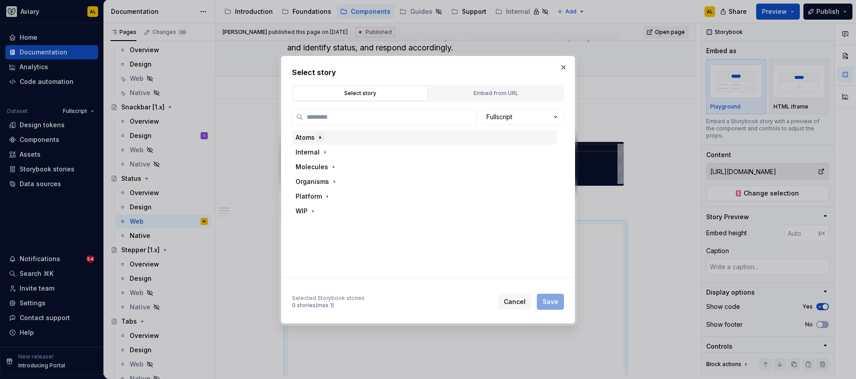
click at [321, 134] on icon "button" at bounding box center [320, 137] width 7 height 7
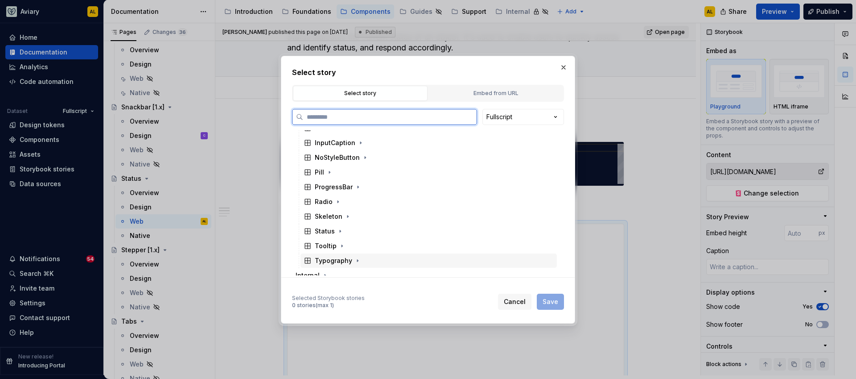
scroll to position [144, 0]
click at [343, 223] on div "Status" at bounding box center [429, 229] width 256 height 14
click at [353, 245] on div "Playground" at bounding box center [341, 243] width 36 height 9
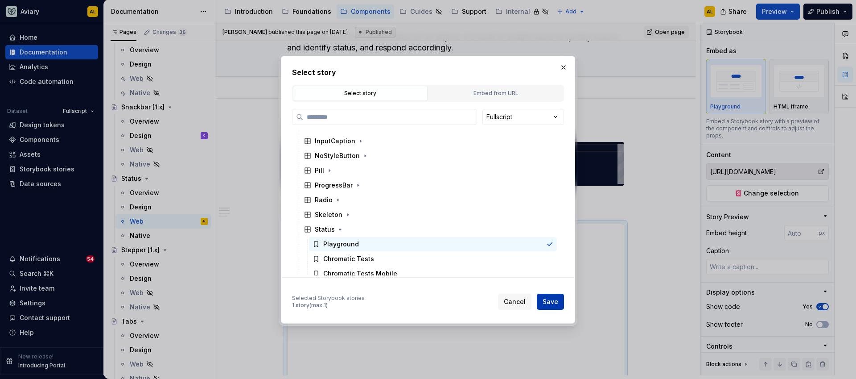
click at [550, 301] on span "Save" at bounding box center [551, 301] width 16 height 9
type textarea "*"
type input "Atoms / Status / Playground"
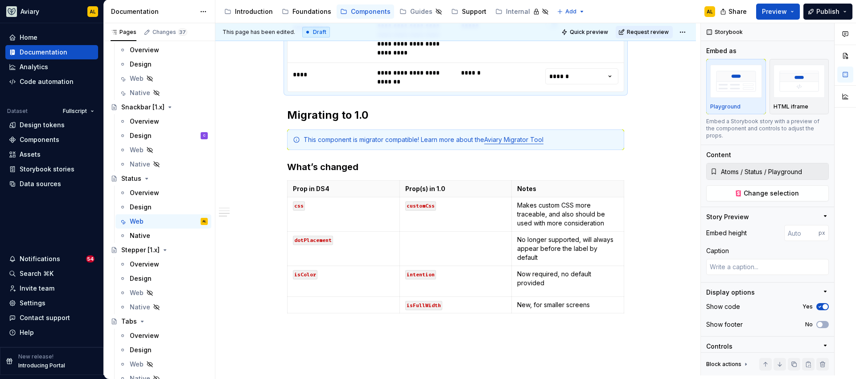
scroll to position [560, 0]
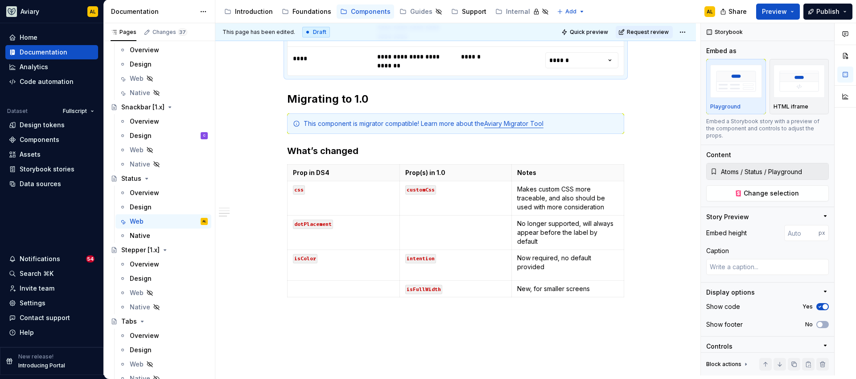
click at [688, 32] on div "This page has been edited. Draft Quick preview Request review" at bounding box center [455, 32] width 481 height 18
click at [684, 32] on html "Aviary AL Home Documentation Analytics Code automation Dataset Fullscript Desig…" at bounding box center [428, 189] width 856 height 379
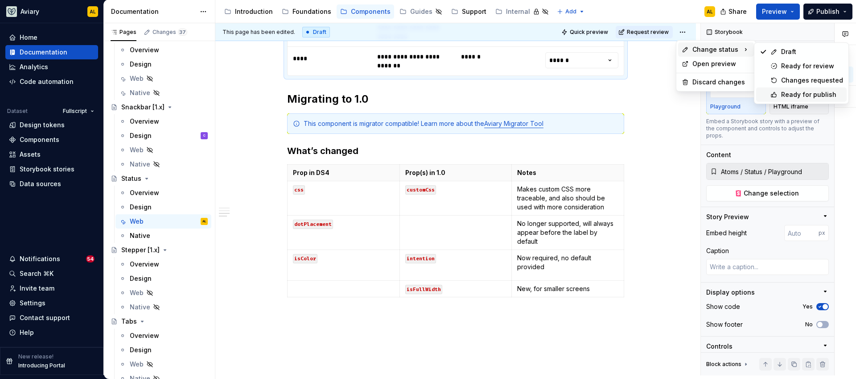
click at [783, 96] on div "Ready for publish" at bounding box center [812, 94] width 62 height 9
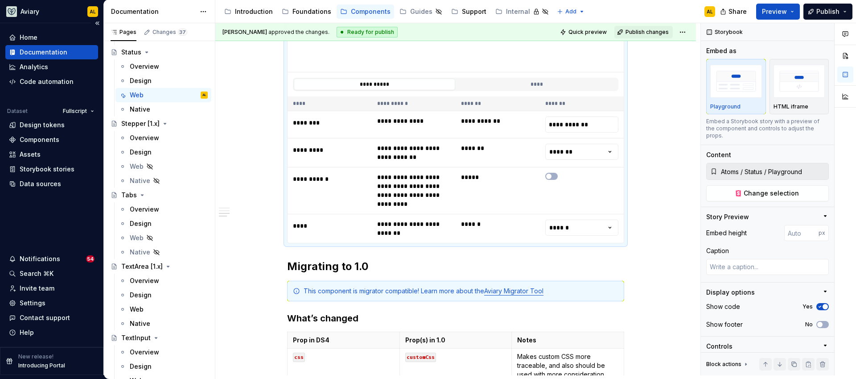
scroll to position [3269, 0]
click at [149, 306] on div "Web" at bounding box center [169, 308] width 78 height 12
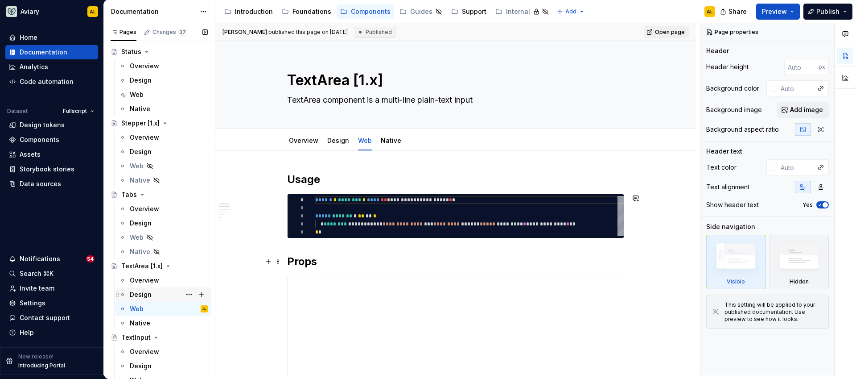
scroll to position [77, 0]
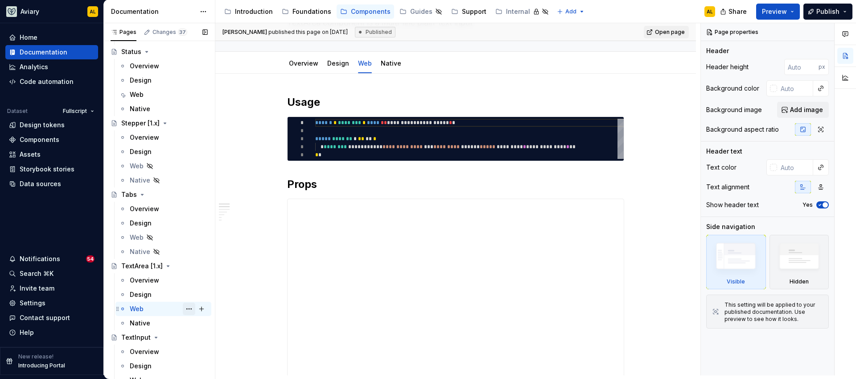
click at [184, 307] on button "Page tree" at bounding box center [189, 308] width 12 height 12
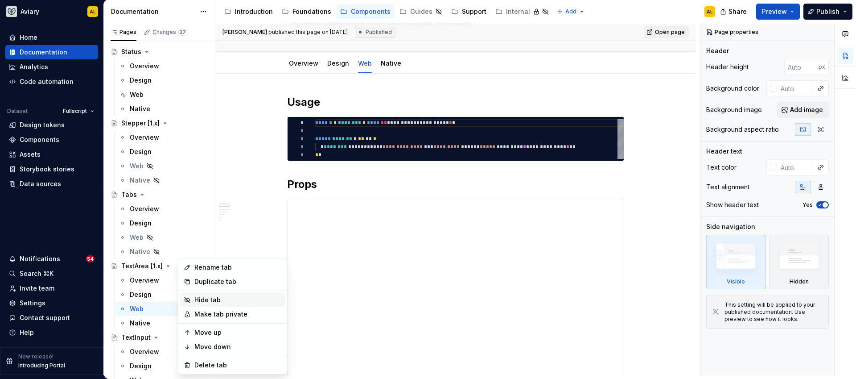
click at [206, 297] on div "Hide tab" at bounding box center [237, 299] width 87 height 9
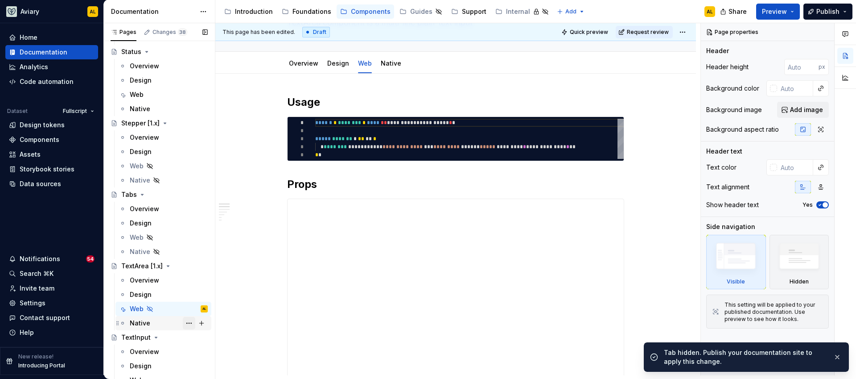
click at [183, 322] on button "Page tree" at bounding box center [189, 323] width 12 height 12
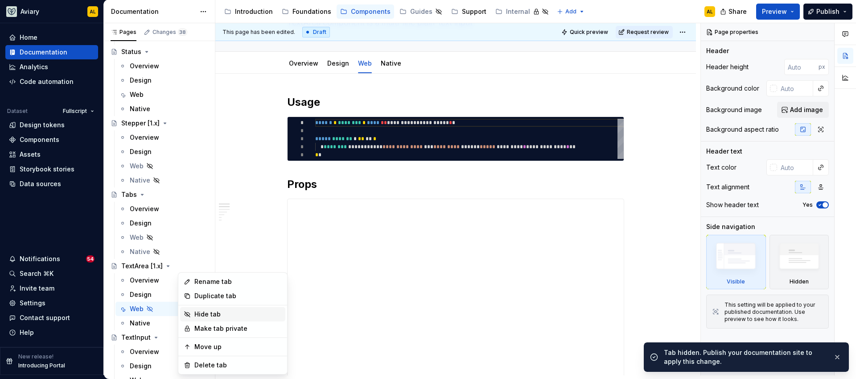
click at [202, 312] on div "Hide tab" at bounding box center [237, 313] width 87 height 9
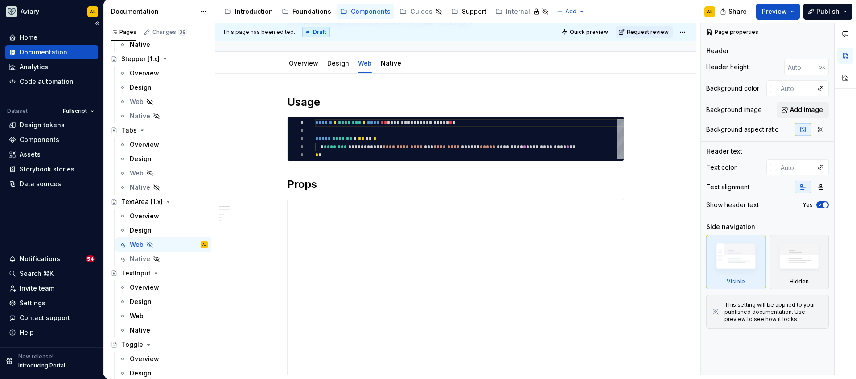
scroll to position [3335, 0]
click at [165, 172] on div "Web" at bounding box center [169, 171] width 78 height 12
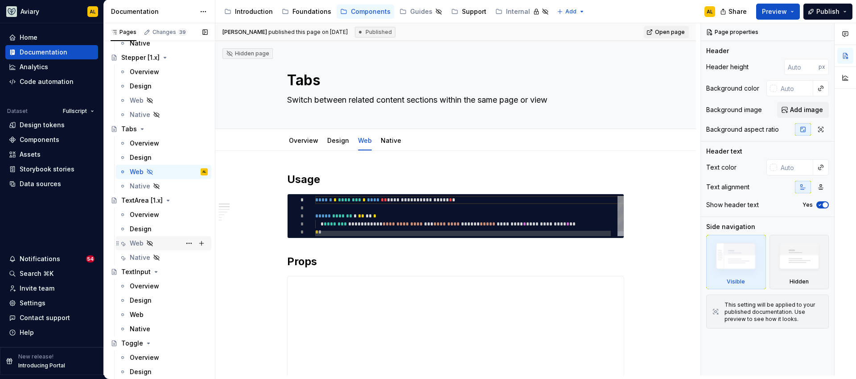
click at [159, 242] on div "Web" at bounding box center [169, 243] width 78 height 12
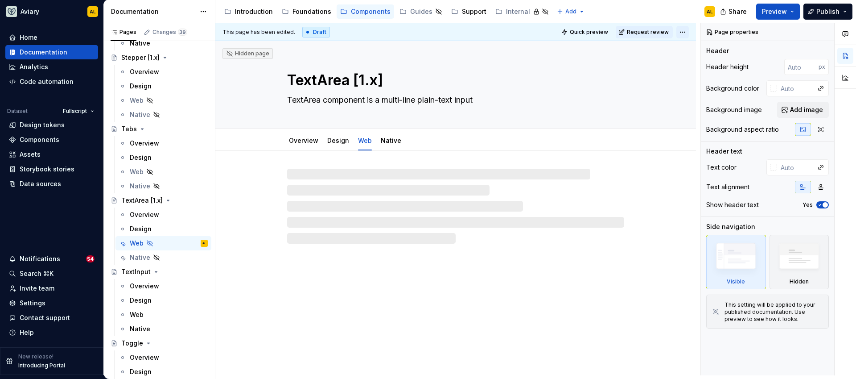
click at [686, 34] on html "Aviary AL Home Documentation Analytics Code automation Dataset Fullscript Desig…" at bounding box center [428, 189] width 856 height 379
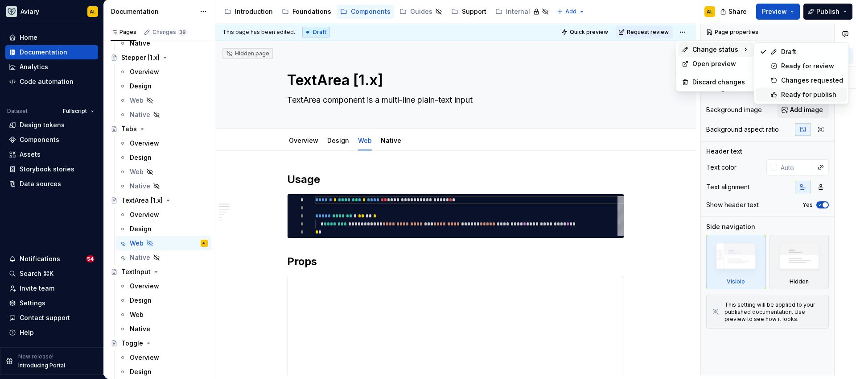
scroll to position [10, 0]
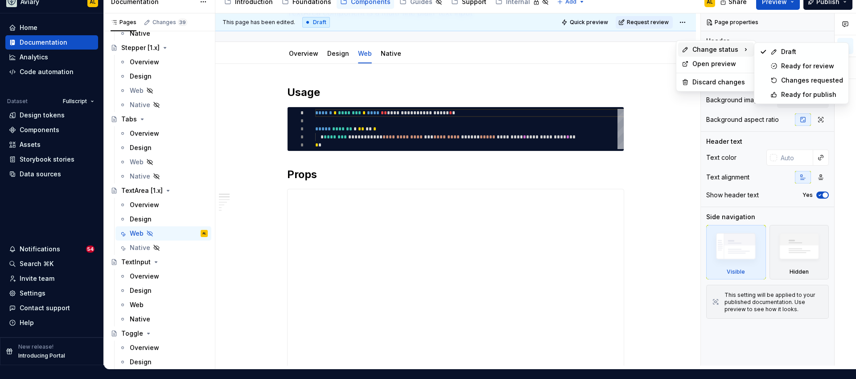
click at [775, 95] on body "Aviary AL Home Documentation Analytics Code automation Dataset Fullscript Desig…" at bounding box center [428, 179] width 856 height 379
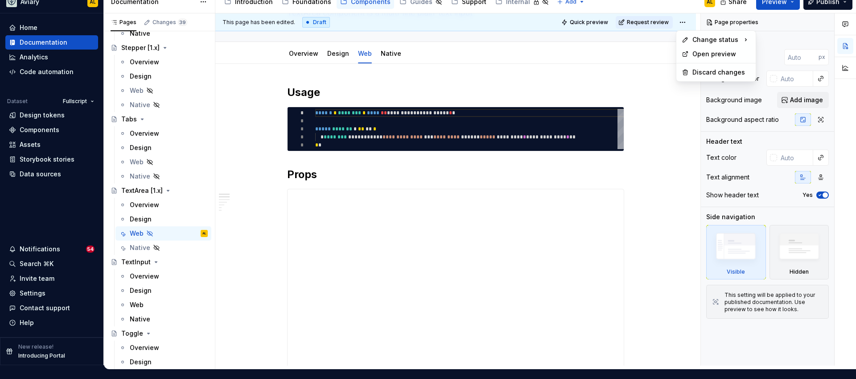
click at [681, 22] on html "Aviary AL Home Documentation Analytics Code automation Dataset Fullscript Desig…" at bounding box center [428, 179] width 856 height 379
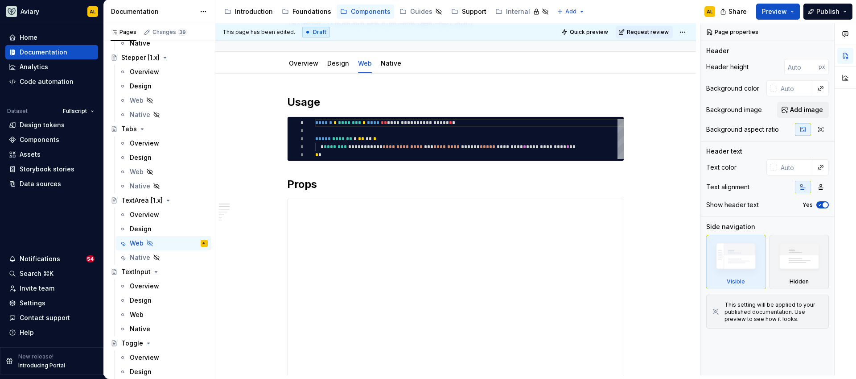
scroll to position [0, 0]
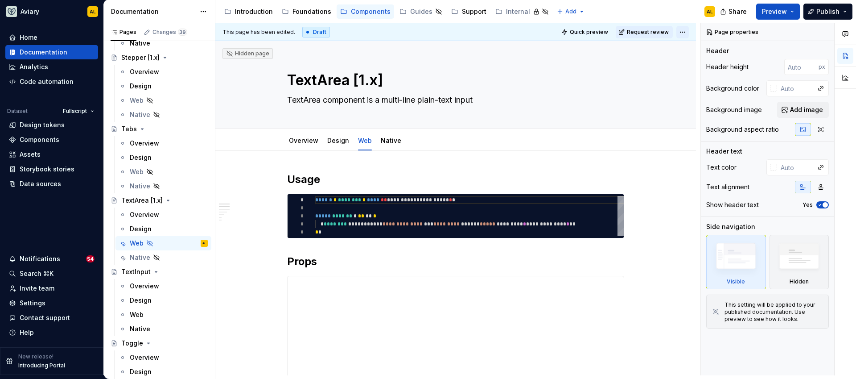
click at [679, 35] on html "Aviary AL Home Documentation Analytics Code automation Dataset Fullscript Desig…" at bounding box center [428, 189] width 856 height 379
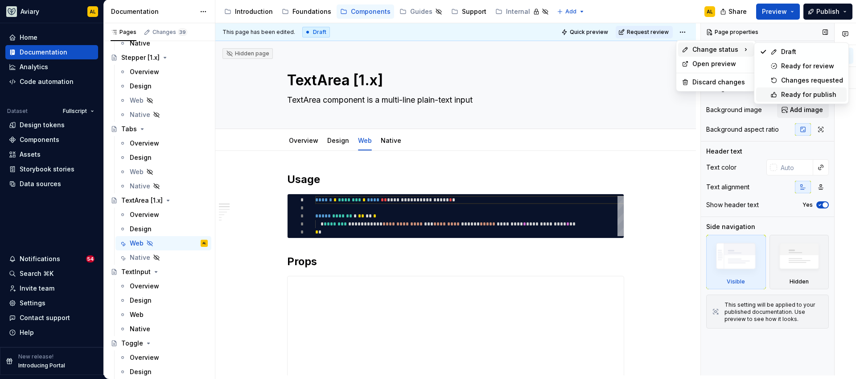
click at [776, 92] on icon at bounding box center [773, 94] width 7 height 7
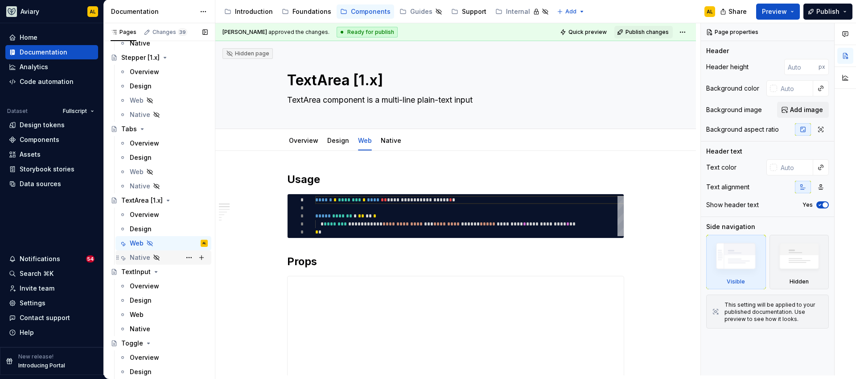
click at [168, 257] on div "Native" at bounding box center [169, 257] width 78 height 12
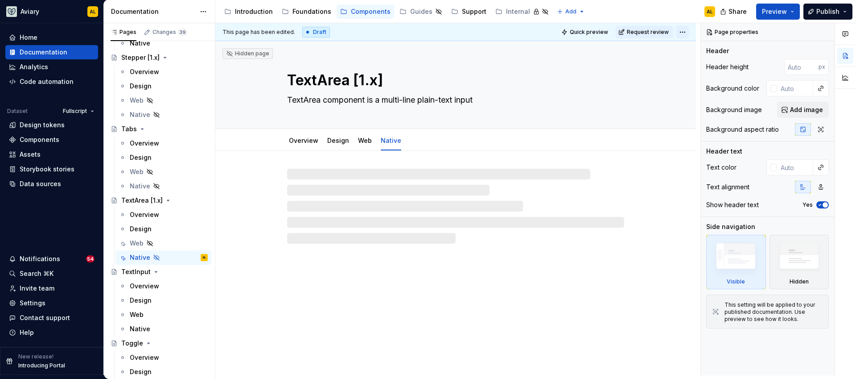
click at [683, 31] on html "Aviary AL Home Documentation Analytics Code automation Dataset Fullscript Desig…" at bounding box center [428, 189] width 856 height 379
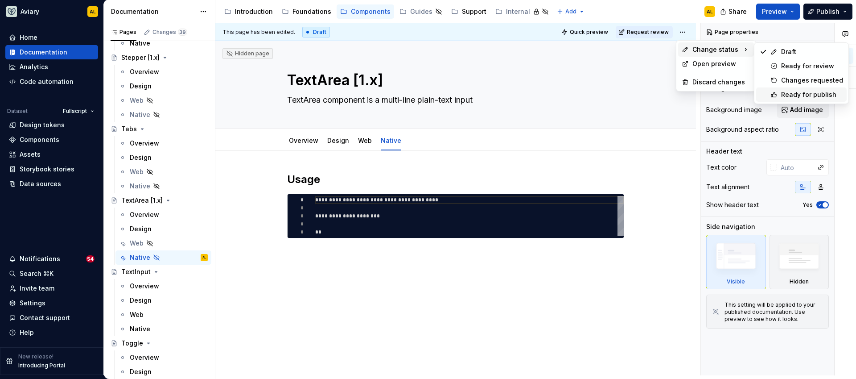
click at [810, 93] on div "Ready for publish" at bounding box center [812, 94] width 62 height 9
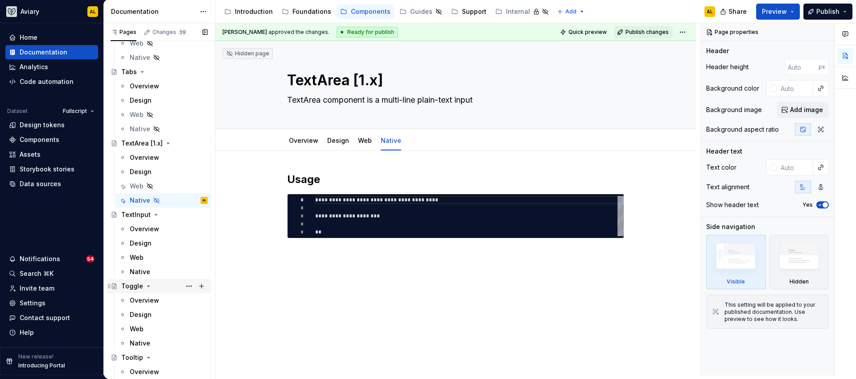
scroll to position [3419, 0]
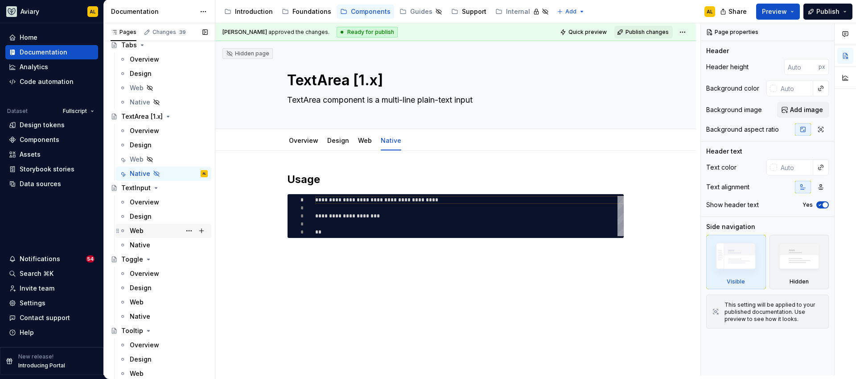
click at [154, 227] on div "Web" at bounding box center [169, 230] width 78 height 12
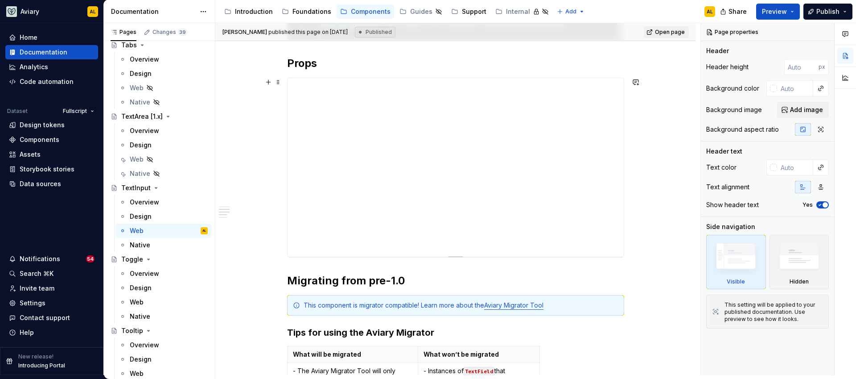
scroll to position [223, 0]
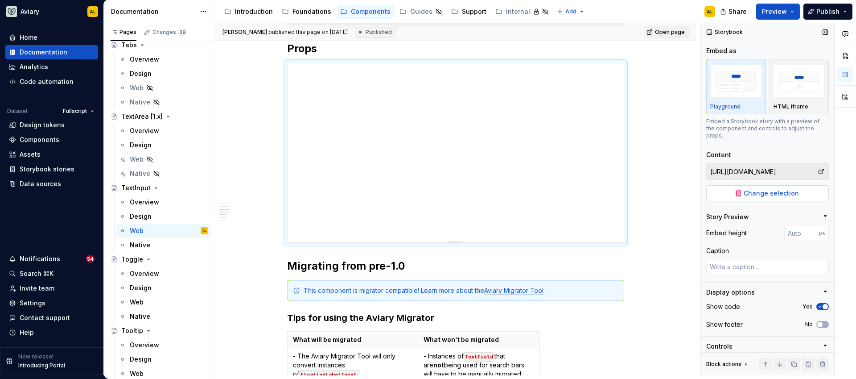
click at [738, 195] on button "Change selection" at bounding box center [767, 193] width 123 height 16
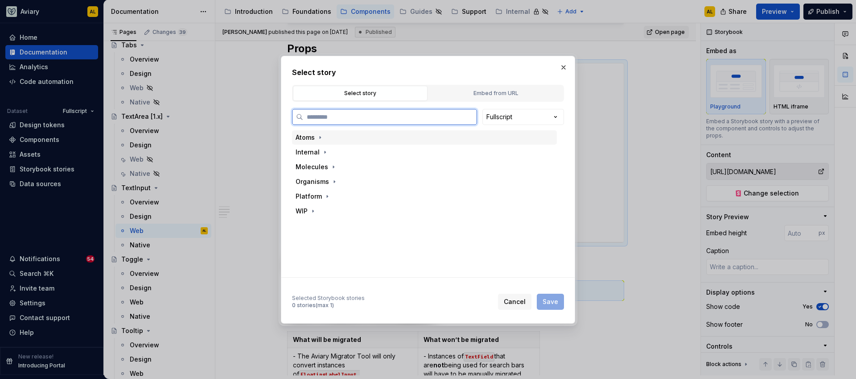
click at [315, 143] on div "Atoms" at bounding box center [424, 137] width 265 height 14
click at [314, 136] on div "Atoms" at bounding box center [305, 137] width 19 height 9
click at [325, 167] on div "Molecules" at bounding box center [312, 166] width 33 height 9
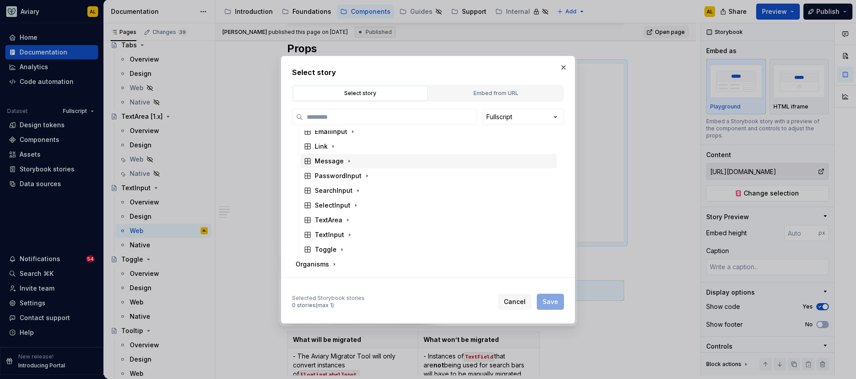
scroll to position [66, 0]
click at [341, 235] on div "TextInput" at bounding box center [329, 233] width 29 height 9
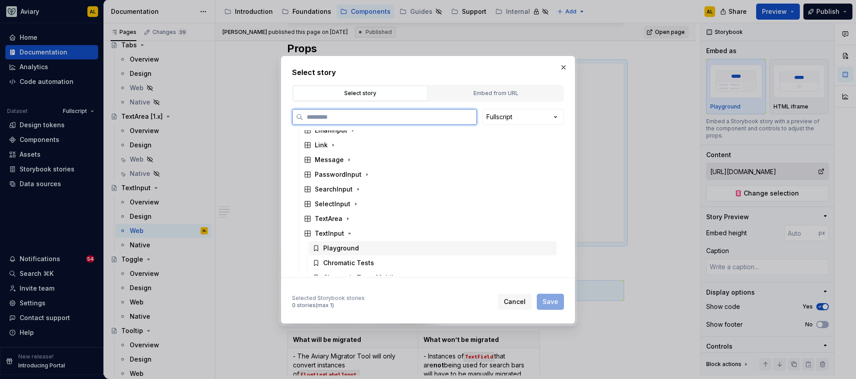
click at [430, 254] on div "Playground" at bounding box center [433, 248] width 248 height 14
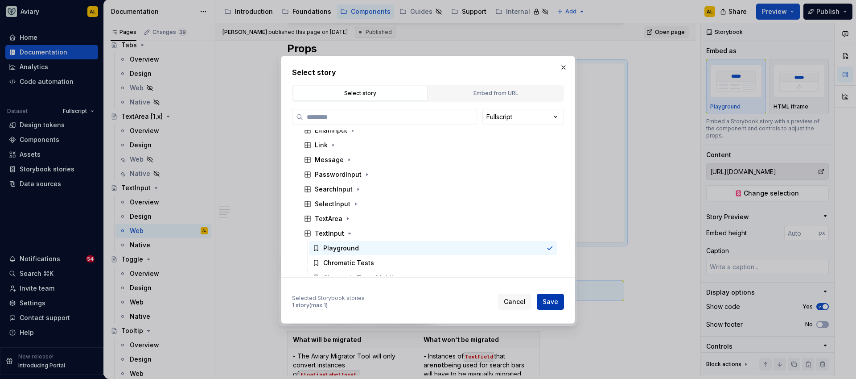
click at [557, 300] on span "Save" at bounding box center [551, 301] width 16 height 9
type textarea "*"
type input "Molecules / TextInput / Playground"
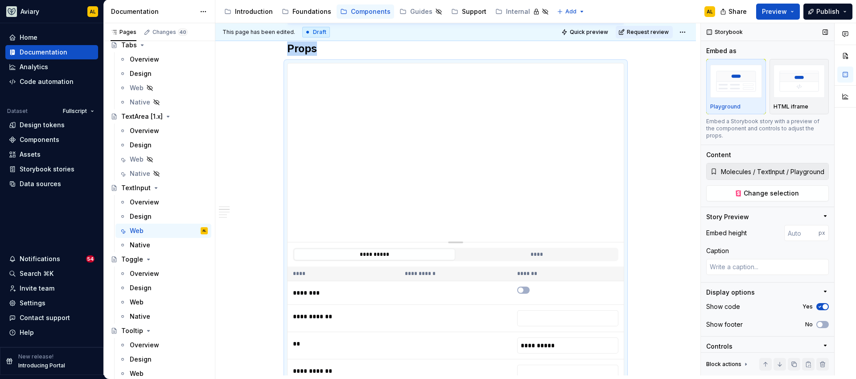
scroll to position [74, 0]
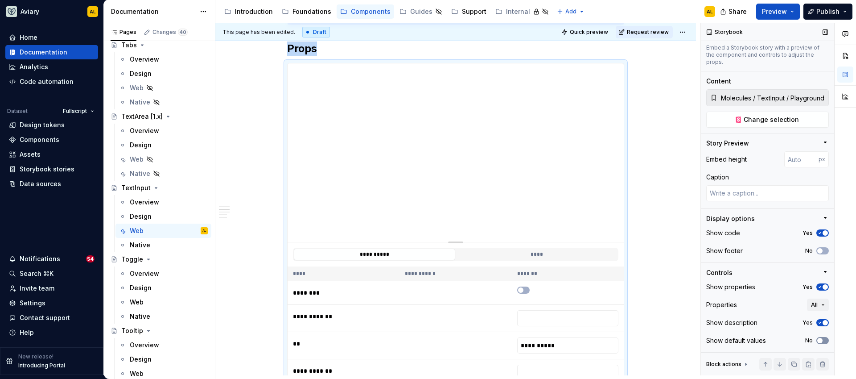
click at [819, 341] on button "No" at bounding box center [822, 340] width 12 height 7
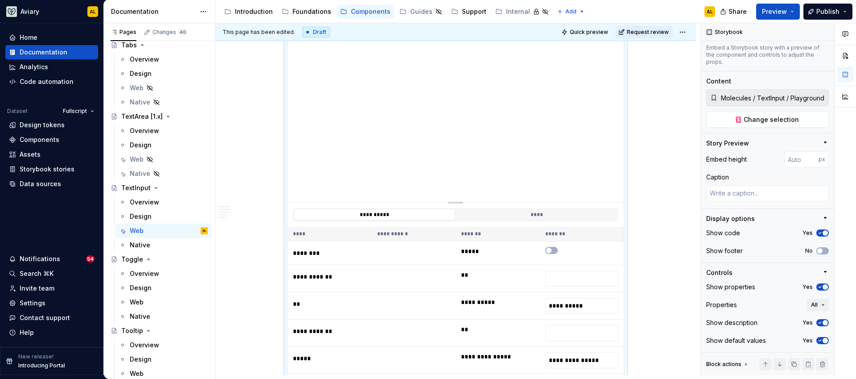
click at [688, 32] on div "This page has been edited. Draft Quick preview Request review" at bounding box center [455, 32] width 481 height 18
click at [686, 30] on html "Aviary AL Home Documentation Analytics Code automation Dataset Fullscript Desig…" at bounding box center [428, 189] width 856 height 379
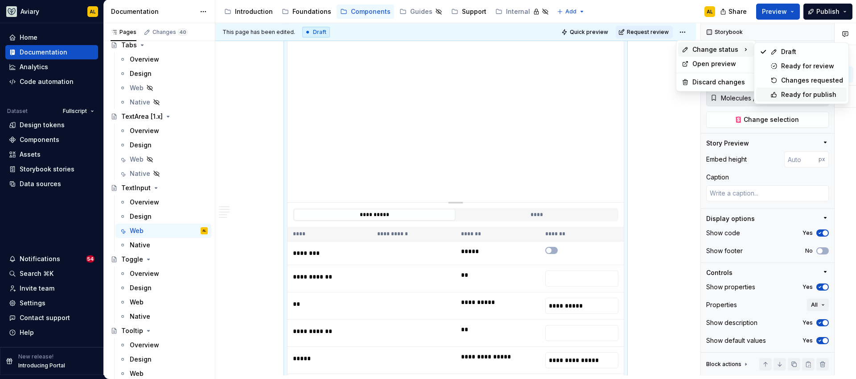
click at [810, 96] on div "Ready for publish" at bounding box center [812, 94] width 62 height 9
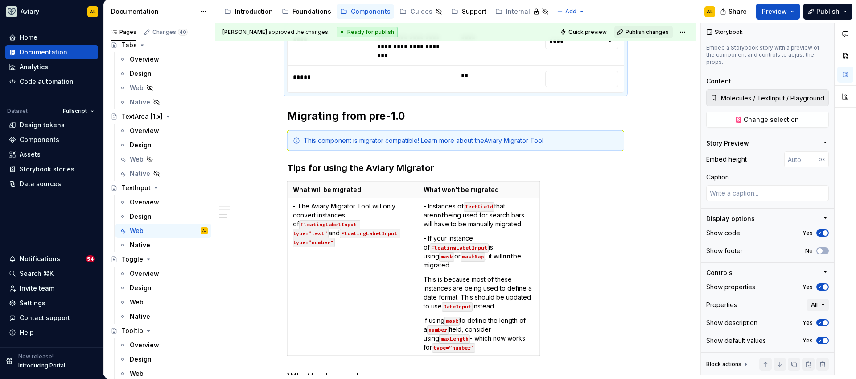
scroll to position [805, 0]
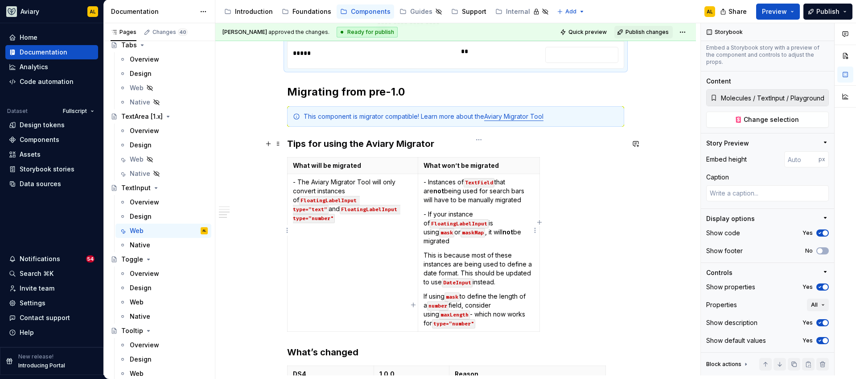
click at [526, 251] on p "This is because most of these instances are being used to define a date format.…" at bounding box center [479, 269] width 111 height 36
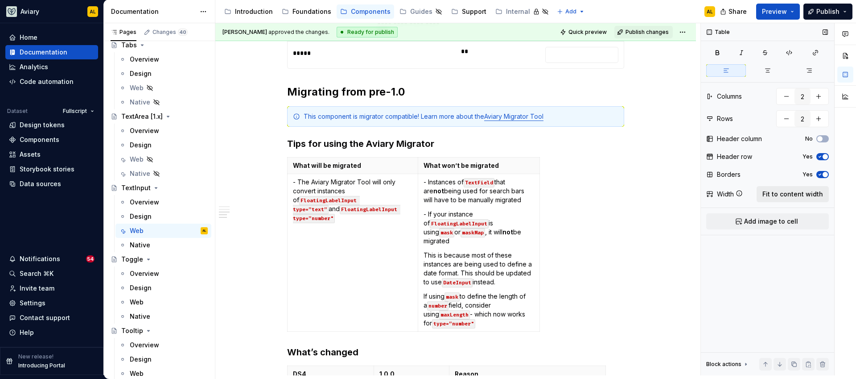
click at [793, 194] on span "Fit to content width" at bounding box center [792, 194] width 61 height 9
type textarea "*"
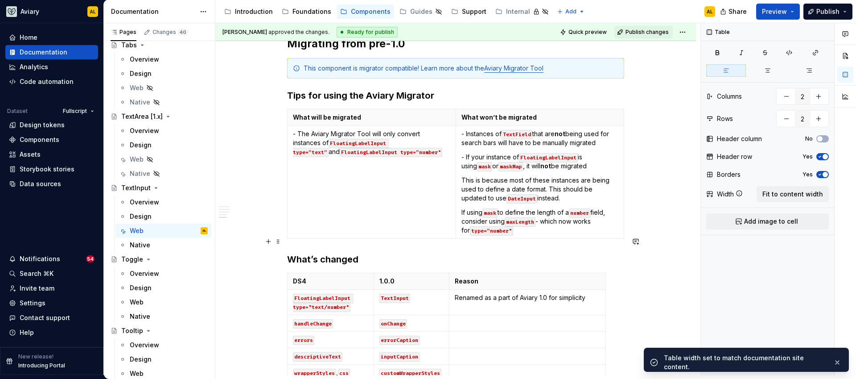
scroll to position [985, 0]
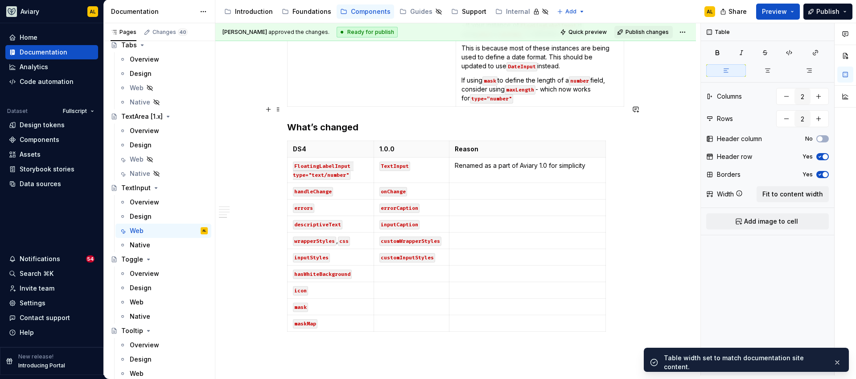
type input "3"
type input "11"
click at [562, 302] on p at bounding box center [528, 306] width 146 height 9
click at [592, 199] on td at bounding box center [527, 207] width 157 height 16
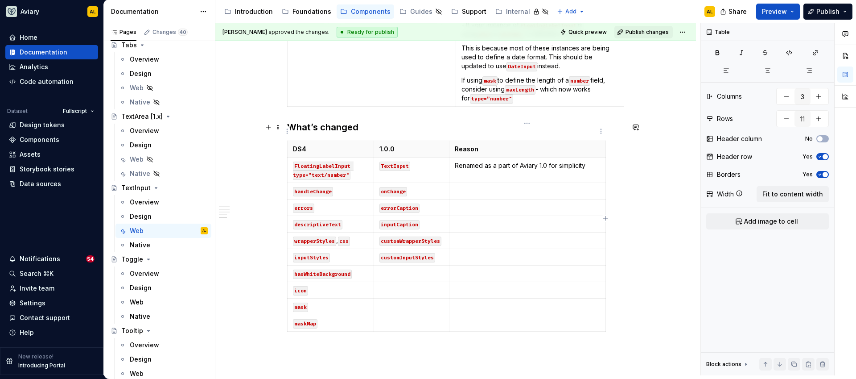
click at [586, 141] on th "Reason" at bounding box center [527, 149] width 157 height 16
click at [791, 194] on span "Fit to content width" at bounding box center [792, 194] width 61 height 9
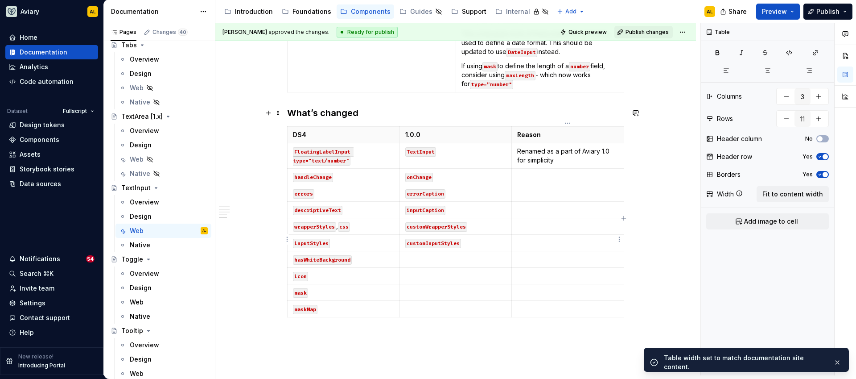
scroll to position [904, 0]
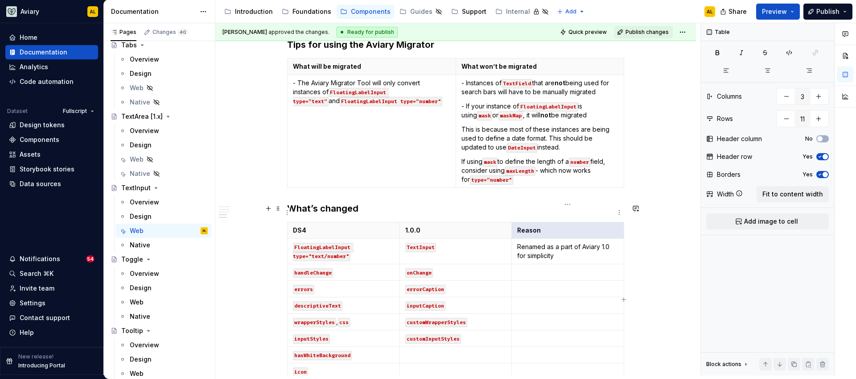
drag, startPoint x: 544, startPoint y: 213, endPoint x: 517, endPoint y: 213, distance: 26.8
click at [517, 226] on p "Reason" at bounding box center [567, 230] width 101 height 9
click at [516, 222] on th "Reason" at bounding box center [568, 230] width 112 height 16
click at [308, 226] on p "DS4" at bounding box center [343, 230] width 101 height 9
click at [682, 33] on html "Aviary AL Home Documentation Analytics Code automation Dataset Fullscript Desig…" at bounding box center [428, 189] width 856 height 379
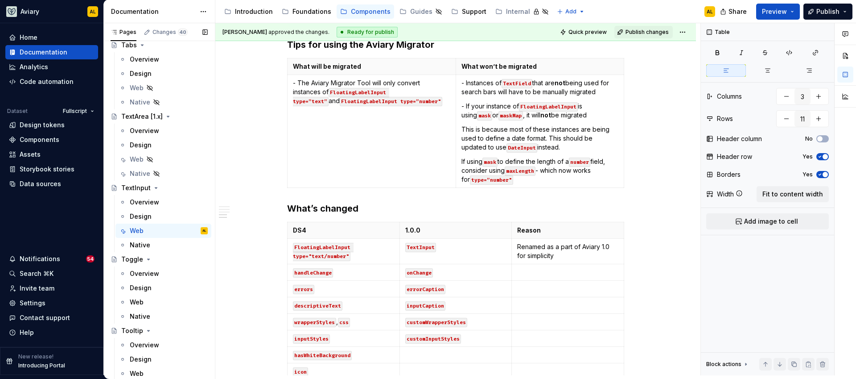
click at [159, 243] on div "Pages Changes 40 Add Accessibility guide for tree Page tree. Navigate the tree …" at bounding box center [158, 200] width 111 height 355
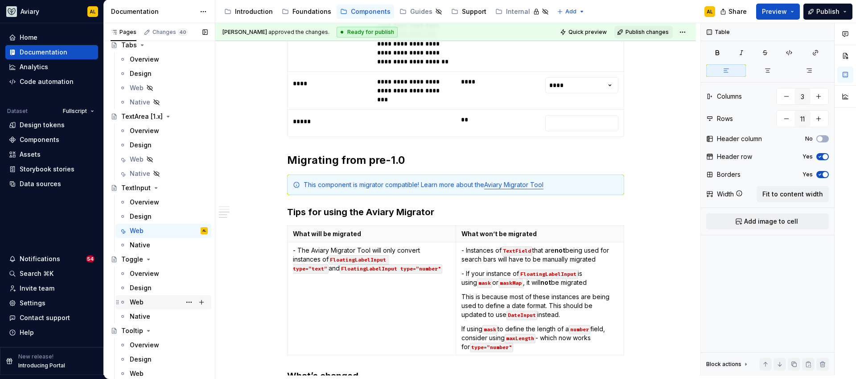
click at [155, 303] on div "Web" at bounding box center [169, 302] width 78 height 12
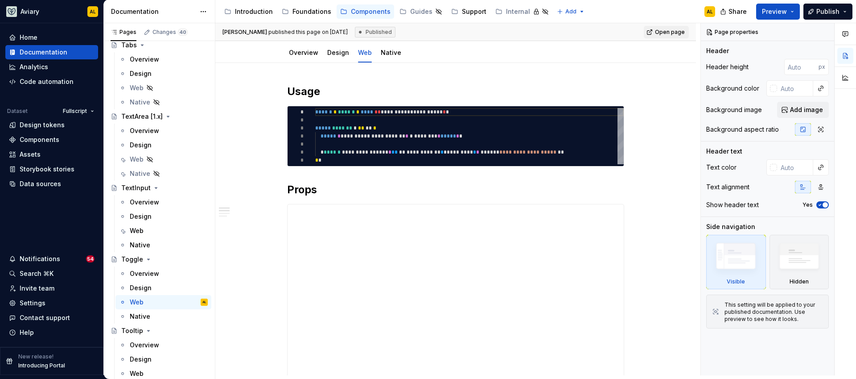
scroll to position [89, 0]
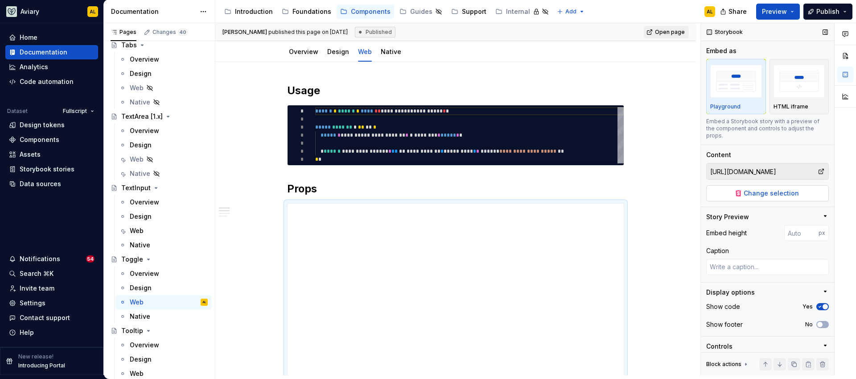
click at [723, 189] on button "Change selection" at bounding box center [767, 193] width 123 height 16
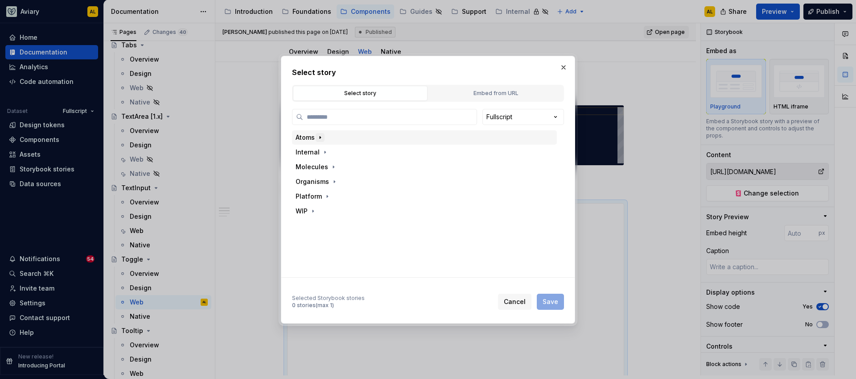
click at [322, 136] on icon "button" at bounding box center [320, 137] width 7 height 7
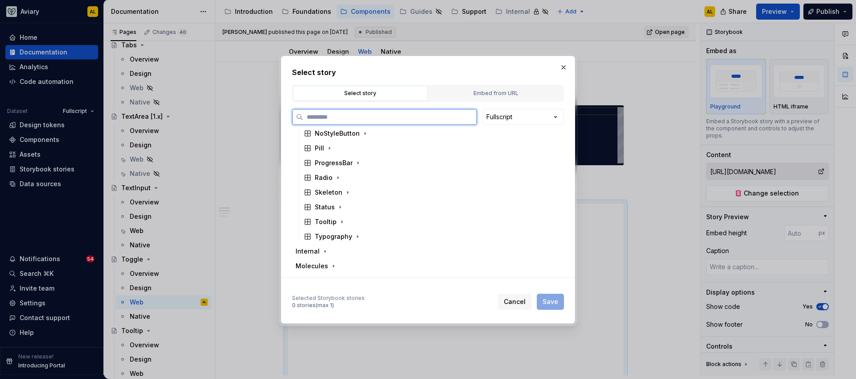
scroll to position [168, 0]
click at [321, 267] on div "Molecules" at bounding box center [312, 263] width 33 height 9
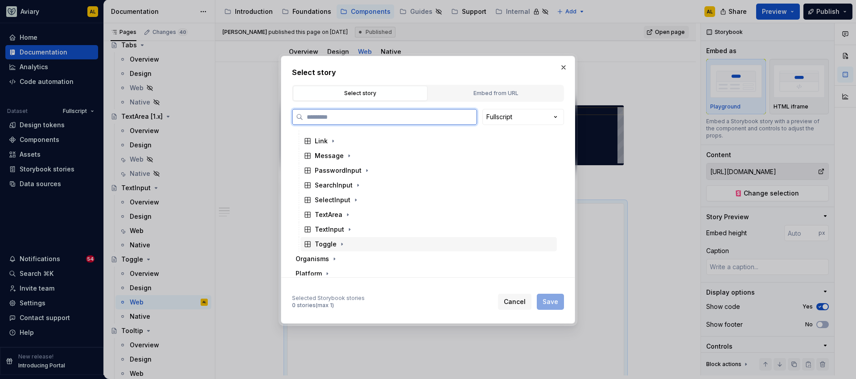
click at [334, 238] on div "Toggle" at bounding box center [429, 244] width 256 height 14
click at [351, 261] on div "Playground" at bounding box center [341, 258] width 36 height 9
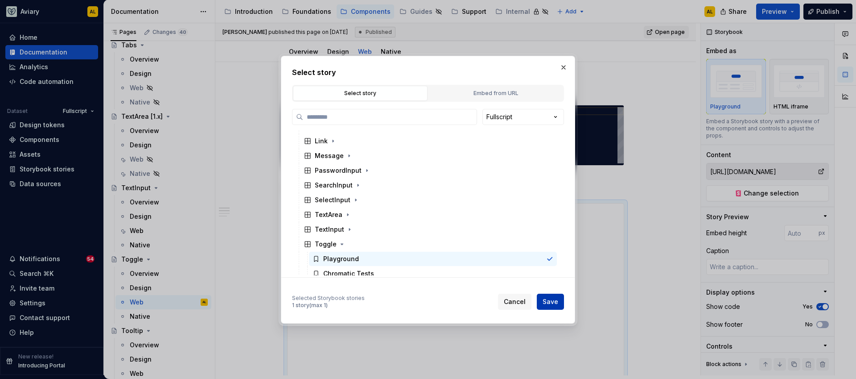
click at [548, 303] on span "Save" at bounding box center [551, 301] width 16 height 9
type textarea "*"
type input "Molecules / Toggle / Playground"
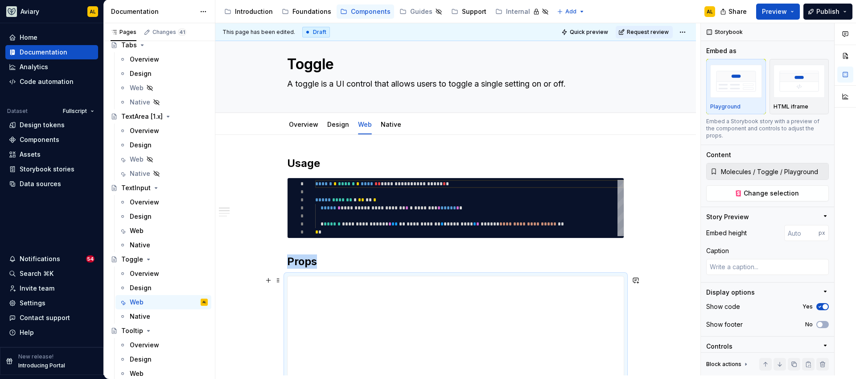
scroll to position [0, 0]
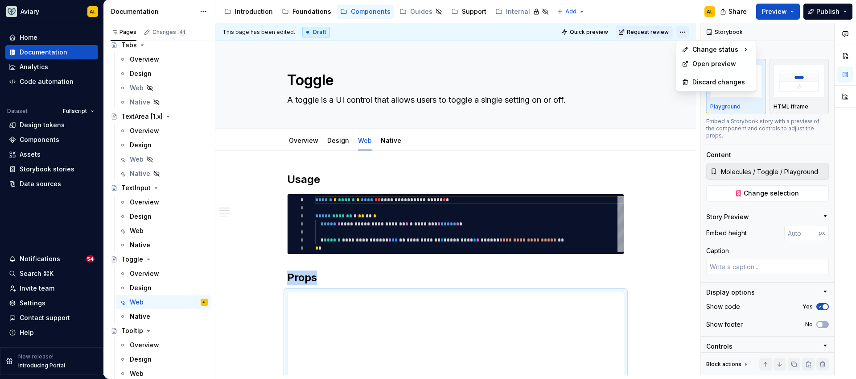
click at [685, 34] on html "Aviary AL Home Documentation Analytics Code automation Dataset Fullscript Desig…" at bounding box center [428, 189] width 856 height 379
click at [798, 94] on div "Ready for publish" at bounding box center [812, 94] width 62 height 9
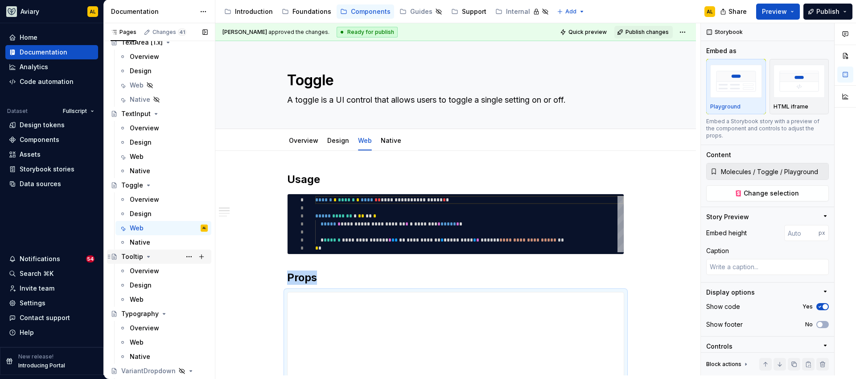
scroll to position [3497, 0]
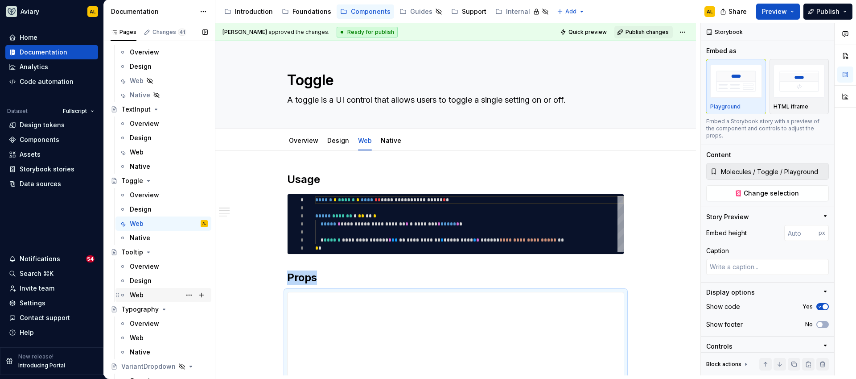
click at [157, 295] on div "Web" at bounding box center [169, 294] width 78 height 12
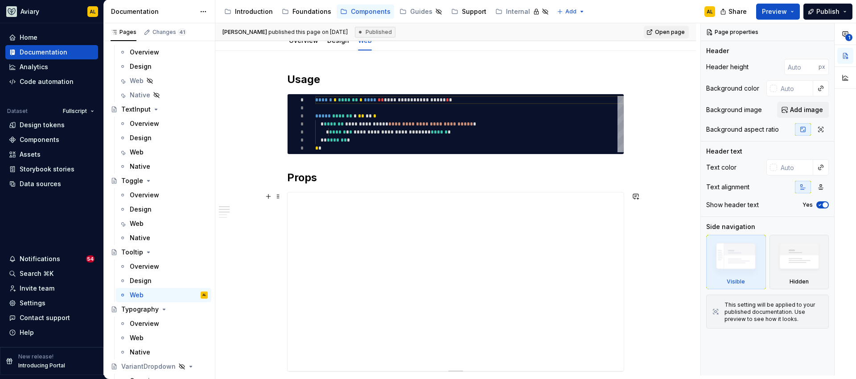
scroll to position [125, 0]
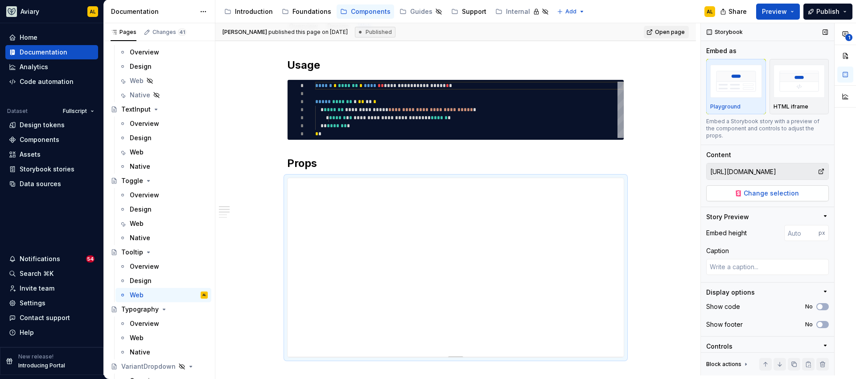
click at [734, 194] on button "Change selection" at bounding box center [767, 193] width 123 height 16
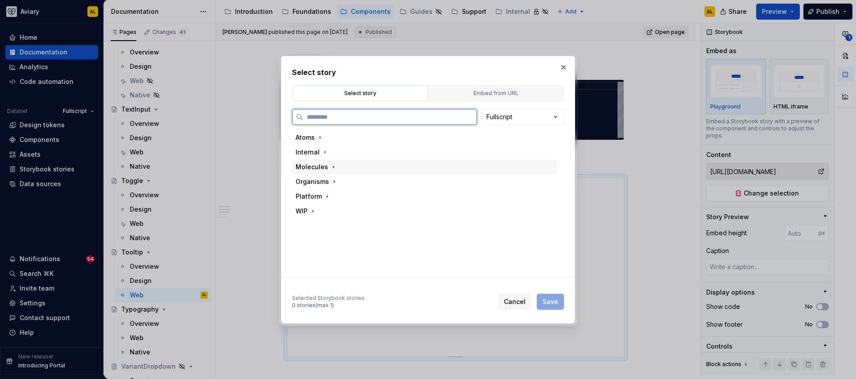
click at [324, 165] on div "Molecules" at bounding box center [312, 166] width 33 height 9
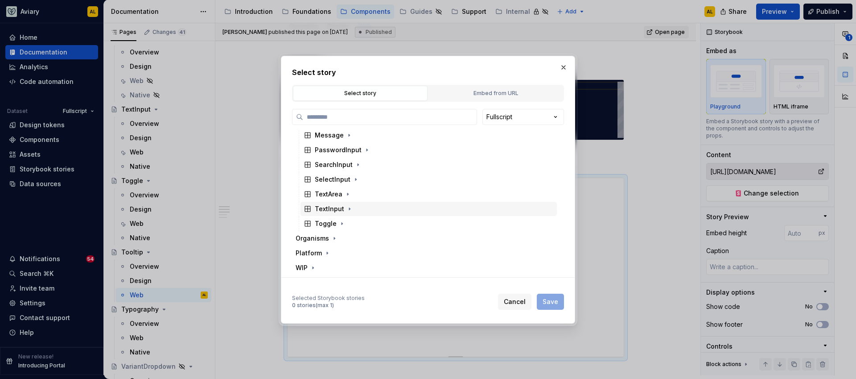
scroll to position [0, 0]
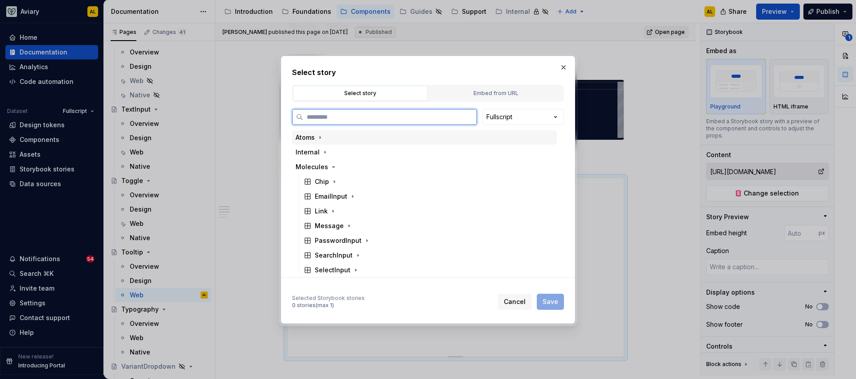
click at [314, 136] on div "Atoms" at bounding box center [305, 137] width 19 height 9
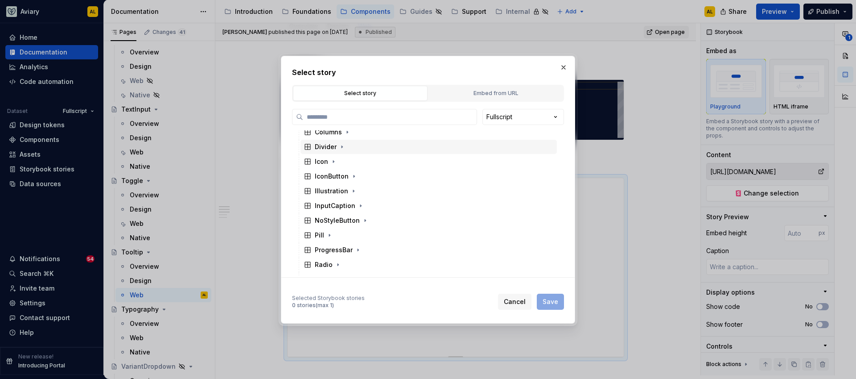
scroll to position [148, 0]
click at [338, 240] on button "button" at bounding box center [342, 239] width 9 height 9
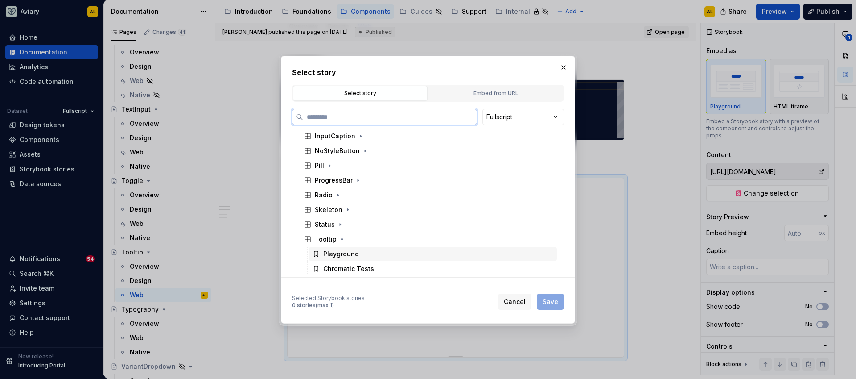
click at [342, 254] on div "Playground" at bounding box center [341, 253] width 36 height 9
click at [551, 299] on span "Save" at bounding box center [551, 301] width 16 height 9
type textarea "*"
type input "Atoms / Tooltip / Playground"
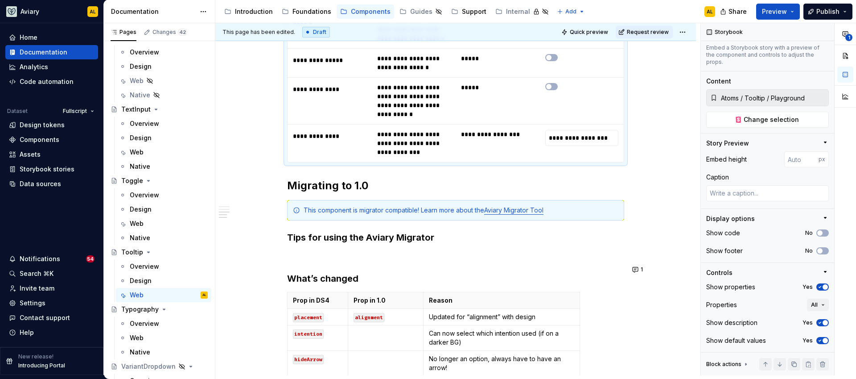
scroll to position [647, 0]
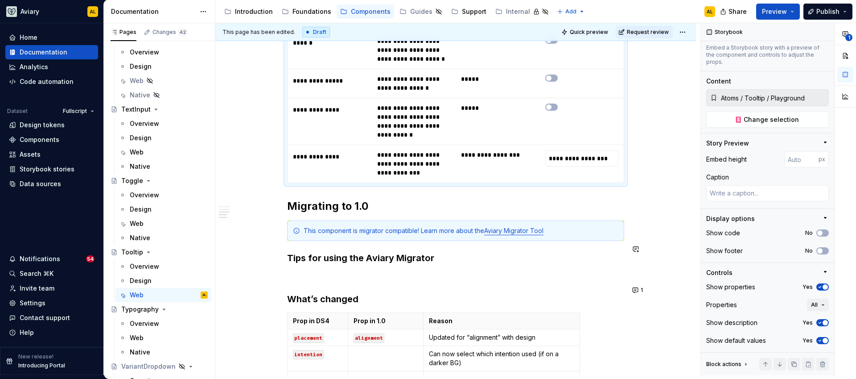
click at [536, 261] on div "**********" at bounding box center [455, 17] width 337 height 962
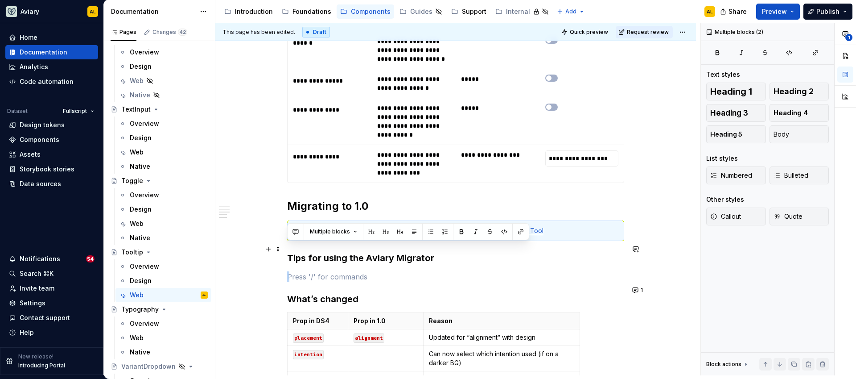
drag, startPoint x: 531, startPoint y: 261, endPoint x: 516, endPoint y: 249, distance: 19.1
click at [516, 249] on div "**********" at bounding box center [455, 17] width 337 height 962
drag, startPoint x: 365, startPoint y: 271, endPoint x: 288, endPoint y: 250, distance: 79.5
click at [288, 250] on div "**********" at bounding box center [455, 17] width 337 height 962
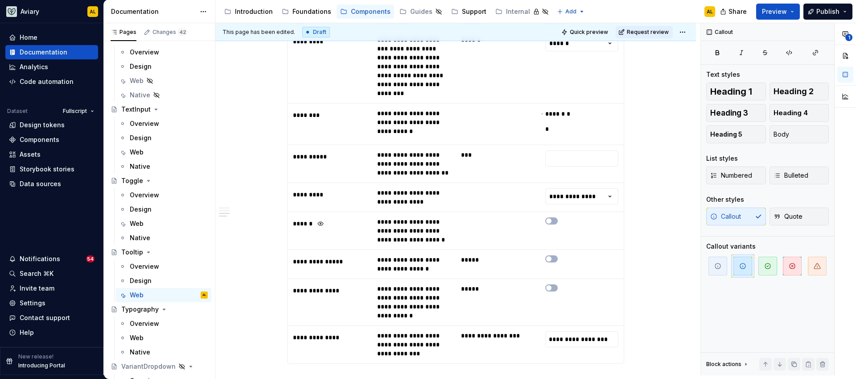
scroll to position [611, 0]
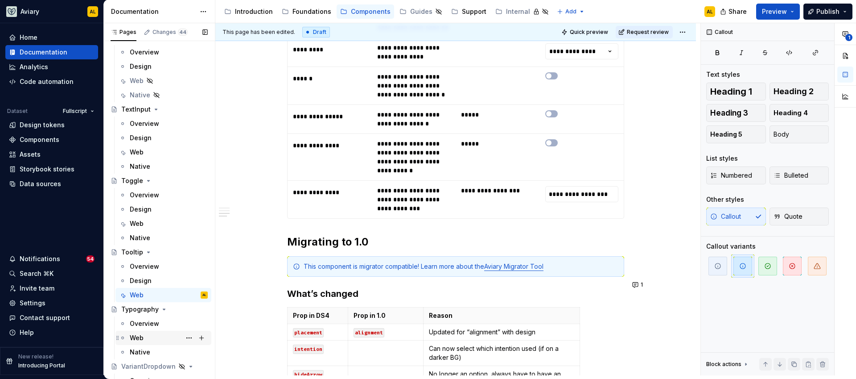
click at [157, 343] on div "Web" at bounding box center [169, 337] width 78 height 12
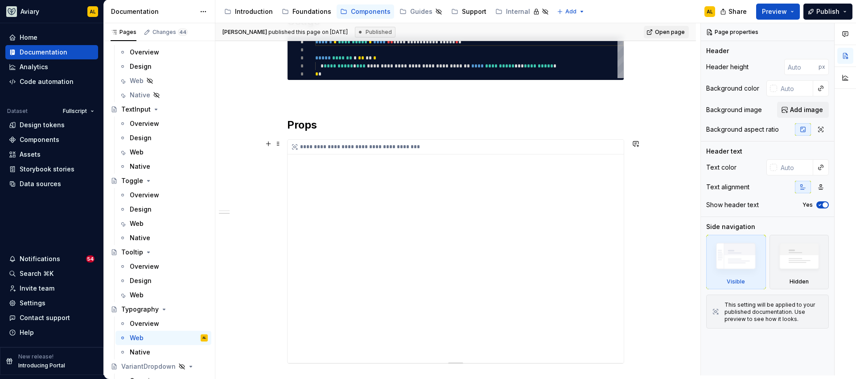
scroll to position [165, 0]
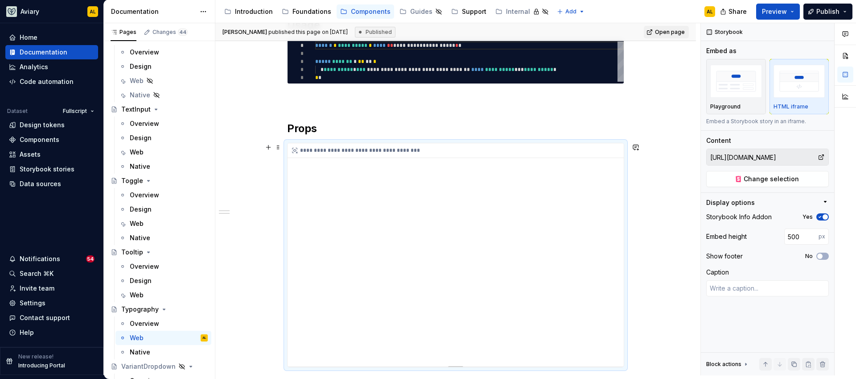
click at [395, 207] on div "**********" at bounding box center [456, 254] width 336 height 223
click at [708, 93] on button "Playground" at bounding box center [736, 86] width 60 height 55
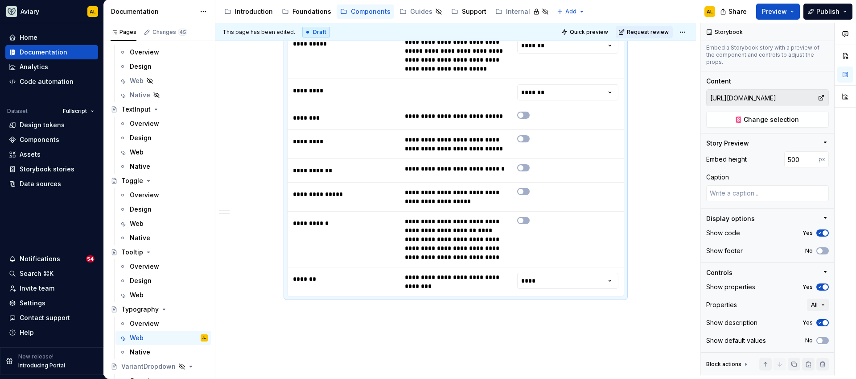
scroll to position [735, 0]
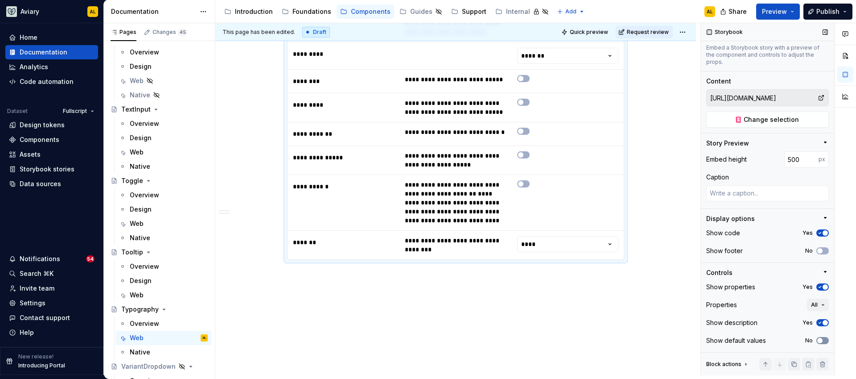
click at [819, 338] on button "No" at bounding box center [822, 340] width 12 height 7
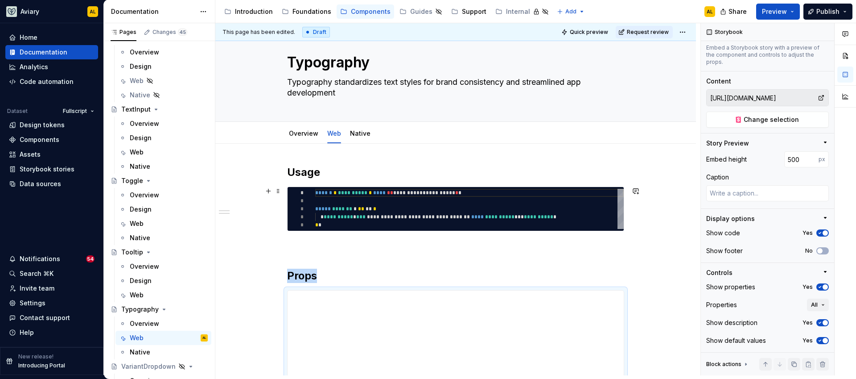
scroll to position [19, 0]
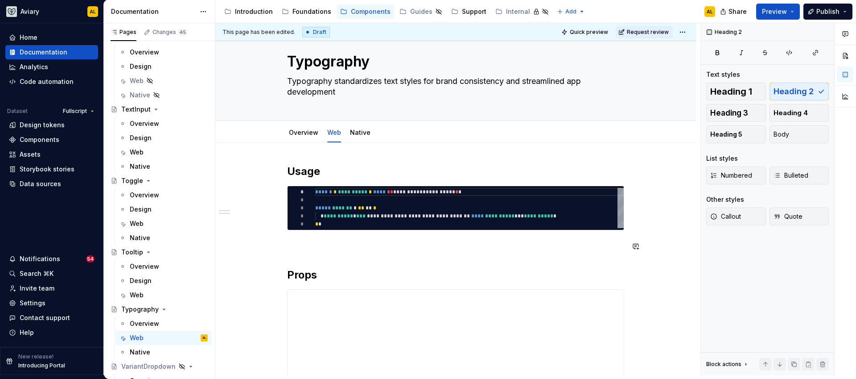
click at [339, 247] on p at bounding box center [455, 246] width 337 height 11
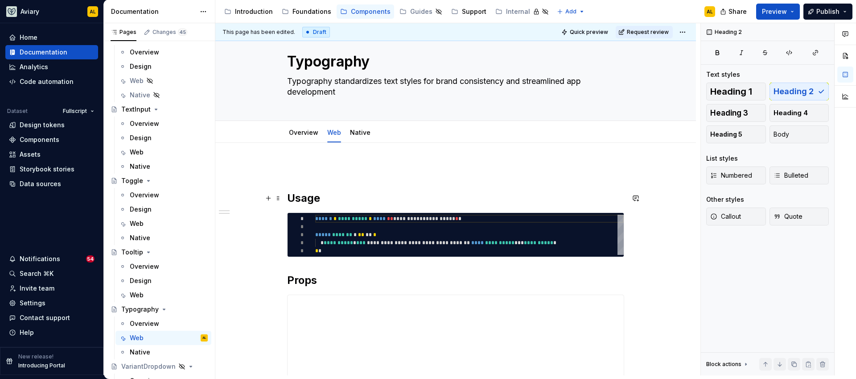
click at [287, 198] on h2 "Usage" at bounding box center [455, 198] width 337 height 14
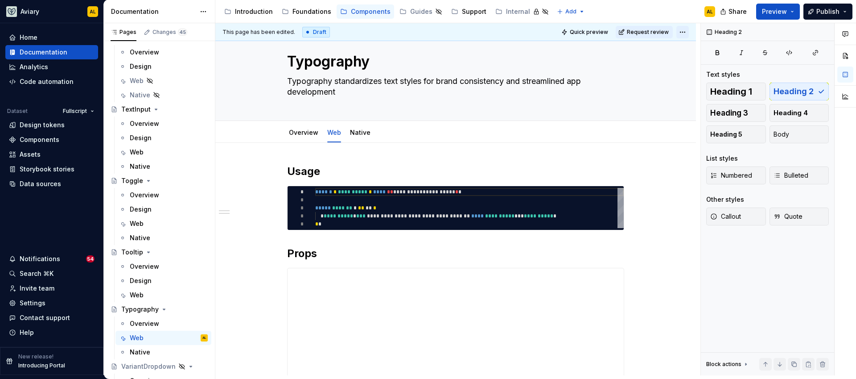
click at [685, 33] on html "Aviary AL Home Documentation Analytics Code automation Dataset Fullscript Desig…" at bounding box center [428, 189] width 856 height 379
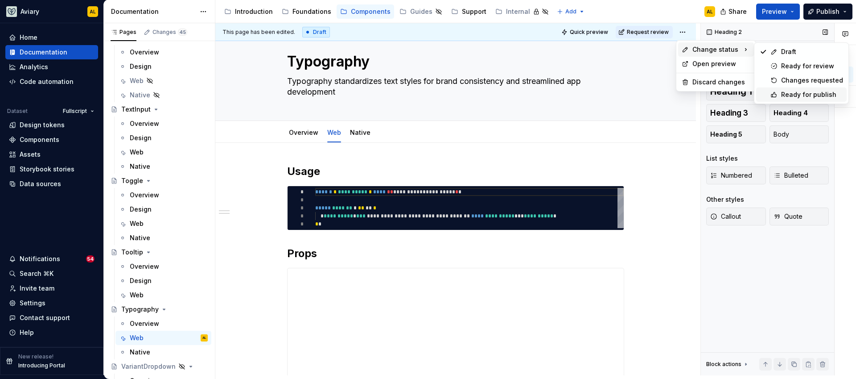
click at [787, 97] on div "Ready for publish" at bounding box center [812, 94] width 62 height 9
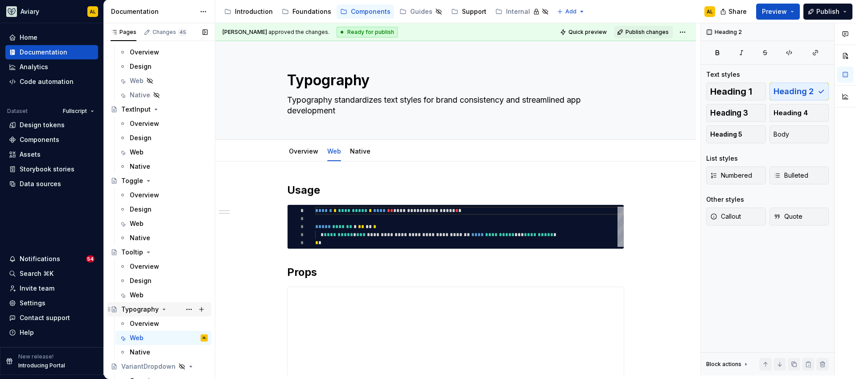
scroll to position [3536, 0]
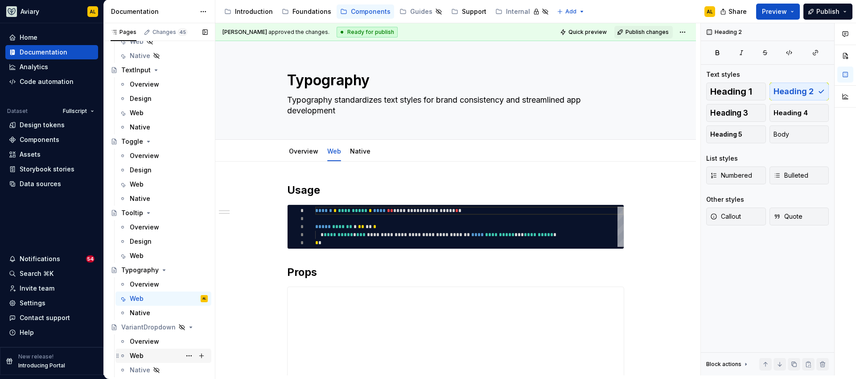
click at [134, 355] on div "Web" at bounding box center [137, 355] width 14 height 9
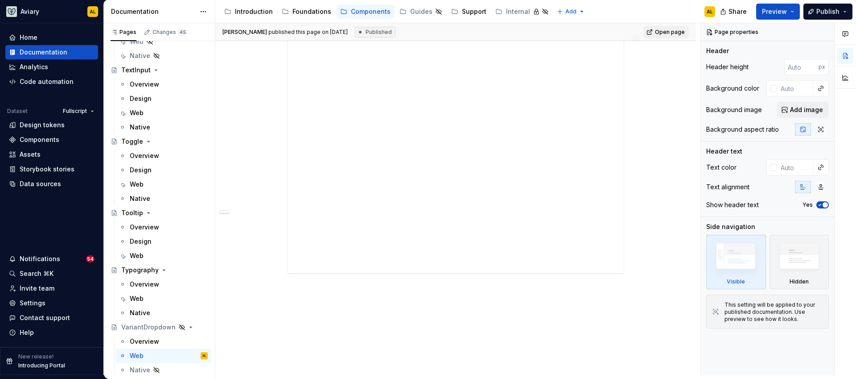
scroll to position [296, 0]
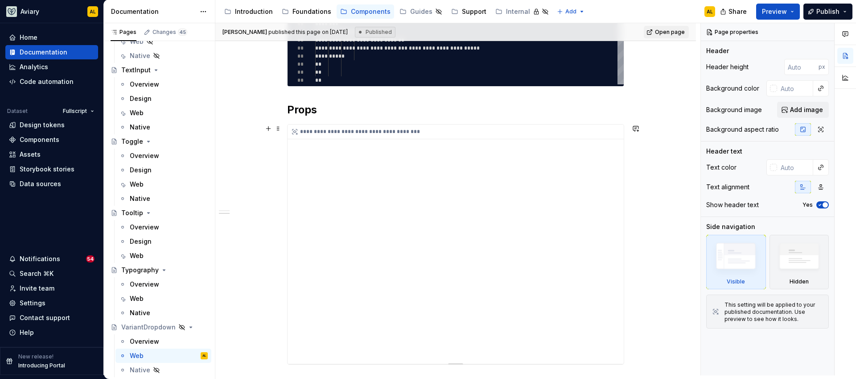
click at [508, 208] on div "**********" at bounding box center [456, 243] width 336 height 239
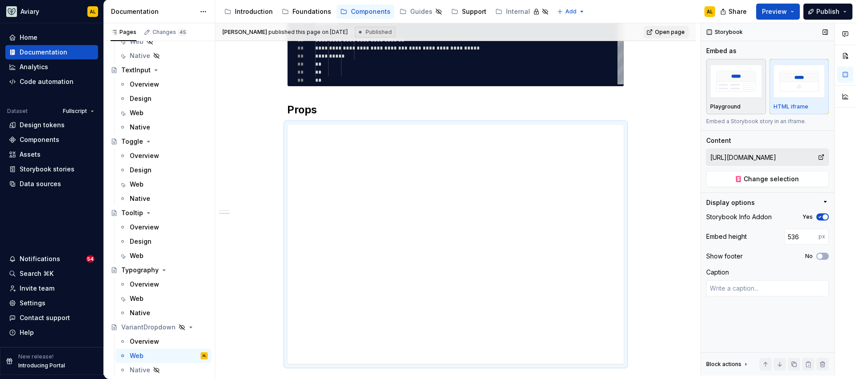
click at [736, 93] on img "button" at bounding box center [736, 81] width 52 height 33
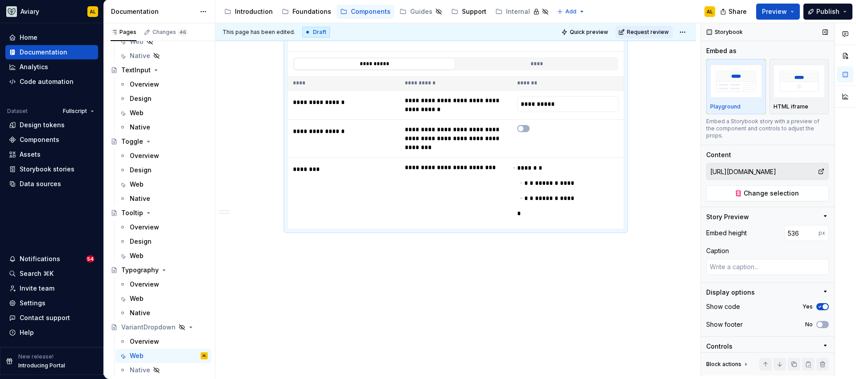
scroll to position [74, 0]
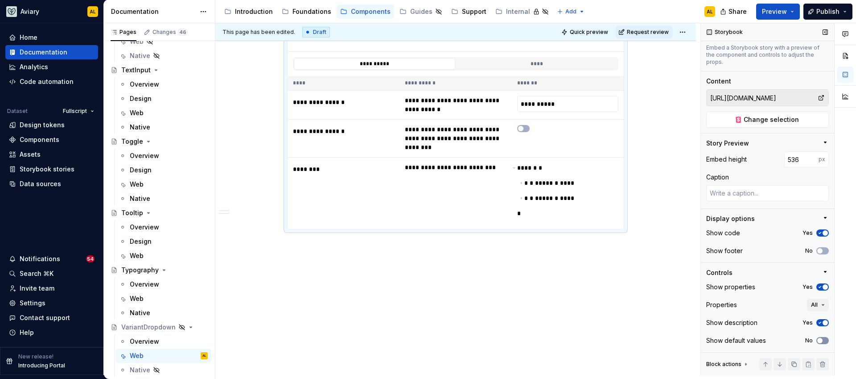
click at [818, 341] on icon "button" at bounding box center [819, 340] width 7 height 5
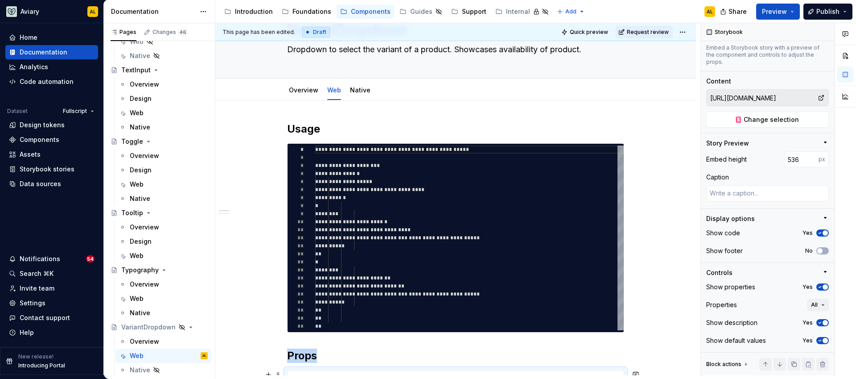
scroll to position [20, 0]
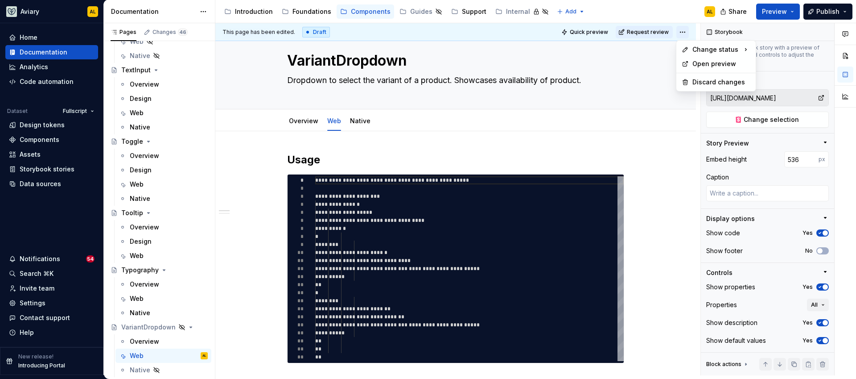
click at [686, 28] on html "Aviary AL Home Documentation Analytics Code automation Dataset Fullscript Desig…" at bounding box center [428, 189] width 856 height 379
click at [791, 93] on div "Ready for publish" at bounding box center [812, 94] width 62 height 9
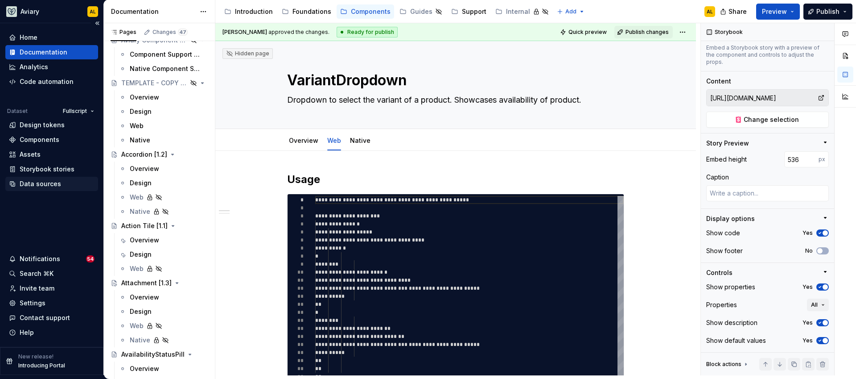
scroll to position [141, 0]
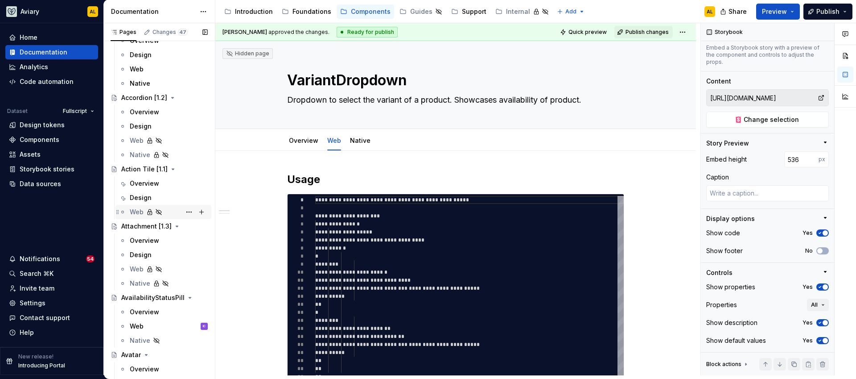
click at [173, 212] on div "Web" at bounding box center [169, 212] width 78 height 12
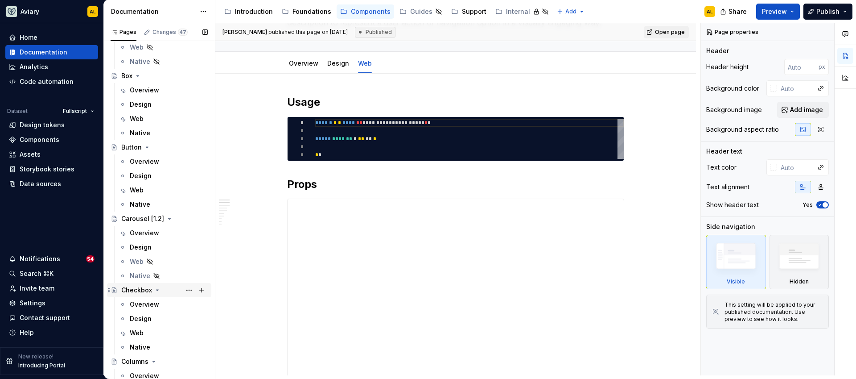
scroll to position [634, 0]
click at [149, 333] on div "Web" at bounding box center [169, 332] width 78 height 12
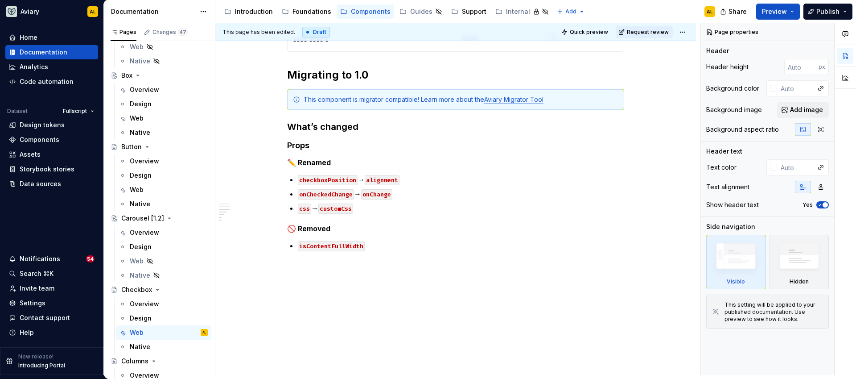
scroll to position [663, 0]
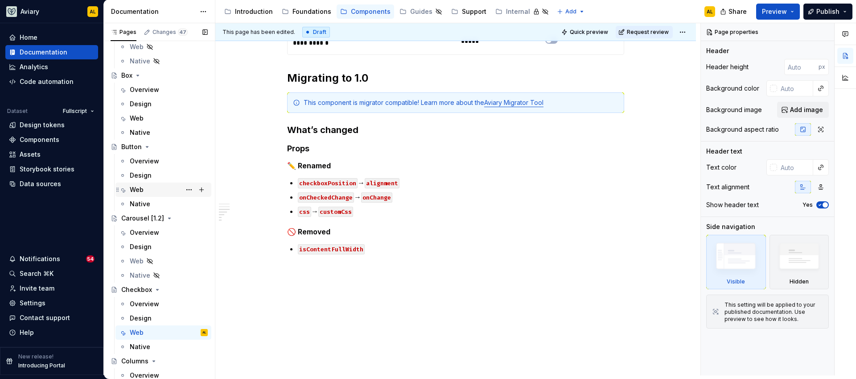
click at [153, 190] on div "Web" at bounding box center [169, 189] width 78 height 12
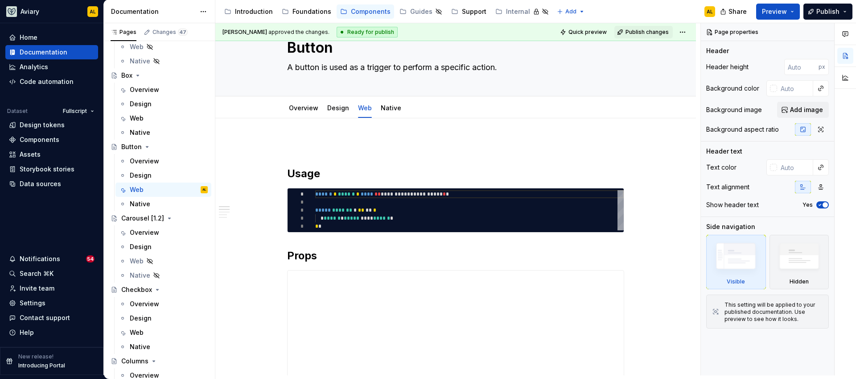
scroll to position [40, 0]
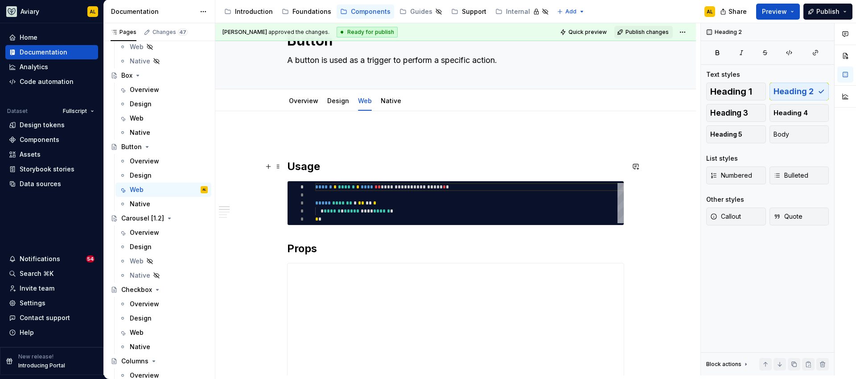
click at [288, 162] on h2 "Usage" at bounding box center [455, 166] width 337 height 14
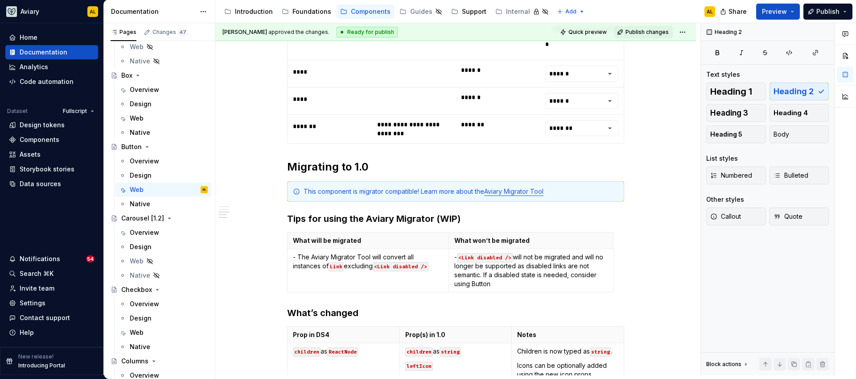
scroll to position [998, 0]
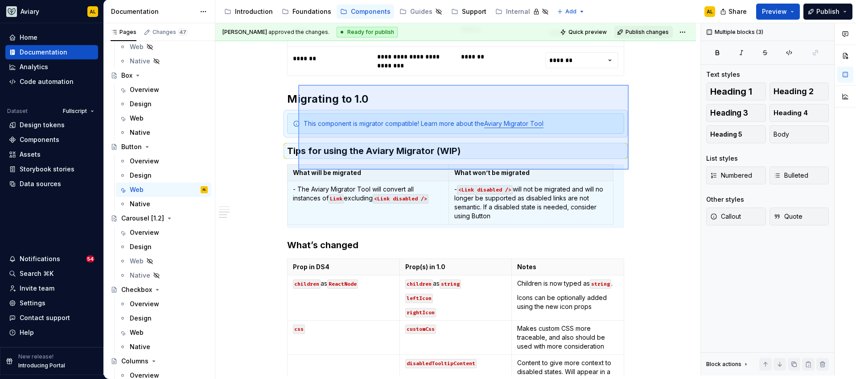
drag, startPoint x: 629, startPoint y: 169, endPoint x: 298, endPoint y: 85, distance: 341.1
click at [298, 85] on div "**********" at bounding box center [457, 199] width 485 height 352
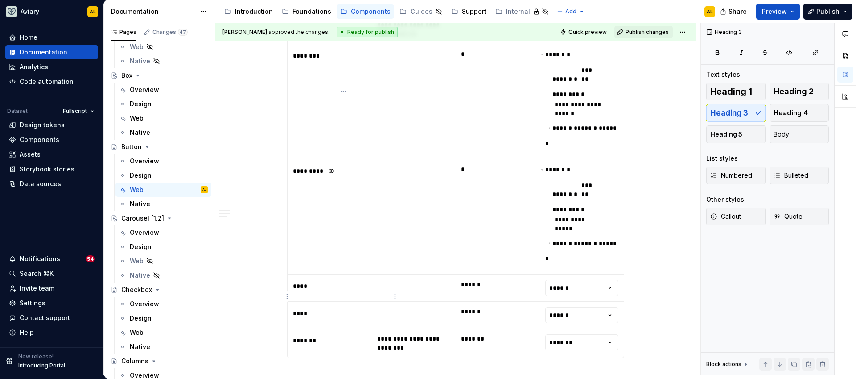
scroll to position [635, 0]
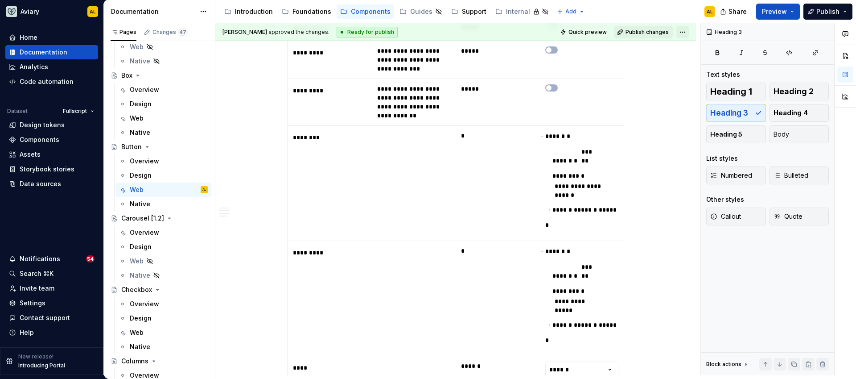
click at [682, 34] on html "Aviary AL Home Documentation Analytics Code automation Dataset Fullscript Desig…" at bounding box center [428, 189] width 856 height 379
click at [260, 191] on html "Aviary AL Home Documentation Analytics Code automation Dataset Fullscript Desig…" at bounding box center [428, 189] width 856 height 379
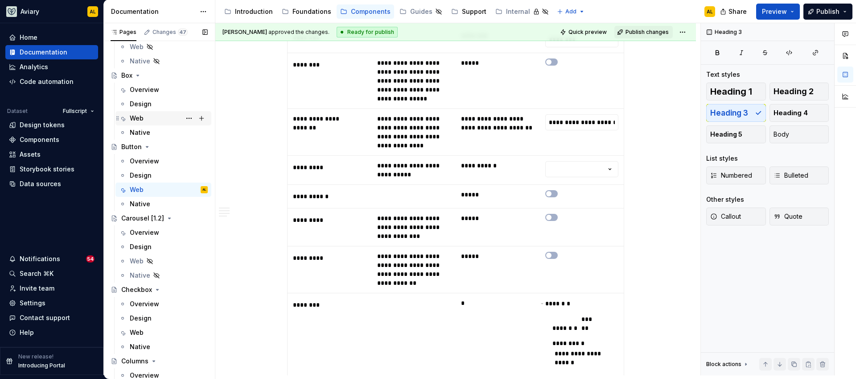
click at [151, 117] on div "Web" at bounding box center [169, 118] width 78 height 12
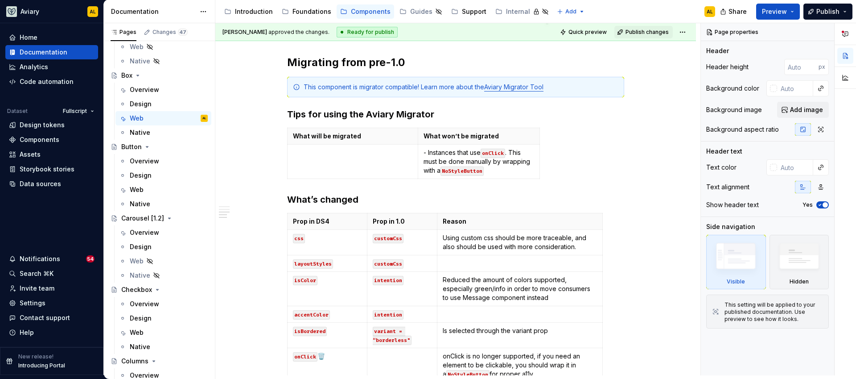
scroll to position [611, 0]
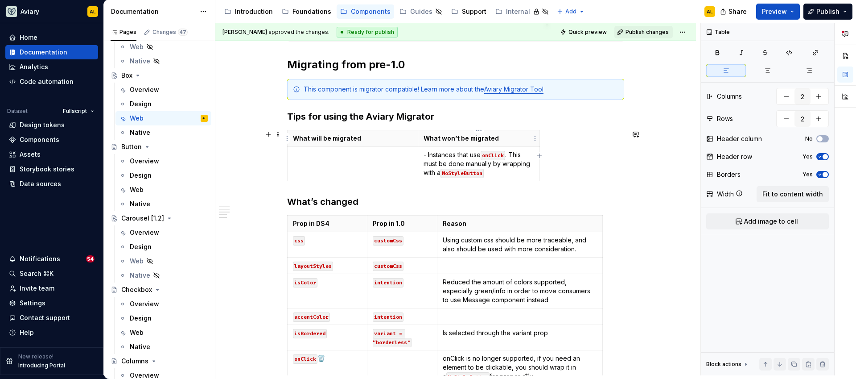
click at [505, 136] on p "What won’t be migrated" at bounding box center [479, 138] width 111 height 9
click at [803, 194] on span "Fit to content width" at bounding box center [792, 194] width 61 height 9
type textarea "*"
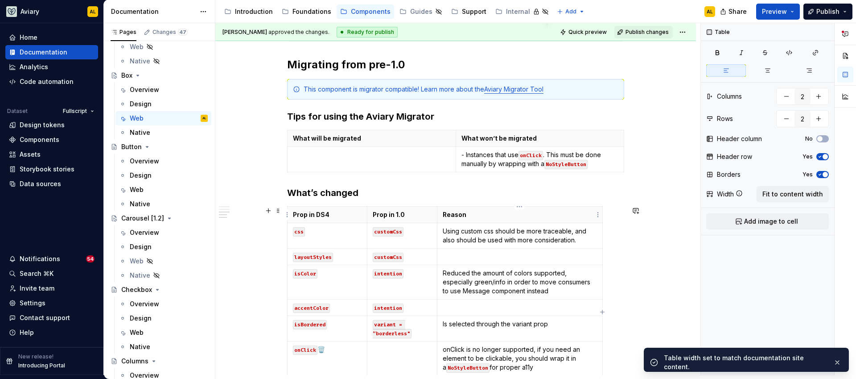
type input "3"
type input "9"
click at [555, 217] on p "Reason" at bounding box center [520, 214] width 154 height 9
click at [795, 193] on span "Fit to content width" at bounding box center [792, 194] width 61 height 9
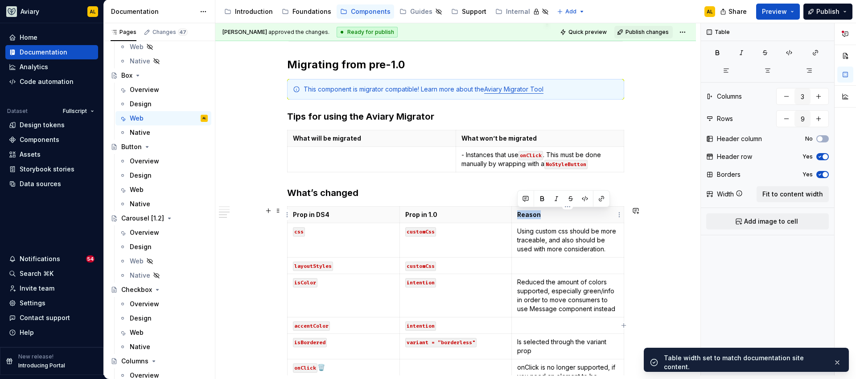
drag, startPoint x: 543, startPoint y: 215, endPoint x: 516, endPoint y: 215, distance: 26.8
click at [516, 215] on th "Reason" at bounding box center [568, 214] width 112 height 16
click at [464, 199] on div "**********" at bounding box center [455, 26] width 337 height 886
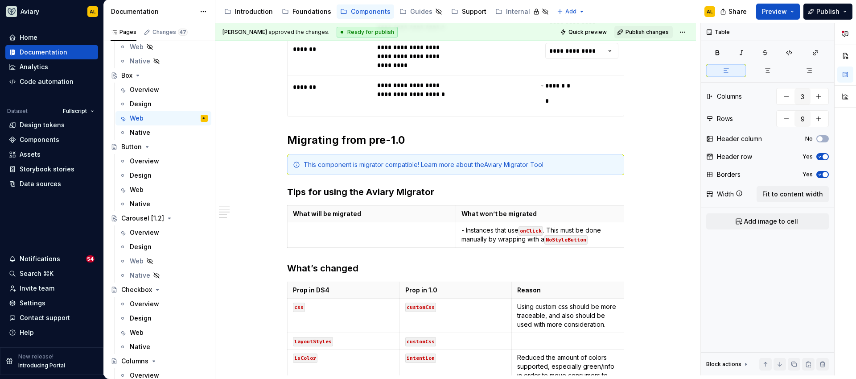
scroll to position [581, 0]
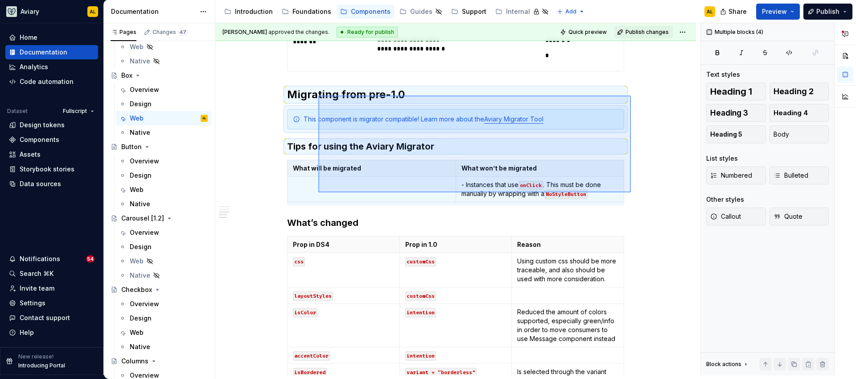
drag, startPoint x: 631, startPoint y: 192, endPoint x: 318, endPoint y: 95, distance: 327.2
click at [318, 95] on div "**********" at bounding box center [457, 199] width 485 height 352
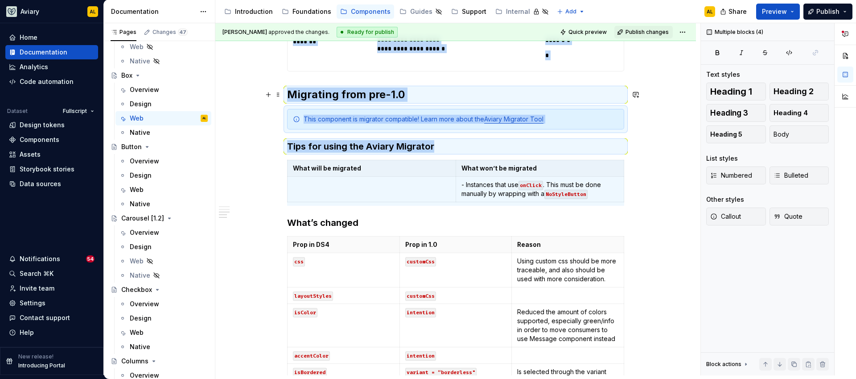
click at [281, 91] on div "**********" at bounding box center [455, 107] width 481 height 1032
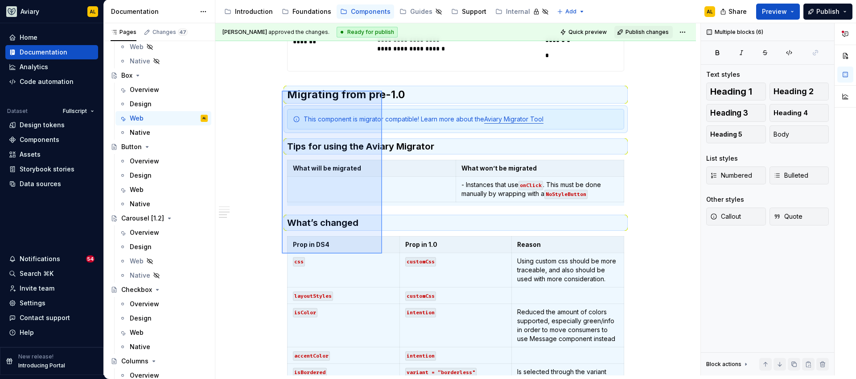
drag, startPoint x: 284, startPoint y: 95, endPoint x: 382, endPoint y: 253, distance: 186.0
click at [382, 253] on div "**********" at bounding box center [457, 199] width 485 height 352
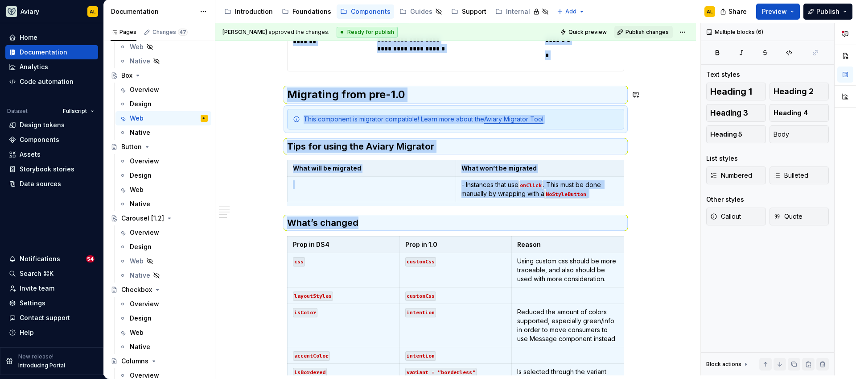
scroll to position [697, 0]
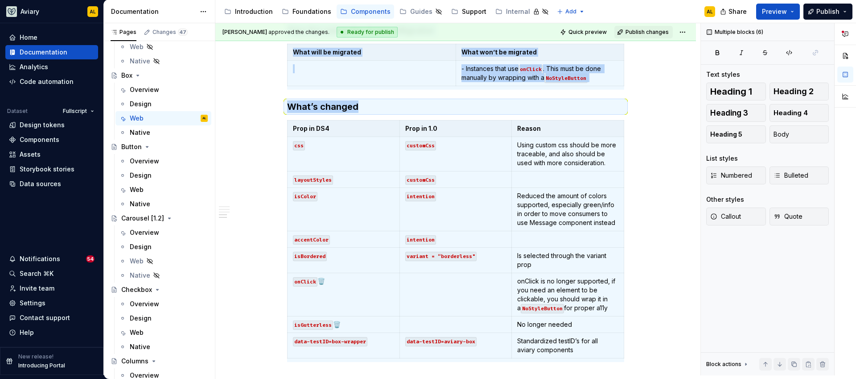
copy div "**********"
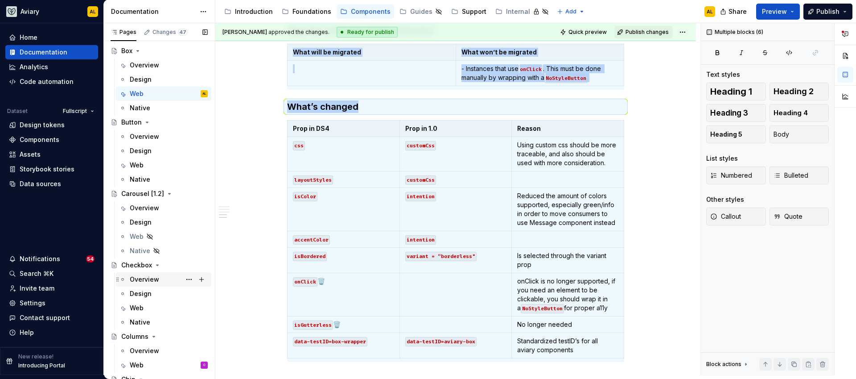
scroll to position [660, 0]
click at [151, 308] on div "Web" at bounding box center [169, 307] width 78 height 12
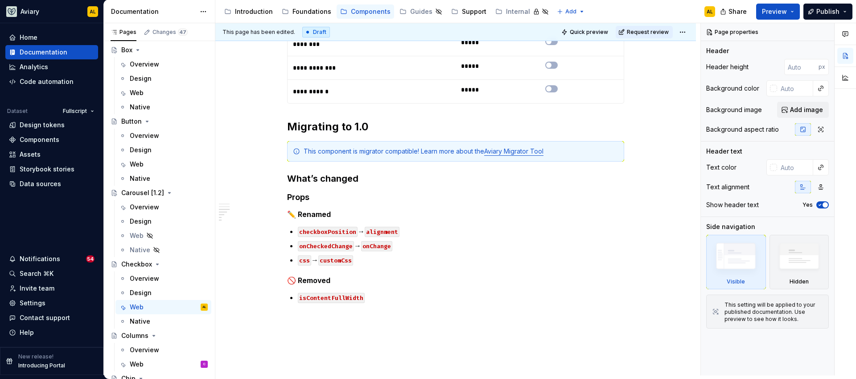
scroll to position [688, 0]
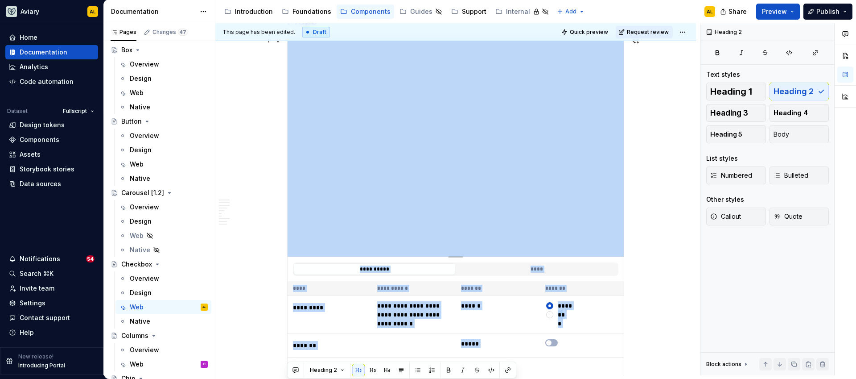
drag, startPoint x: 339, startPoint y: 51, endPoint x: 346, endPoint y: 54, distance: 7.2
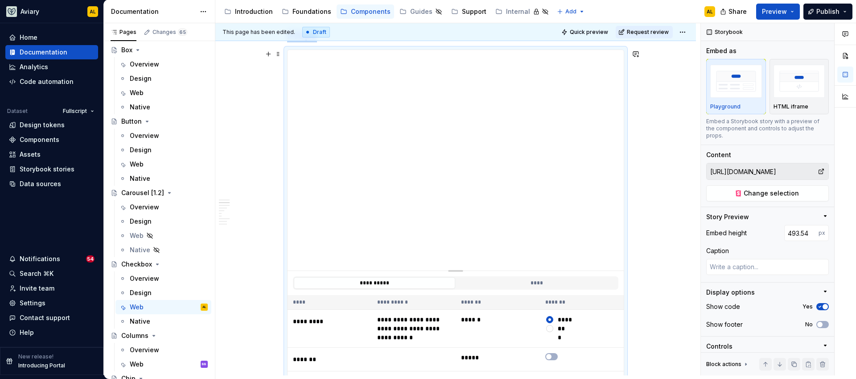
scroll to position [253, 0]
type textarea "*"
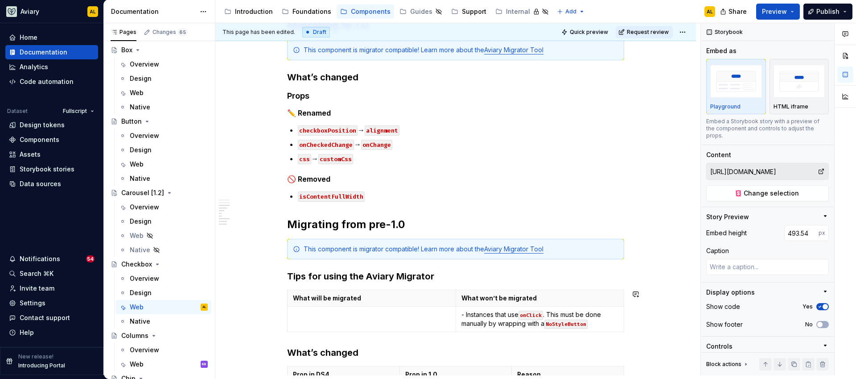
scroll to position [716, 0]
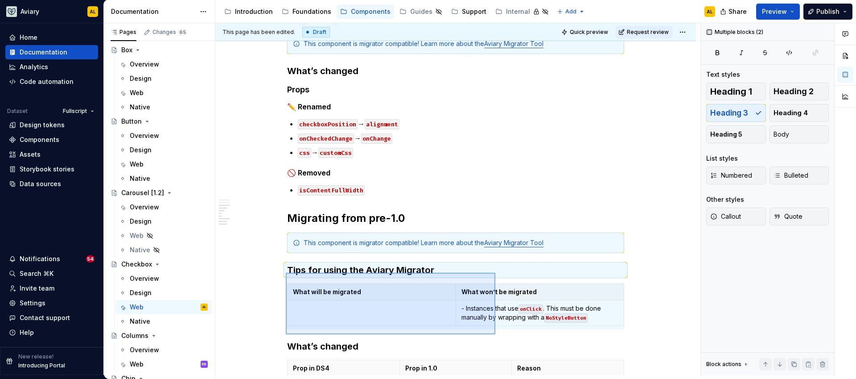
drag, startPoint x: 286, startPoint y: 278, endPoint x: 496, endPoint y: 334, distance: 217.4
click at [496, 334] on div "**********" at bounding box center [457, 199] width 485 height 352
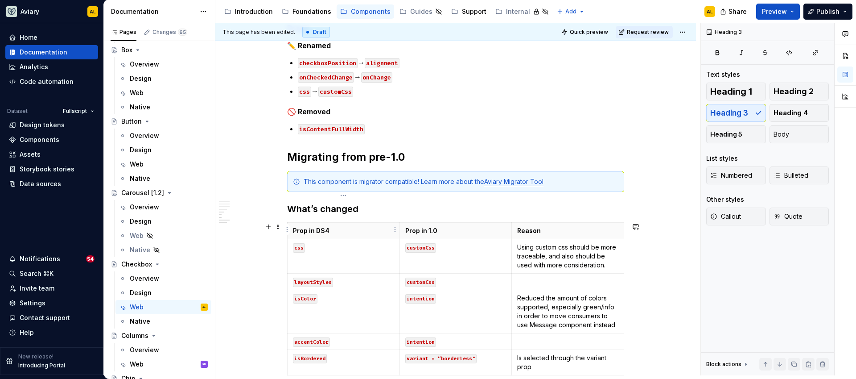
scroll to position [782, 0]
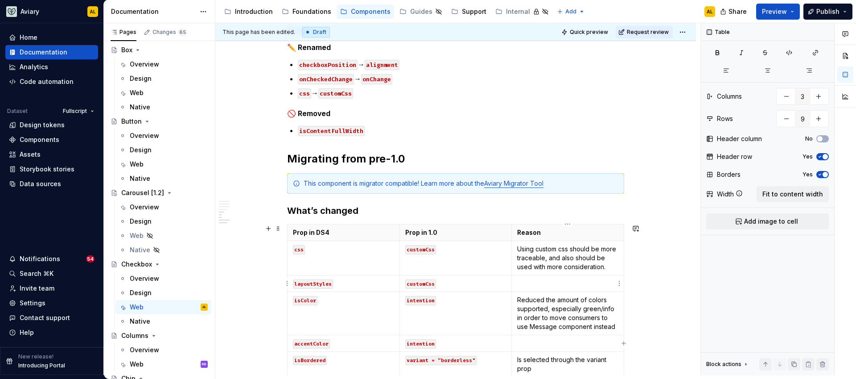
click at [528, 284] on p at bounding box center [567, 283] width 101 height 9
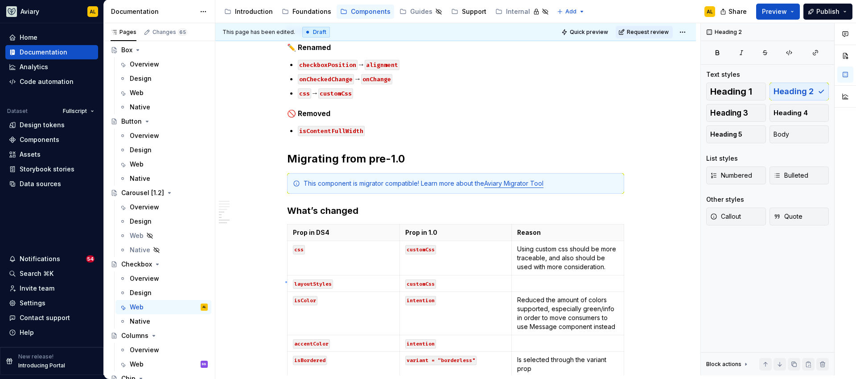
click at [285, 281] on div "**********" at bounding box center [457, 199] width 485 height 352
click at [287, 283] on table "Prop in DS4 Prop in 1.0 Reason css customCss Using custom css should be more tr…" at bounding box center [455, 343] width 337 height 238
click at [300, 284] on code "layoutStyles" at bounding box center [313, 283] width 40 height 9
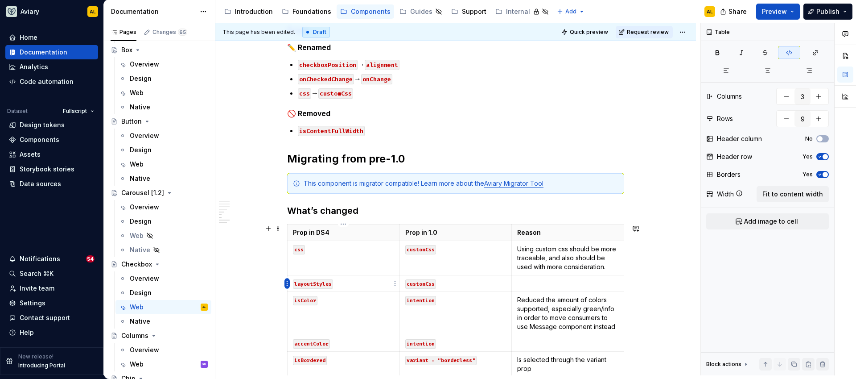
click at [287, 284] on html "Aviary AL Home Documentation Analytics Code automation Dataset Fullscript Desig…" at bounding box center [428, 189] width 856 height 379
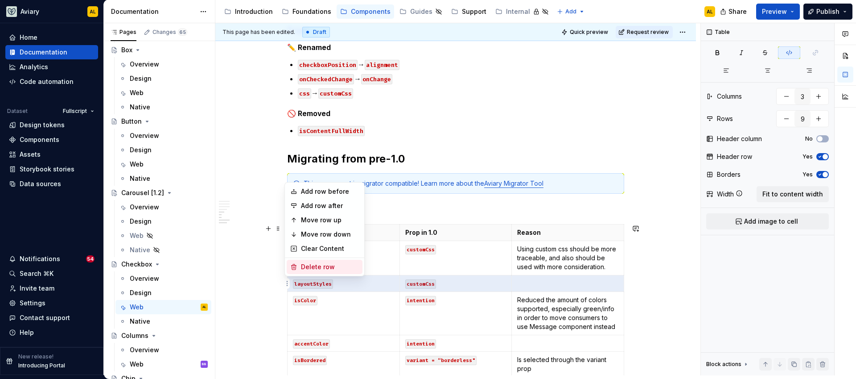
click at [314, 265] on div "Delete row" at bounding box center [330, 266] width 58 height 9
type input "8"
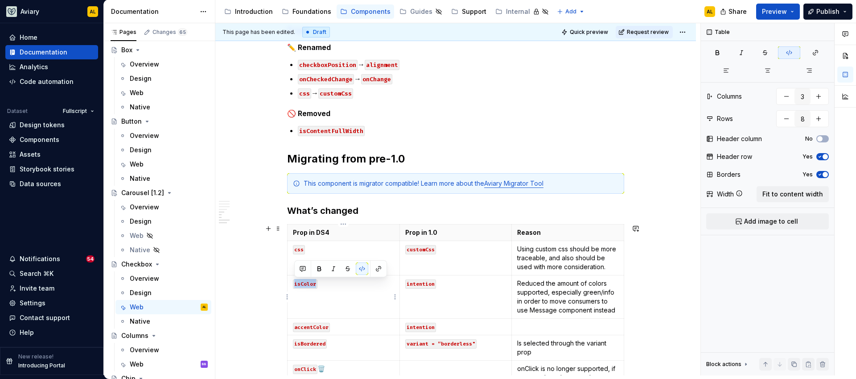
drag, startPoint x: 322, startPoint y: 285, endPoint x: 293, endPoint y: 284, distance: 28.6
click at [293, 284] on p "isColor" at bounding box center [343, 283] width 101 height 9
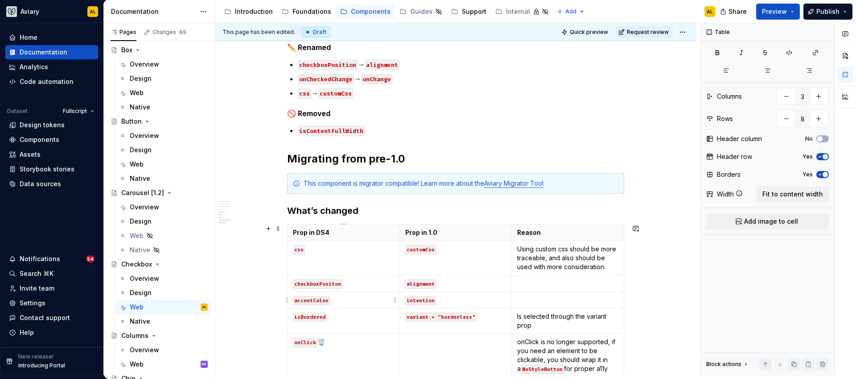
click at [330, 299] on p "accentColor" at bounding box center [343, 299] width 101 height 9
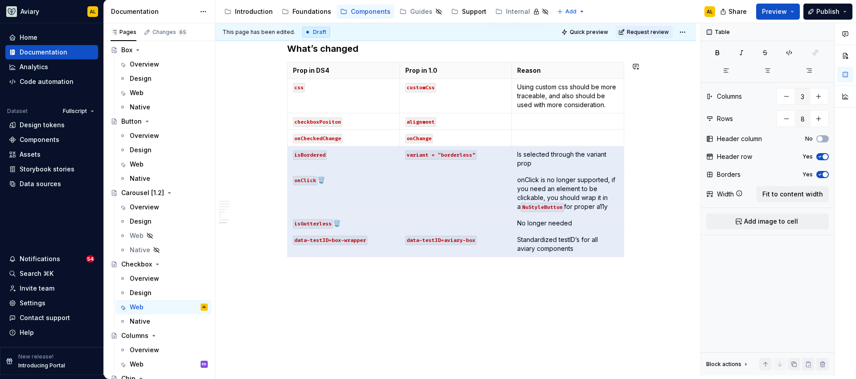
scroll to position [953, 0]
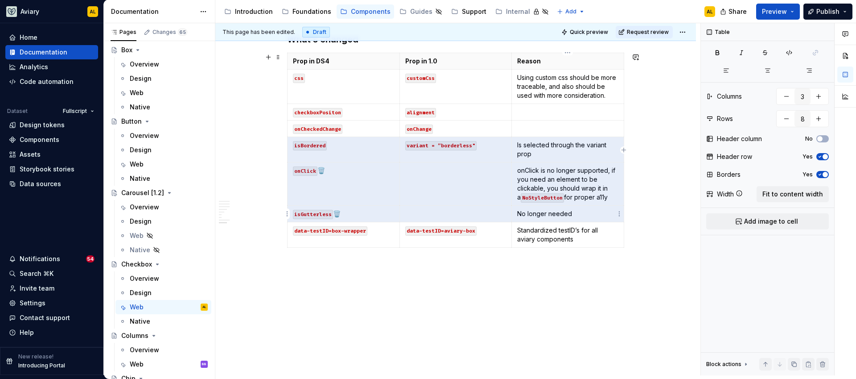
drag, startPoint x: 339, startPoint y: 264, endPoint x: 539, endPoint y: 208, distance: 207.2
click at [539, 208] on tbody "Prop in DS4 Prop in 1.0 Reason css customCss Using custom css should be more tr…" at bounding box center [456, 150] width 337 height 194
click at [288, 150] on html "Aviary AL Home Documentation Analytics Code automation Dataset Fullscript Desig…" at bounding box center [428, 189] width 856 height 379
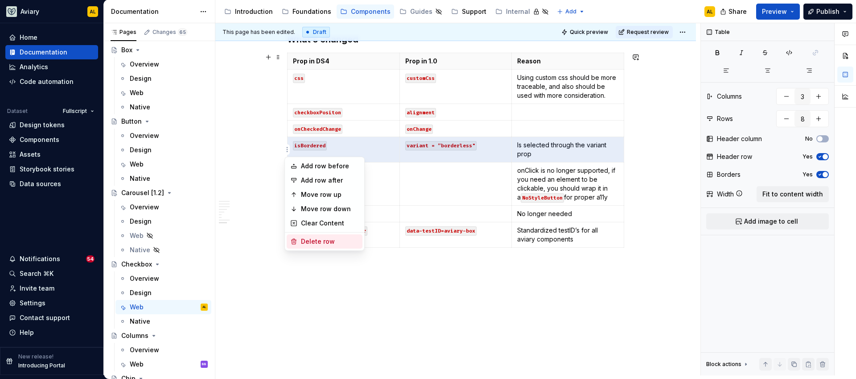
click at [317, 239] on div "Delete row" at bounding box center [330, 241] width 58 height 9
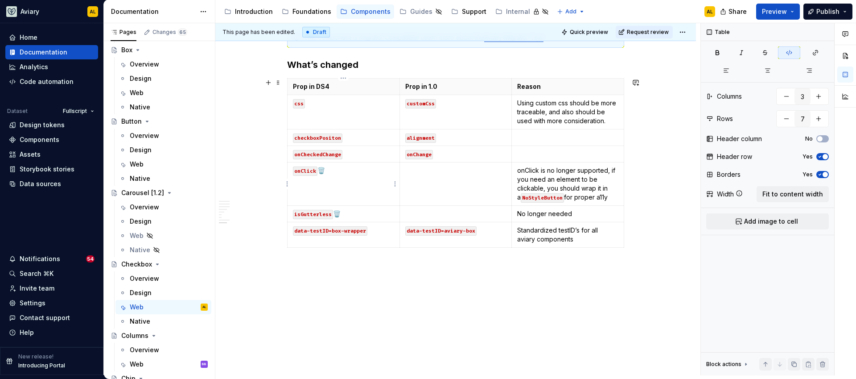
scroll to position [927, 0]
click at [288, 184] on html "Aviary AL Home Documentation Analytics Code automation Dataset Fullscript Desig…" at bounding box center [428, 189] width 856 height 379
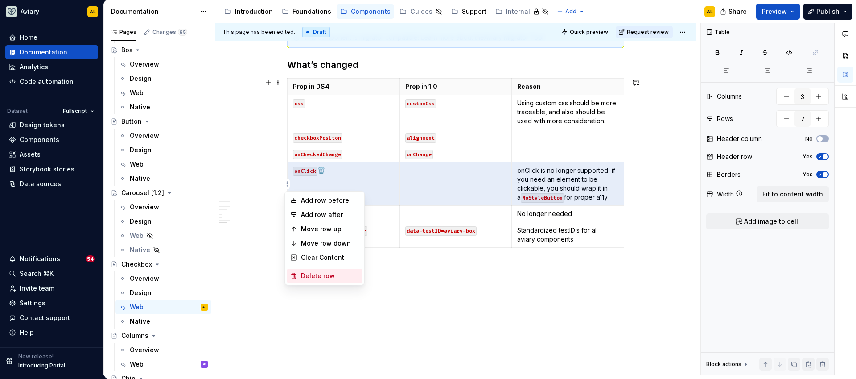
click at [324, 272] on div "Delete row" at bounding box center [330, 275] width 58 height 9
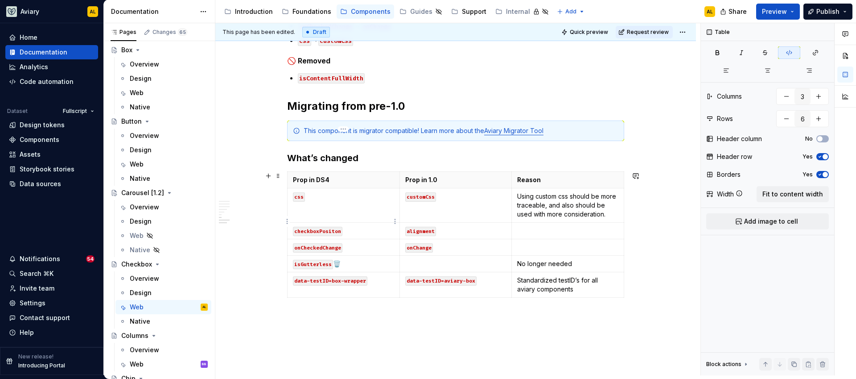
scroll to position [832, 0]
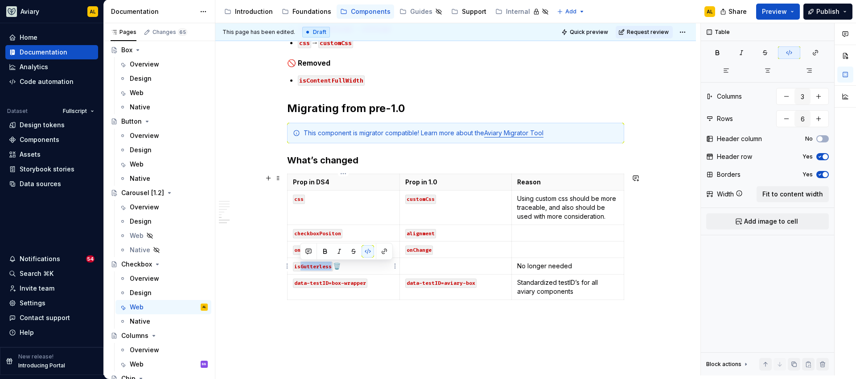
drag, startPoint x: 330, startPoint y: 268, endPoint x: 301, endPoint y: 269, distance: 29.0
click at [301, 269] on code "isGutterless" at bounding box center [313, 266] width 40 height 9
click at [289, 287] on html "Aviary AL Home Documentation Analytics Code automation Dataset Fullscript Desig…" at bounding box center [428, 189] width 856 height 379
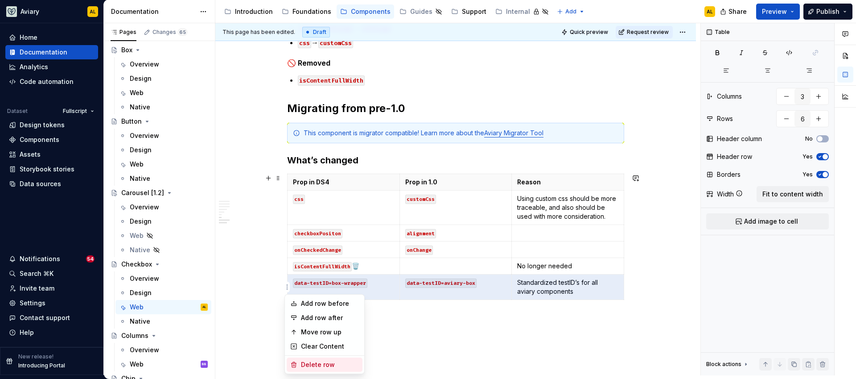
click at [334, 362] on div "Delete row" at bounding box center [330, 364] width 58 height 9
type input "5"
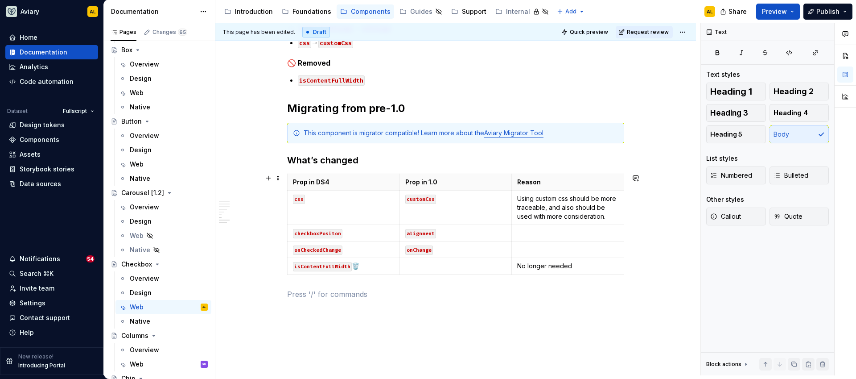
click at [402, 277] on div "Prop in DS4 Prop in 1.0 Reason css customCss Using custom css should be more tr…" at bounding box center [455, 225] width 337 height 104
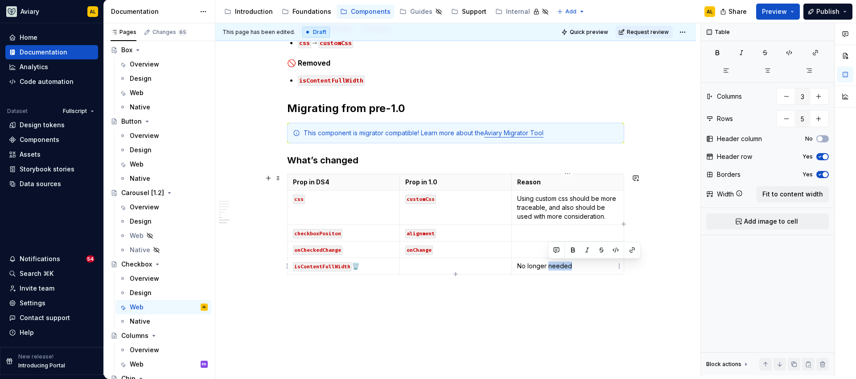
drag, startPoint x: 606, startPoint y: 265, endPoint x: 549, endPoint y: 268, distance: 56.7
click at [549, 268] on p "No longer needed" at bounding box center [567, 265] width 101 height 9
drag, startPoint x: 542, startPoint y: 183, endPoint x: 519, endPoint y: 181, distance: 23.3
click at [519, 181] on p "Reason" at bounding box center [567, 181] width 101 height 9
drag, startPoint x: 336, startPoint y: 187, endPoint x: 328, endPoint y: 182, distance: 9.8
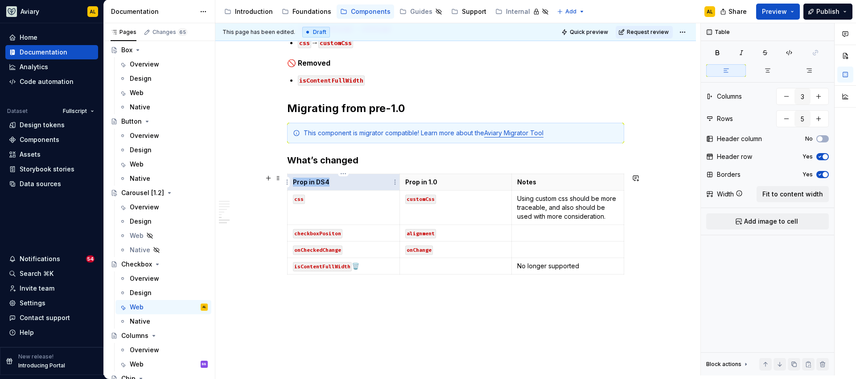
click at [328, 182] on th "Prop in DS4" at bounding box center [344, 181] width 112 height 16
click at [327, 184] on p "Prop in DS4" at bounding box center [343, 181] width 101 height 9
click at [681, 26] on html "Aviary AL Home Documentation Analytics Code automation Dataset Fullscript Desig…" at bounding box center [428, 189] width 856 height 379
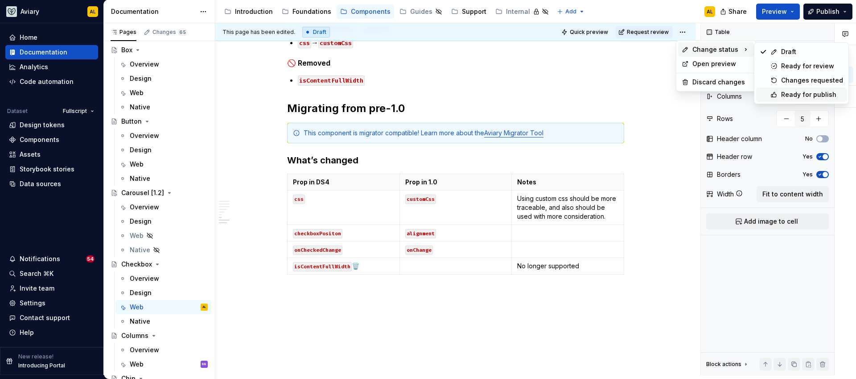
click at [783, 95] on div "Ready for publish" at bounding box center [812, 94] width 62 height 9
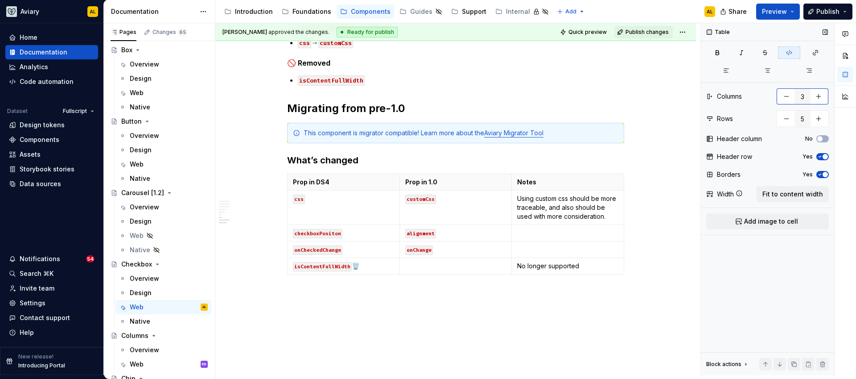
scroll to position [665, 0]
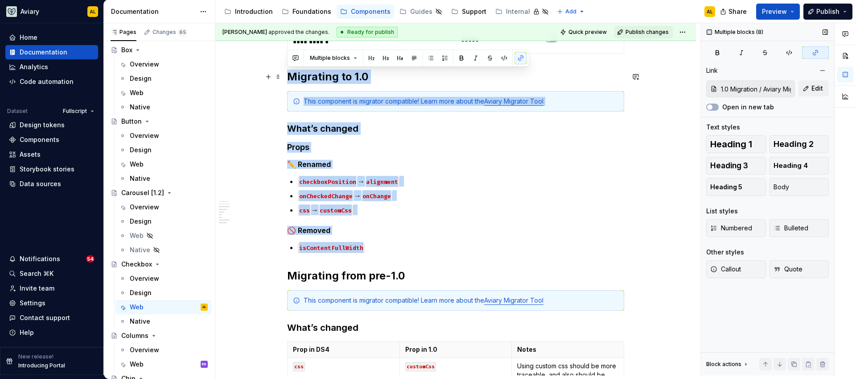
drag, startPoint x: 389, startPoint y: 249, endPoint x: 289, endPoint y: 80, distance: 196.1
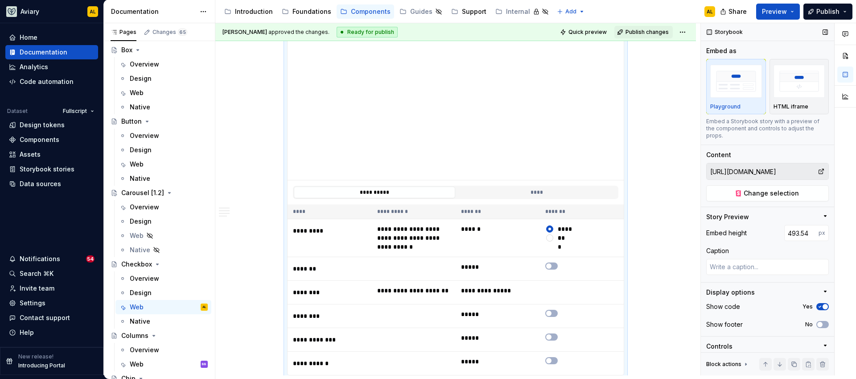
click at [271, 195] on div "**********" at bounding box center [455, 265] width 481 height 895
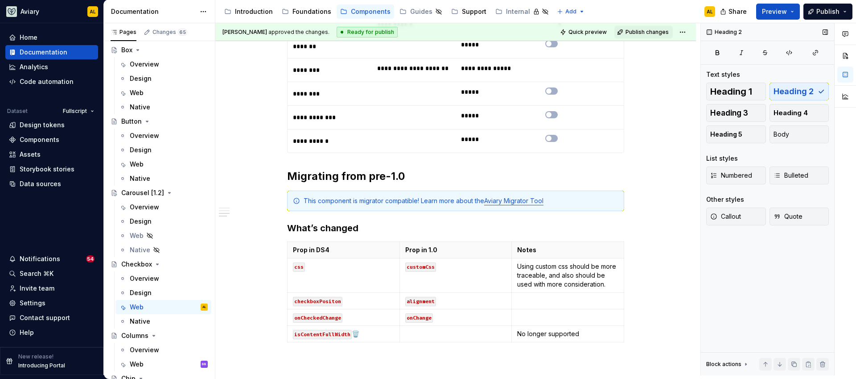
scroll to position [571, 0]
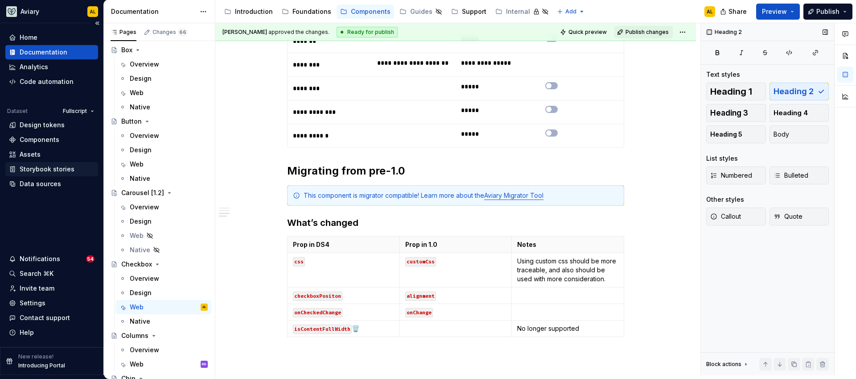
type textarea "*"
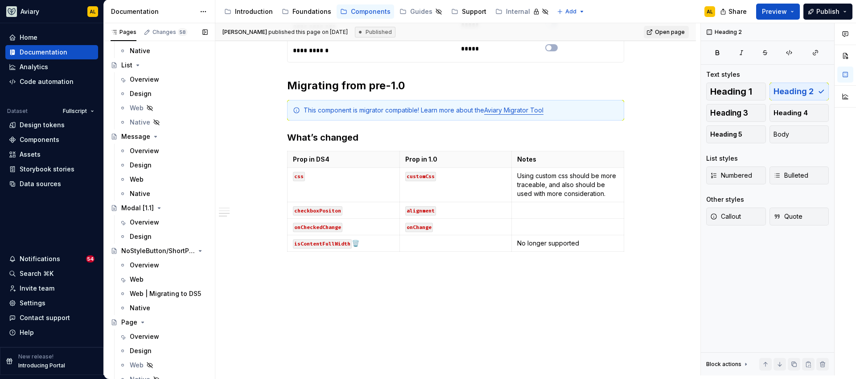
scroll to position [1820, 0]
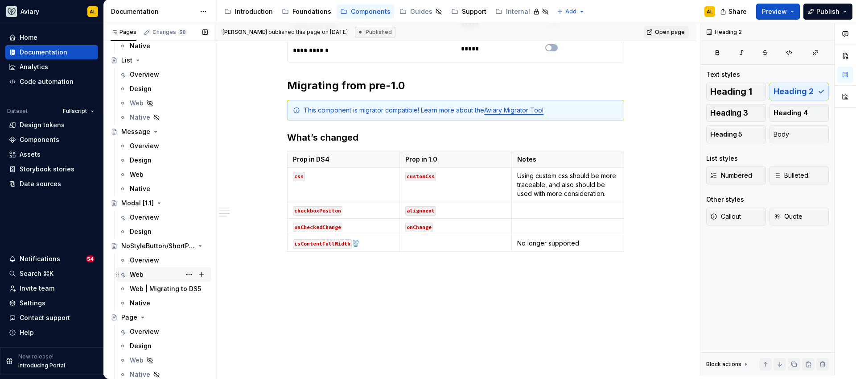
click at [167, 276] on div "Web" at bounding box center [169, 274] width 78 height 12
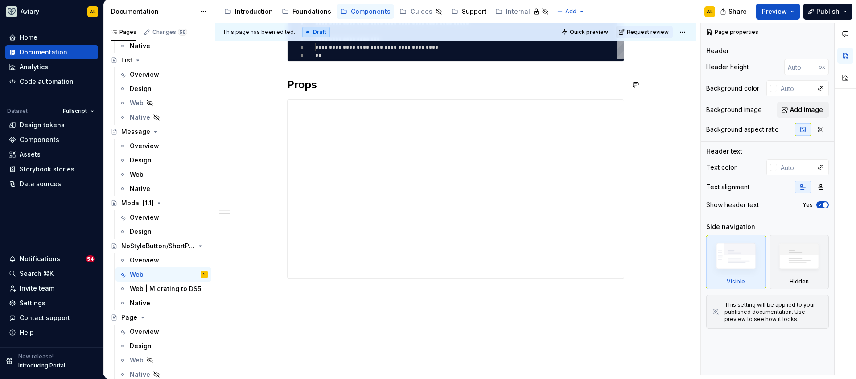
scroll to position [226, 0]
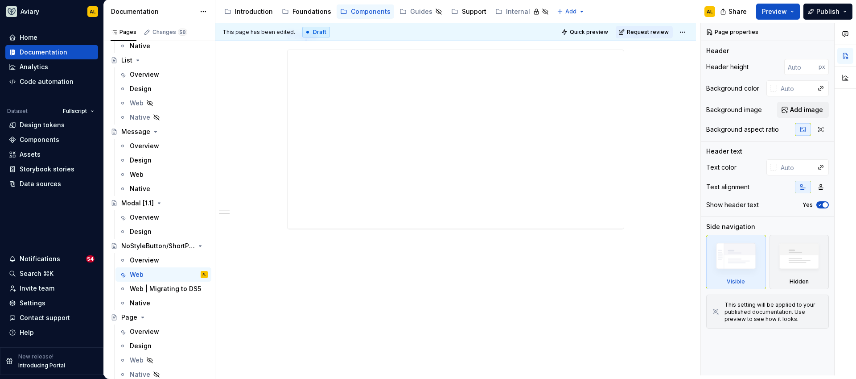
click at [303, 275] on div "**********" at bounding box center [455, 150] width 481 height 450
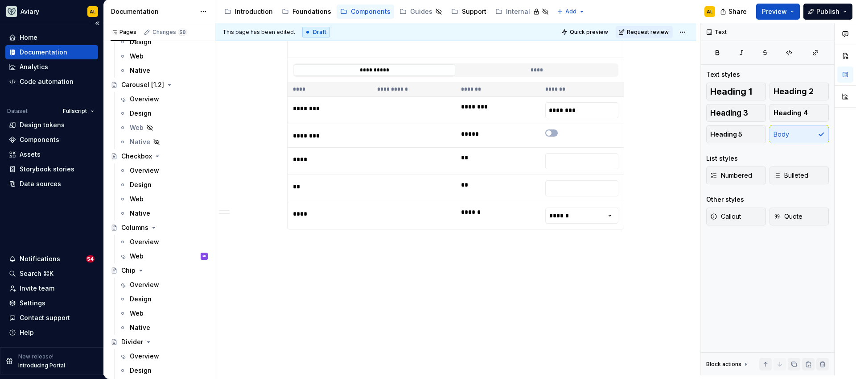
scroll to position [742, 0]
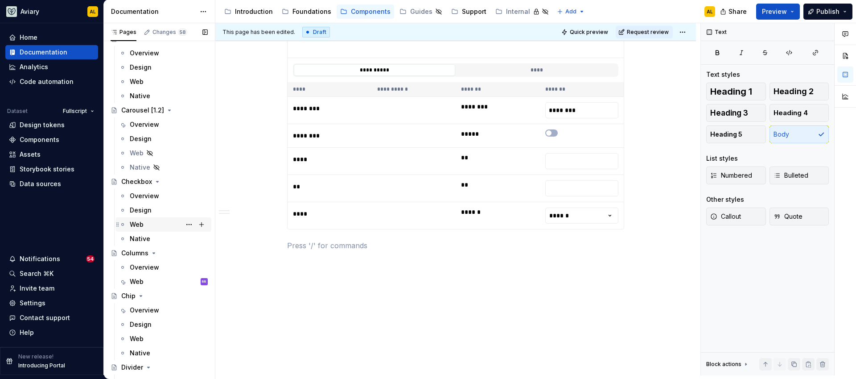
click at [158, 220] on div "Web" at bounding box center [169, 224] width 78 height 12
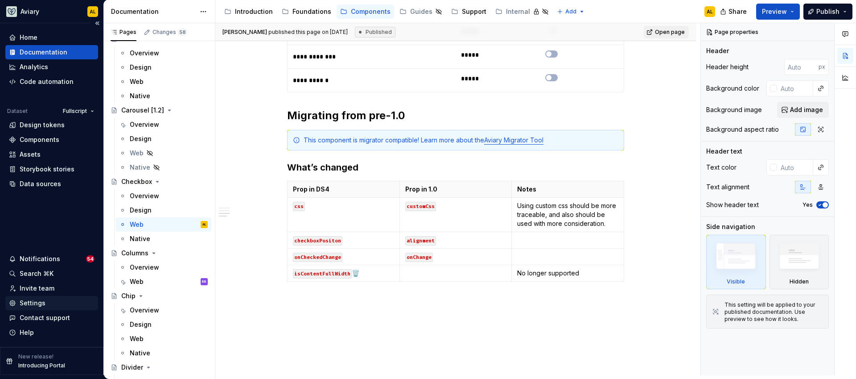
scroll to position [653, 0]
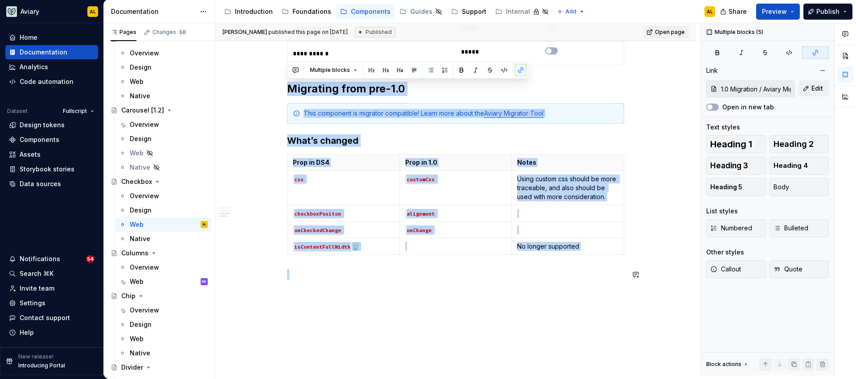
drag, startPoint x: 288, startPoint y: 87, endPoint x: 549, endPoint y: 263, distance: 314.9
copy div "Migrating from pre-1.0 This component is migrator compatible! Learn more about …"
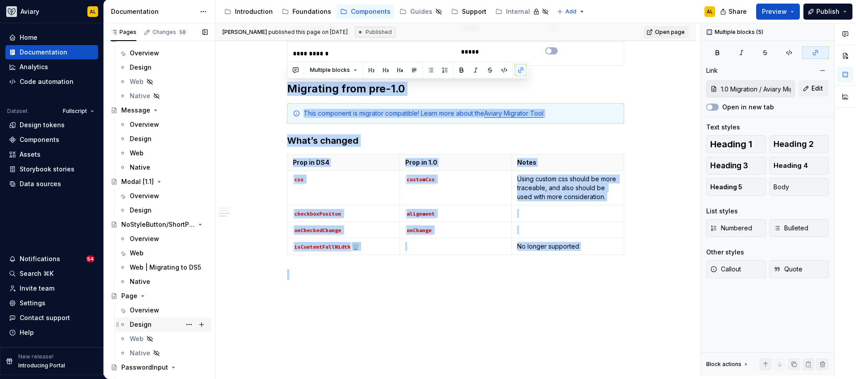
scroll to position [1864, 0]
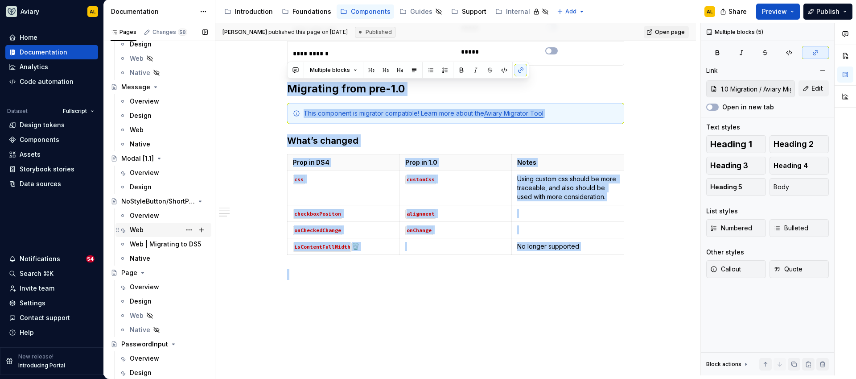
click at [159, 231] on div "Web" at bounding box center [169, 229] width 78 height 12
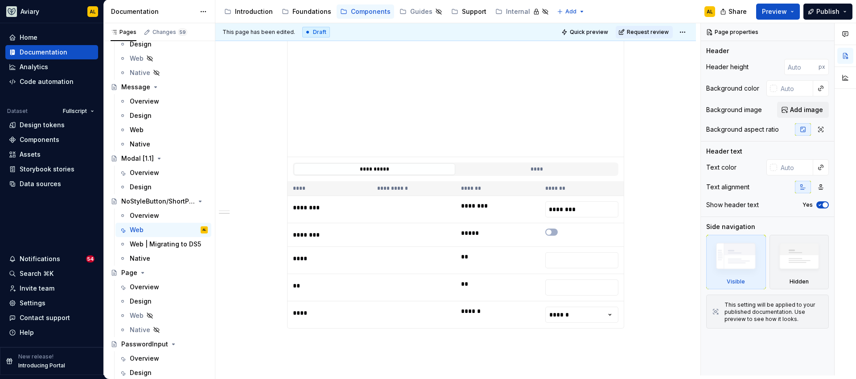
scroll to position [397, 0]
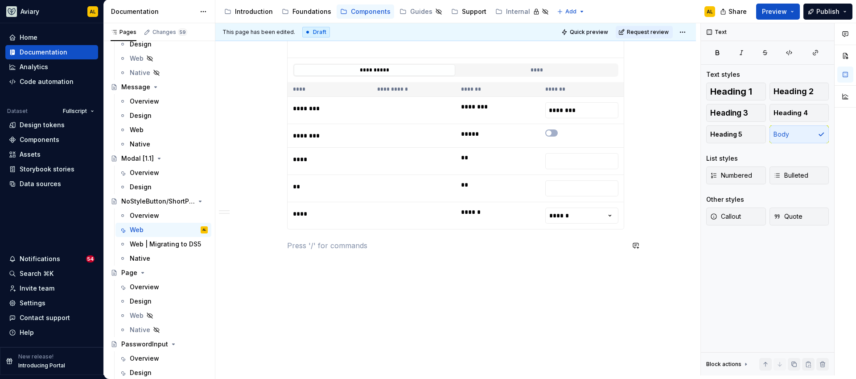
click at [311, 251] on div "**********" at bounding box center [455, 18] width 337 height 486
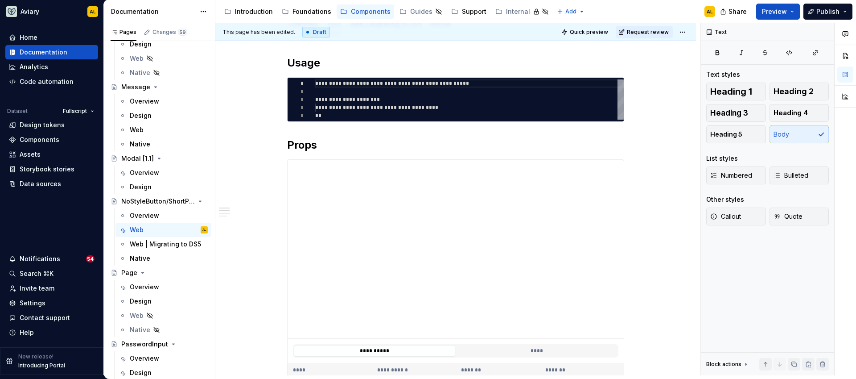
scroll to position [0, 0]
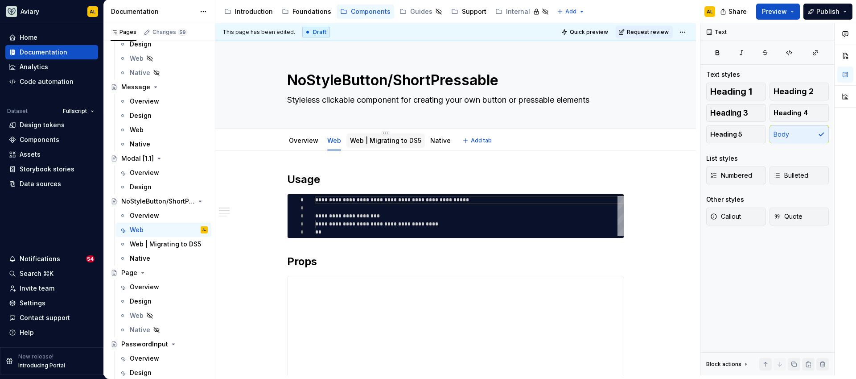
click at [378, 143] on link "Web | Migrating to DS5" at bounding box center [385, 140] width 71 height 8
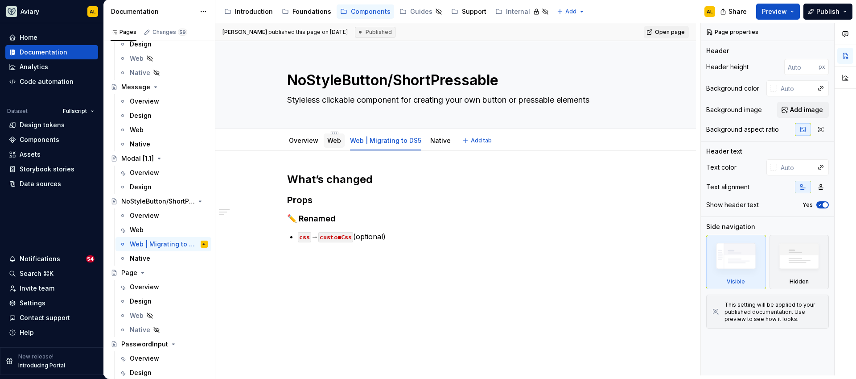
click at [333, 145] on div "Web" at bounding box center [334, 140] width 14 height 11
click at [383, 132] on html "Aviary AL Home Documentation Analytics Code automation Dataset Fullscript Desig…" at bounding box center [428, 189] width 856 height 379
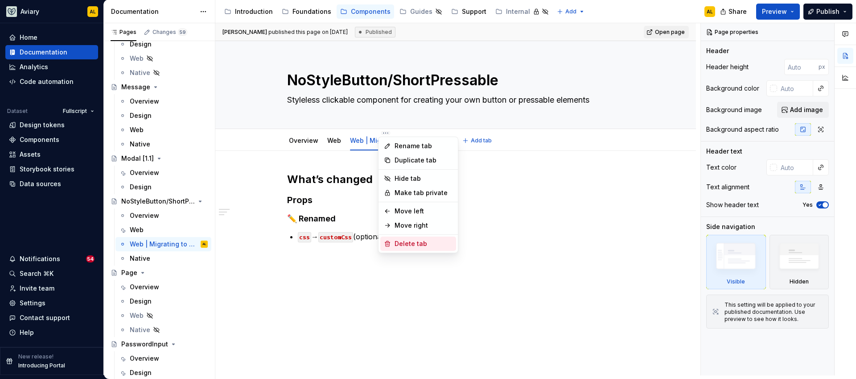
click at [392, 245] on div "Delete tab" at bounding box center [418, 243] width 76 height 14
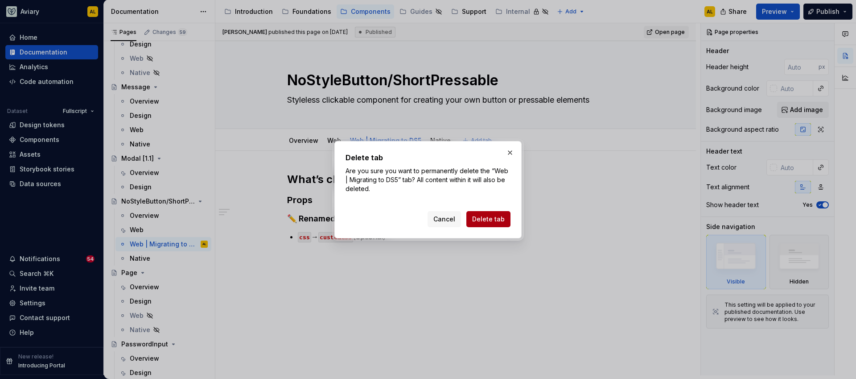
click at [502, 222] on span "Delete tab" at bounding box center [488, 218] width 33 height 9
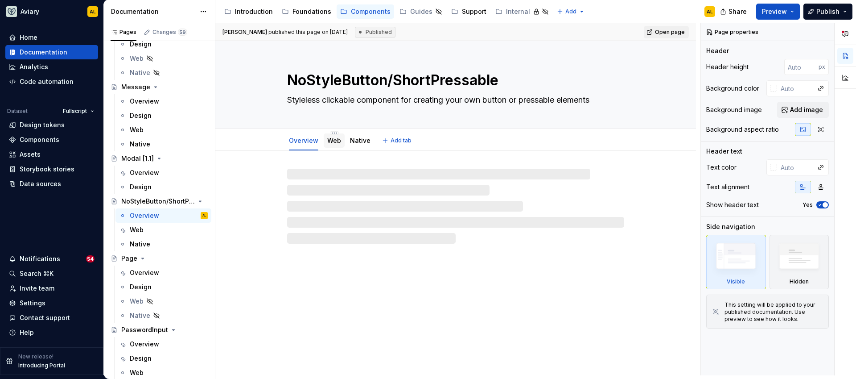
click at [338, 143] on link "Web" at bounding box center [334, 140] width 14 height 8
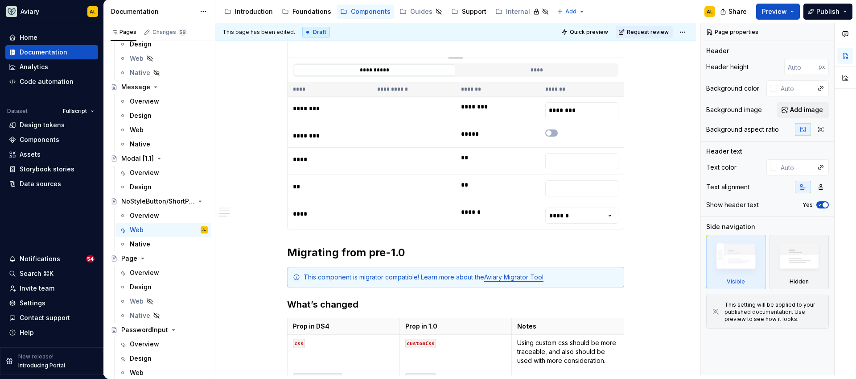
scroll to position [571, 0]
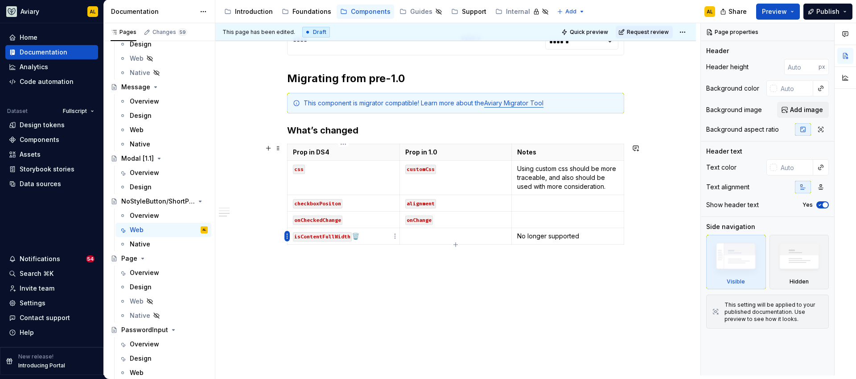
click at [287, 236] on html "Aviary AL Home Documentation Analytics Code automation Dataset Fullscript Desig…" at bounding box center [428, 189] width 856 height 379
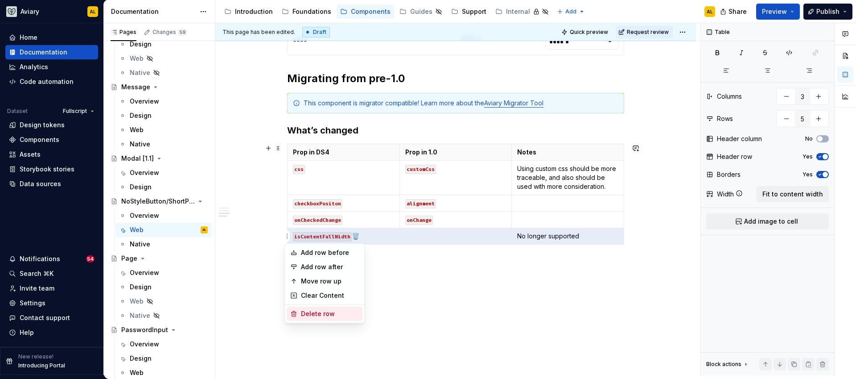
click at [307, 316] on div "Delete row" at bounding box center [330, 313] width 58 height 9
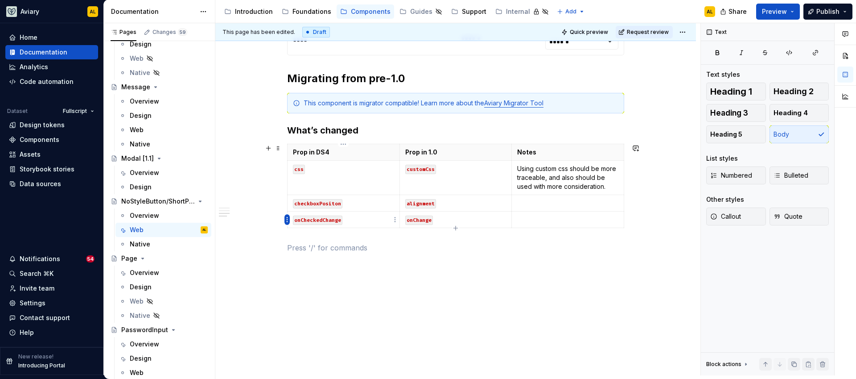
click at [288, 217] on html "Aviary AL Home Documentation Analytics Code automation Dataset Fullscript Desig…" at bounding box center [428, 189] width 856 height 379
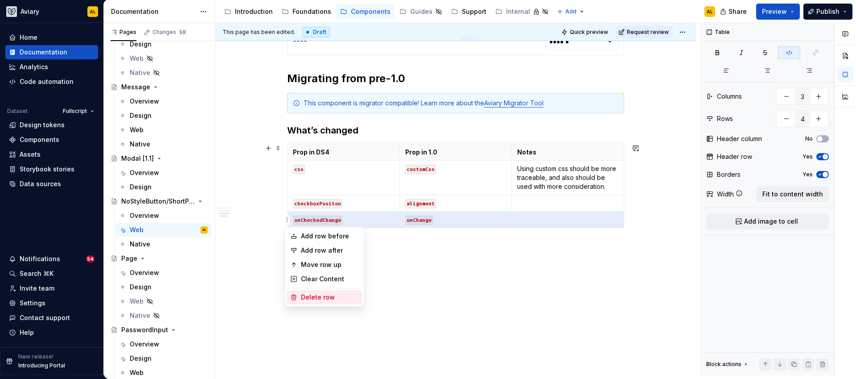
drag, startPoint x: 308, startPoint y: 290, endPoint x: 308, endPoint y: 283, distance: 7.6
click at [308, 290] on div "Delete row" at bounding box center [325, 297] width 76 height 14
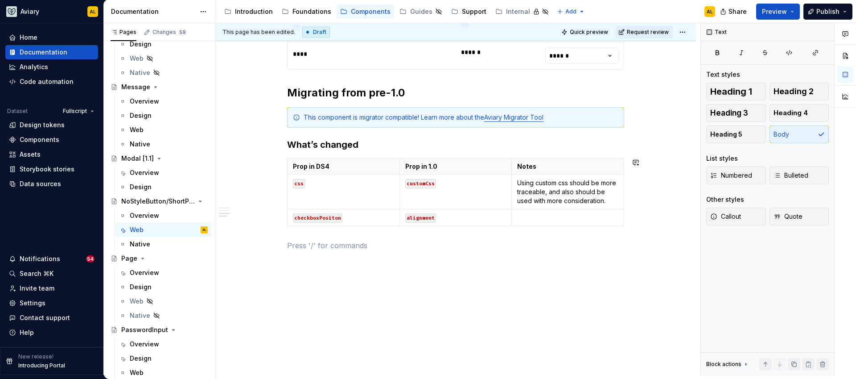
scroll to position [556, 0]
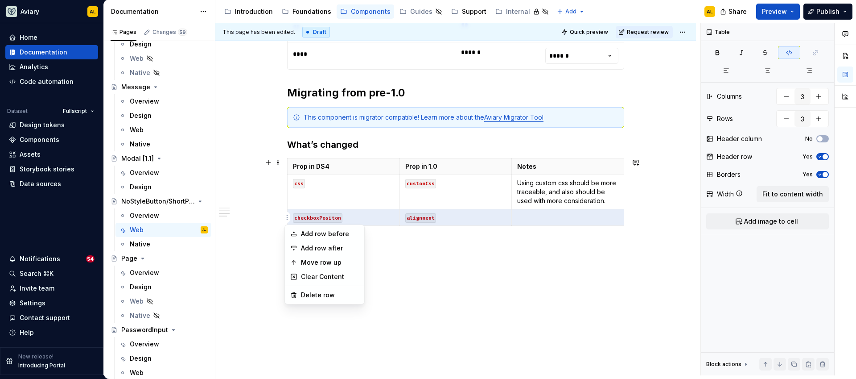
click at [288, 217] on html "Aviary AL Home Documentation Analytics Code automation Dataset Fullscript Desig…" at bounding box center [428, 189] width 856 height 379
click at [303, 295] on div "Delete row" at bounding box center [330, 294] width 58 height 9
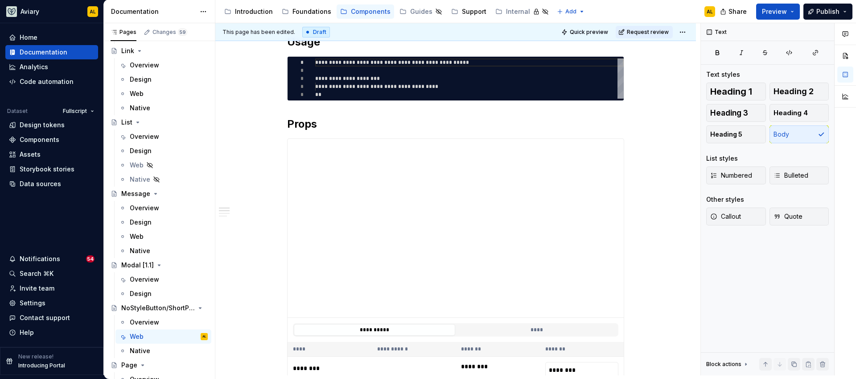
scroll to position [0, 0]
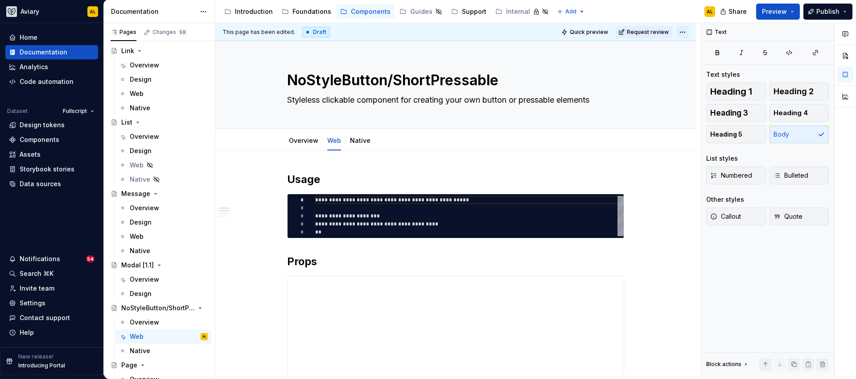
click at [687, 33] on html "Aviary AL Home Documentation Analytics Code automation Dataset Fullscript Desig…" at bounding box center [428, 189] width 856 height 379
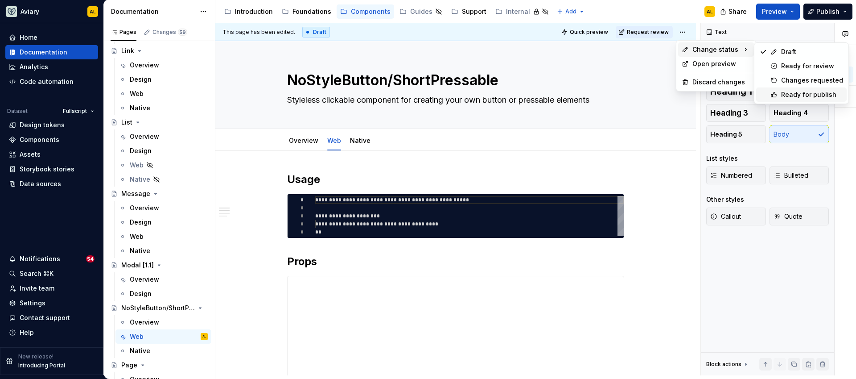
click at [787, 96] on div "Ready for publish" at bounding box center [812, 94] width 62 height 9
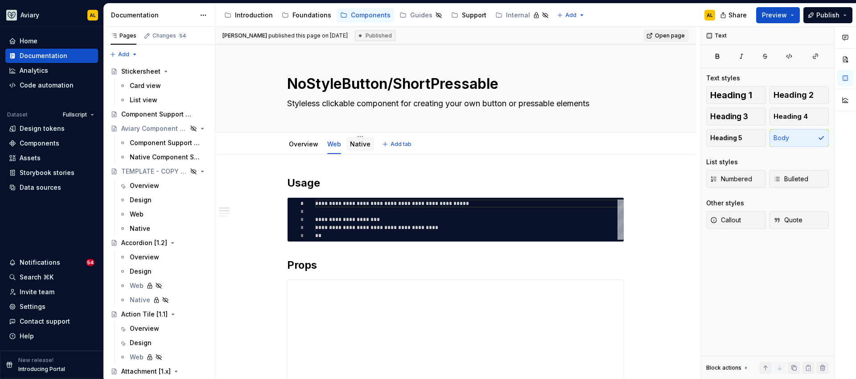
click at [368, 148] on div "Native" at bounding box center [360, 144] width 28 height 14
click at [354, 148] on div "Native" at bounding box center [360, 144] width 21 height 9
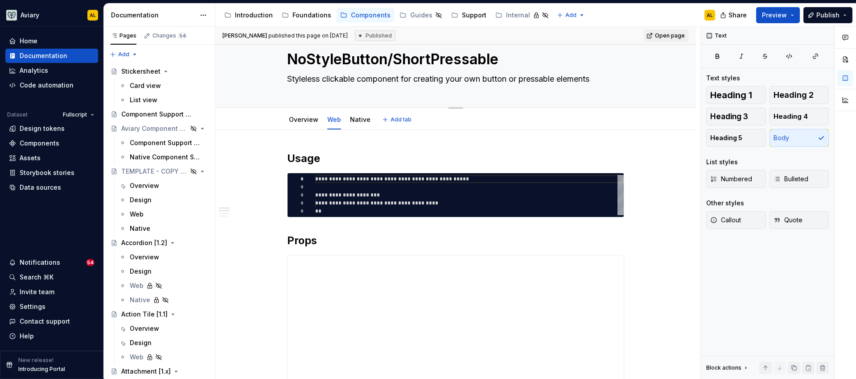
scroll to position [24, 0]
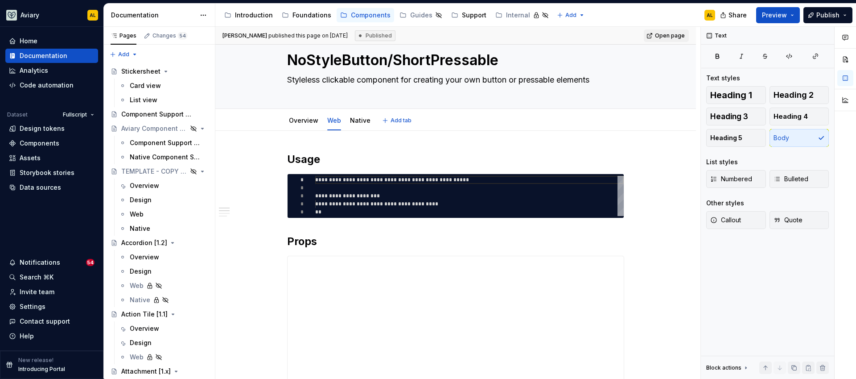
type textarea "*"
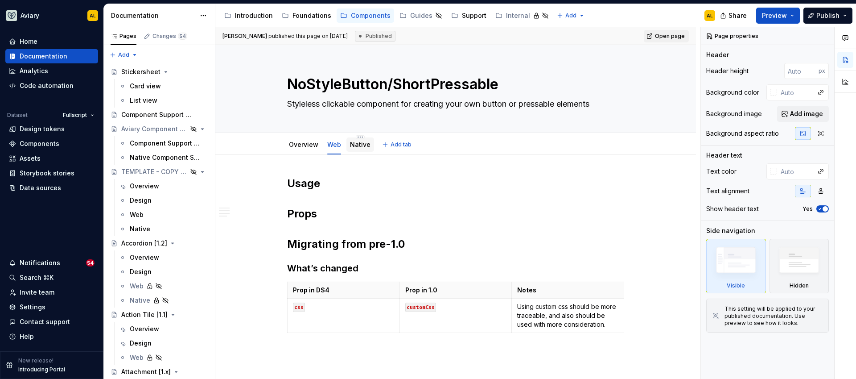
click at [359, 144] on link "Native" at bounding box center [360, 144] width 21 height 8
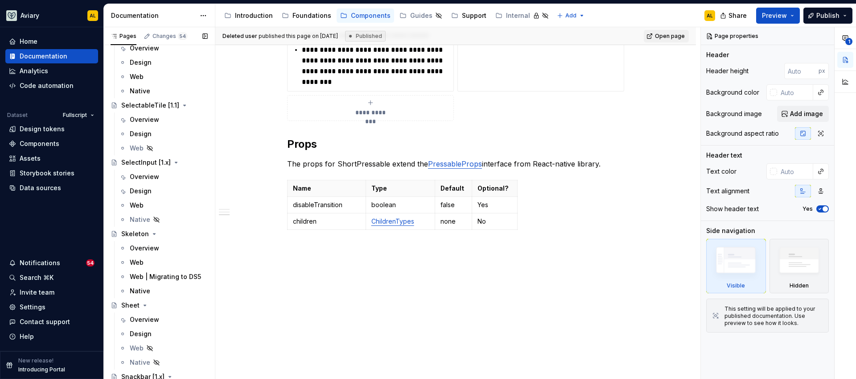
scroll to position [2870, 0]
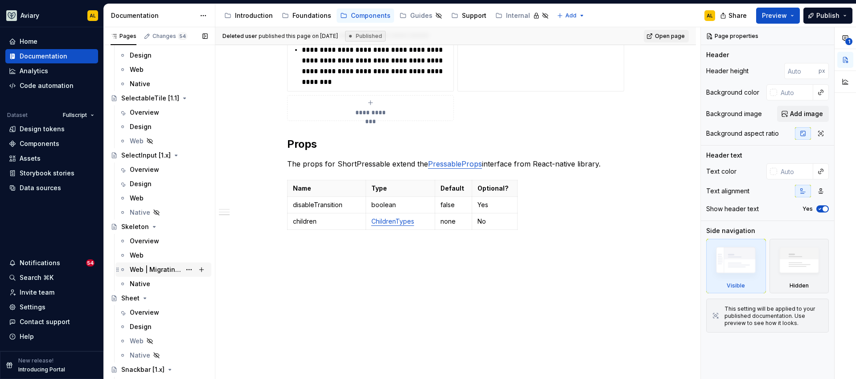
click at [169, 265] on div "Web | Migrating to DS5" at bounding box center [155, 269] width 51 height 9
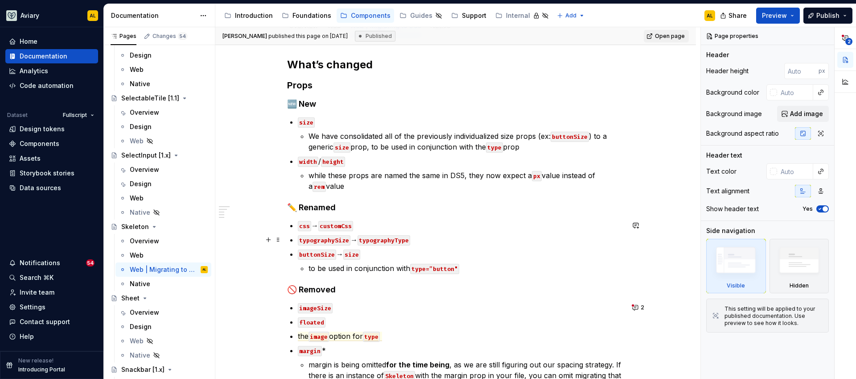
scroll to position [42, 0]
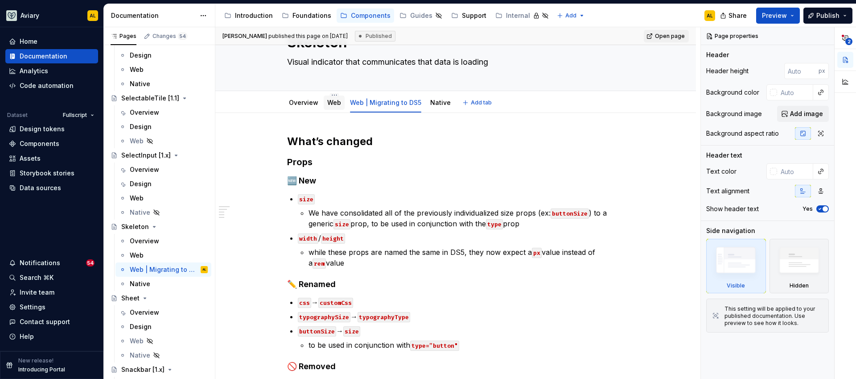
click at [339, 105] on link "Web" at bounding box center [334, 103] width 14 height 8
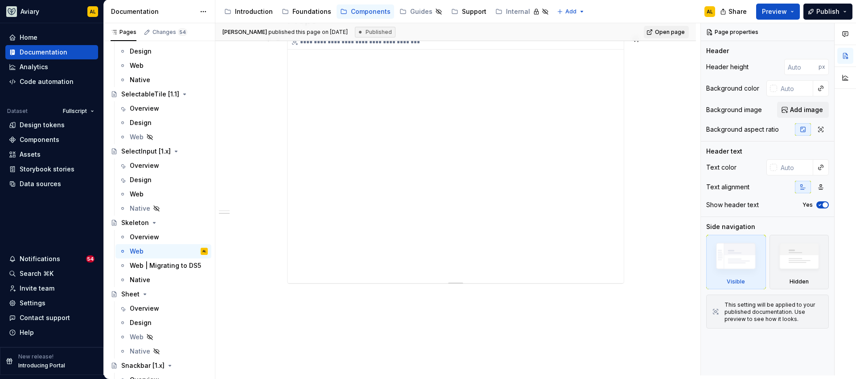
scroll to position [296, 0]
click at [335, 300] on div "**********" at bounding box center [455, 115] width 481 height 520
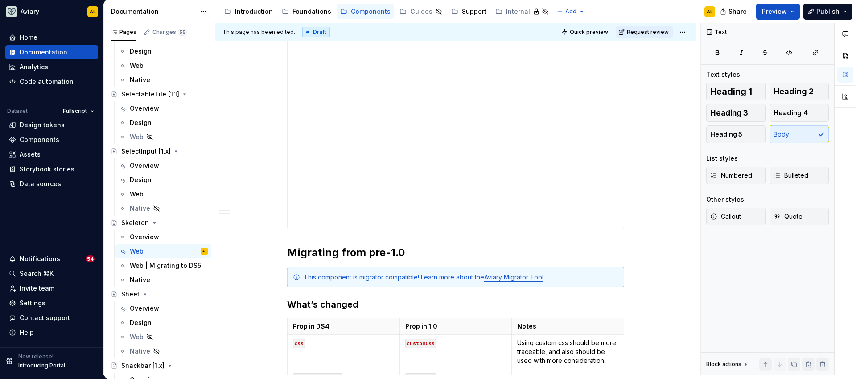
click at [632, 290] on div "**********" at bounding box center [455, 211] width 481 height 713
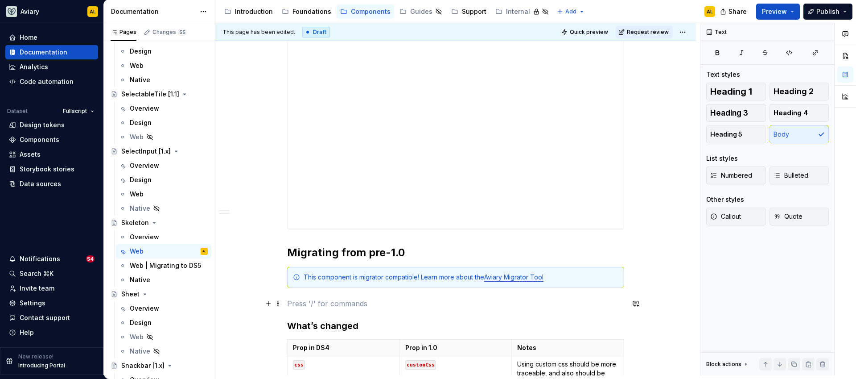
click at [373, 307] on p at bounding box center [455, 303] width 337 height 11
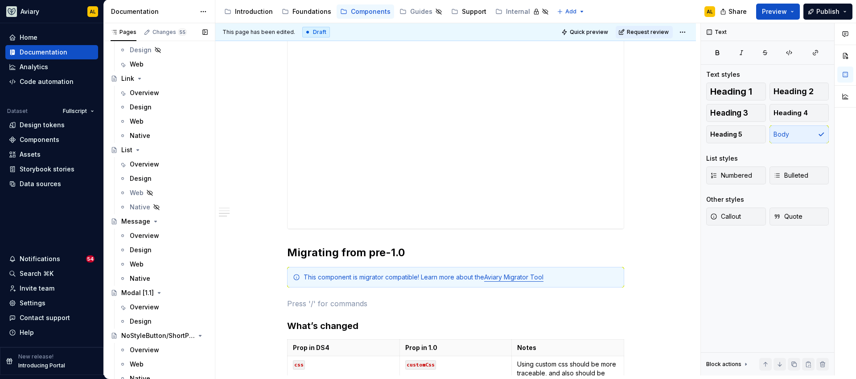
scroll to position [1730, 0]
click at [142, 119] on div "Web" at bounding box center [137, 121] width 14 height 9
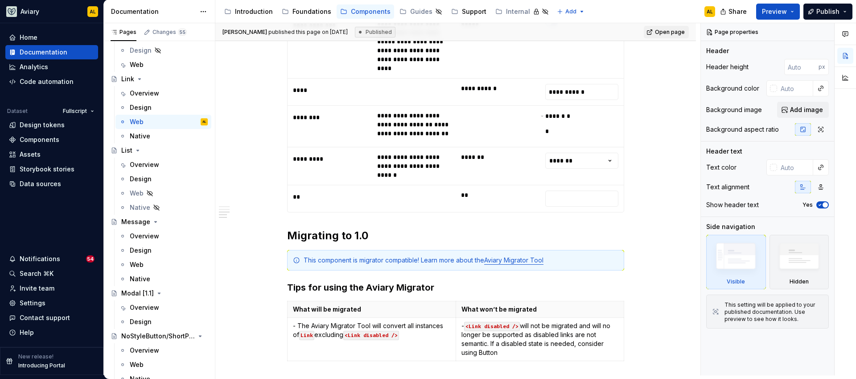
scroll to position [648, 0]
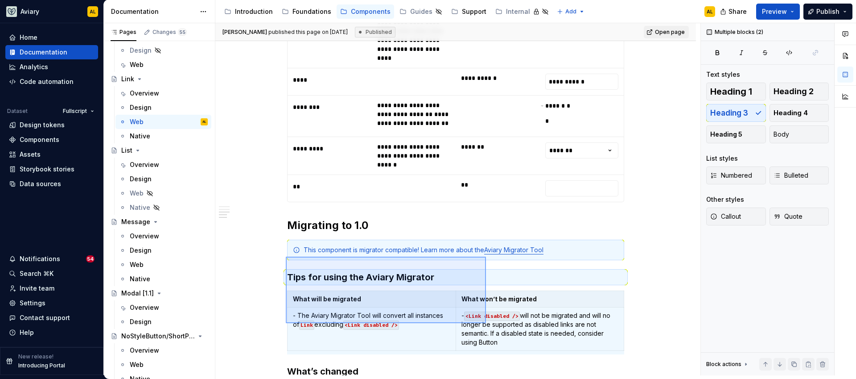
drag, startPoint x: 286, startPoint y: 256, endPoint x: 486, endPoint y: 323, distance: 210.9
click at [486, 323] on div "**********" at bounding box center [457, 199] width 485 height 352
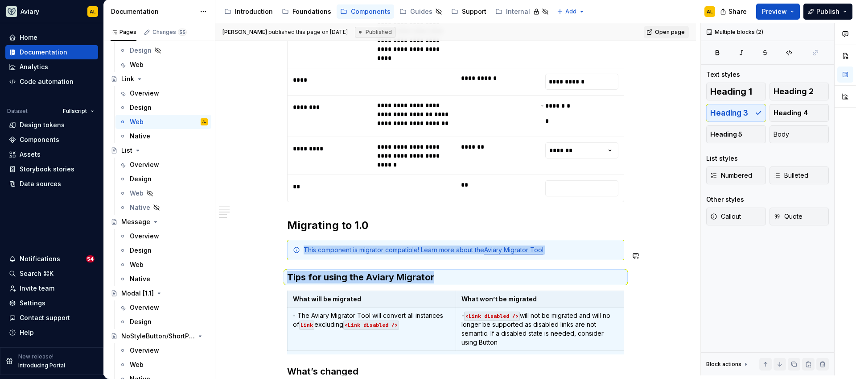
copy div "This component is migrator compatible! Learn more about the Aviary Migrator Too…"
click at [428, 321] on td "- The Aviary Migrator Tool will convert all instances of Link excluding <Link d…" at bounding box center [372, 328] width 169 height 43
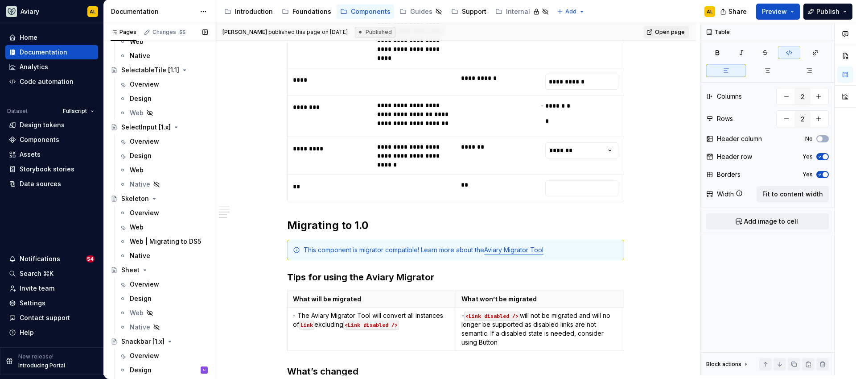
scroll to position [2897, 0]
click at [153, 220] on div "Web" at bounding box center [169, 224] width 78 height 12
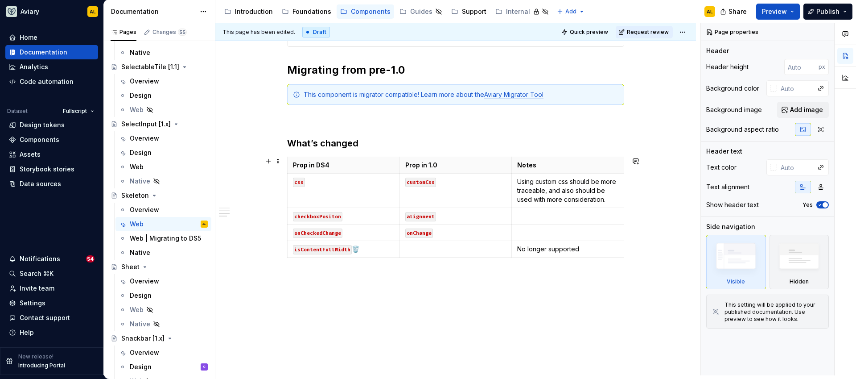
scroll to position [473, 0]
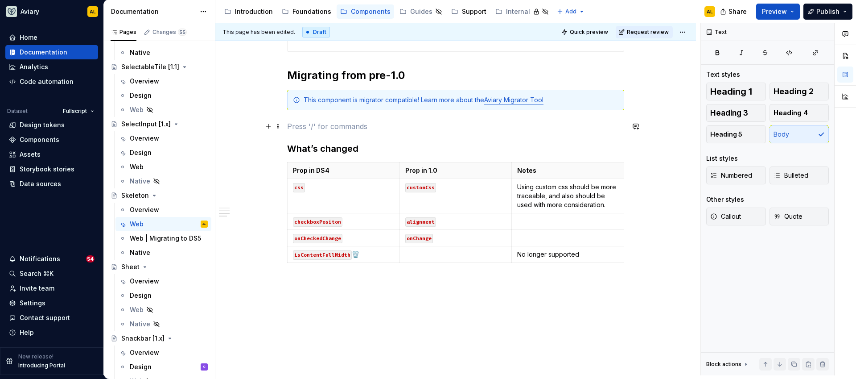
type textarea "*"
click at [312, 122] on p at bounding box center [455, 126] width 337 height 11
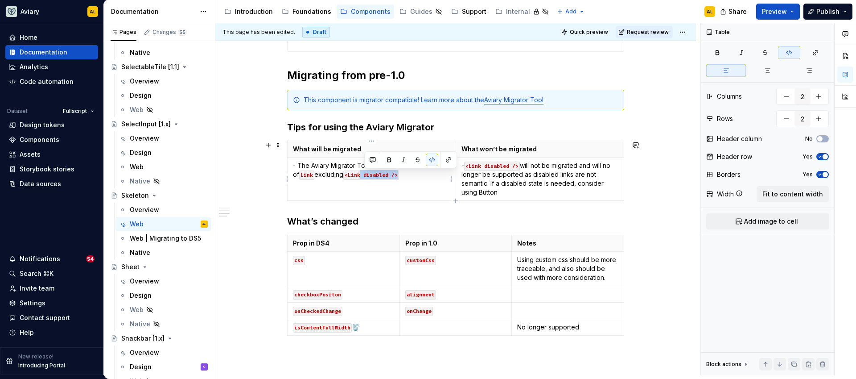
drag, startPoint x: 401, startPoint y: 174, endPoint x: 365, endPoint y: 173, distance: 36.6
click at [365, 173] on code "<Link disabled />" at bounding box center [371, 174] width 56 height 9
click at [365, 174] on code "<Link disabled />" at bounding box center [371, 174] width 56 height 9
drag, startPoint x: 353, startPoint y: 176, endPoint x: 392, endPoint y: 177, distance: 39.2
click at [392, 177] on code "<Link disabled />" at bounding box center [371, 174] width 56 height 9
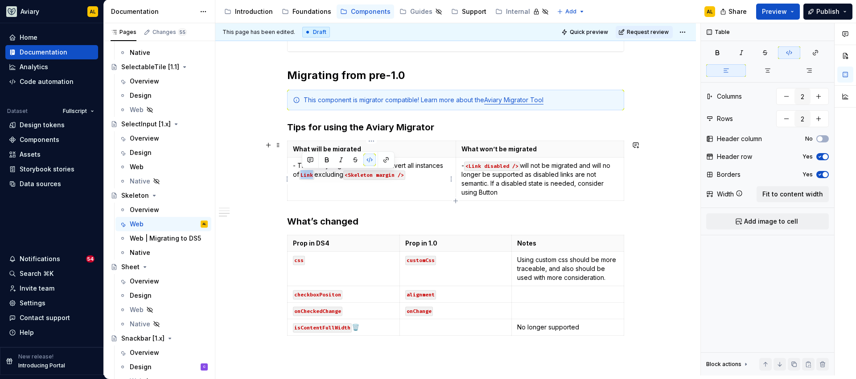
drag, startPoint x: 314, startPoint y: 175, endPoint x: 302, endPoint y: 174, distance: 12.0
click at [302, 174] on code "Link" at bounding box center [306, 174] width 15 height 9
click at [483, 167] on code "<Link disabled />" at bounding box center [492, 165] width 56 height 9
drag, startPoint x: 470, startPoint y: 165, endPoint x: 510, endPoint y: 166, distance: 39.7
click at [510, 166] on code "<Link disabled />" at bounding box center [492, 165] width 56 height 9
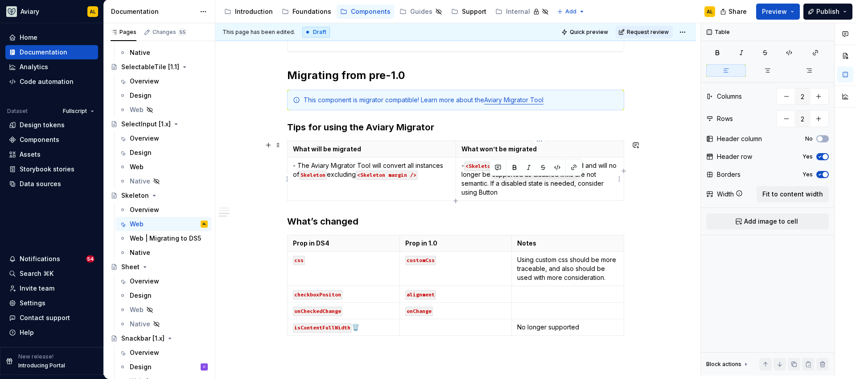
drag, startPoint x: 490, startPoint y: 182, endPoint x: 506, endPoint y: 193, distance: 19.5
click at [506, 193] on p "- <Skeleton margin /> will not be migrated and will no longer be supported as d…" at bounding box center [539, 179] width 157 height 36
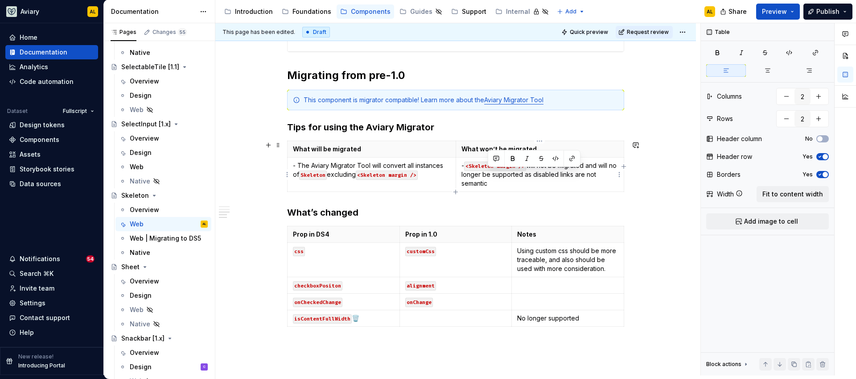
drag, startPoint x: 531, startPoint y: 176, endPoint x: 532, endPoint y: 182, distance: 6.8
click at [532, 182] on p "- <Skeleton margin /> will not be migrated and will no longer be supported as d…" at bounding box center [539, 174] width 157 height 27
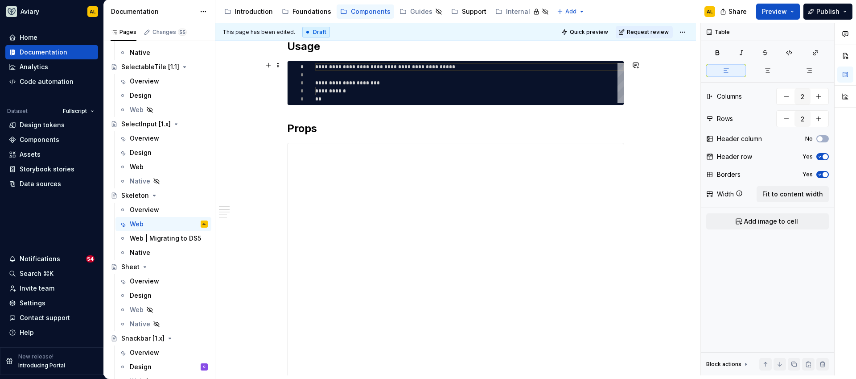
scroll to position [80, 0]
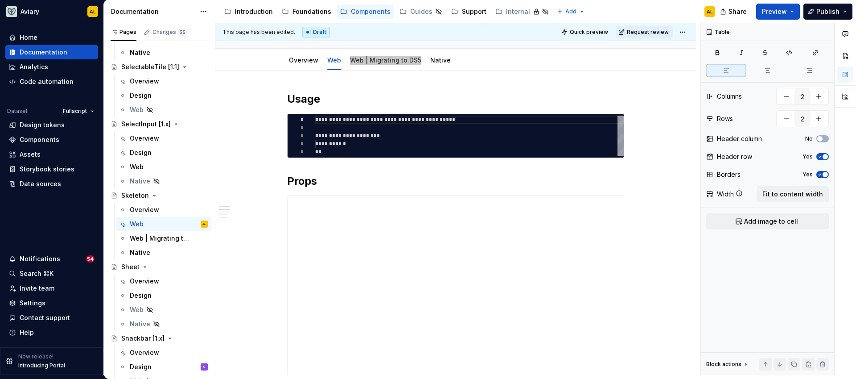
type textarea "*"
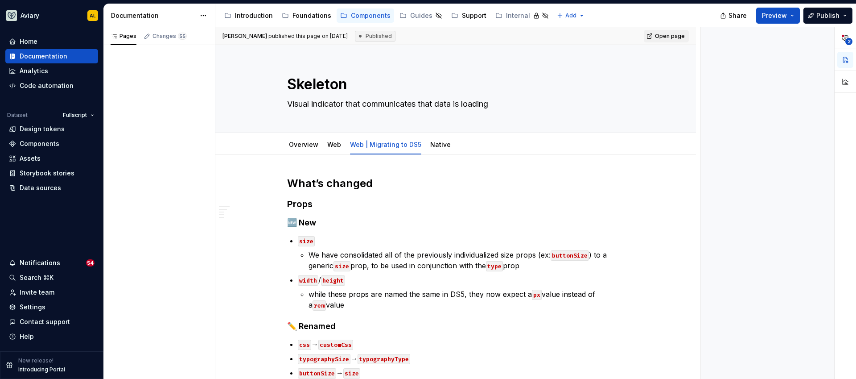
type textarea "*"
